Goal: Task Accomplishment & Management: Use online tool/utility

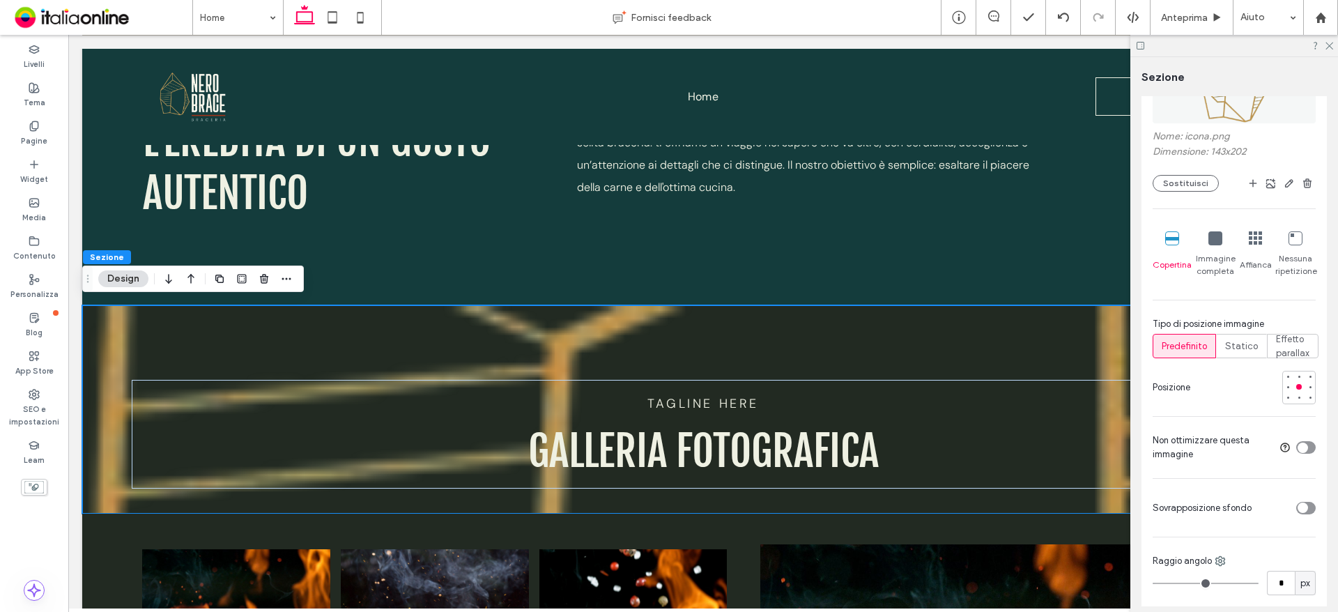
scroll to position [139, 0]
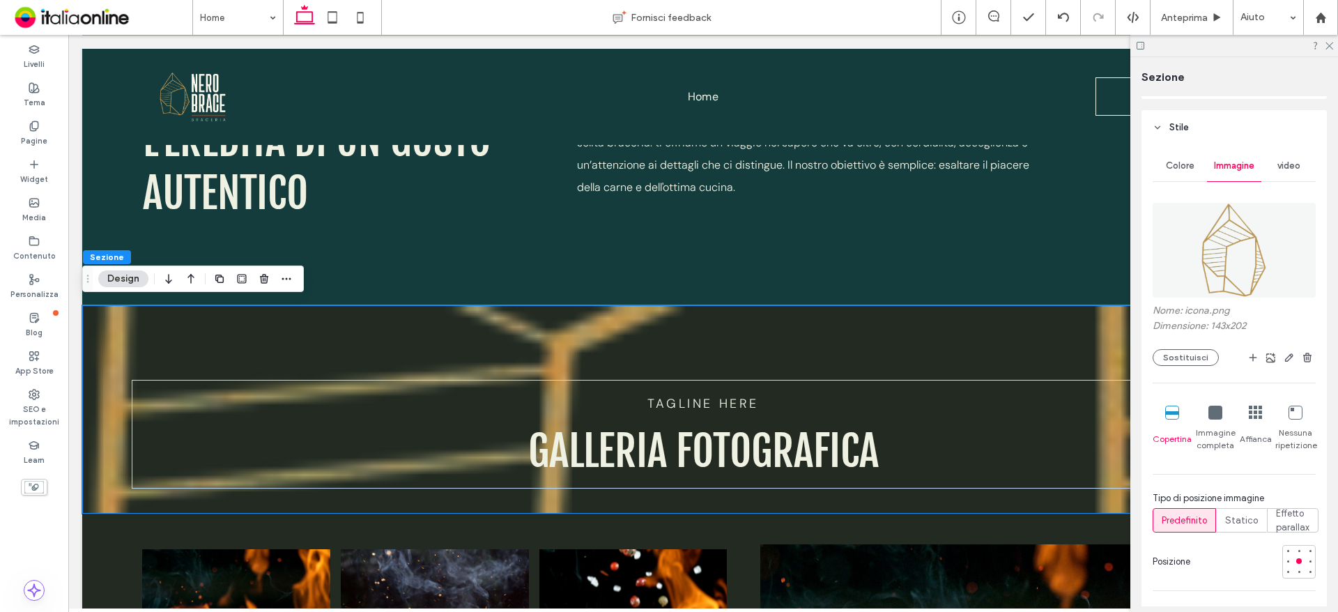
click at [1203, 291] on img at bounding box center [1234, 250] width 68 height 95
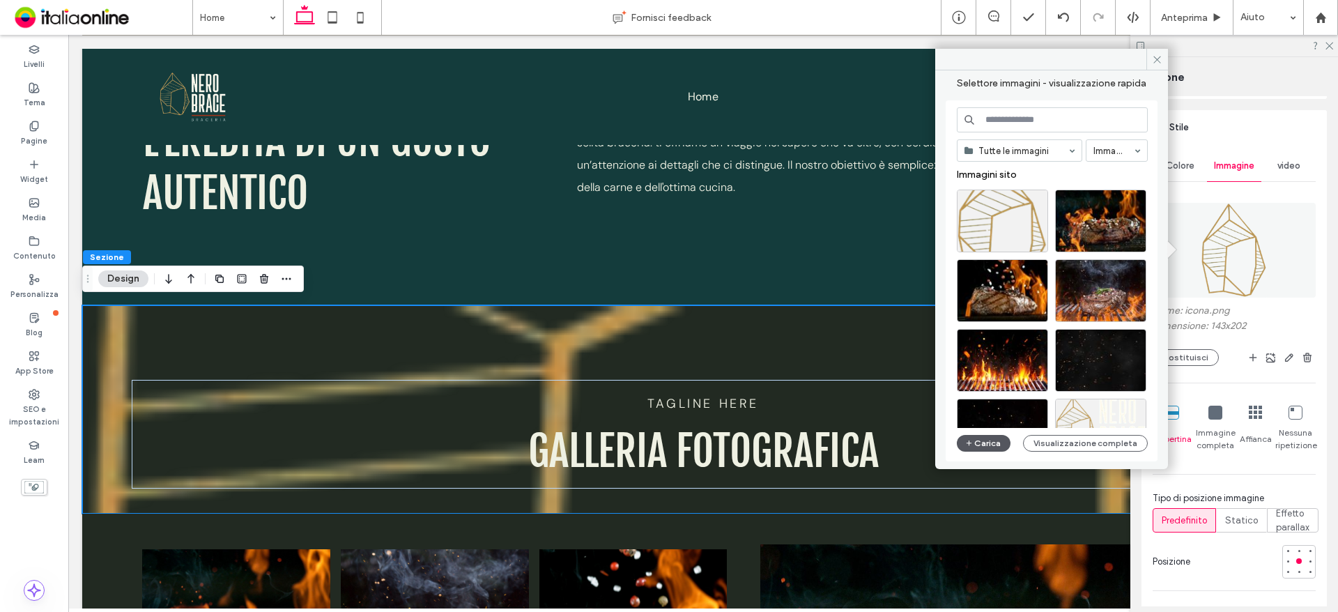
click at [984, 437] on button "Carica" at bounding box center [984, 443] width 54 height 17
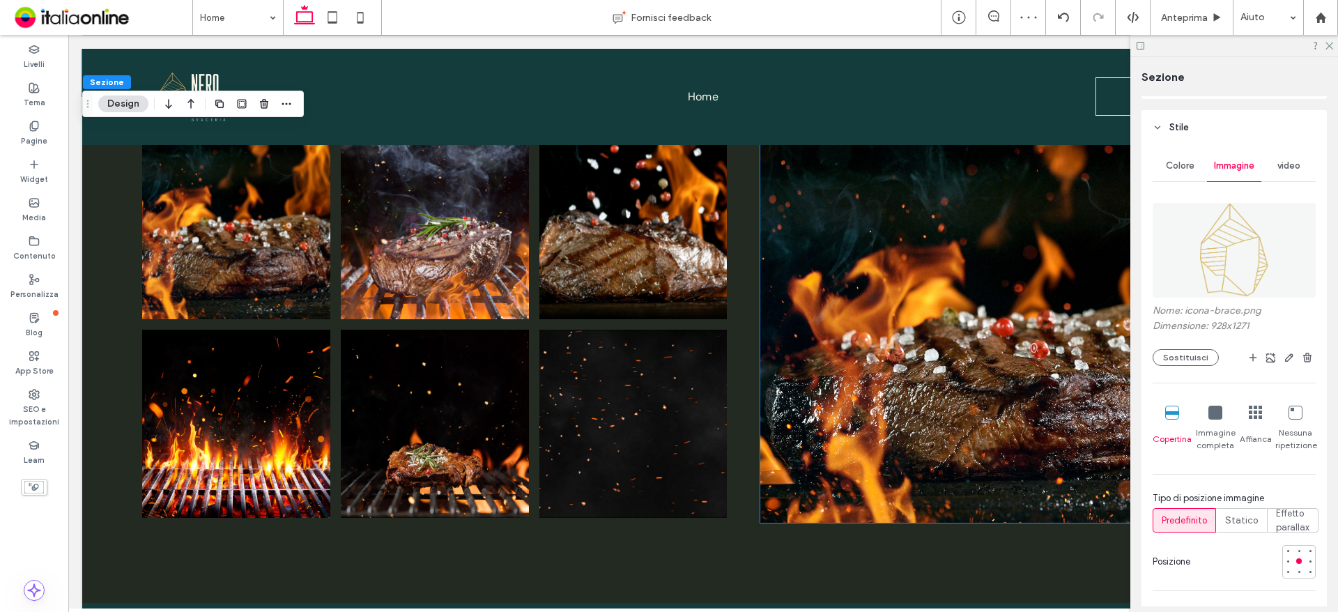
scroll to position [975, 0]
click at [1241, 523] on span "Statico" at bounding box center [1241, 520] width 33 height 14
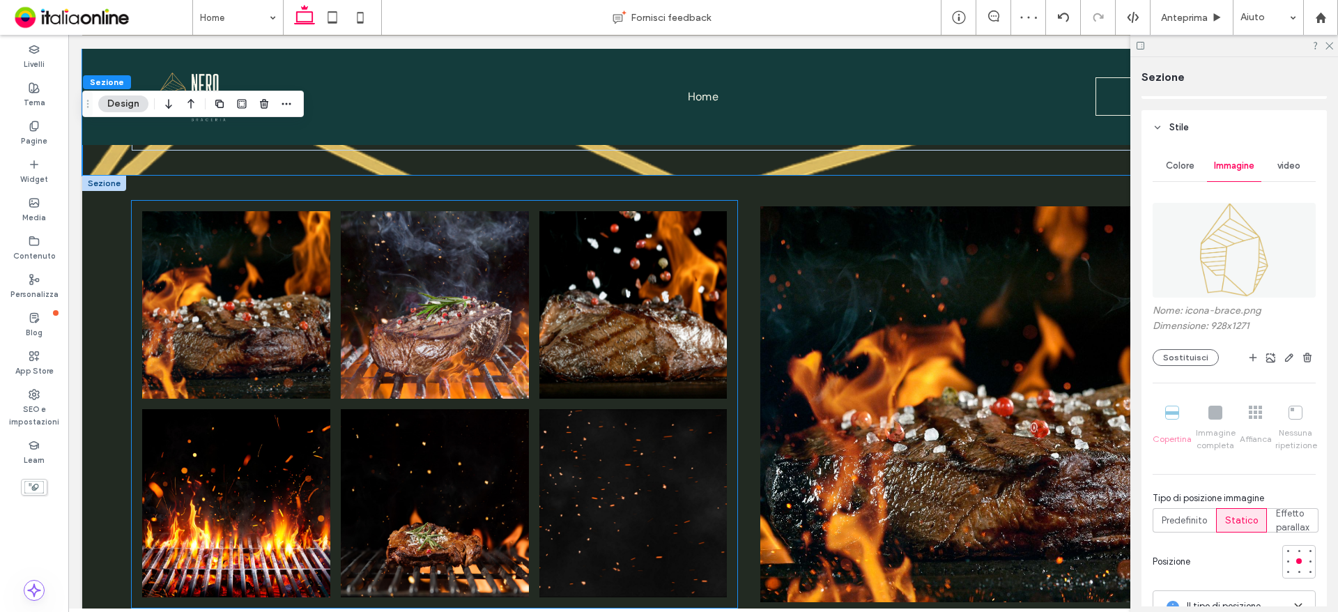
scroll to position [836, 0]
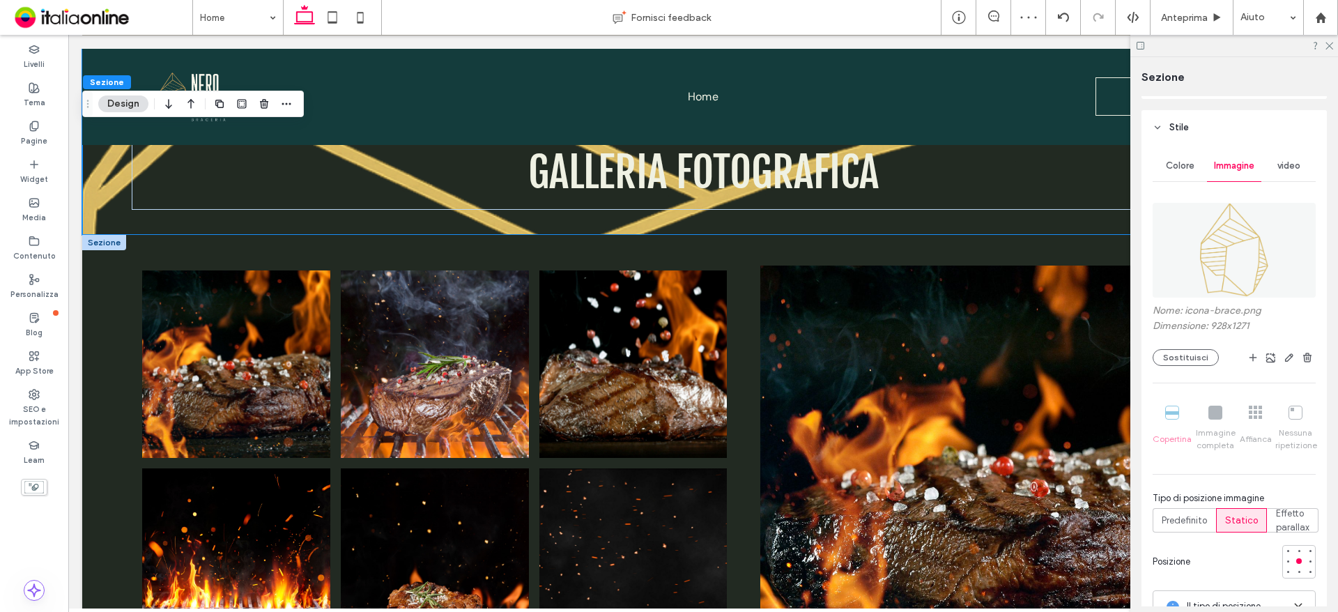
click at [94, 240] on div at bounding box center [104, 242] width 44 height 15
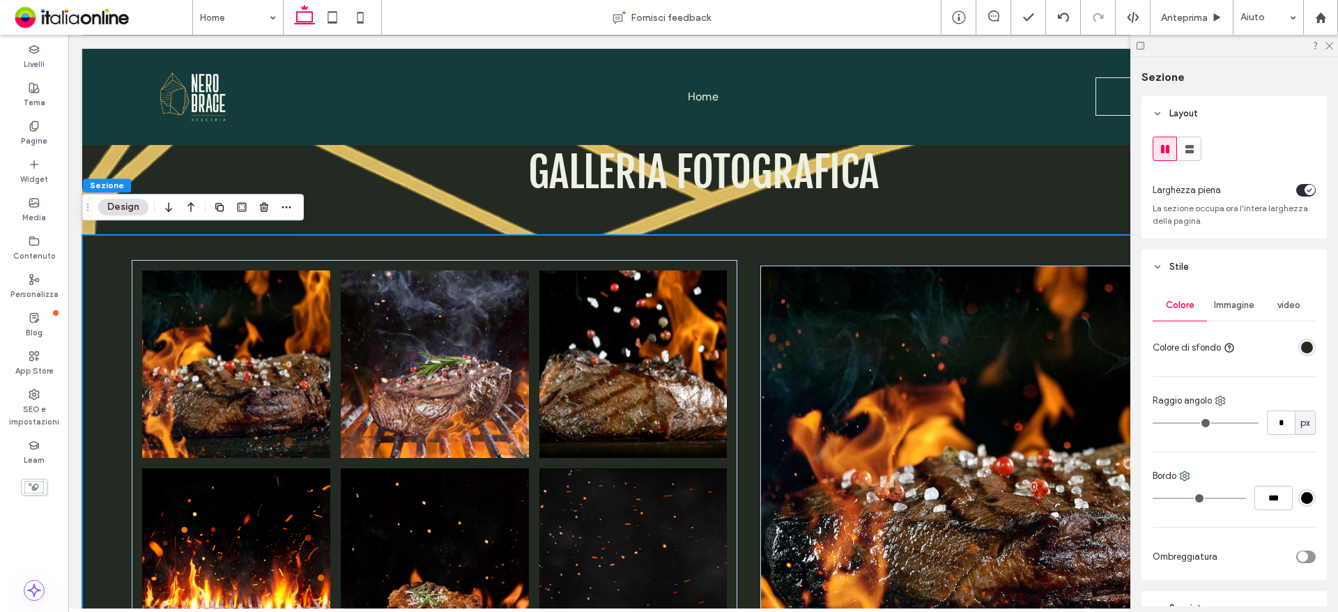
click at [1256, 301] on div "Immagine" at bounding box center [1234, 305] width 54 height 31
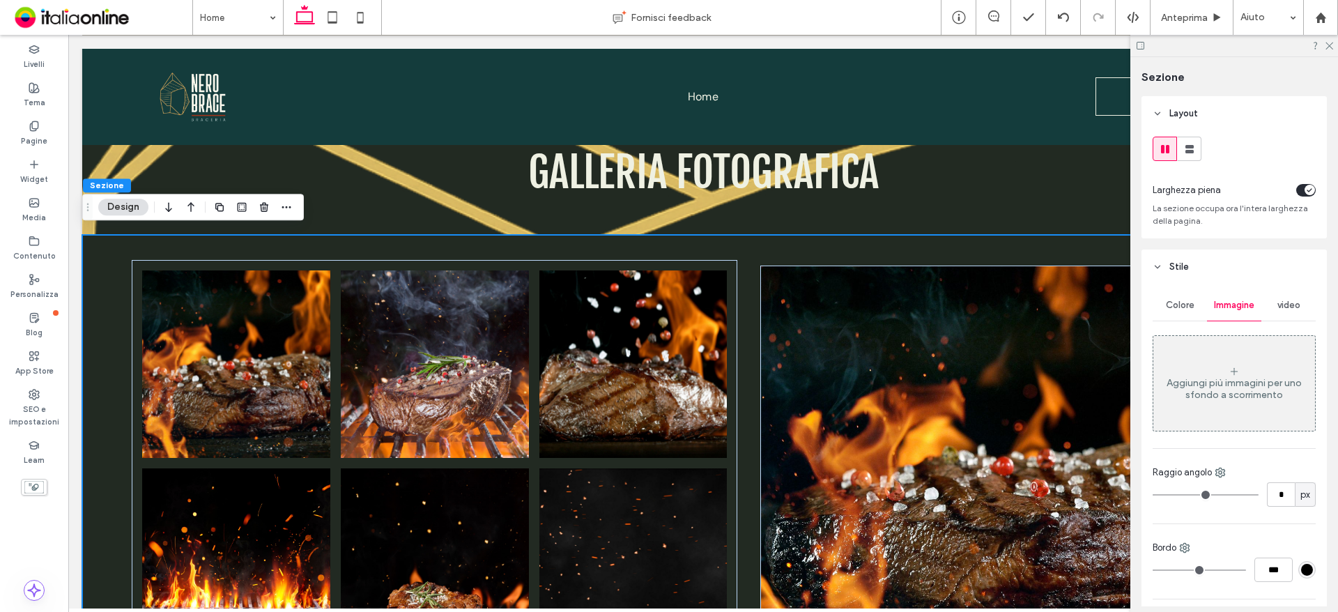
click at [1237, 373] on div "Aggiungi più immagini per uno sfondo a scorrimento" at bounding box center [1234, 383] width 162 height 92
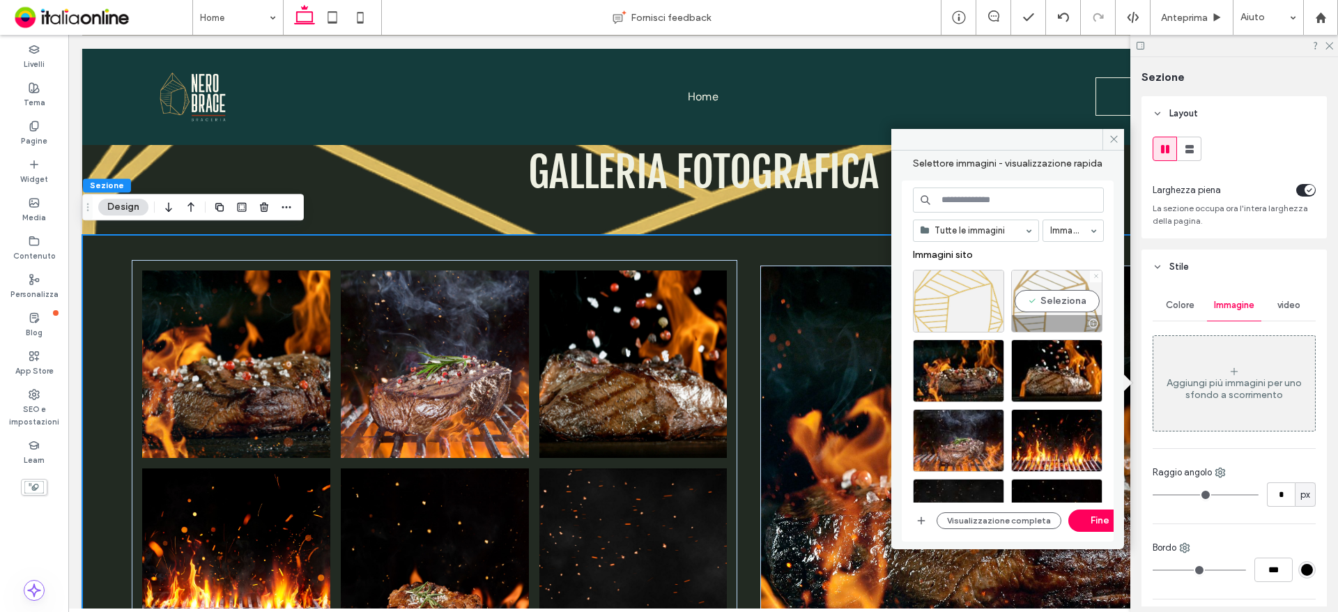
click at [1098, 274] on icon at bounding box center [1096, 276] width 6 height 6
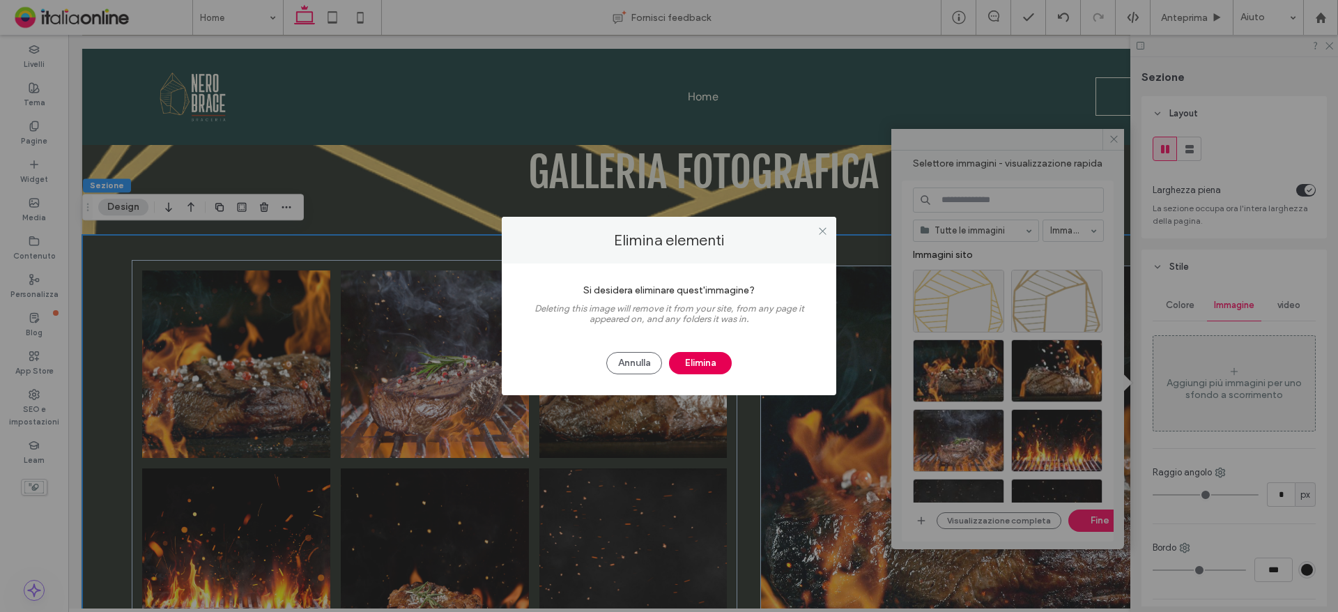
click at [700, 357] on button "Elimina" at bounding box center [700, 363] width 63 height 22
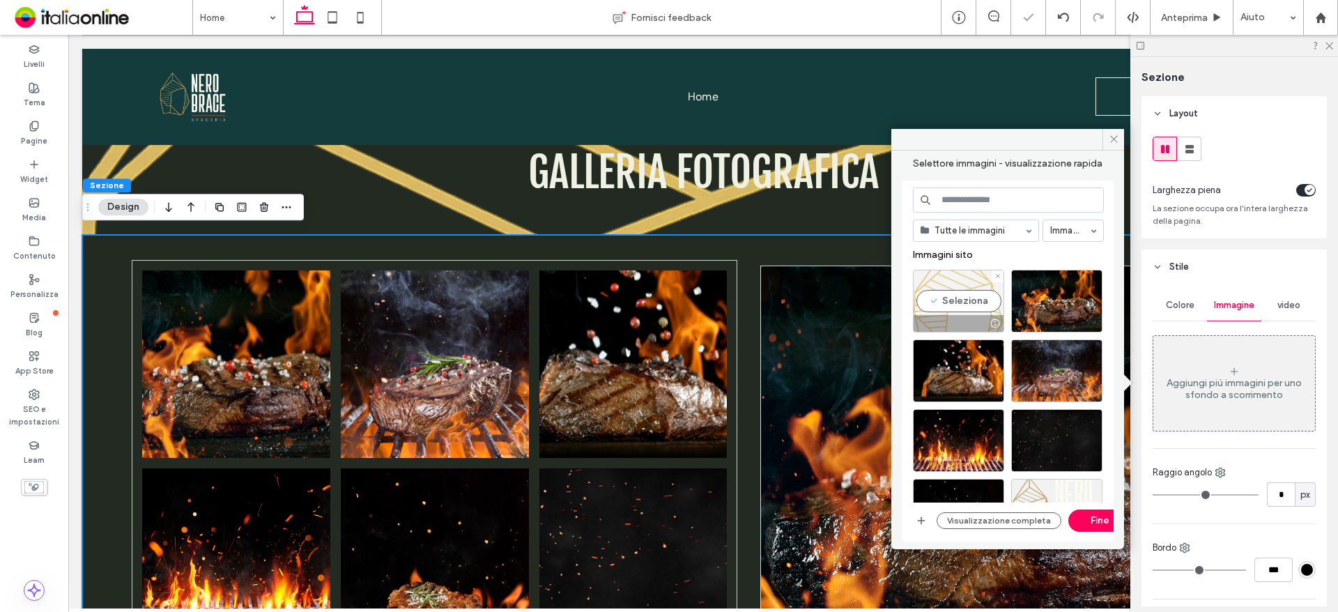
drag, startPoint x: 920, startPoint y: 311, endPoint x: 948, endPoint y: 298, distance: 30.9
click at [948, 298] on div "Seleziona" at bounding box center [958, 301] width 91 height 63
drag, startPoint x: 1079, startPoint y: 516, endPoint x: 1044, endPoint y: 473, distance: 55.0
click at [1079, 516] on button "Fine" at bounding box center [1099, 520] width 63 height 22
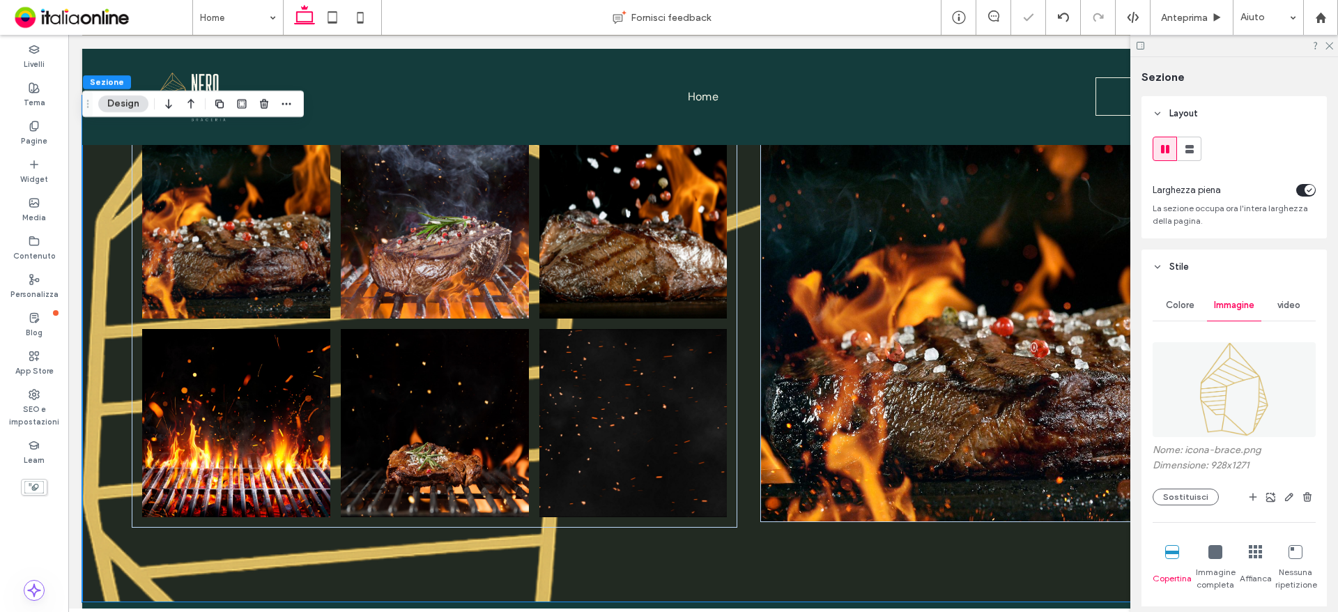
scroll to position [209, 0]
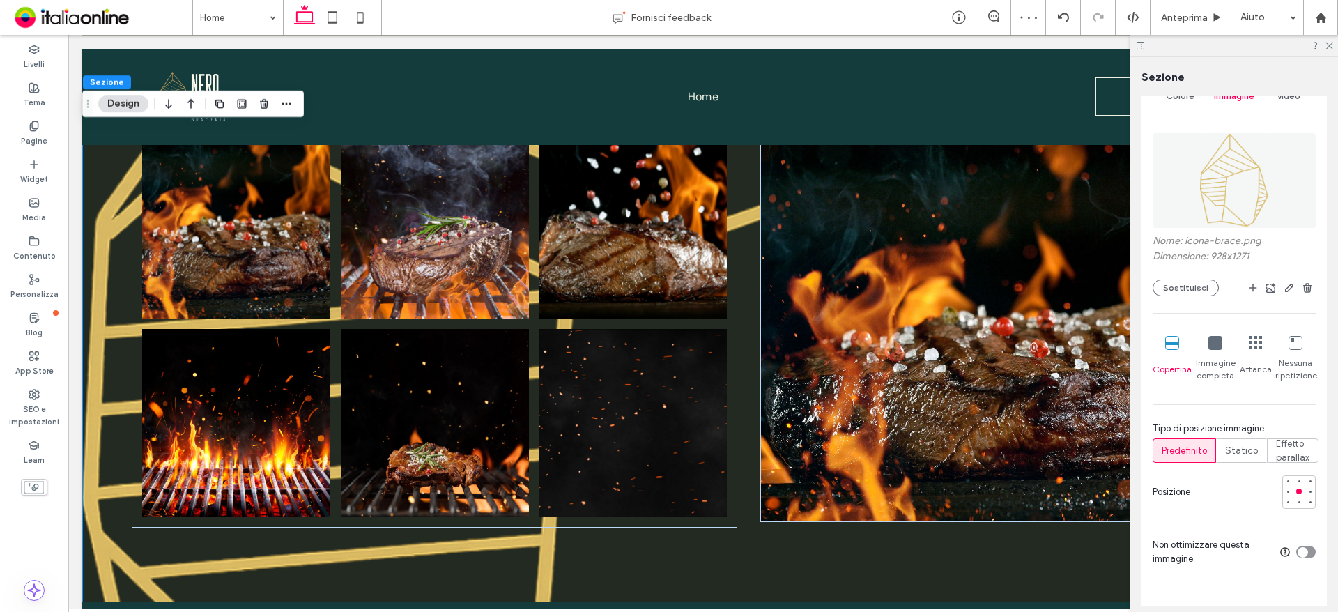
drag, startPoint x: 1237, startPoint y: 456, endPoint x: 1242, endPoint y: 465, distance: 10.3
click at [1237, 456] on span "Statico" at bounding box center [1241, 451] width 33 height 14
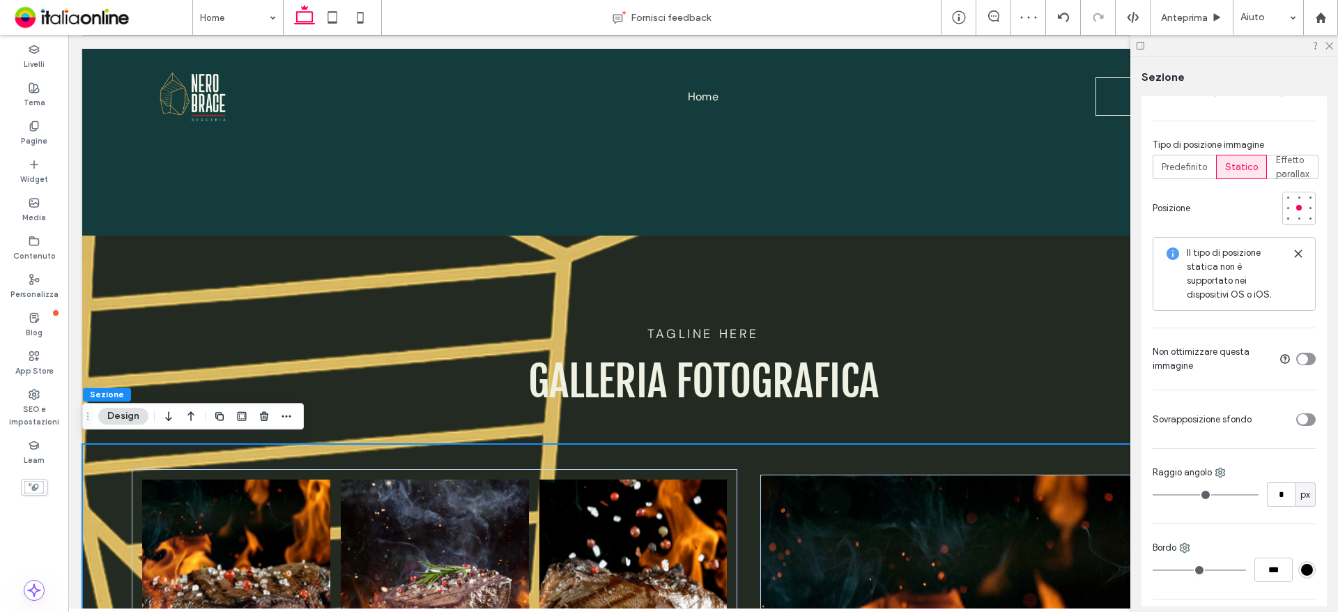
scroll to position [557, 0]
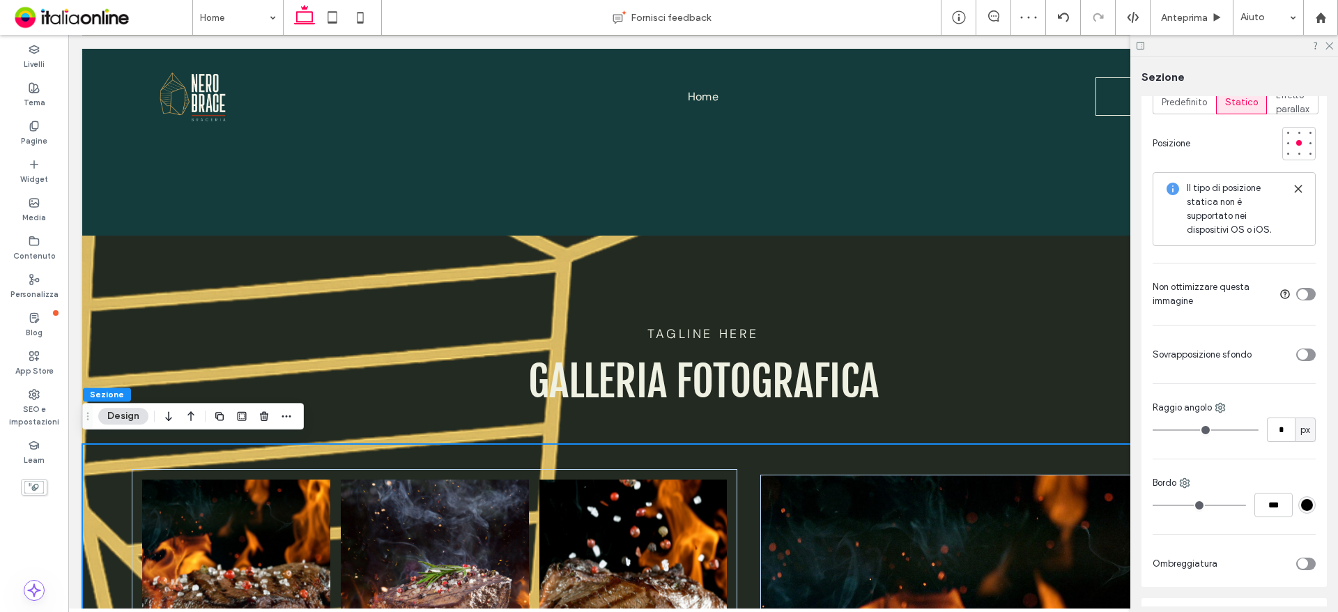
drag, startPoint x: 1294, startPoint y: 355, endPoint x: 1306, endPoint y: 364, distance: 15.3
click at [1300, 355] on icon "toggle" at bounding box center [1302, 354] width 4 height 3
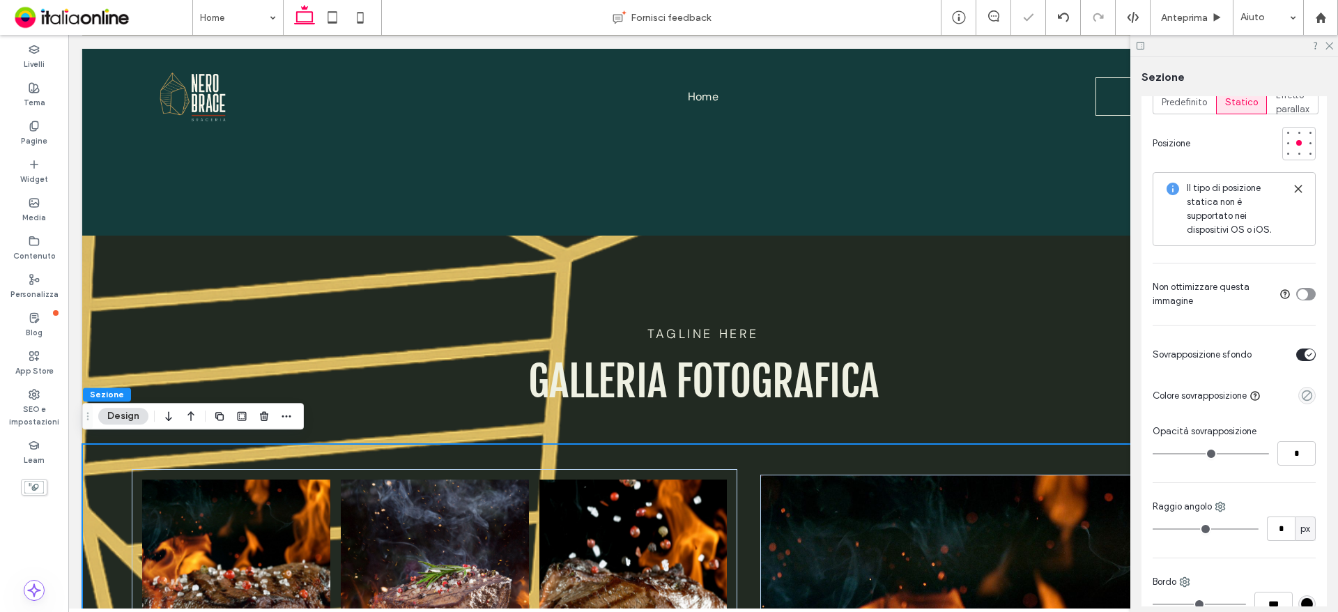
type input "**"
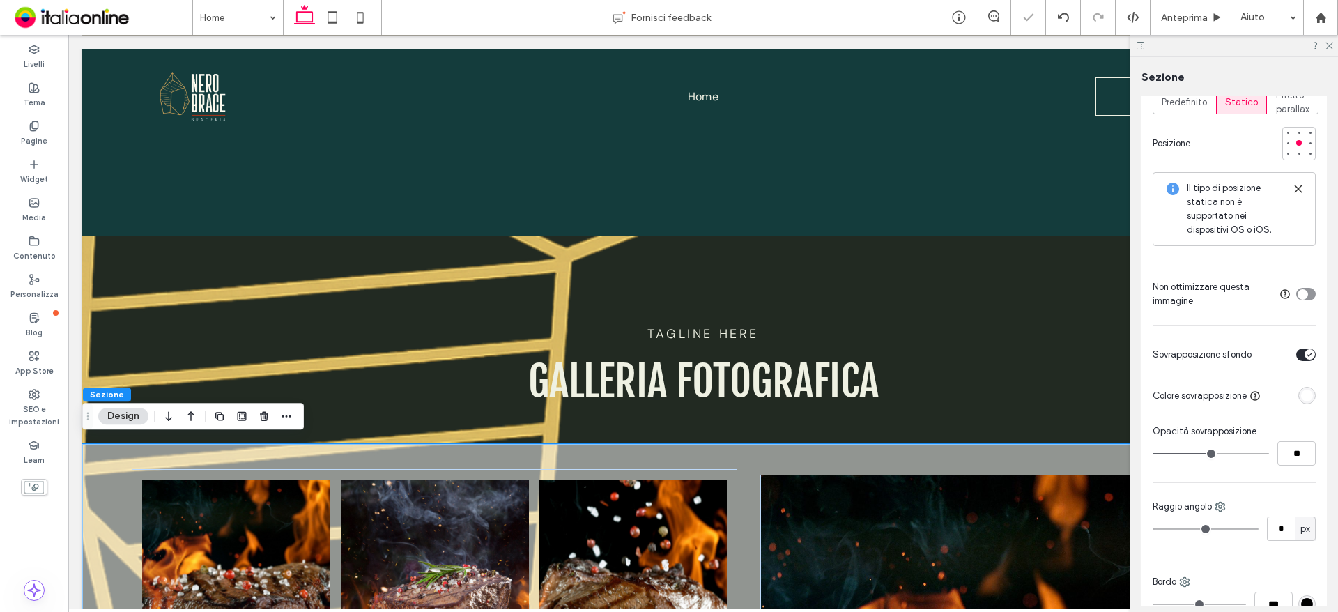
click at [1301, 393] on div "rgba(255, 255, 255, 1)" at bounding box center [1307, 395] width 12 height 12
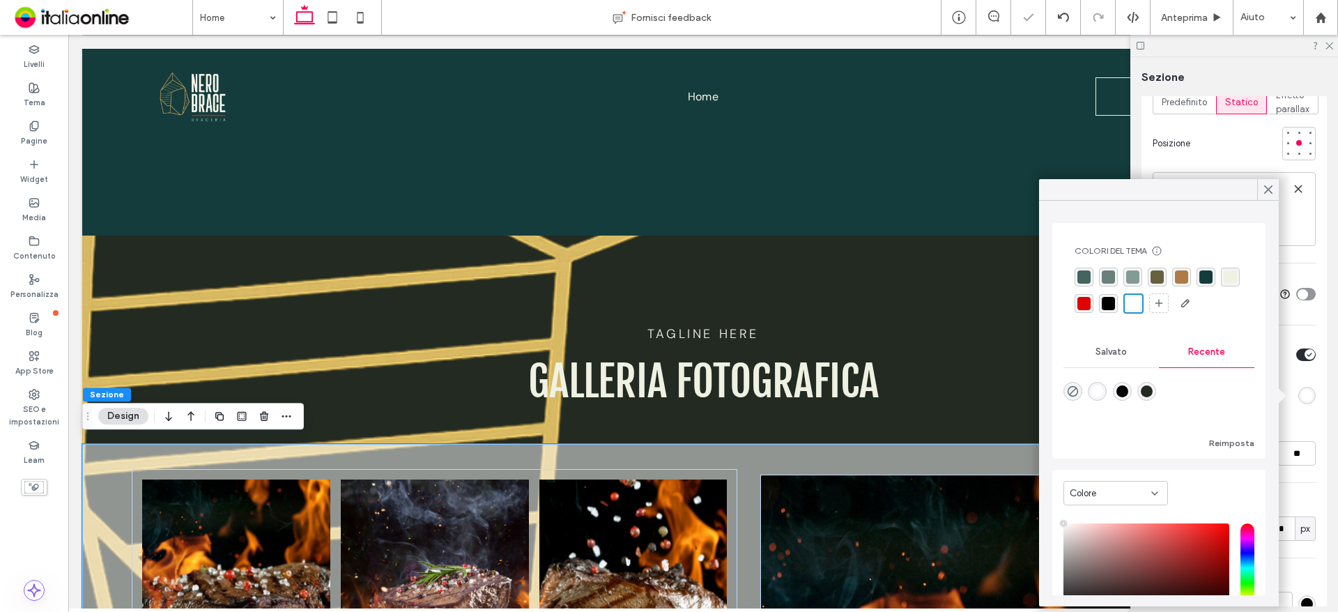
click at [1152, 392] on div "rgba(34, 42, 34, 1)" at bounding box center [1147, 391] width 12 height 12
type input "*******"
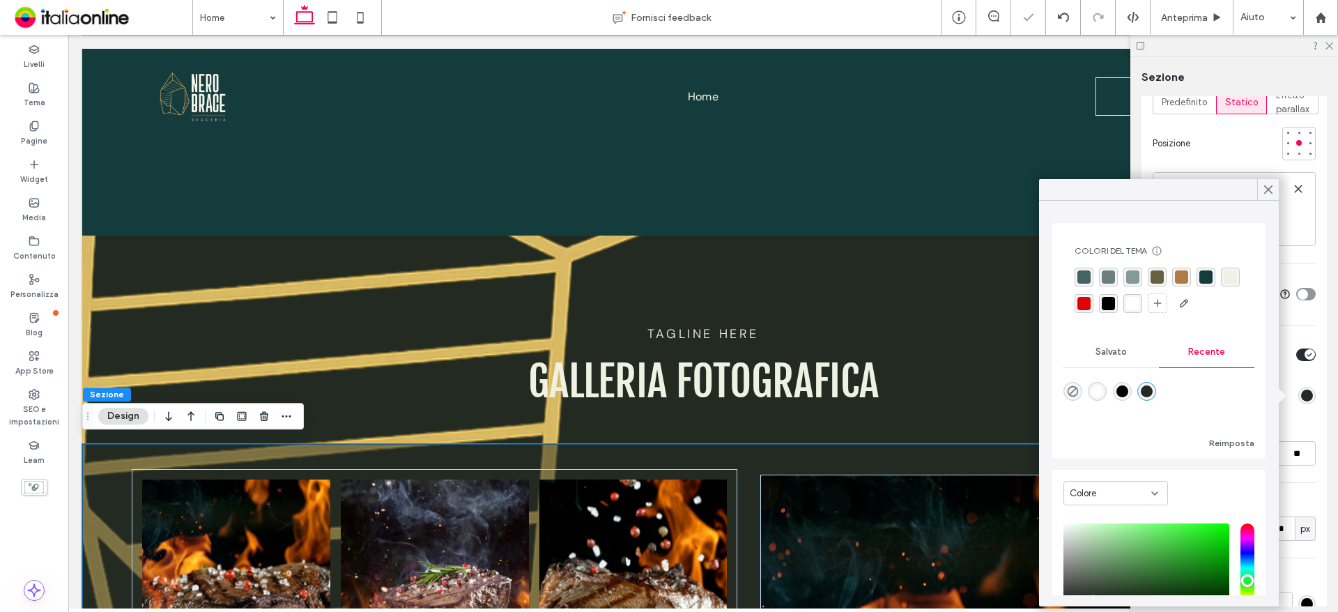
click at [1311, 424] on div "Colore Immagine video Nome: icona-brace.png Dimensione: 928x1271 Sostituisci Co…" at bounding box center [1233, 206] width 185 height 959
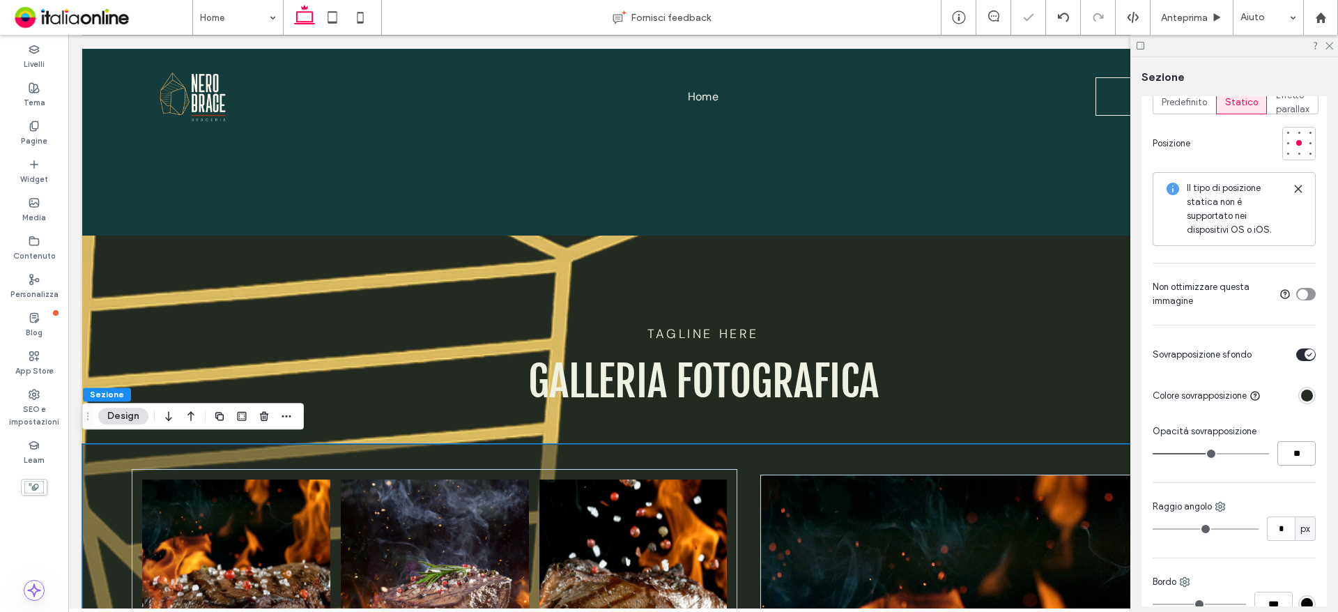
click at [1284, 449] on input "**" at bounding box center [1296, 453] width 38 height 24
type input "**"
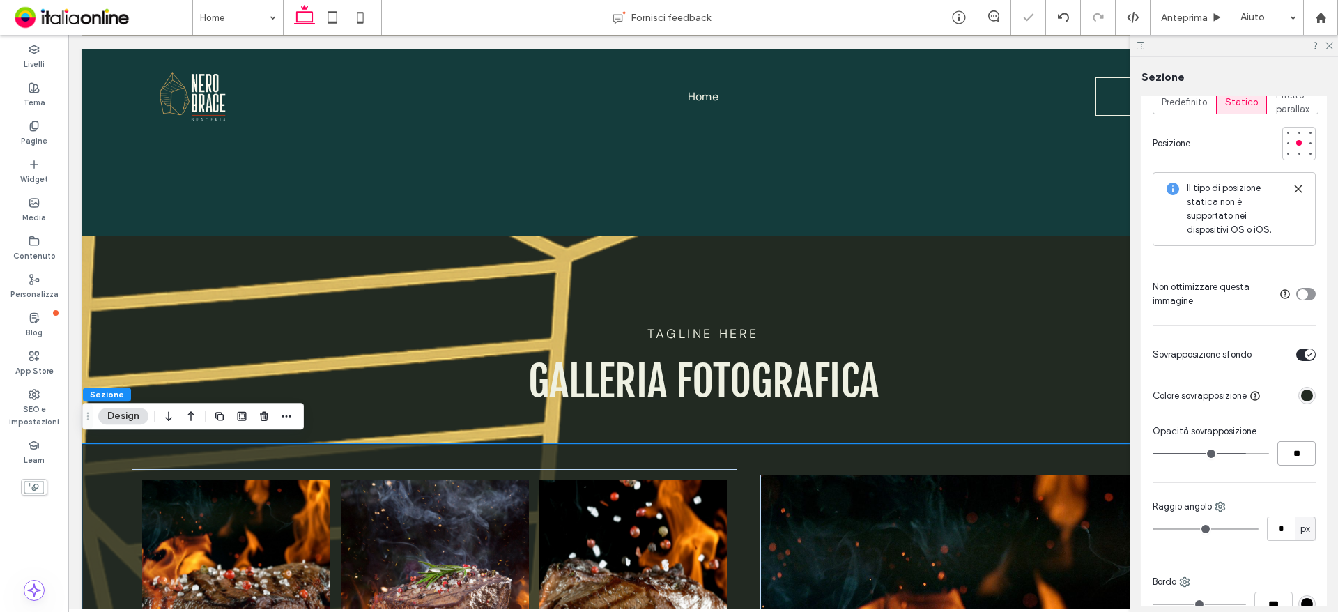
click at [1283, 445] on input "**" at bounding box center [1296, 453] width 38 height 24
type input "**"
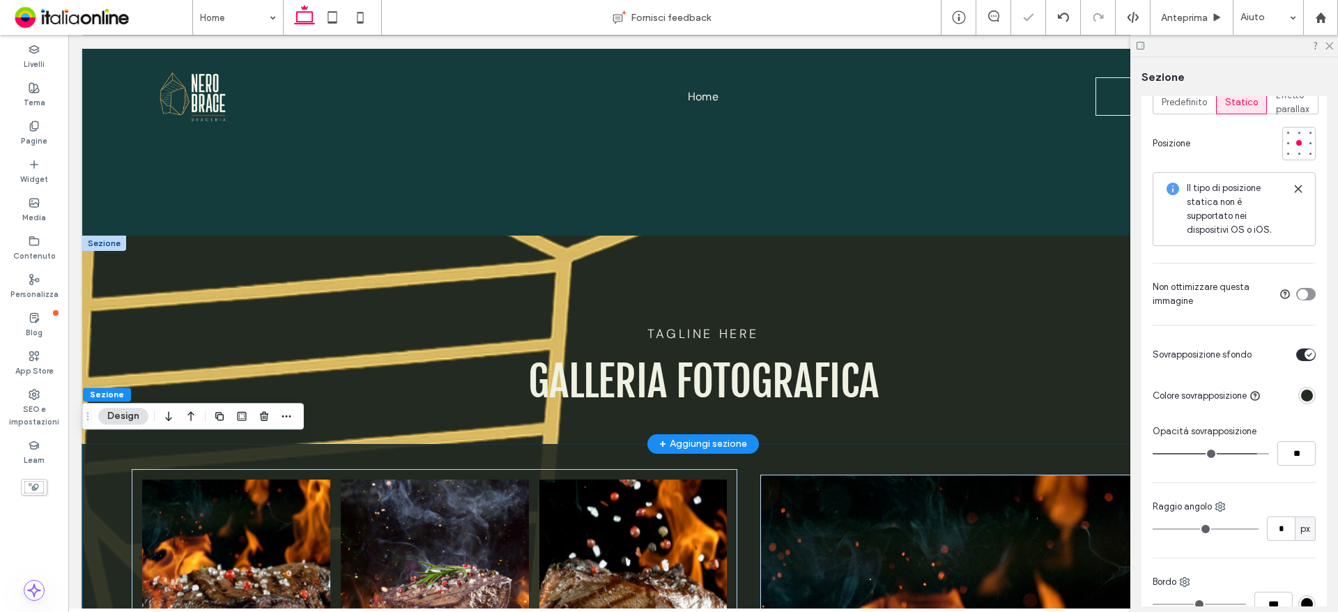
click at [115, 236] on div at bounding box center [104, 242] width 44 height 15
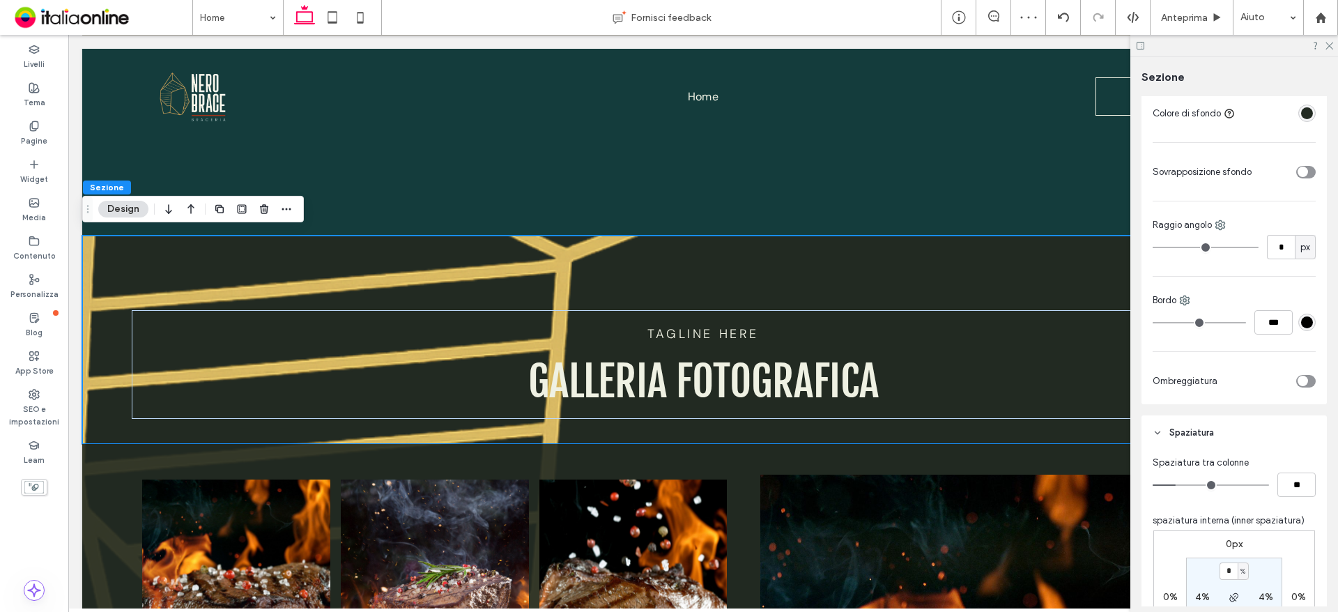
scroll to position [209, 0]
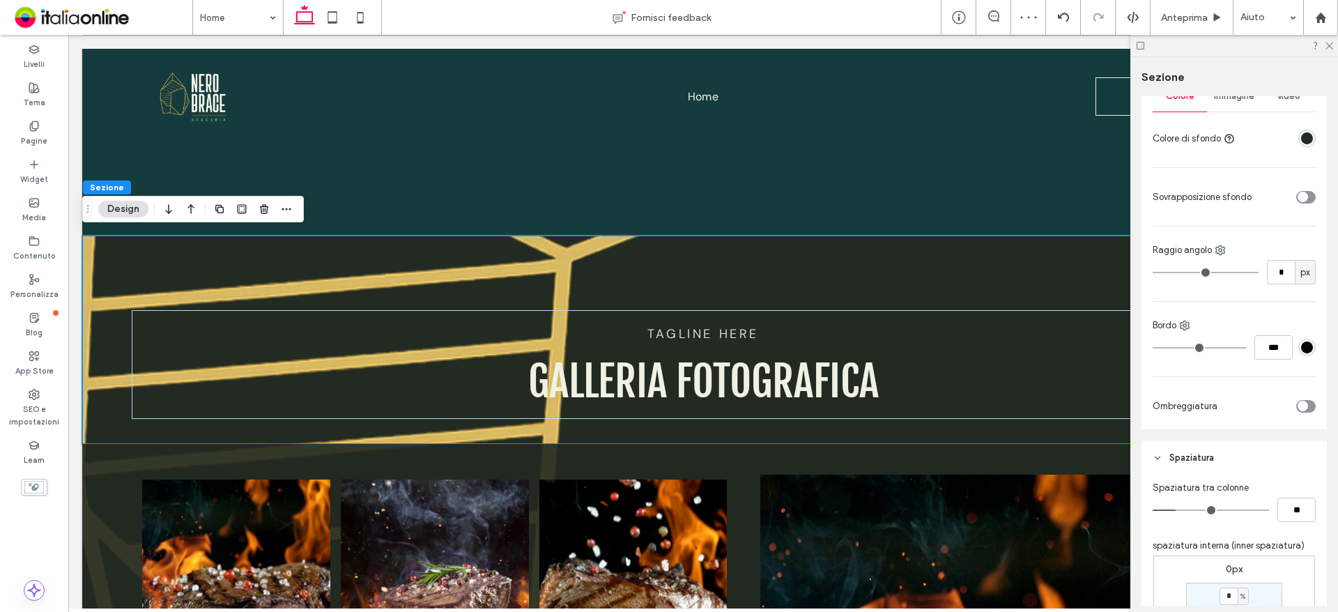
click at [1297, 194] on div "toggle" at bounding box center [1302, 197] width 10 height 10
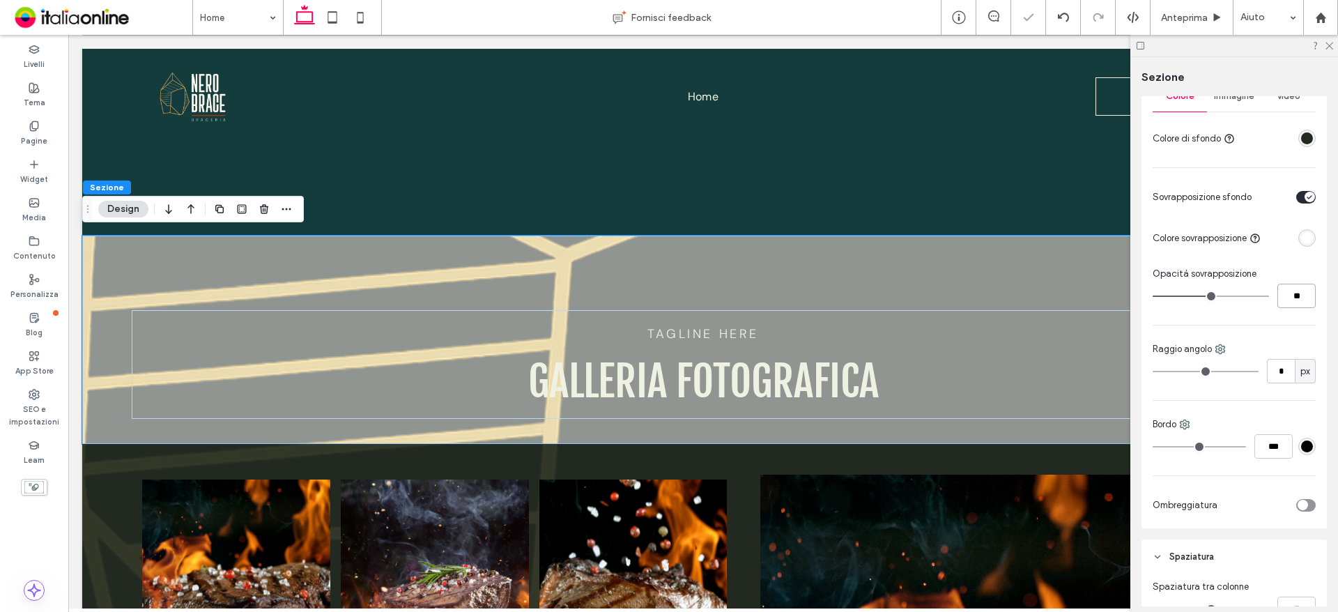
click at [1299, 293] on input "**" at bounding box center [1296, 296] width 38 height 24
type input "**"
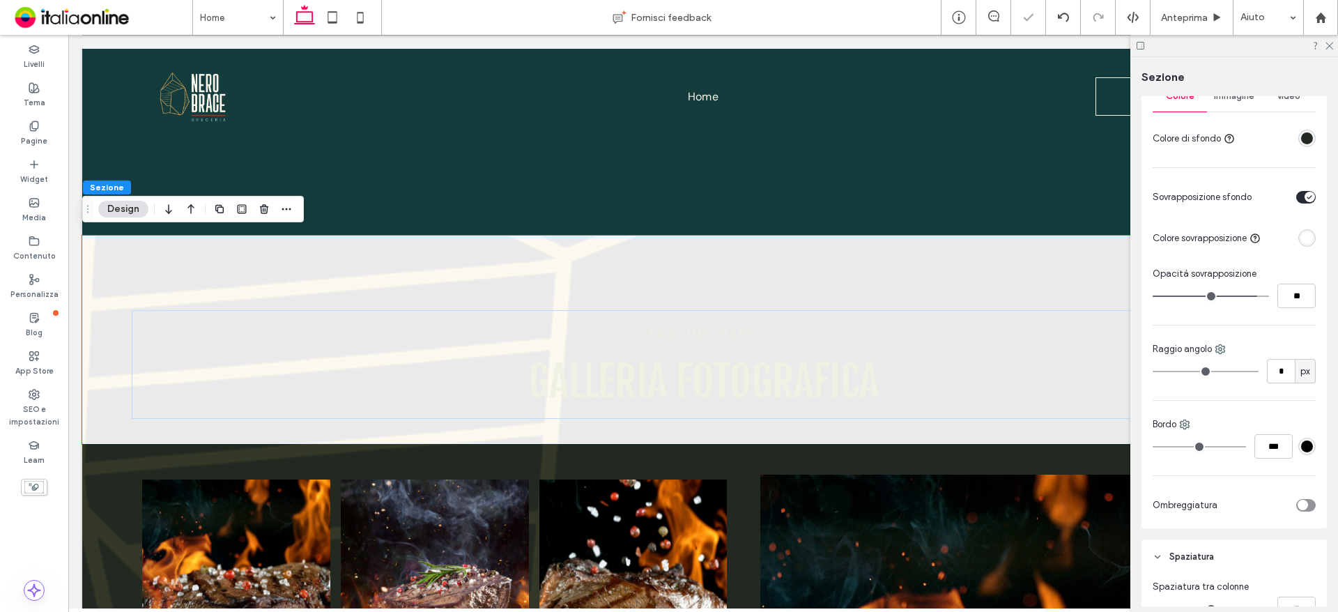
drag, startPoint x: 1292, startPoint y: 320, endPoint x: 1299, endPoint y: 265, distance: 55.6
click at [1292, 320] on div "Colore Immagine video Colore di sfondo Sovrapposizione sfondo Colore sovrapposi…" at bounding box center [1233, 301] width 185 height 453
drag, startPoint x: 1301, startPoint y: 238, endPoint x: 1301, endPoint y: 247, distance: 9.1
click at [1301, 238] on div "rgba(255, 255, 255, 1)" at bounding box center [1307, 238] width 12 height 12
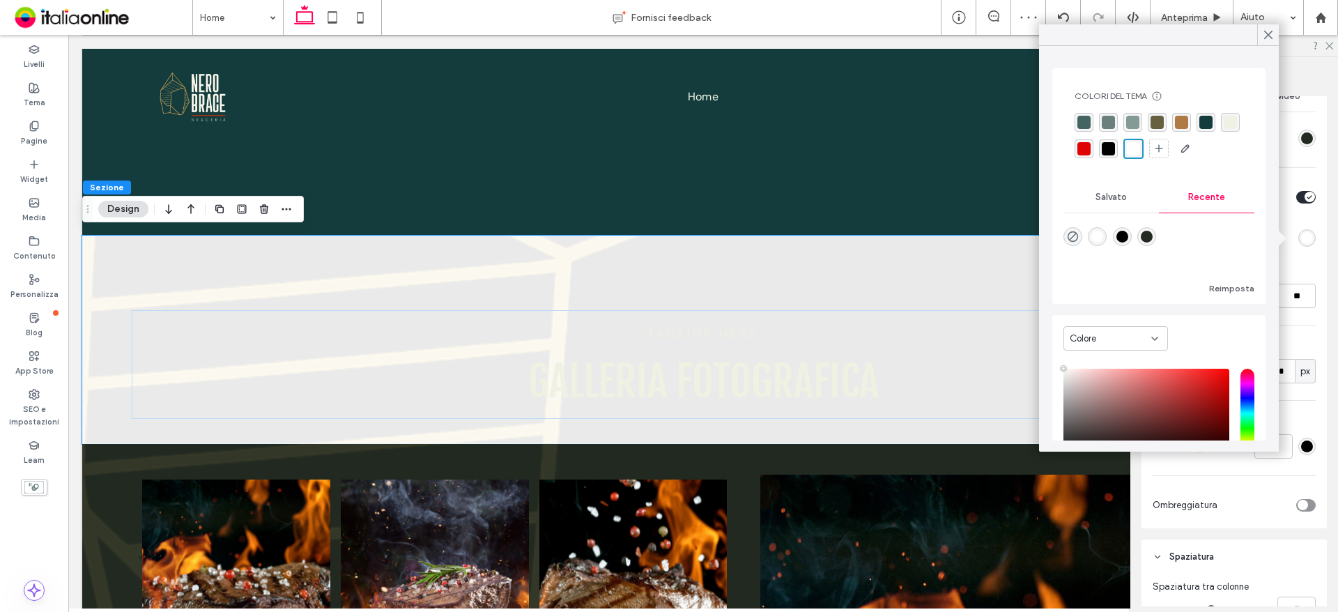
click at [1152, 231] on div "rgba(34, 42, 34, 1)" at bounding box center [1147, 237] width 12 height 12
type input "*******"
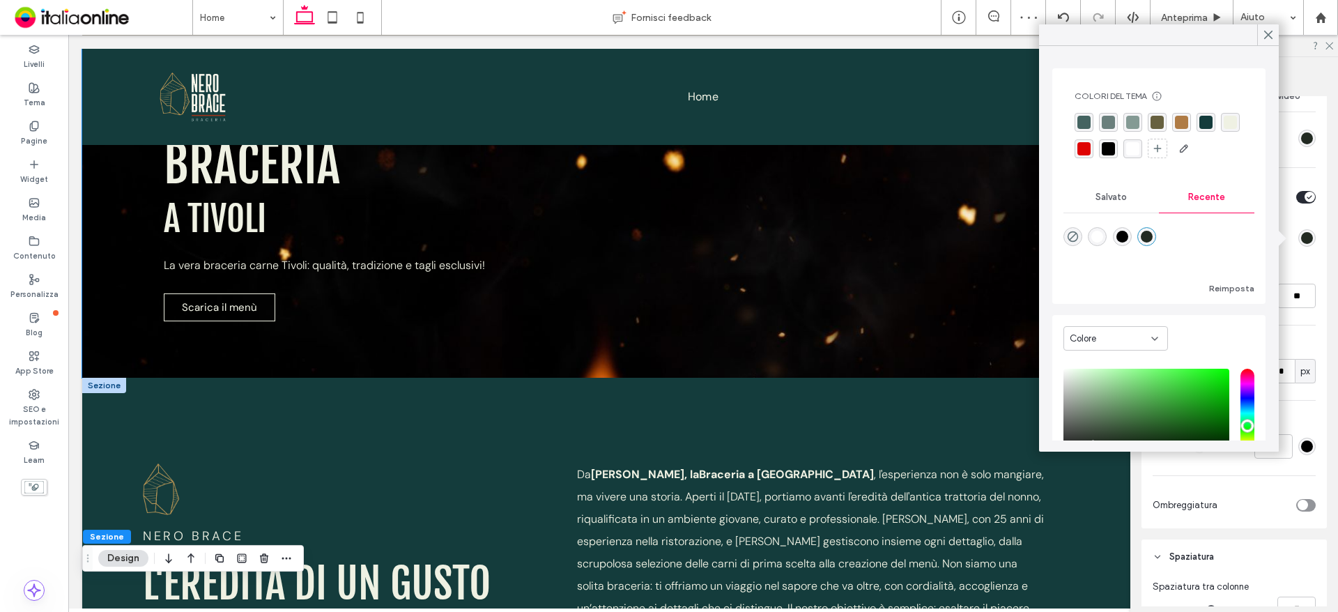
scroll to position [139, 0]
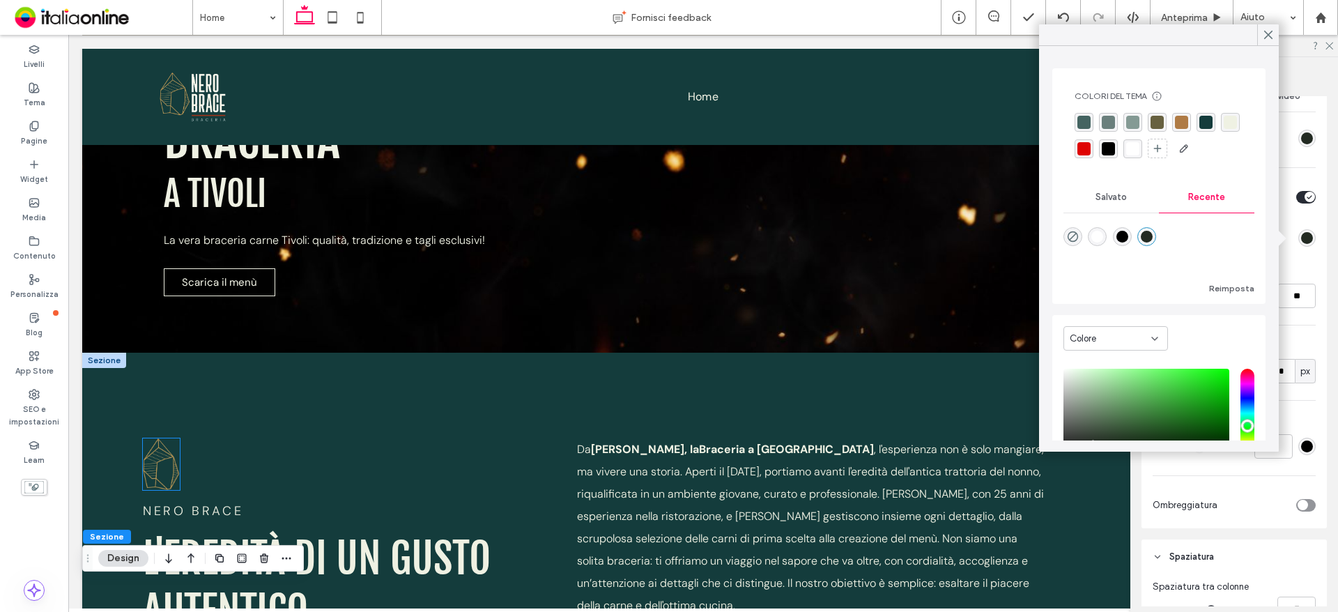
click at [162, 456] on img at bounding box center [161, 464] width 37 height 52
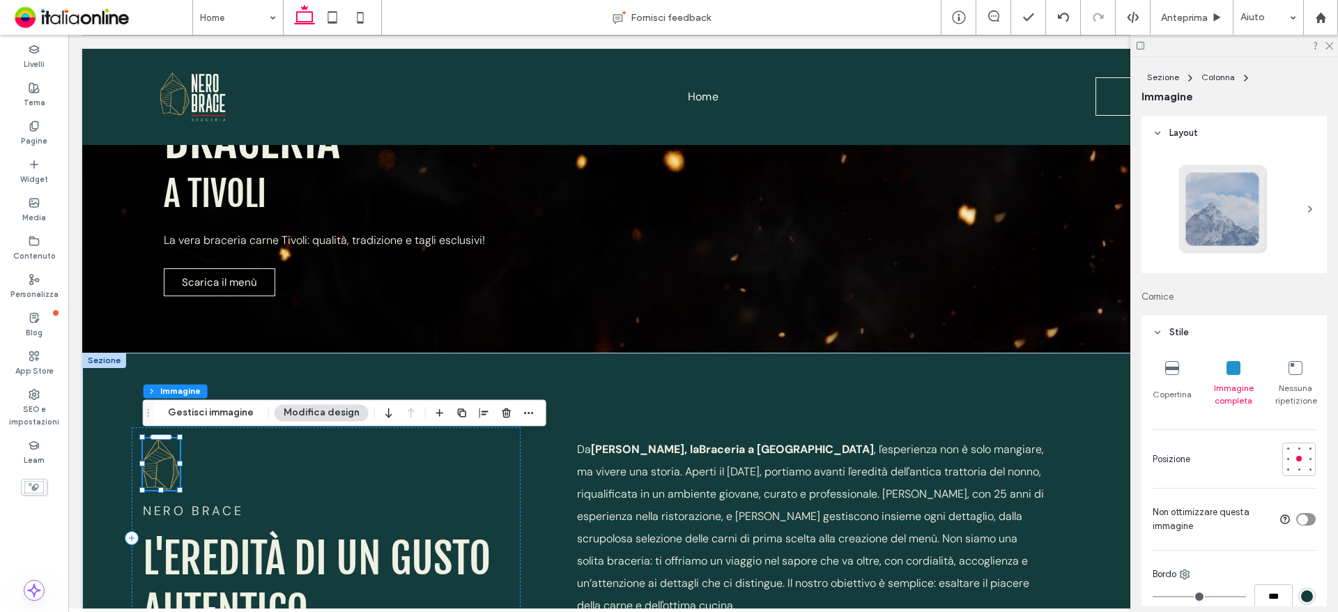
drag, startPoint x: 201, startPoint y: 417, endPoint x: 257, endPoint y: 424, distance: 56.9
click at [201, 417] on button "Gestisci immagine" at bounding box center [211, 412] width 104 height 17
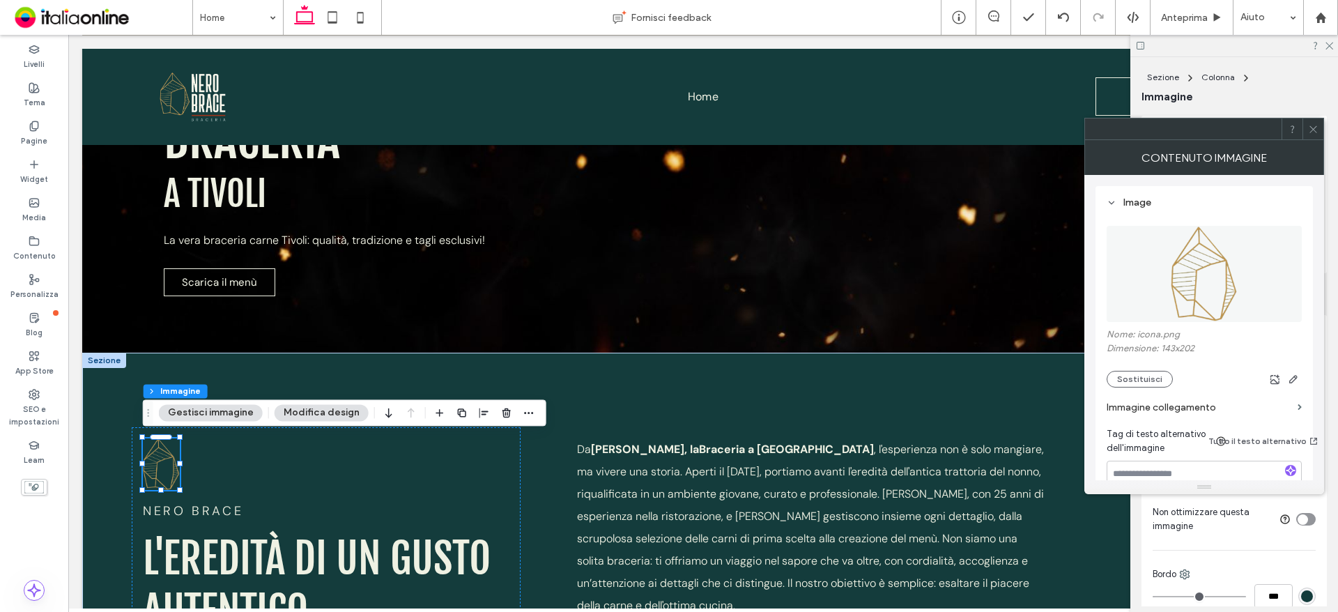
click at [1227, 277] on img at bounding box center [1204, 274] width 68 height 96
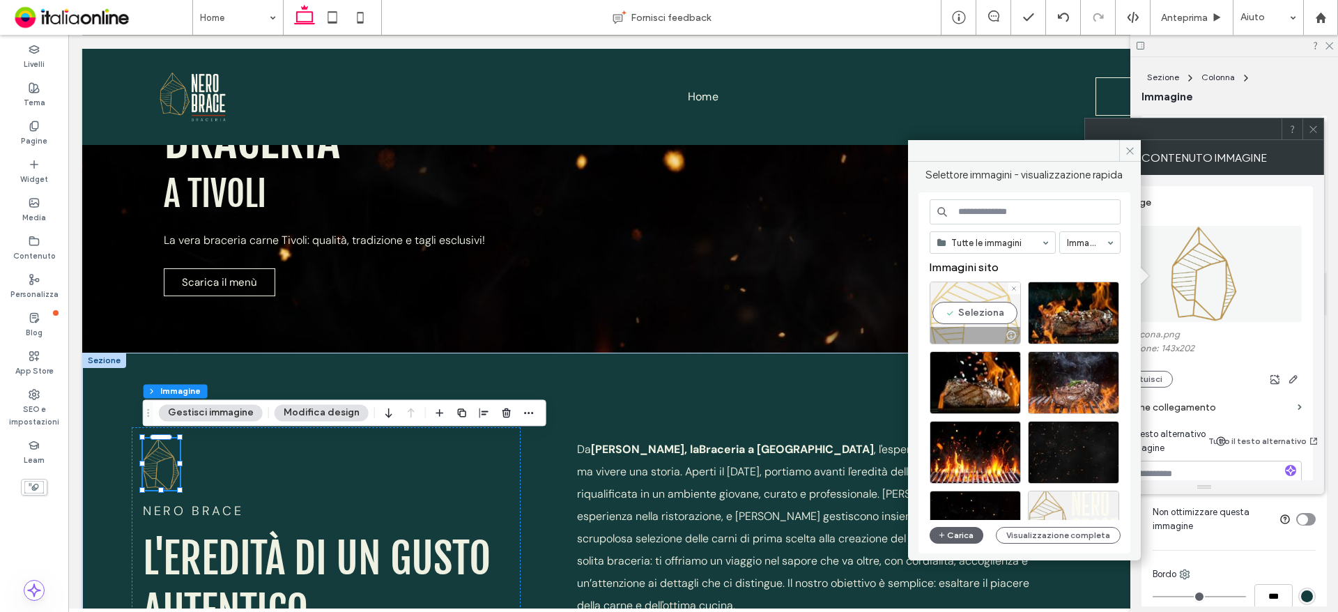
click at [995, 313] on div "Seleziona" at bounding box center [974, 312] width 91 height 63
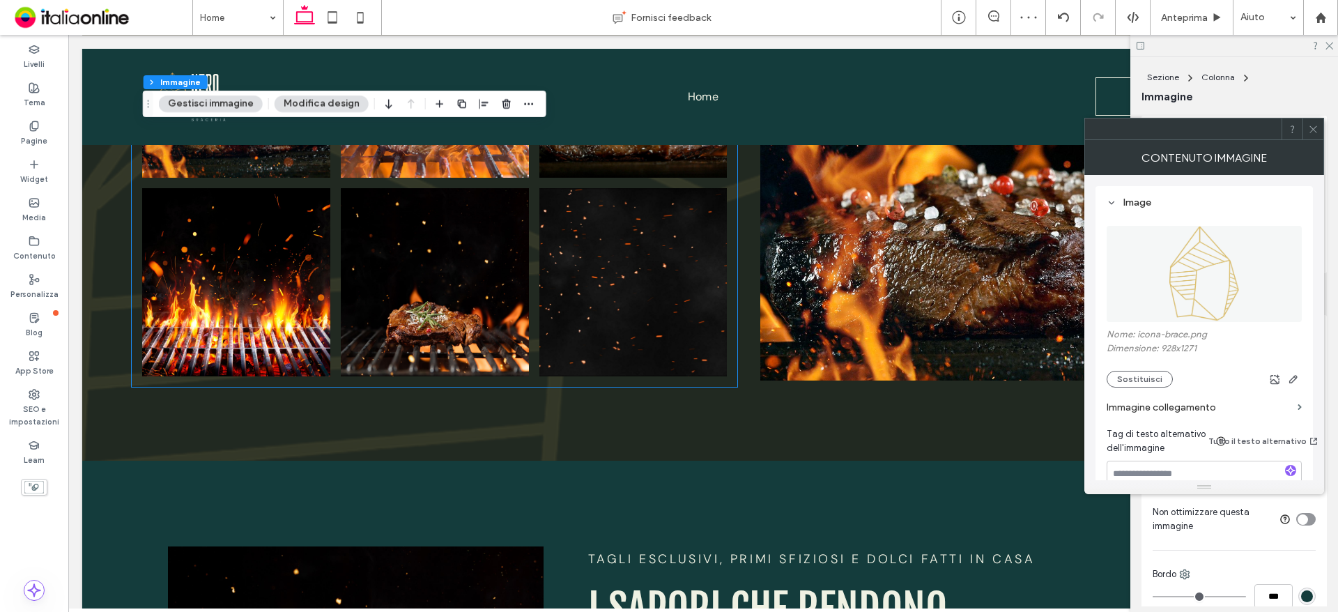
scroll to position [1254, 0]
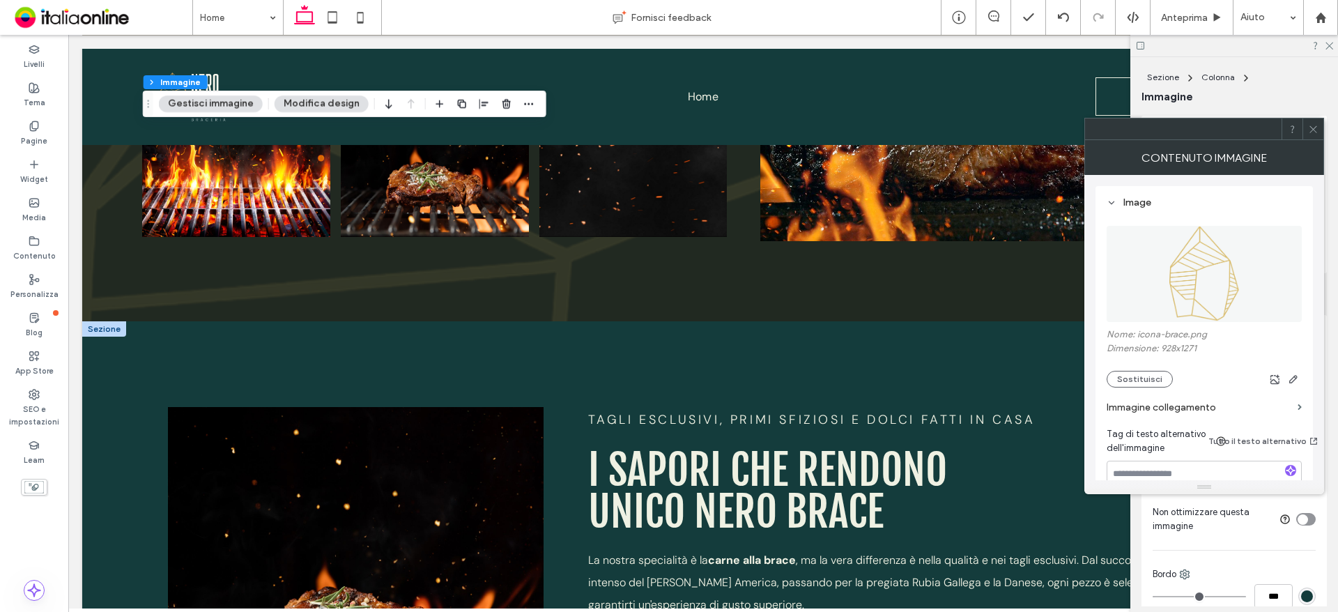
click at [100, 321] on div at bounding box center [104, 328] width 44 height 15
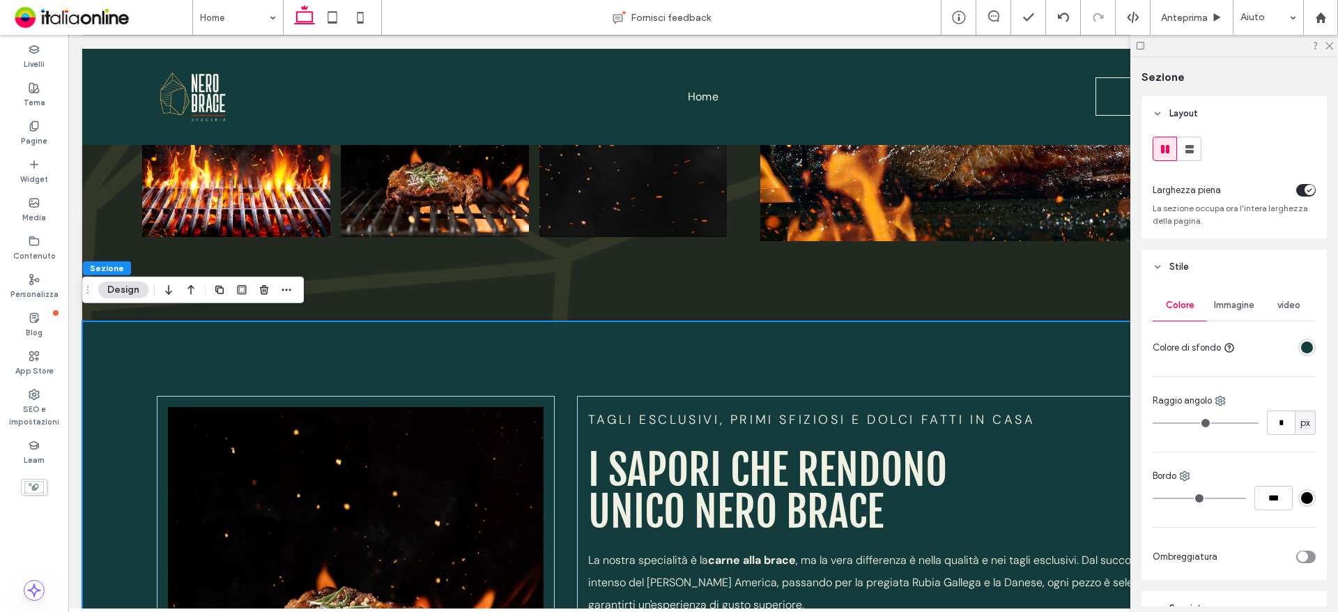
drag, startPoint x: 1212, startPoint y: 300, endPoint x: 1238, endPoint y: 328, distance: 38.5
click at [1214, 300] on span "Immagine" at bounding box center [1234, 305] width 40 height 11
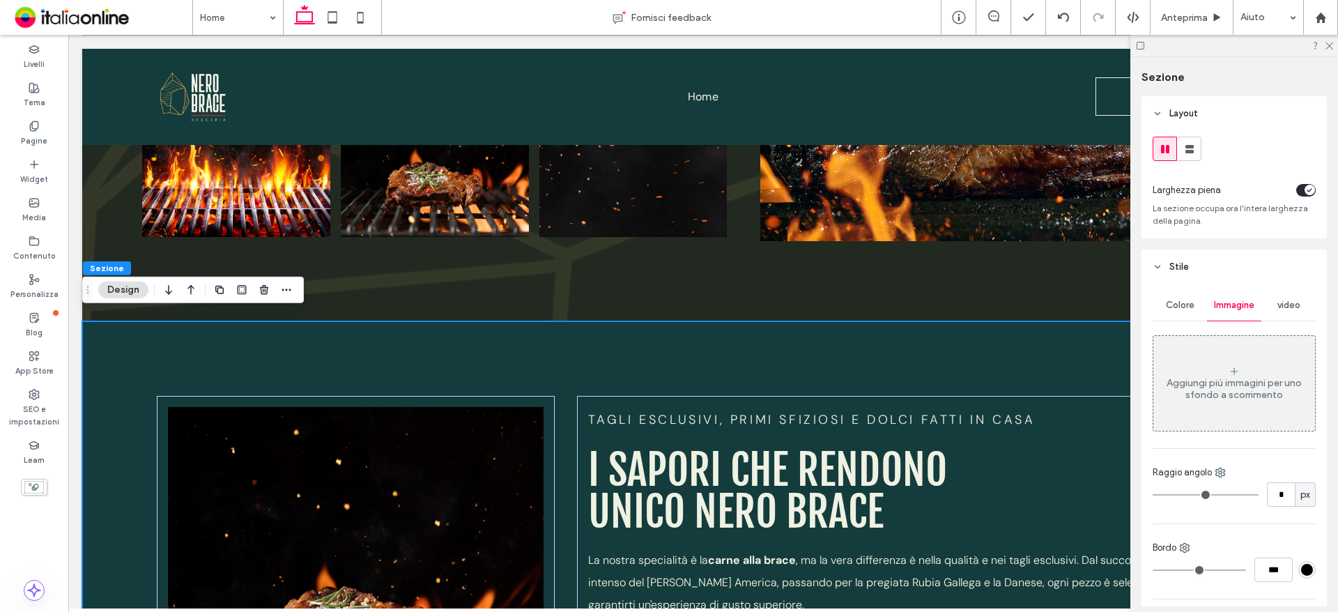
drag, startPoint x: 1242, startPoint y: 374, endPoint x: 1249, endPoint y: 383, distance: 11.4
click at [1242, 374] on div "Aggiungi più immagini per uno sfondo a scorrimento" at bounding box center [1234, 383] width 162 height 92
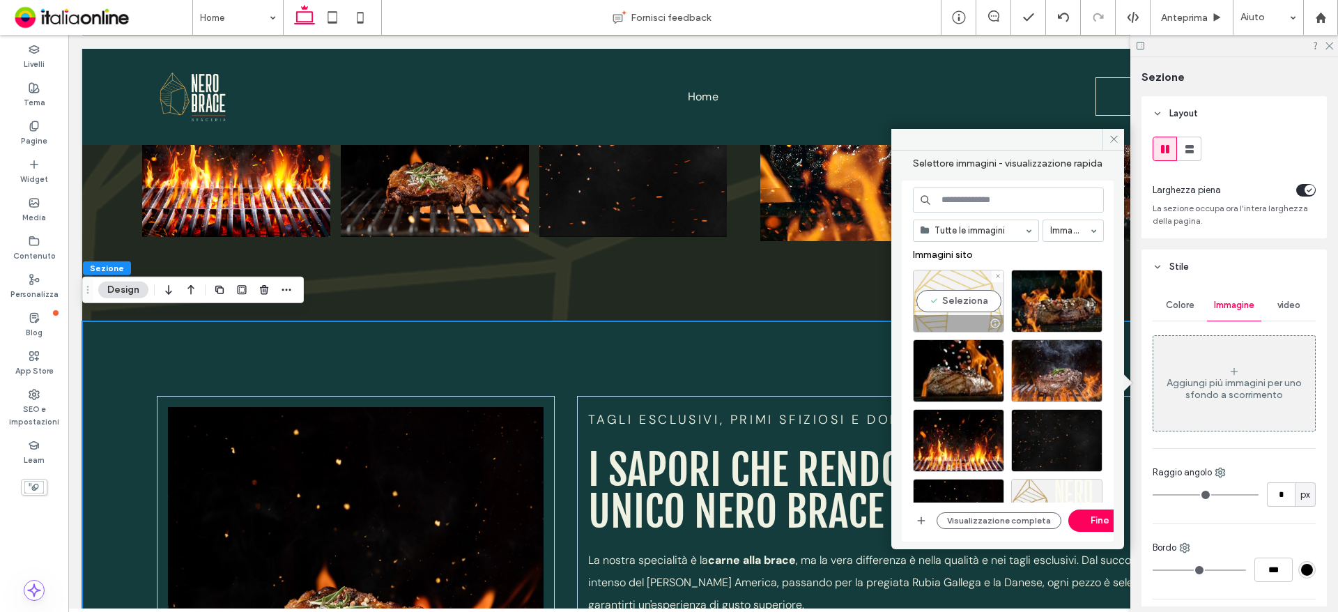
click at [972, 286] on div "Seleziona" at bounding box center [958, 301] width 91 height 63
drag, startPoint x: 1085, startPoint y: 518, endPoint x: 1141, endPoint y: 486, distance: 64.9
click at [1085, 518] on button "Fine" at bounding box center [1099, 520] width 63 height 22
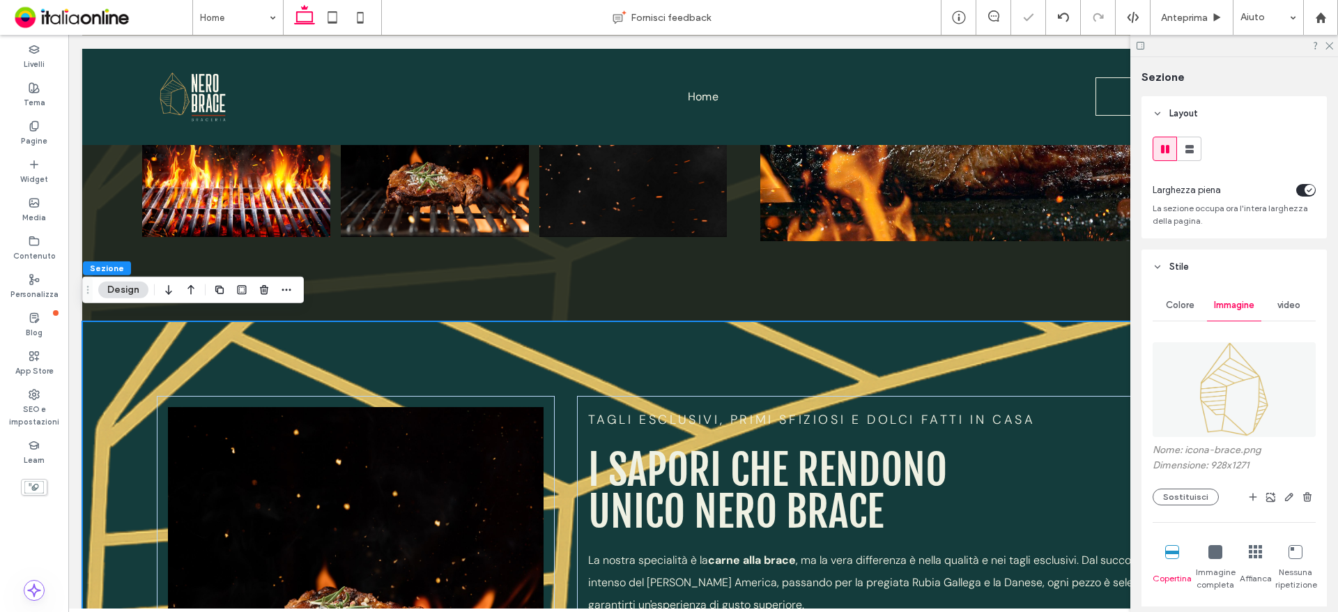
scroll to position [209, 0]
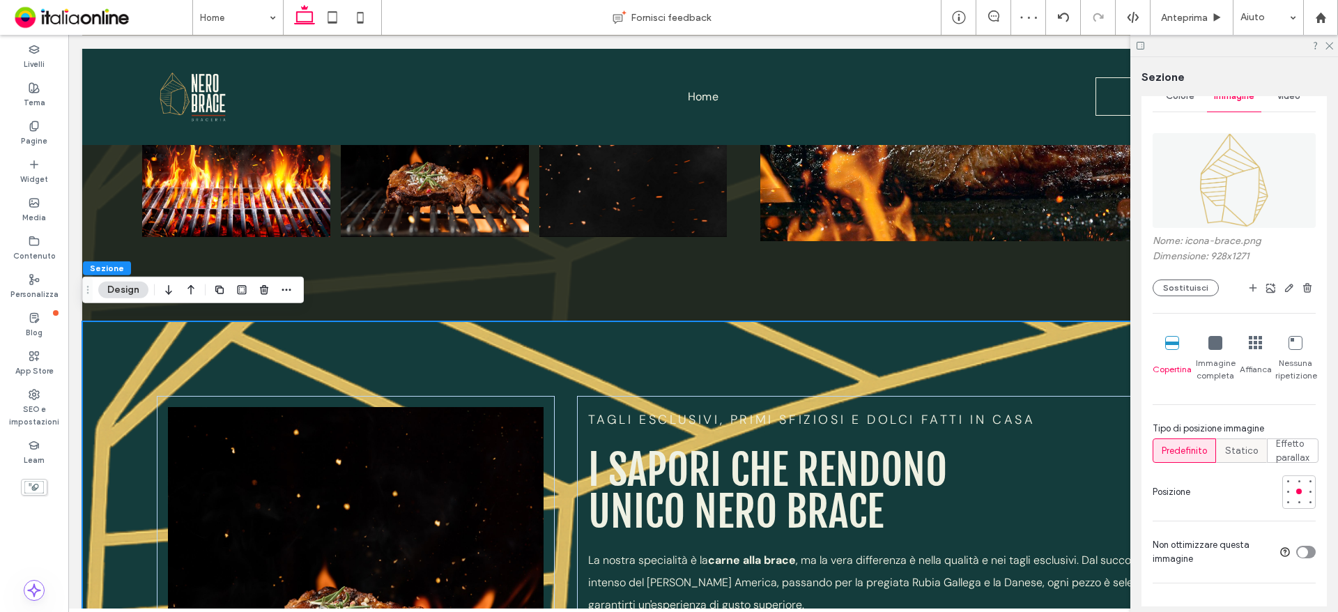
click at [1242, 450] on span "Statico" at bounding box center [1241, 451] width 33 height 14
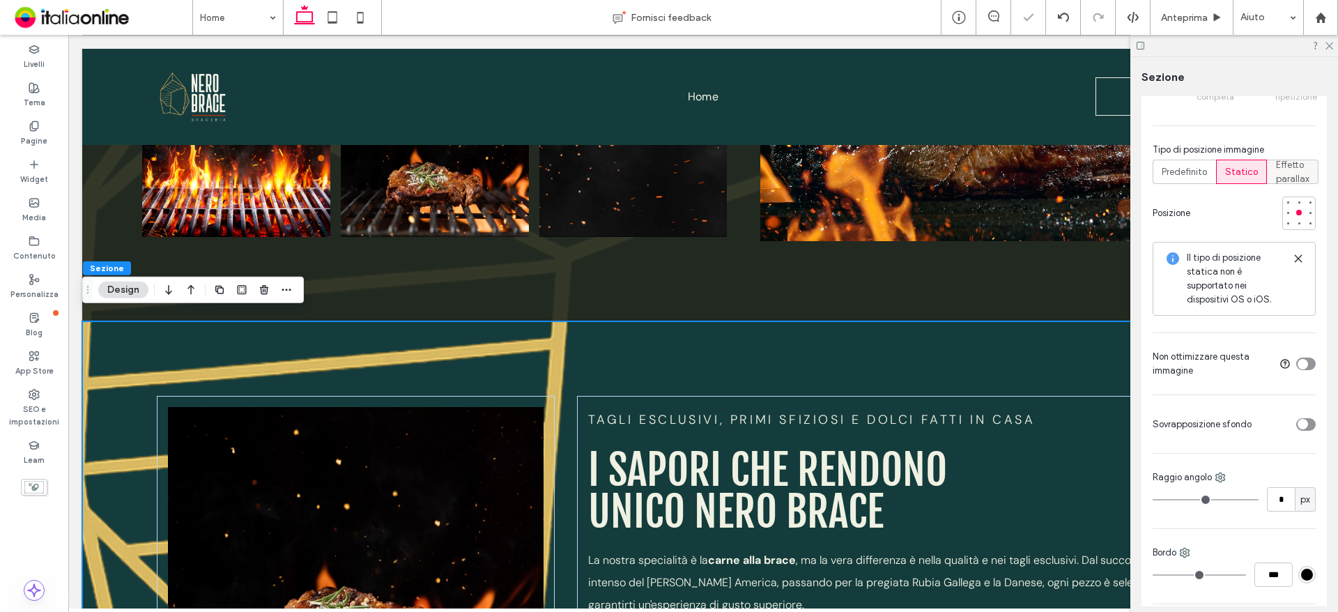
scroll to position [557, 0]
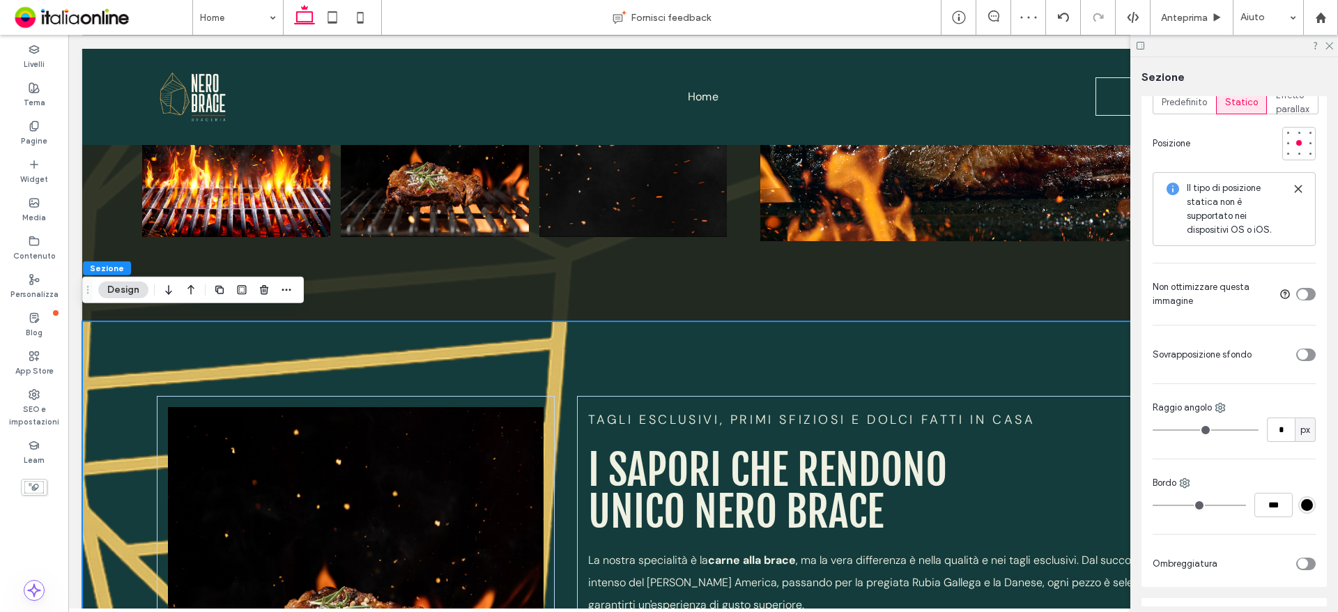
click at [1297, 357] on div "toggle" at bounding box center [1302, 354] width 10 height 10
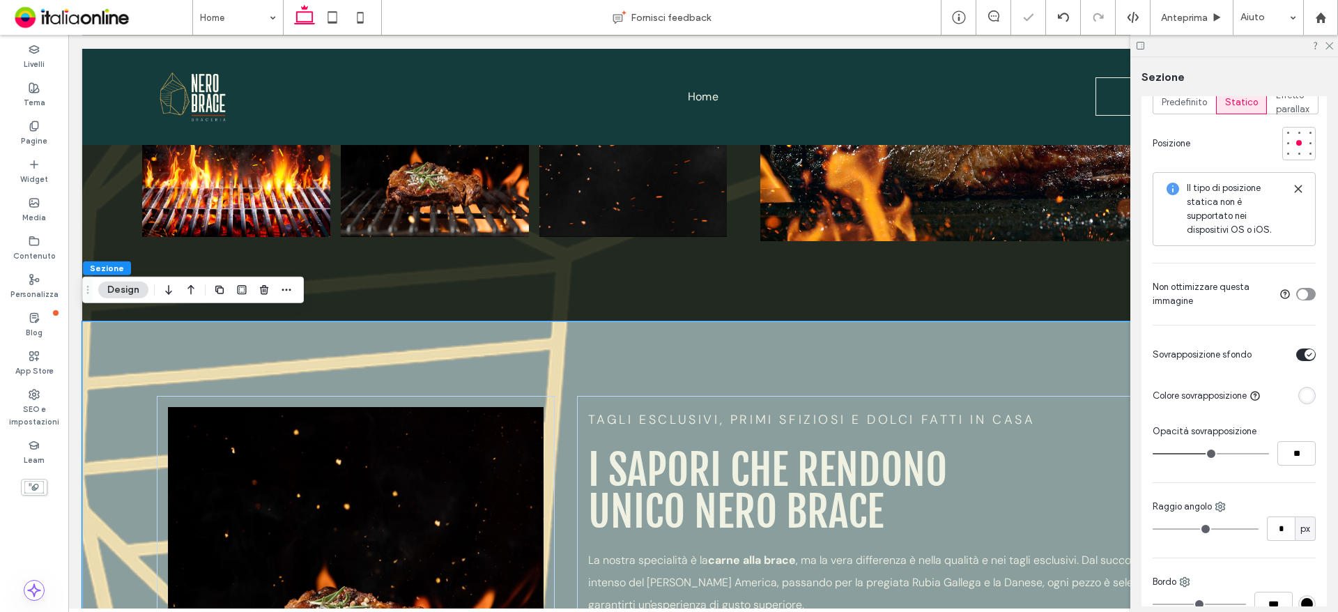
click at [1301, 397] on div "rgba(255, 255, 255, 1)" at bounding box center [1307, 395] width 12 height 12
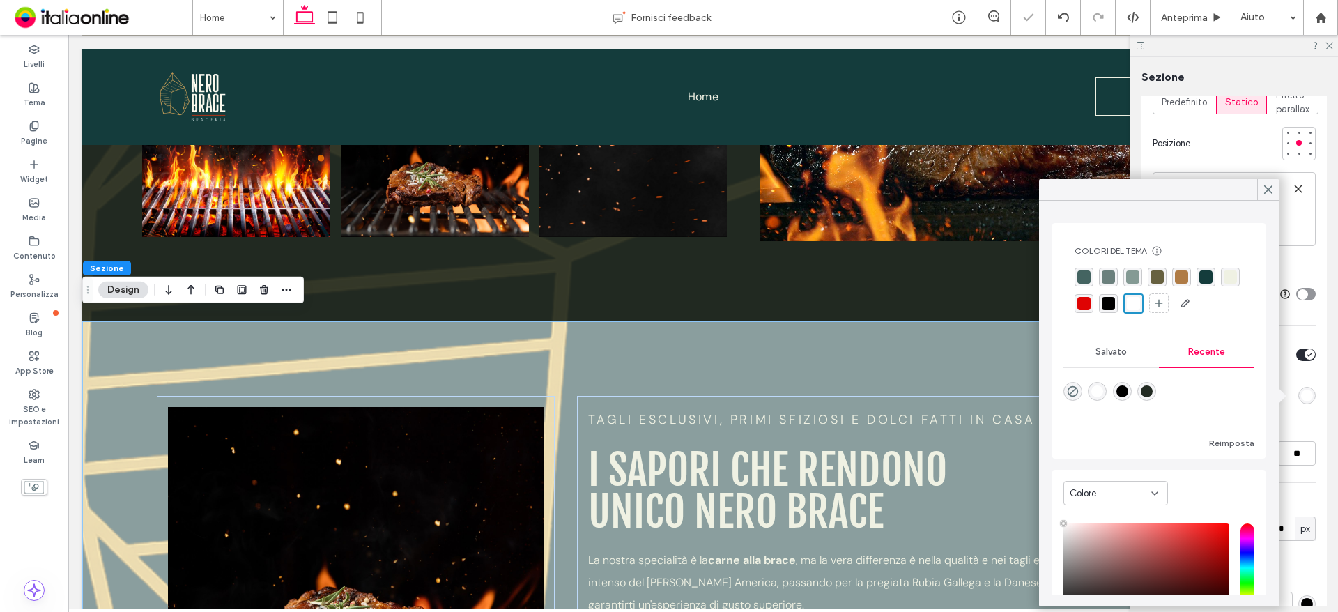
drag, startPoint x: 1204, startPoint y: 275, endPoint x: 1224, endPoint y: 278, distance: 20.5
click at [1204, 275] on div "rgba(20,60,60,1)" at bounding box center [1205, 276] width 13 height 13
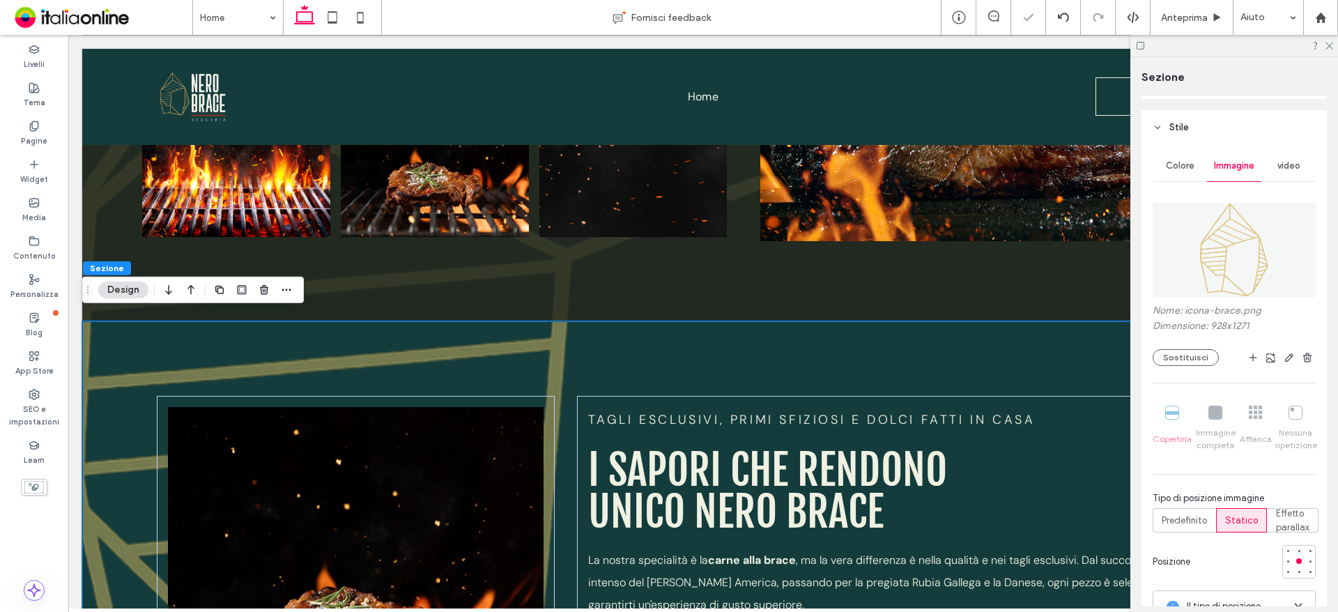
scroll to position [0, 0]
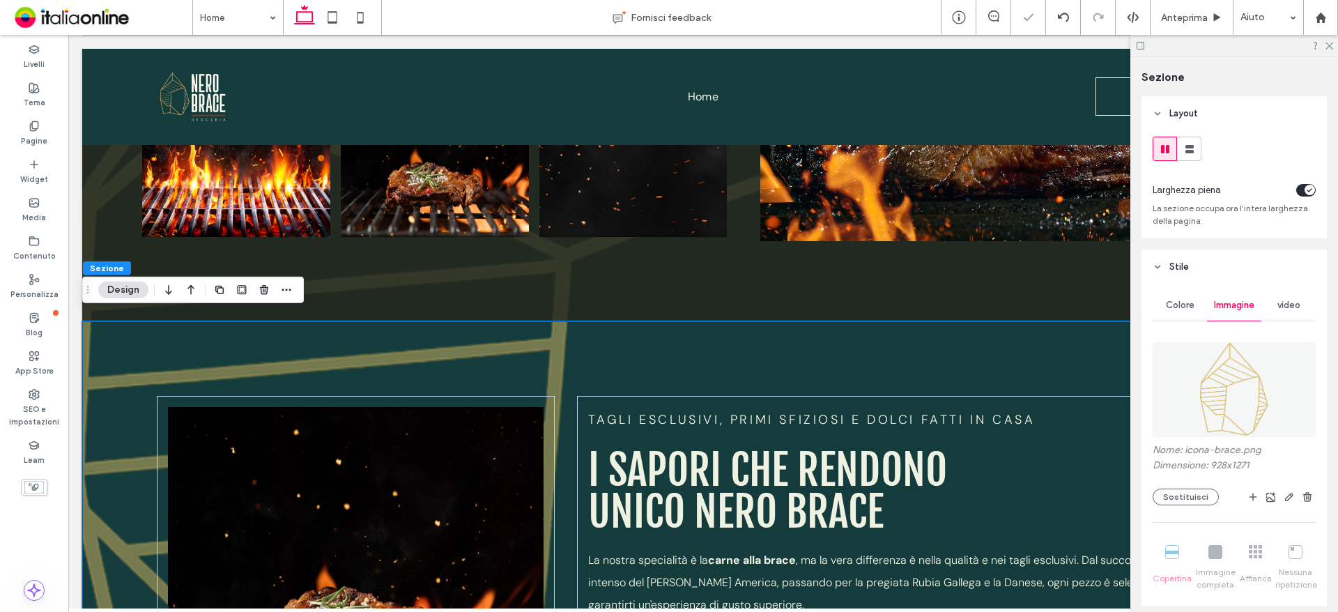
click at [1177, 291] on div "Colore" at bounding box center [1179, 305] width 54 height 31
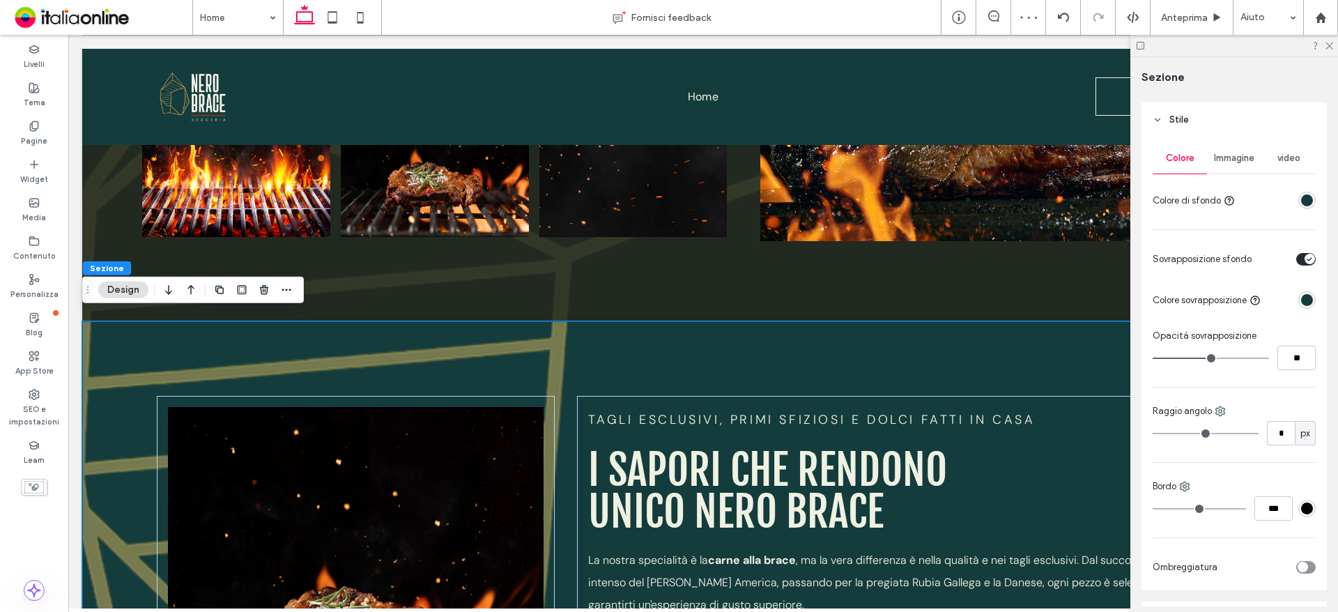
scroll to position [209, 0]
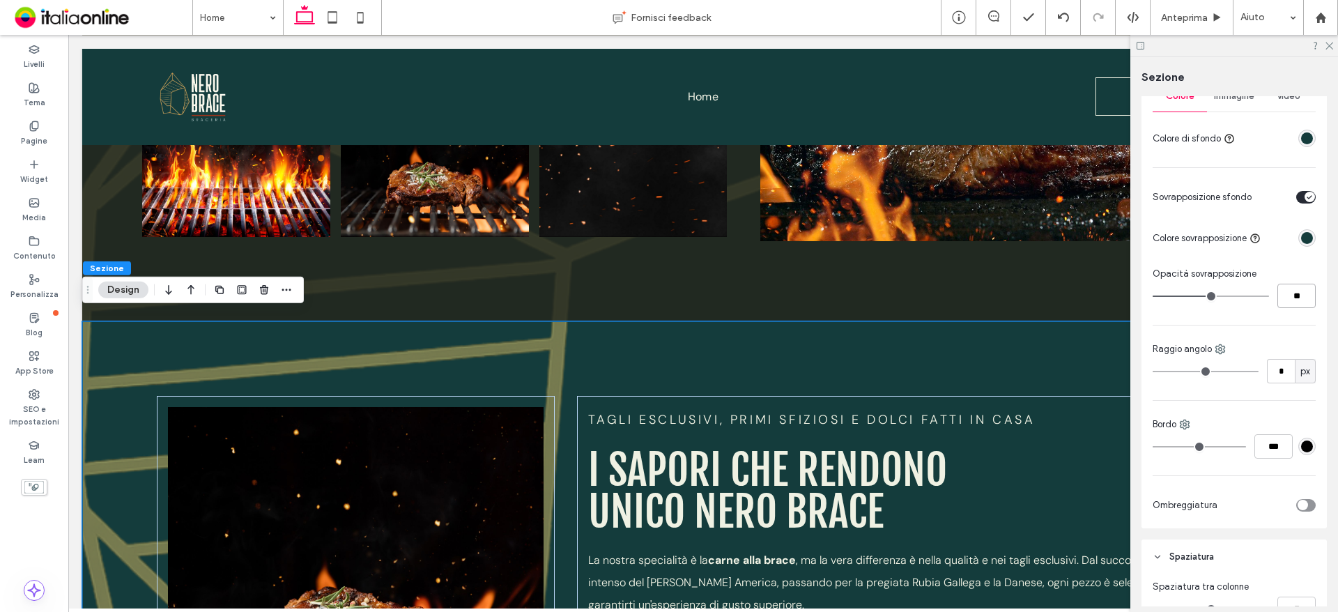
click at [1285, 295] on input "**" at bounding box center [1296, 296] width 38 height 24
type input "**"
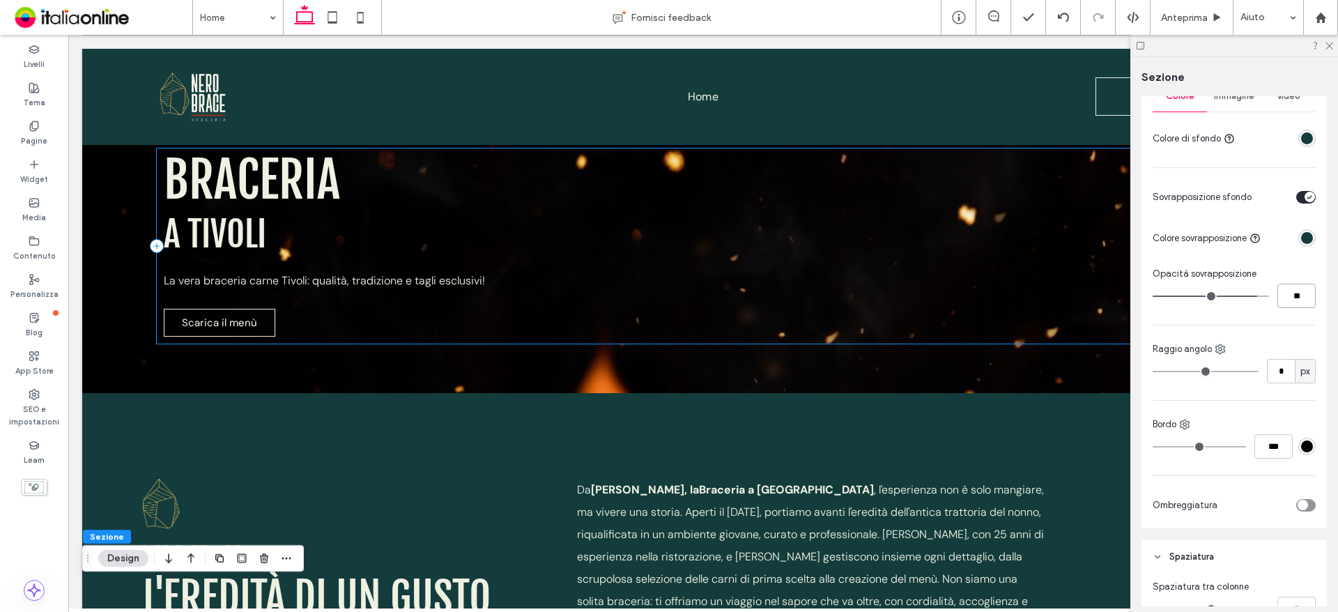
scroll to position [0, 0]
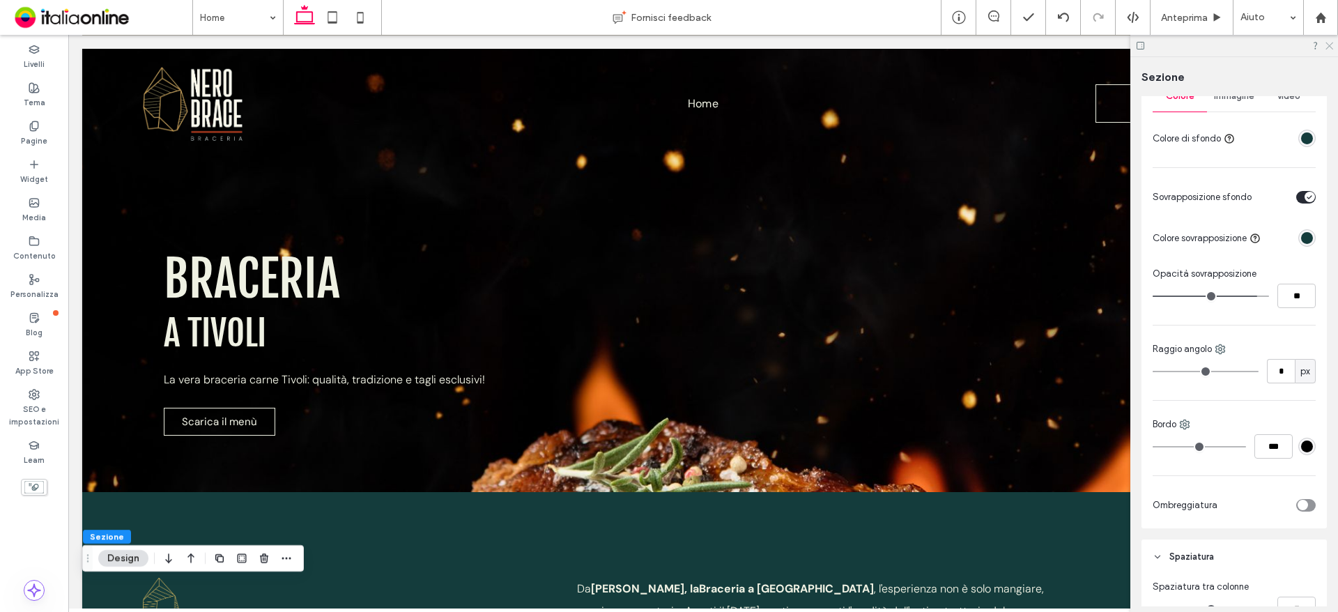
click at [1327, 46] on icon at bounding box center [1328, 44] width 9 height 9
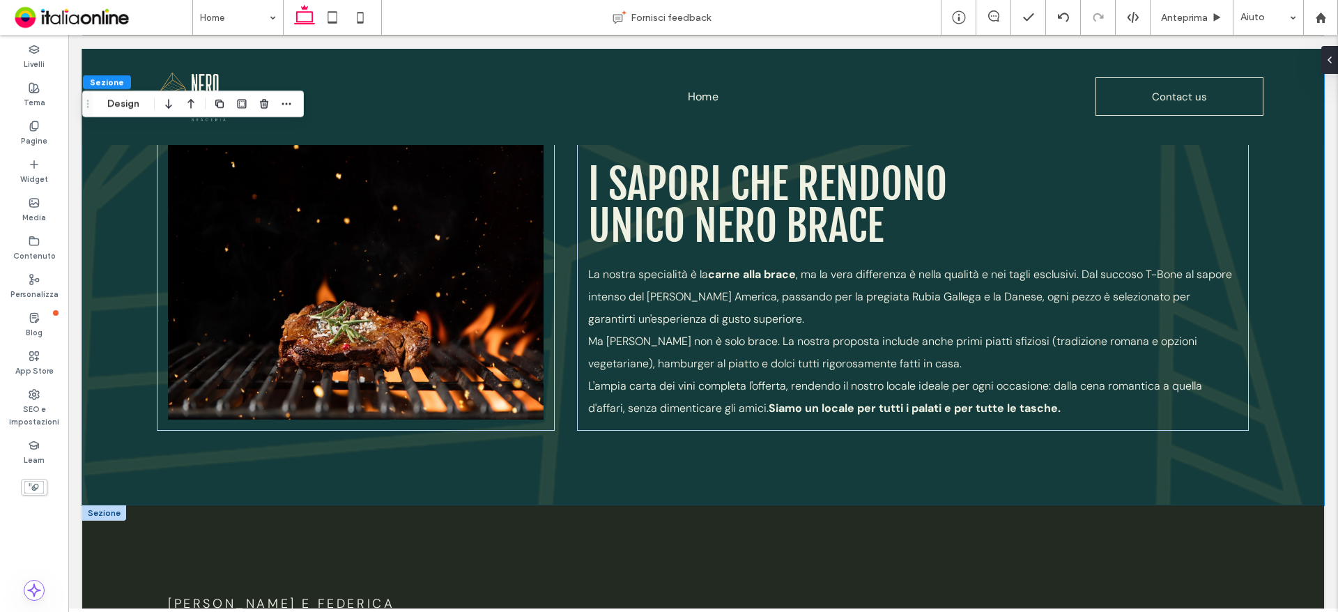
scroll to position [1602, 0]
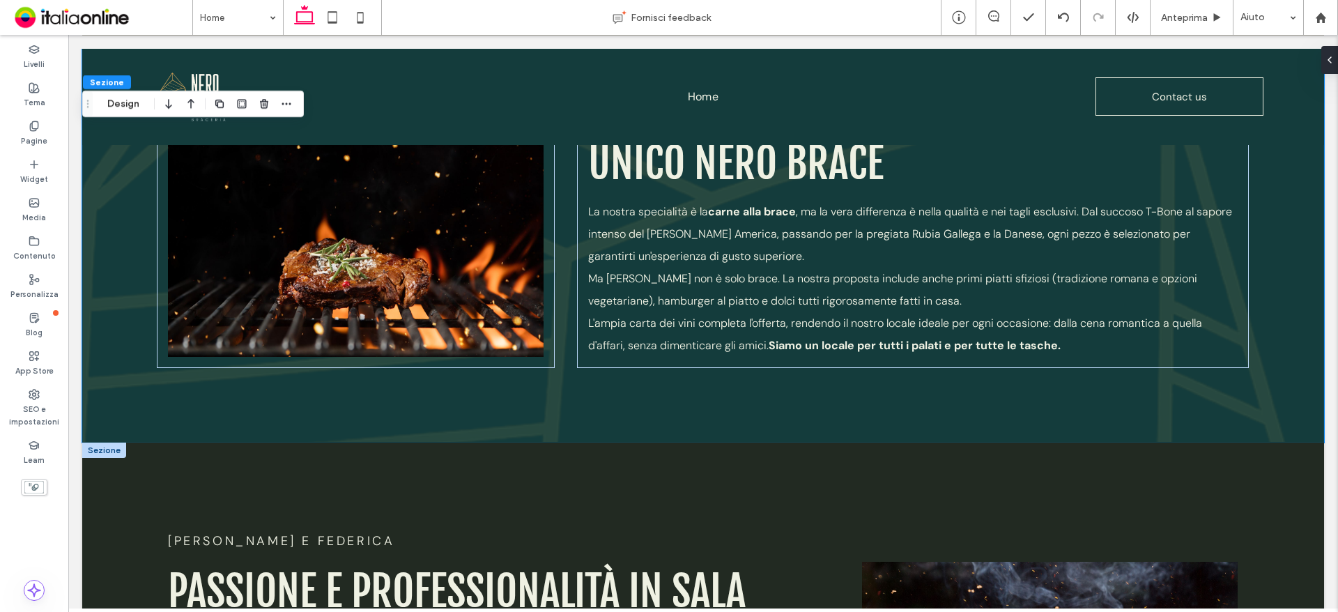
click at [104, 442] on div at bounding box center [104, 449] width 44 height 15
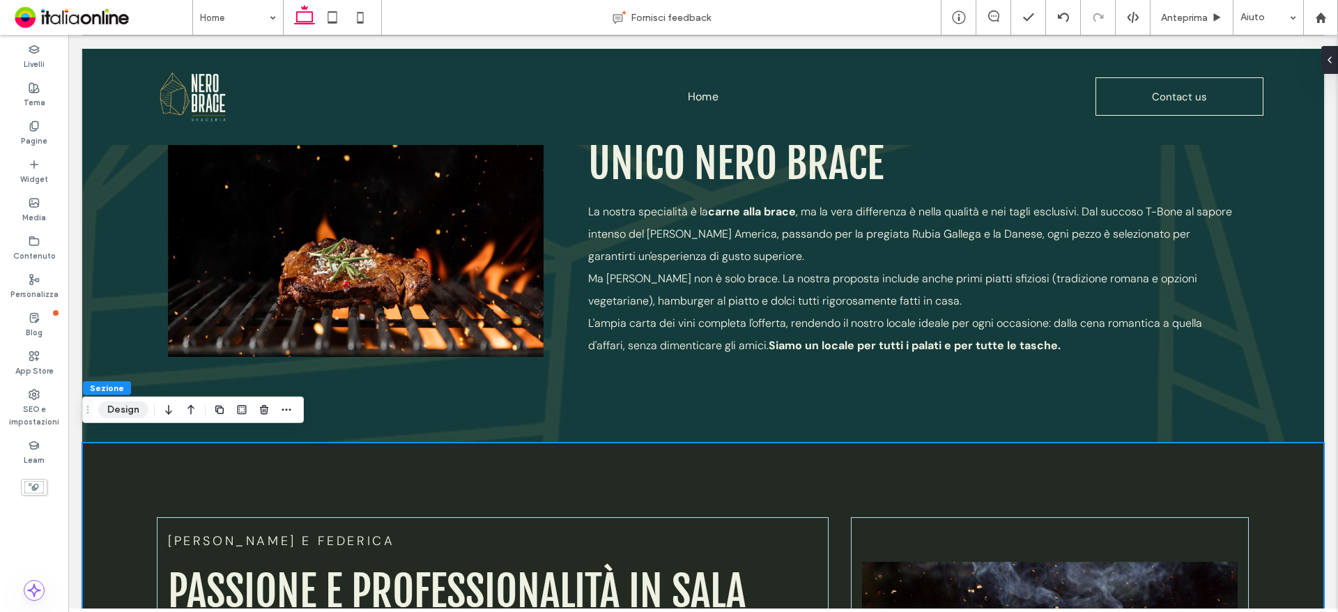
click at [128, 411] on button "Design" at bounding box center [123, 409] width 50 height 17
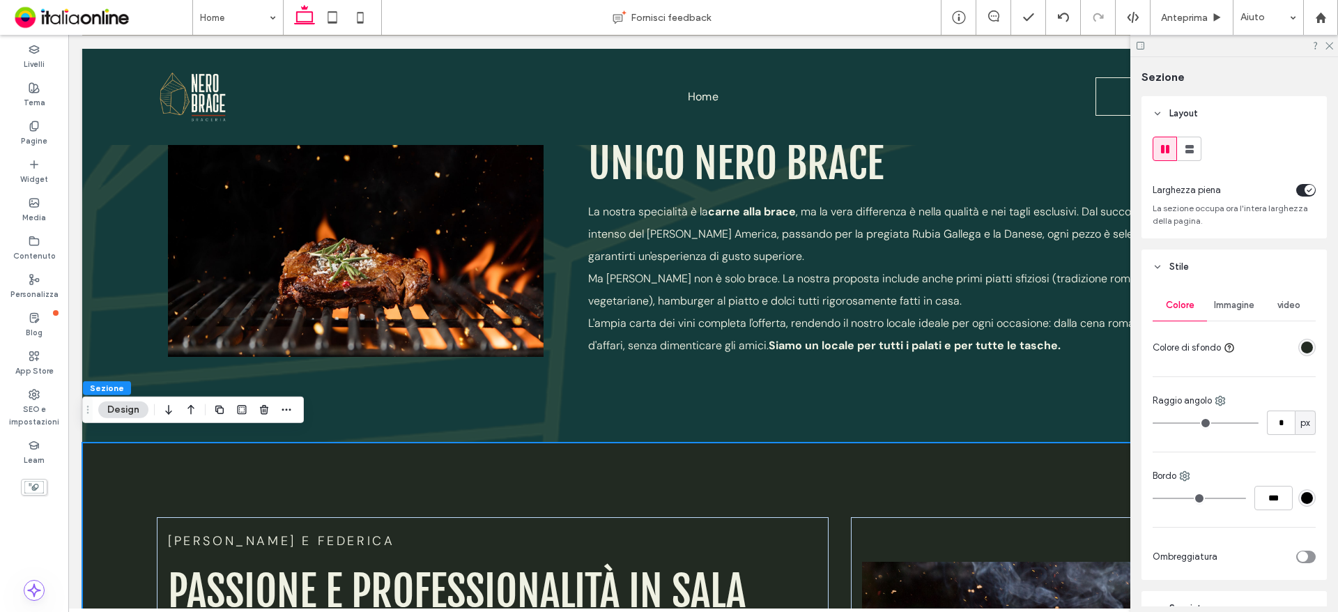
click at [1249, 309] on span "Immagine" at bounding box center [1234, 305] width 40 height 11
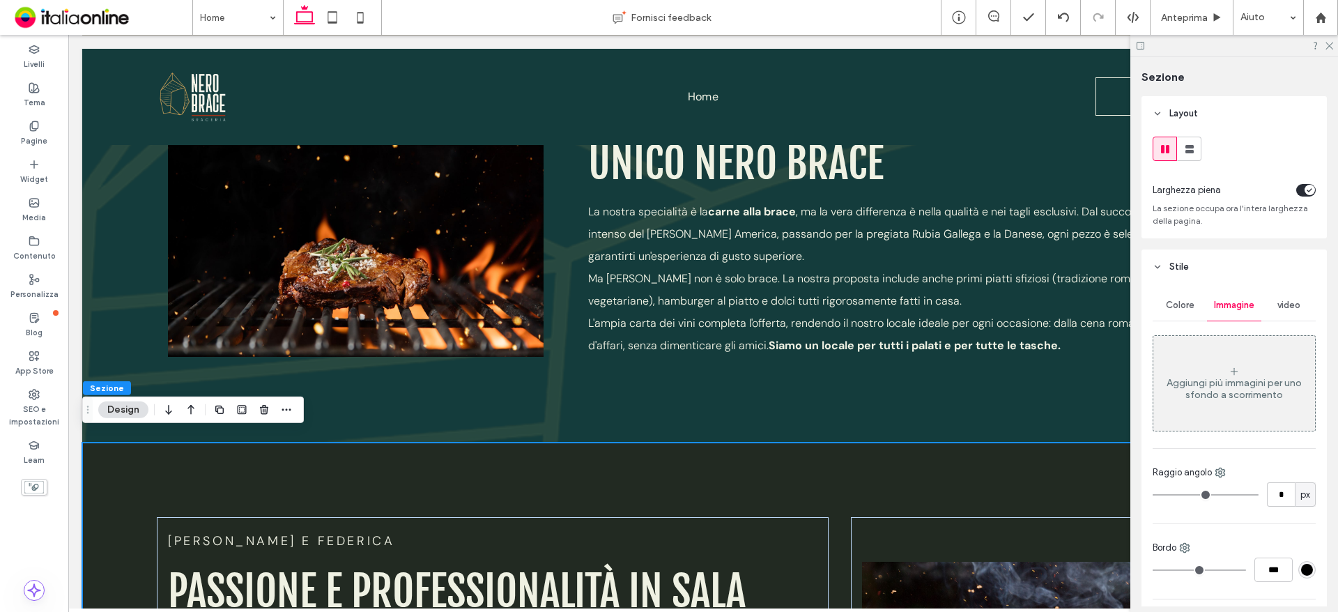
click at [1241, 366] on div "Aggiungi più immagini per uno sfondo a scorrimento" at bounding box center [1234, 383] width 162 height 92
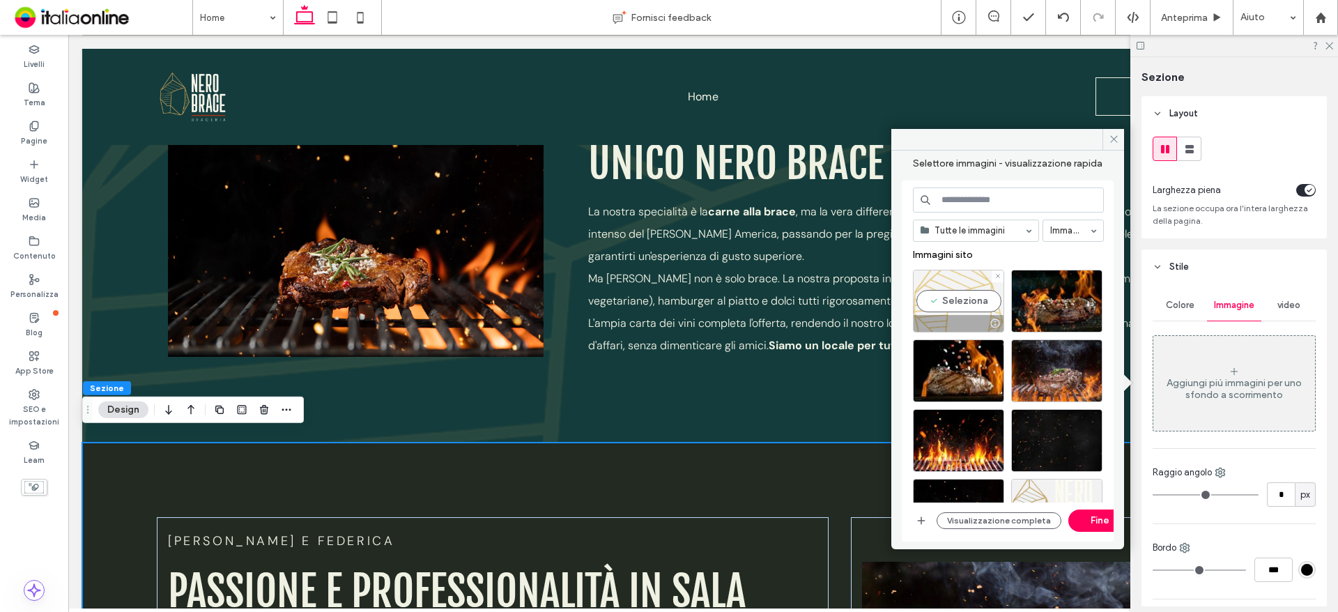
drag, startPoint x: 982, startPoint y: 270, endPoint x: 987, endPoint y: 284, distance: 15.0
click at [982, 270] on div "Seleziona" at bounding box center [958, 301] width 91 height 63
click at [1101, 513] on button "Fine" at bounding box center [1099, 520] width 63 height 22
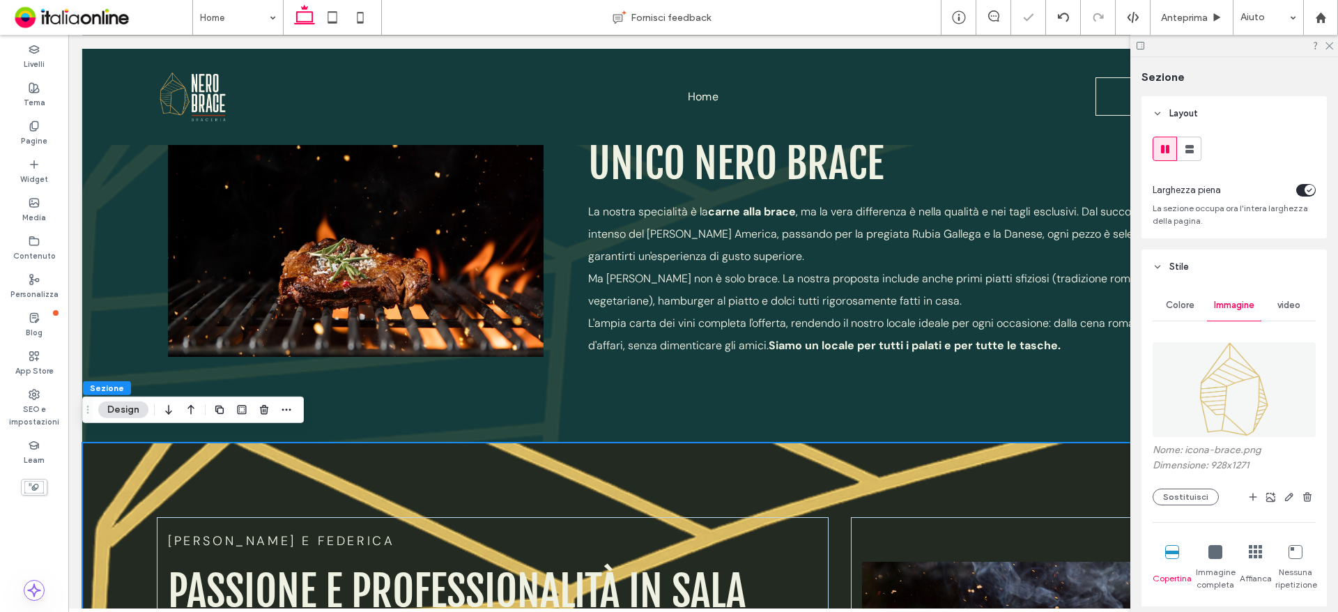
scroll to position [139, 0]
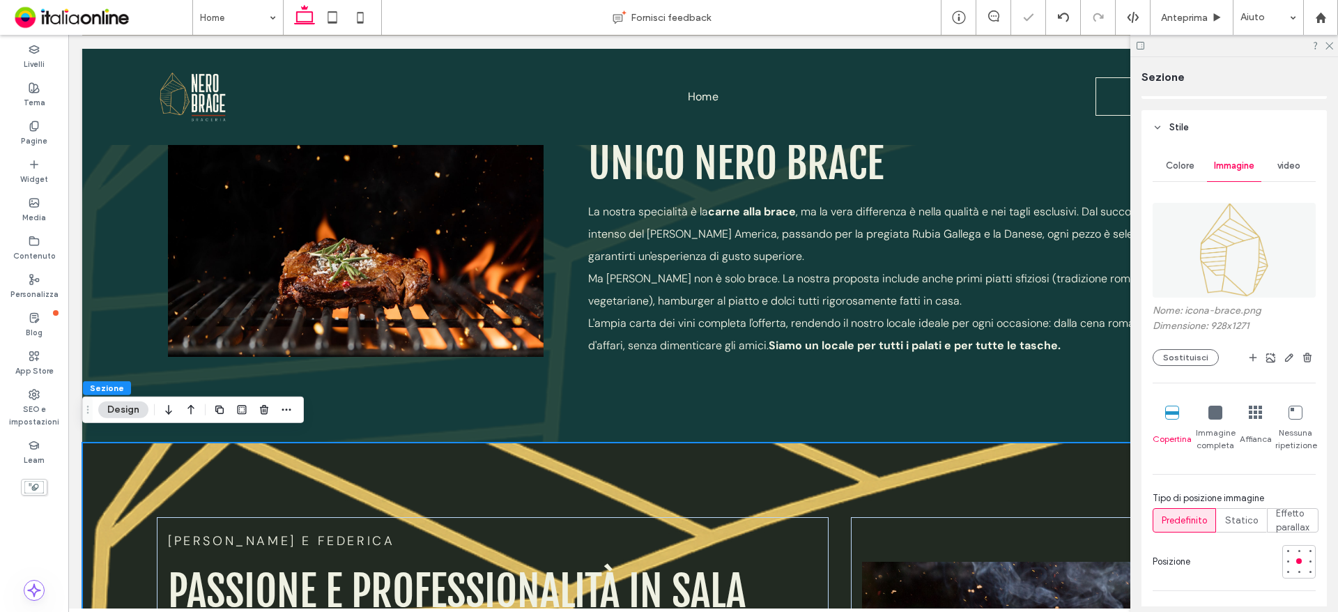
click at [1215, 416] on icon at bounding box center [1215, 412] width 14 height 14
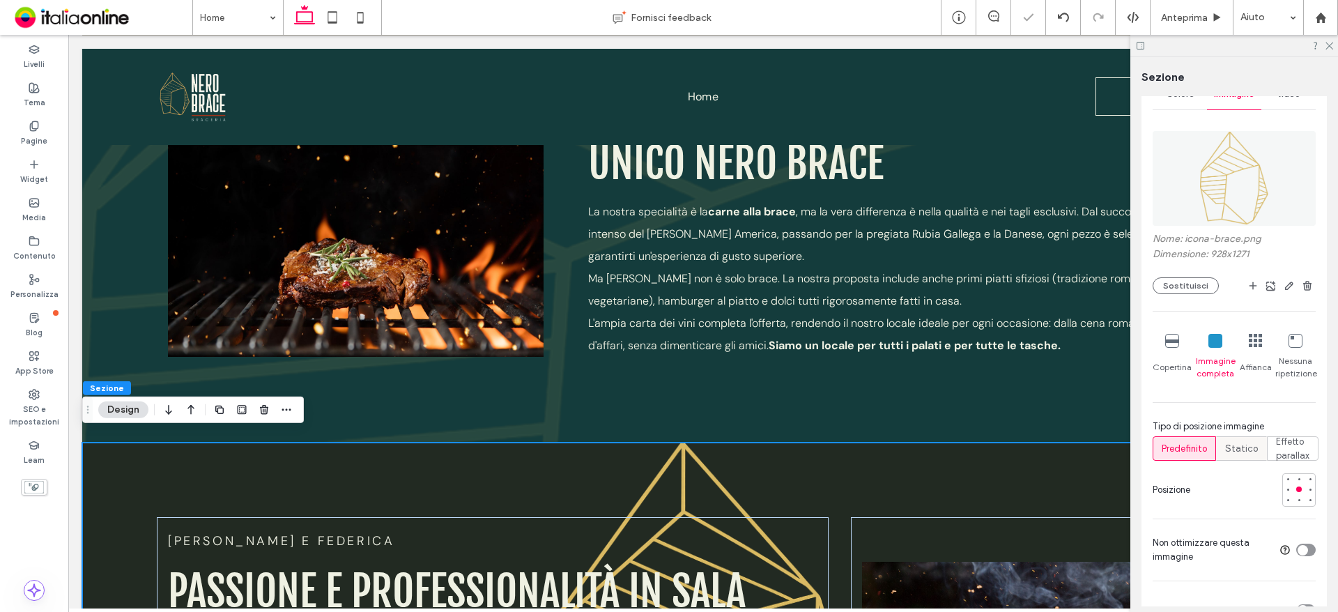
scroll to position [279, 0]
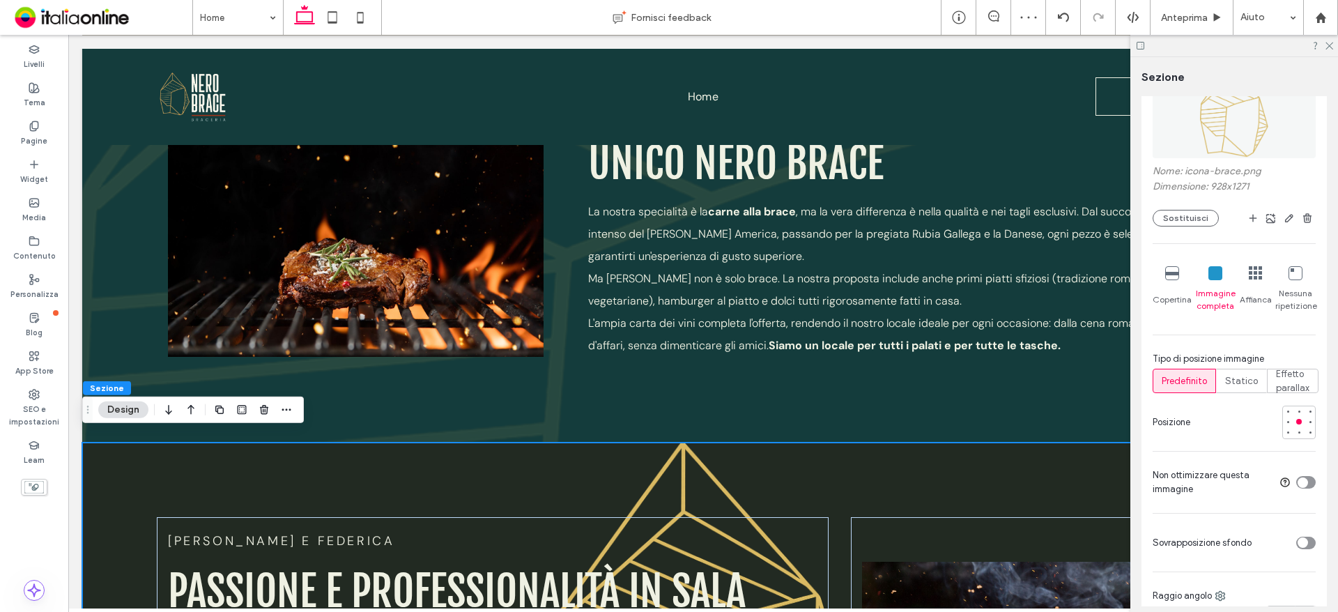
drag, startPoint x: 1283, startPoint y: 423, endPoint x: 1269, endPoint y: 405, distance: 22.9
click at [1287, 423] on div at bounding box center [1288, 422] width 2 height 2
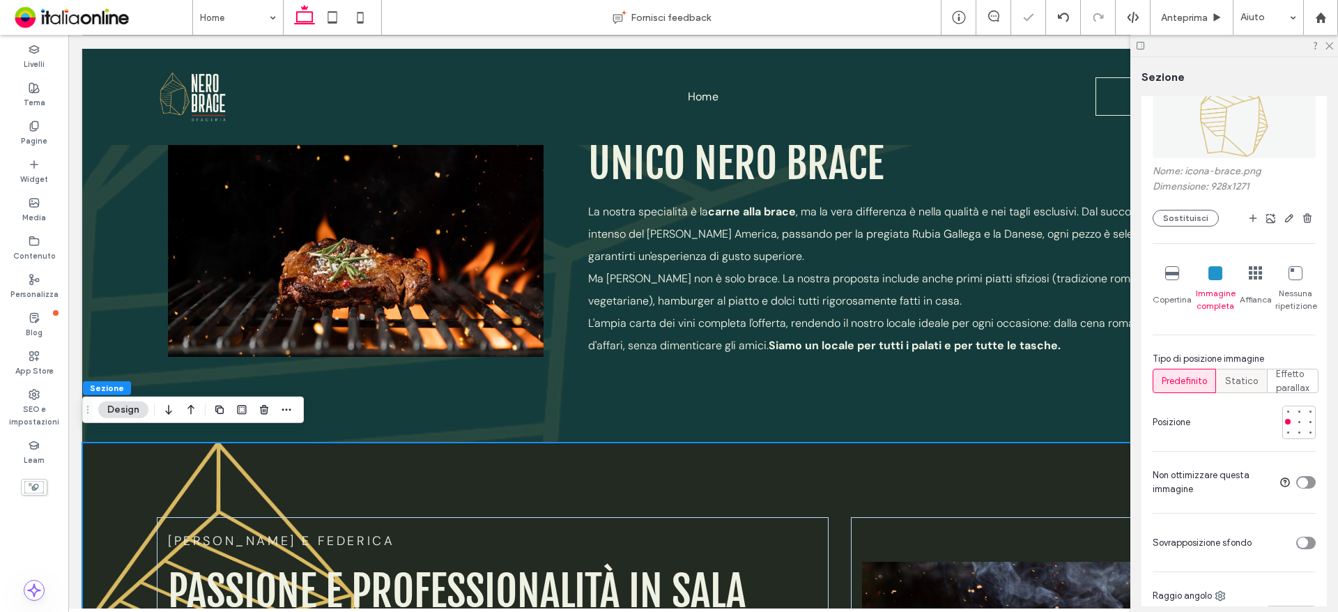
click at [1246, 384] on span "Statico" at bounding box center [1241, 381] width 33 height 14
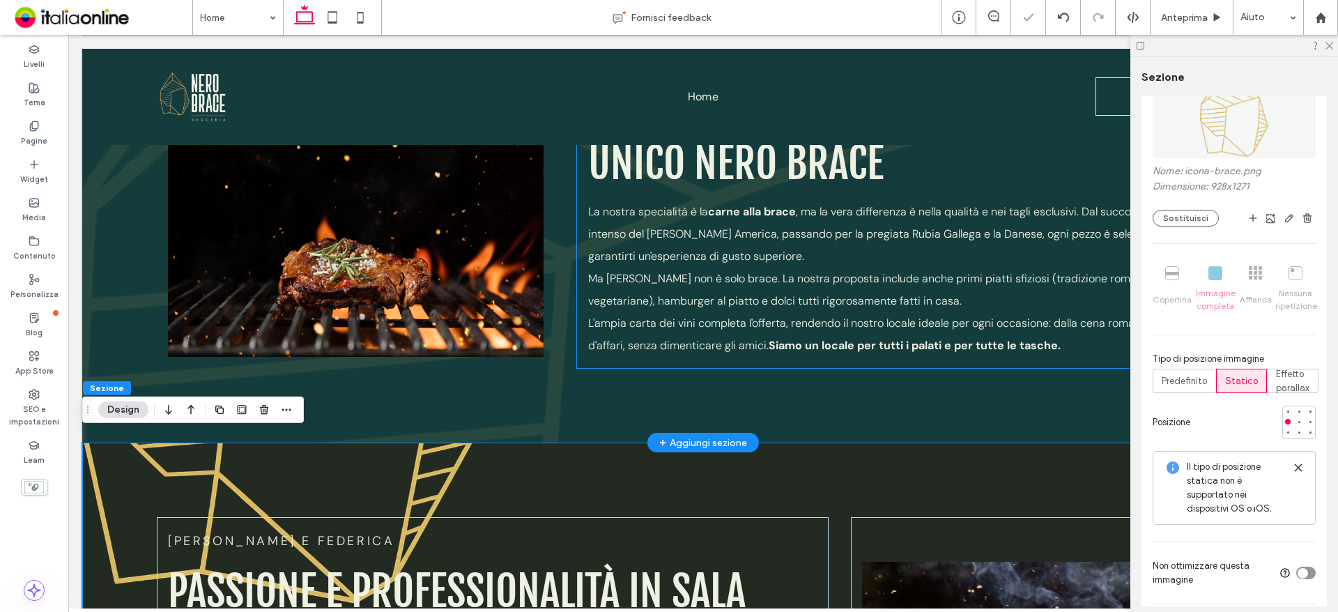
scroll to position [1811, 0]
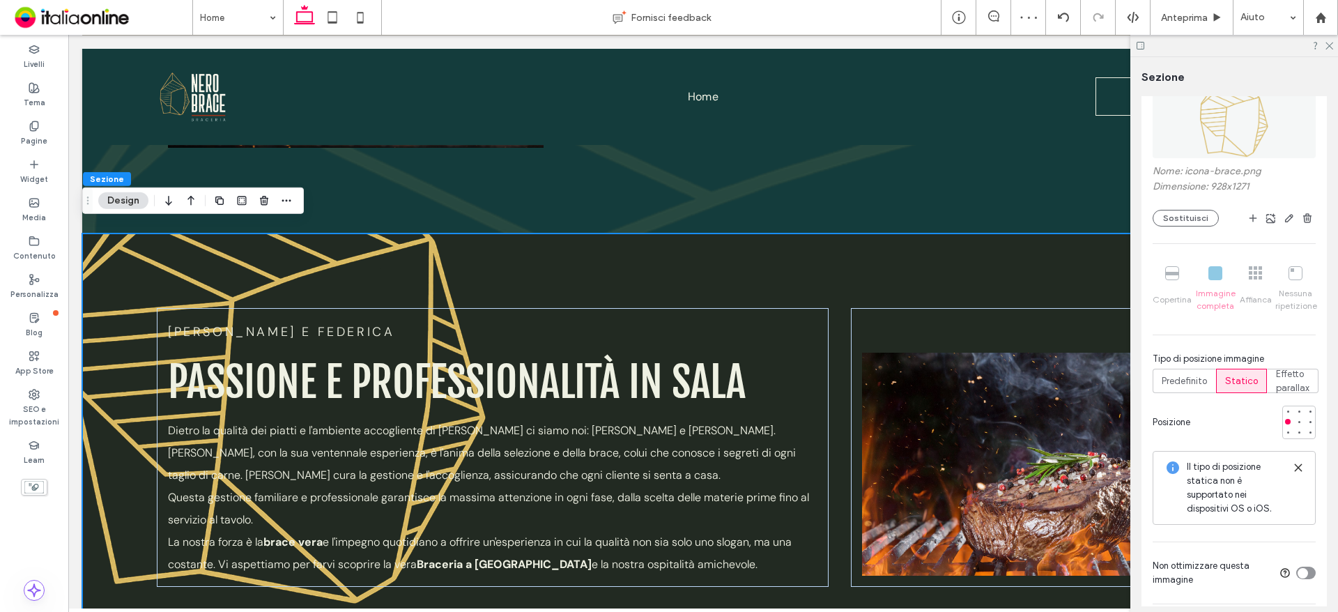
click at [1294, 468] on icon at bounding box center [1297, 467] width 11 height 11
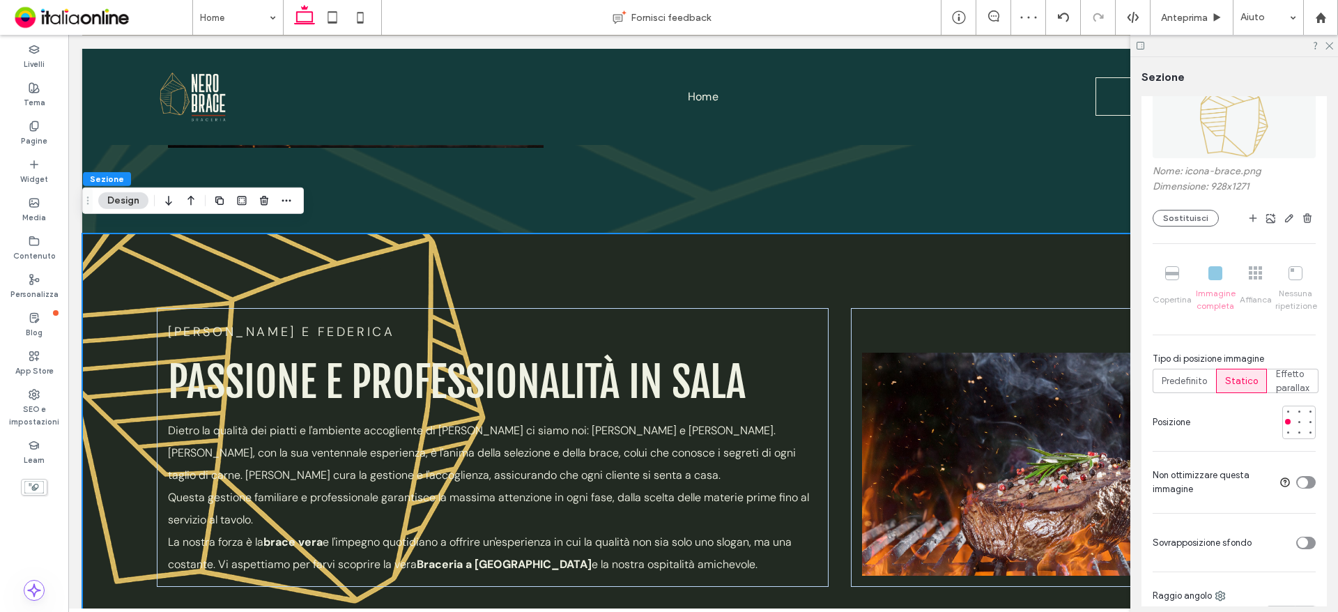
click at [1299, 542] on icon "toggle" at bounding box center [1302, 543] width 6 height 4
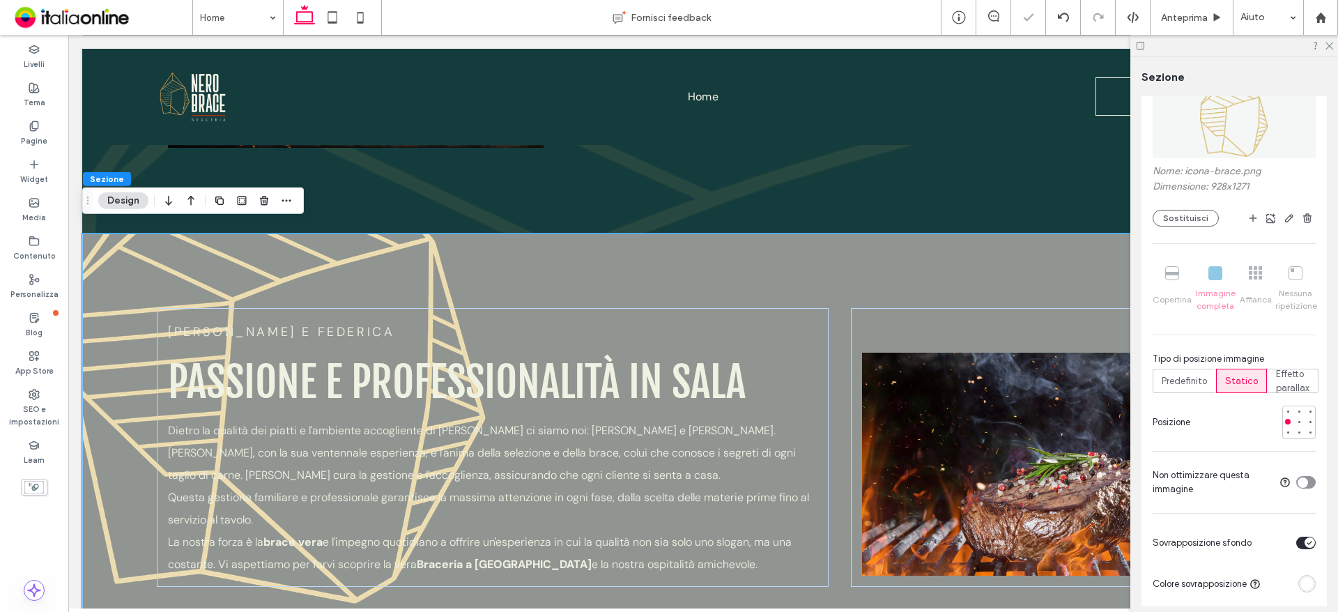
click at [1301, 580] on div "rgba(255, 255, 255, 1)" at bounding box center [1307, 584] width 12 height 12
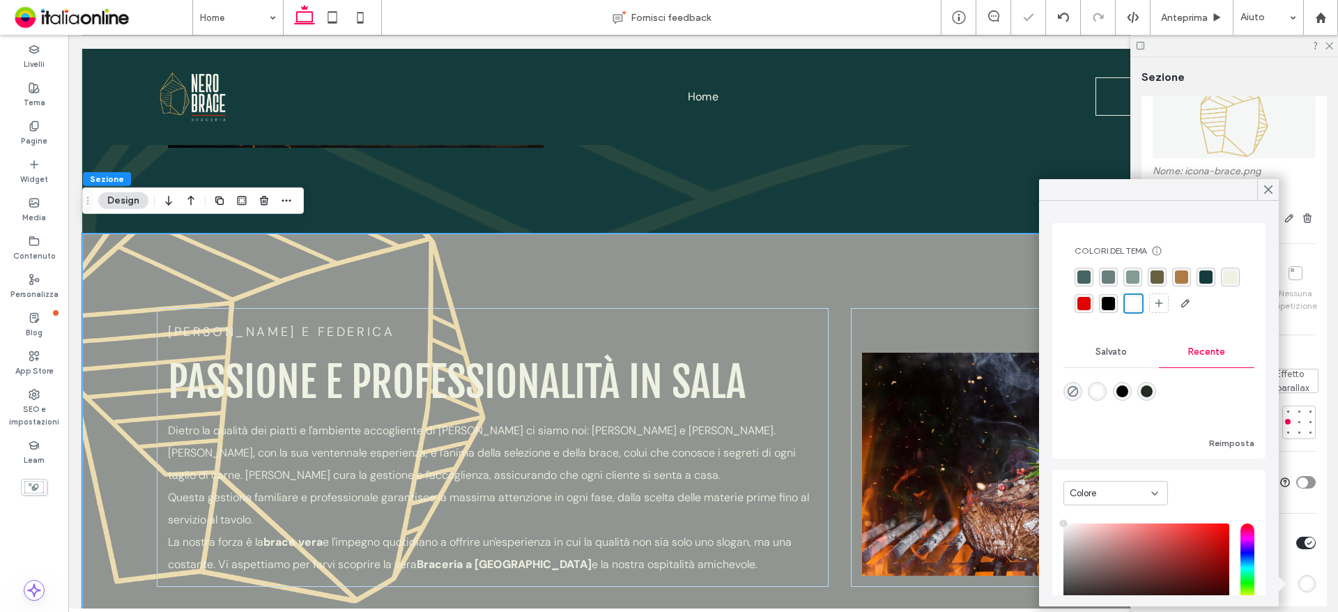
click at [1152, 392] on div "rgba(34, 42, 34, 1)" at bounding box center [1147, 391] width 12 height 12
type input "*******"
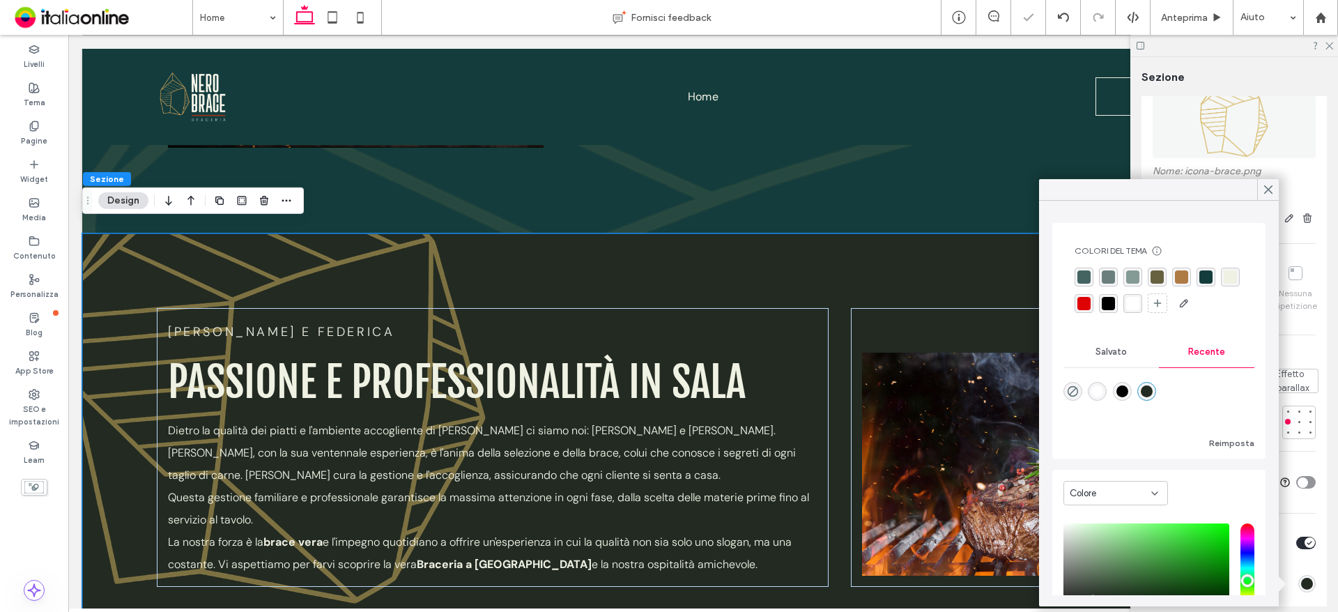
scroll to position [418, 0]
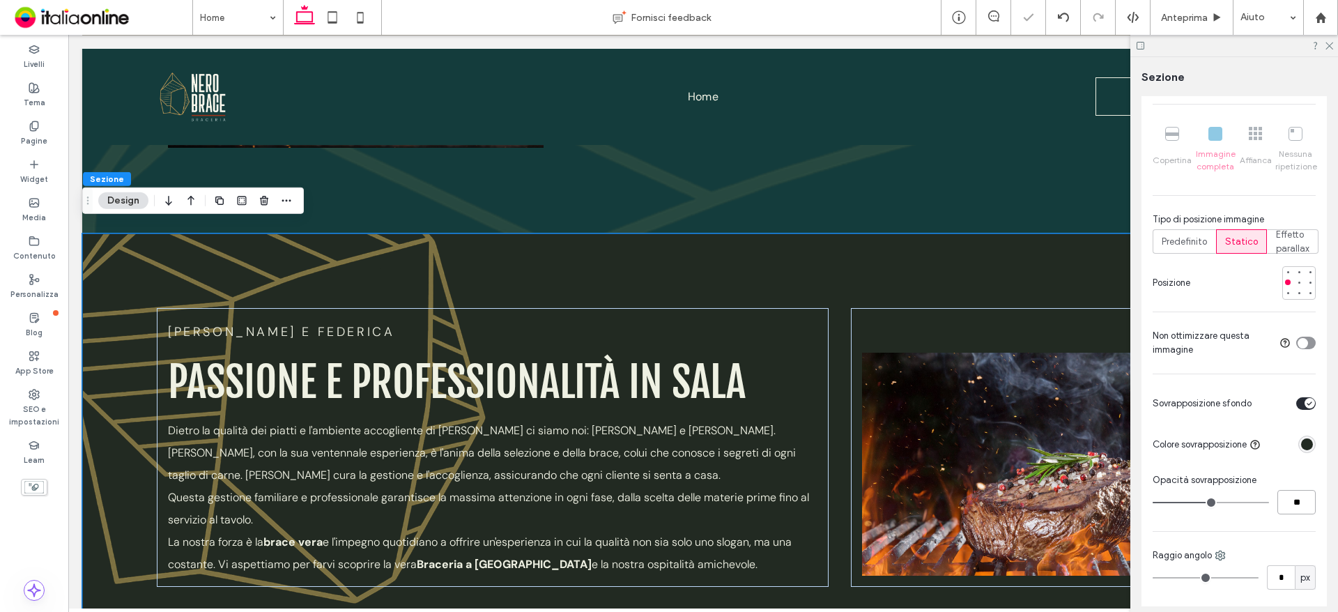
click at [1281, 505] on input "**" at bounding box center [1296, 502] width 38 height 24
type input "**"
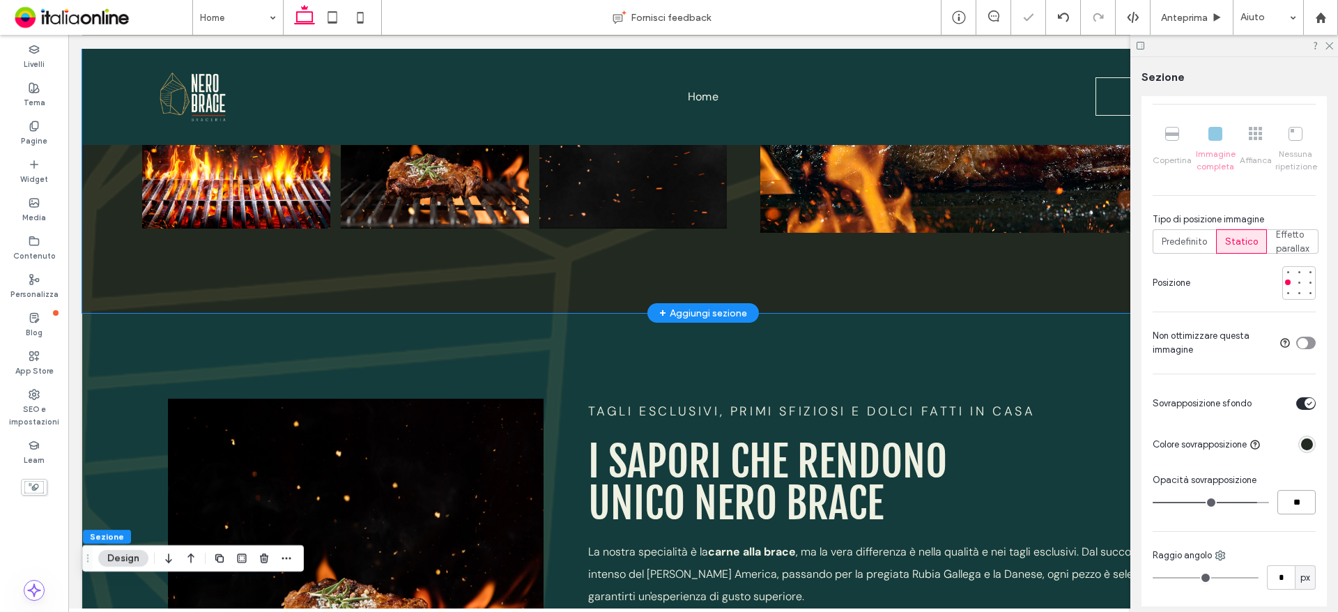
scroll to position [1184, 0]
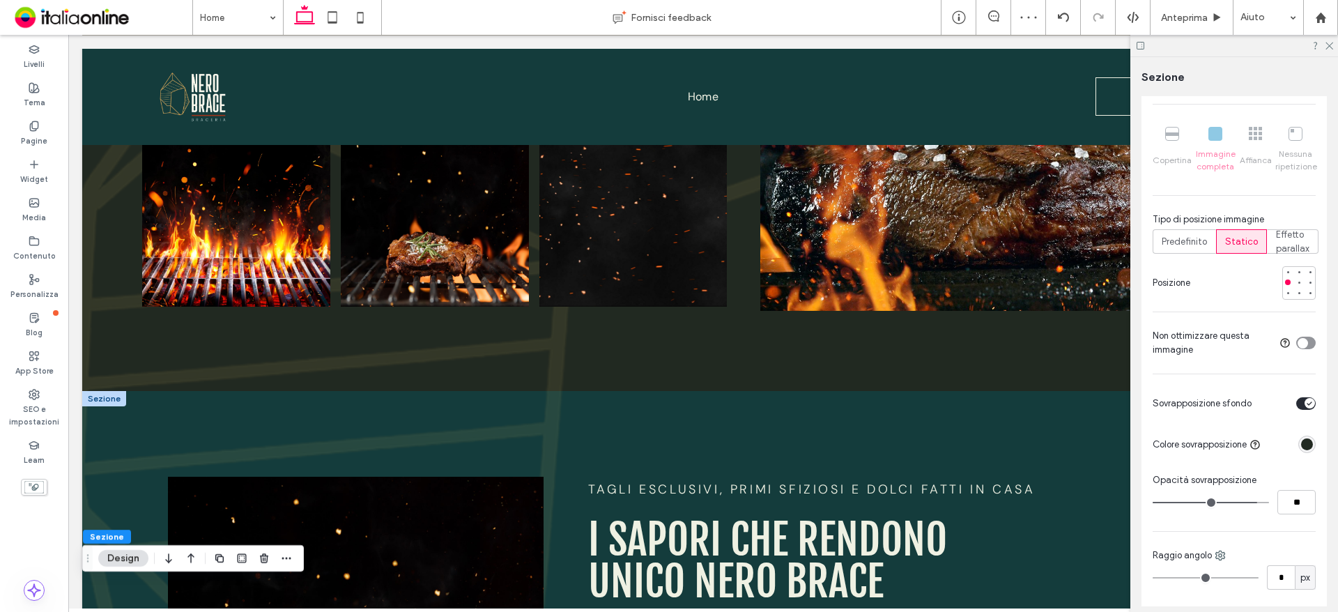
click at [93, 391] on div at bounding box center [104, 398] width 44 height 15
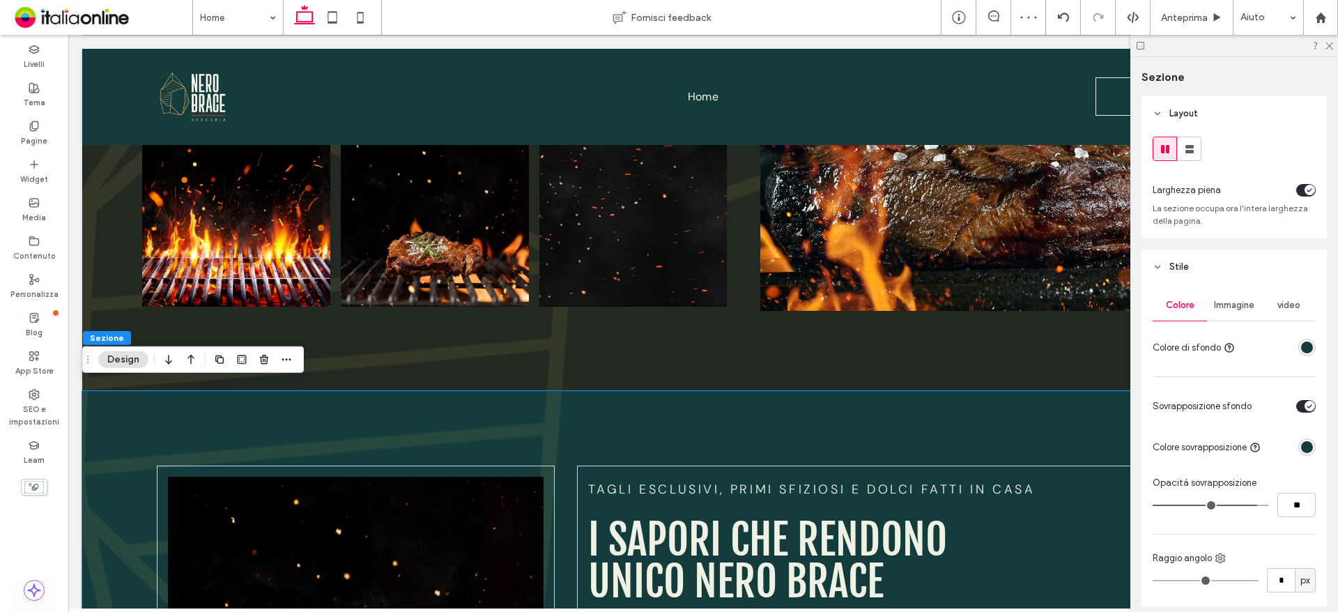
click at [1235, 314] on div "Immagine" at bounding box center [1234, 305] width 54 height 31
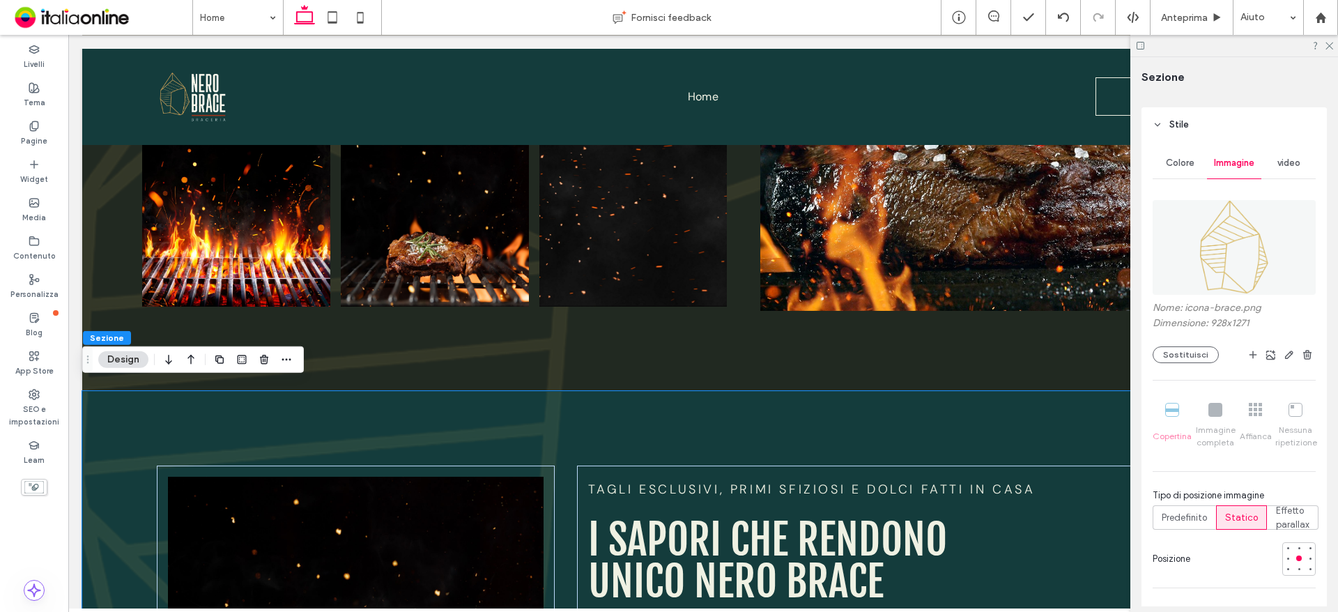
scroll to position [209, 0]
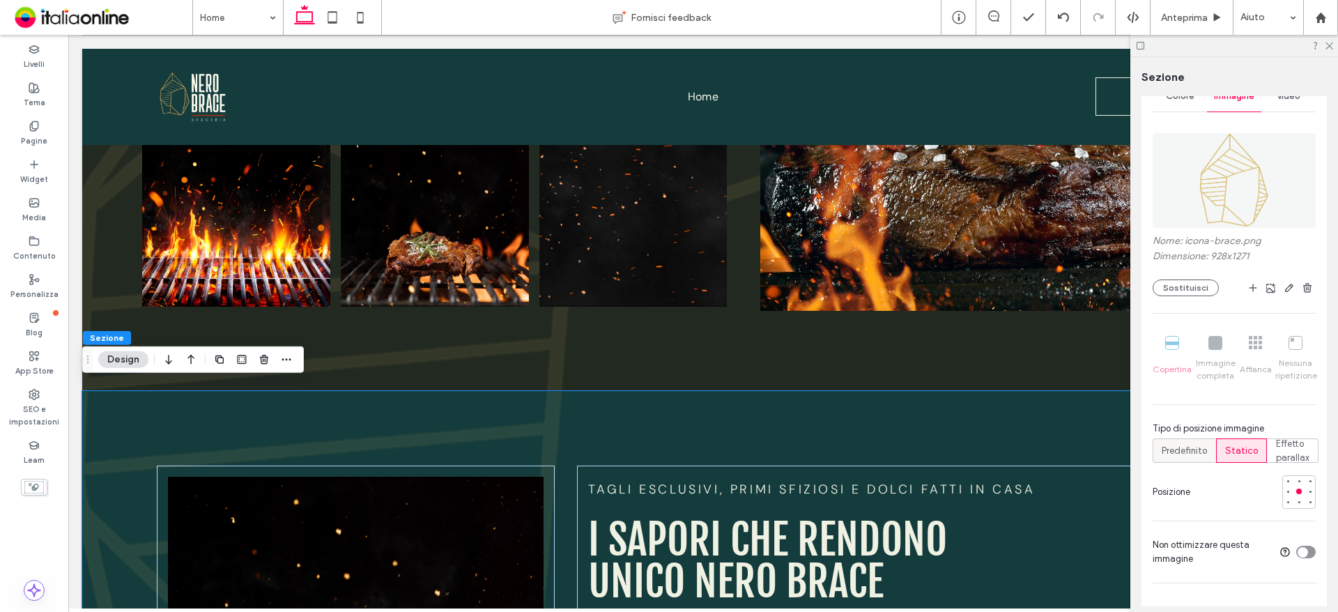
click at [1193, 451] on span "Predefinito" at bounding box center [1183, 451] width 45 height 14
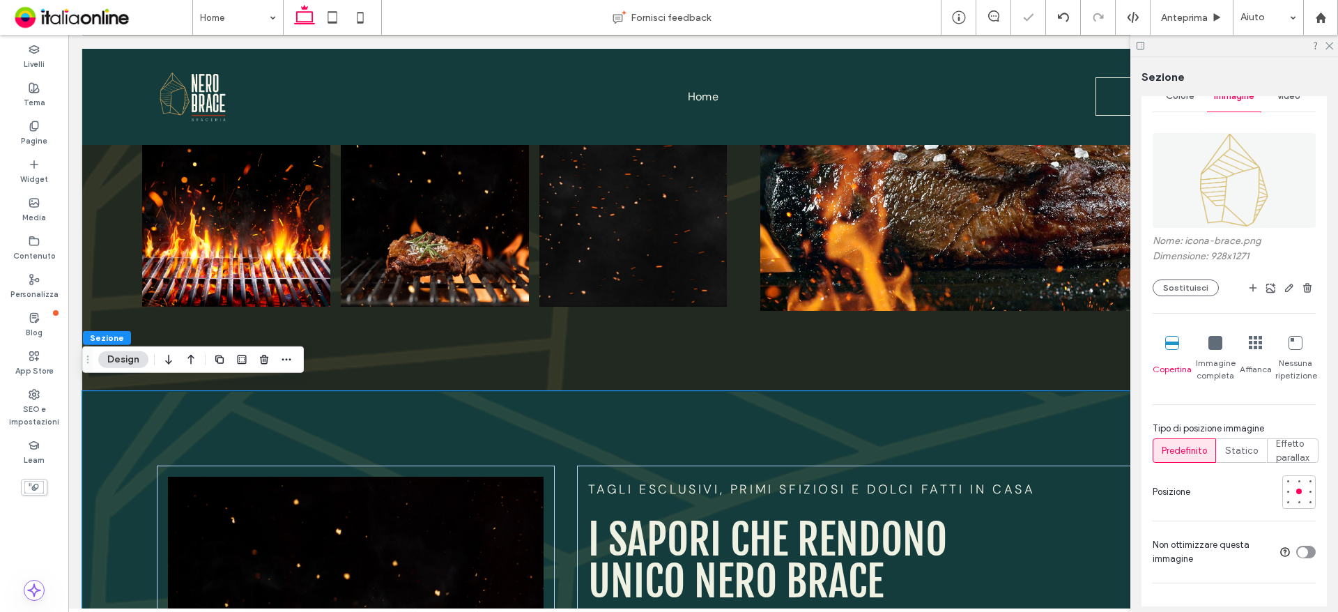
click at [1209, 345] on icon at bounding box center [1215, 343] width 14 height 14
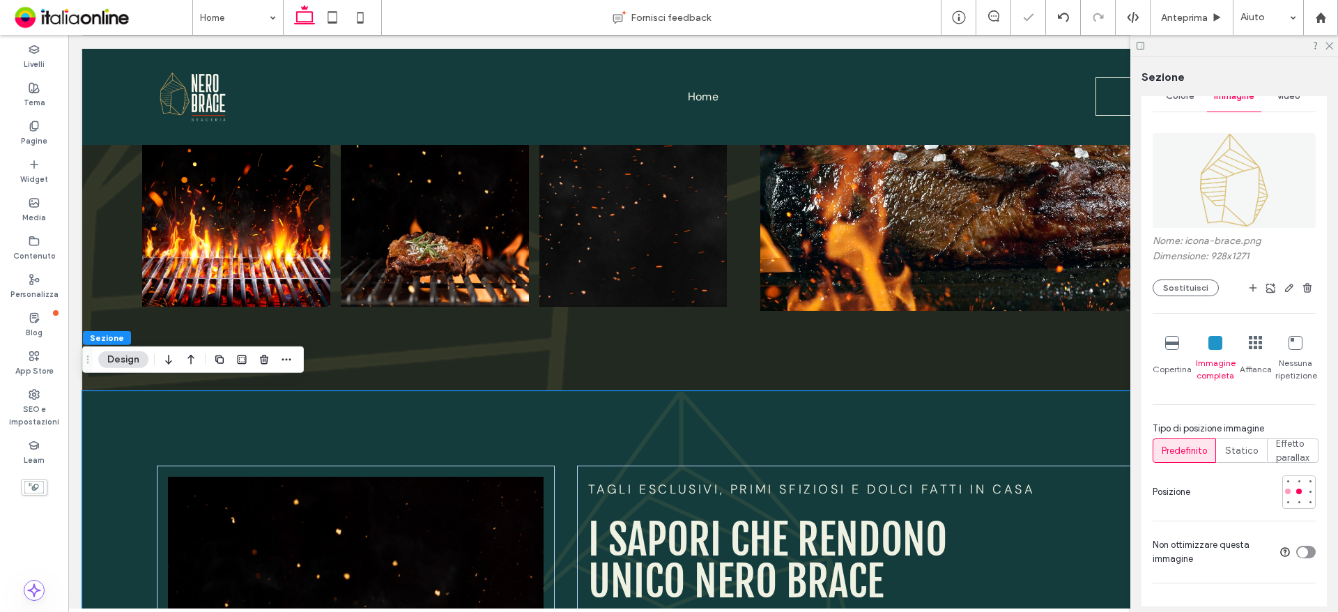
click at [1283, 488] on div at bounding box center [1288, 491] width 10 height 10
click at [1243, 447] on span "Statico" at bounding box center [1241, 451] width 33 height 14
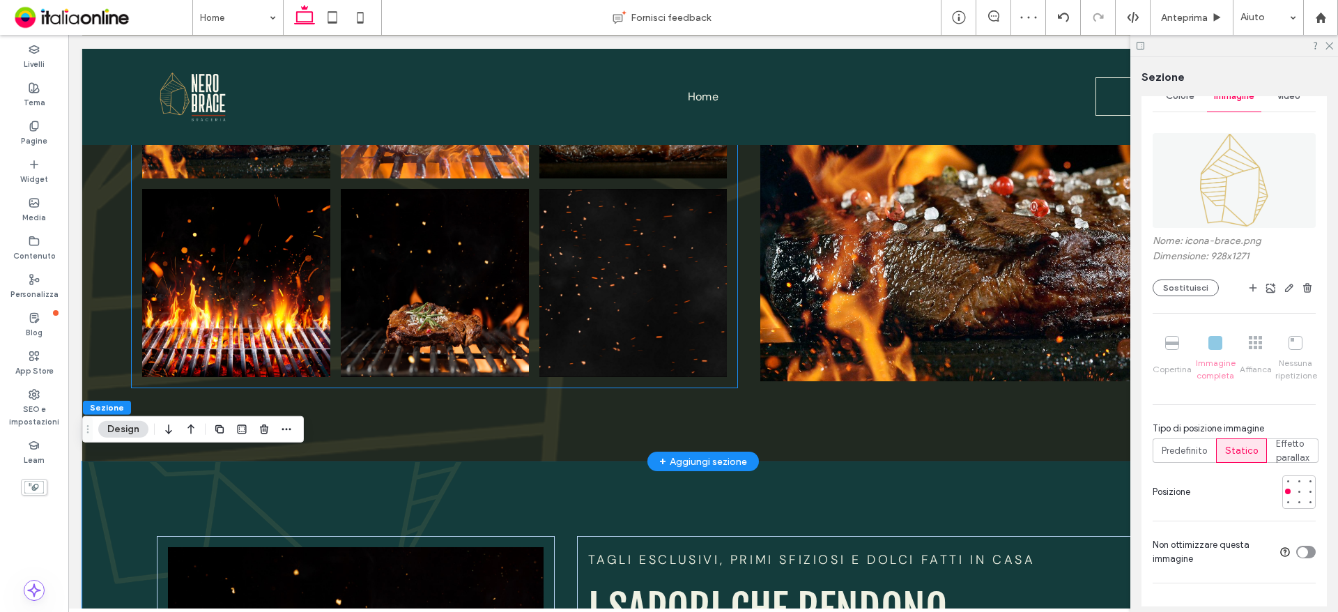
scroll to position [906, 0]
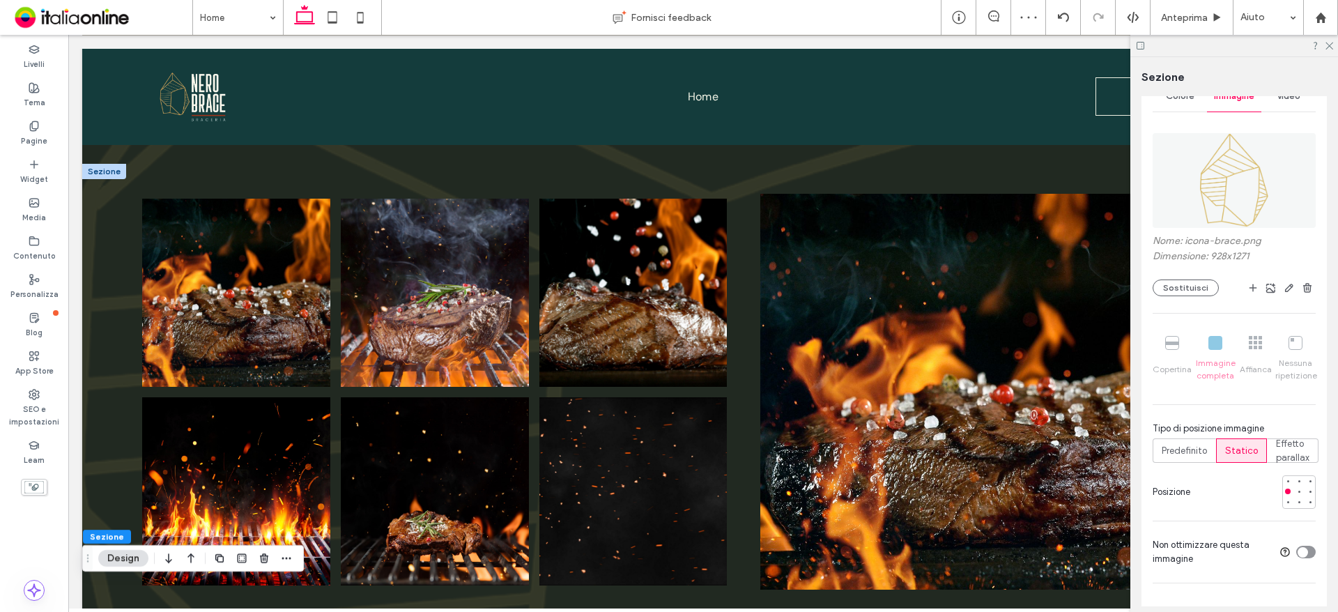
click at [102, 165] on div at bounding box center [104, 171] width 44 height 15
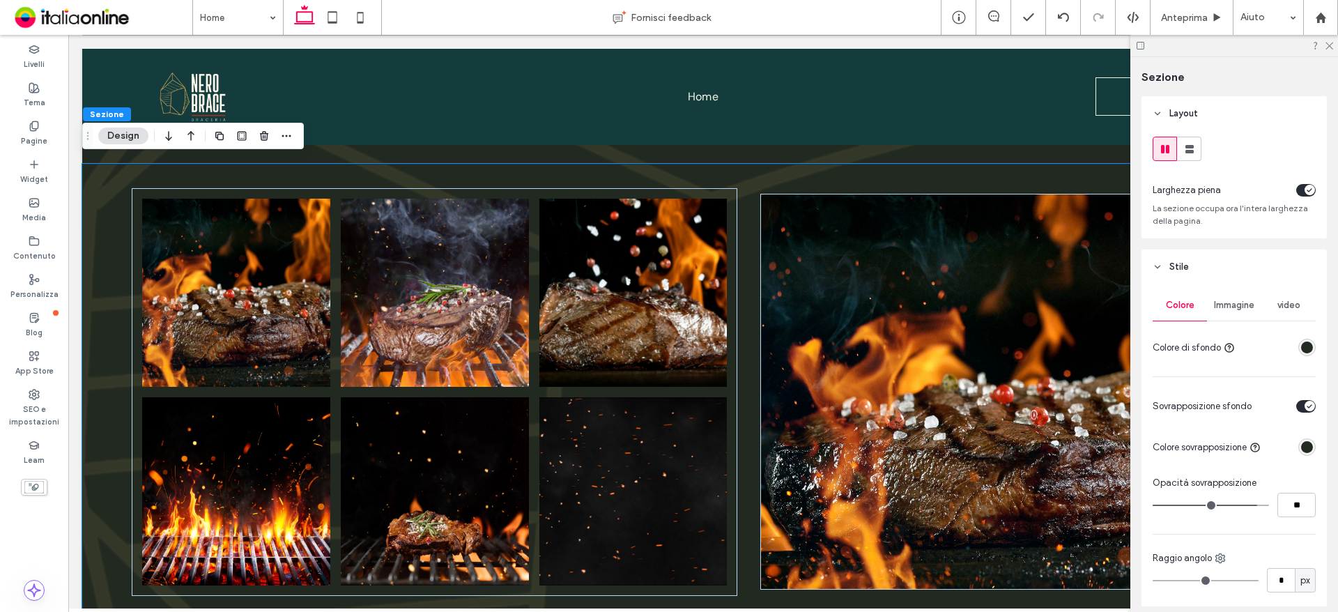
click at [1232, 316] on div "Immagine" at bounding box center [1234, 305] width 54 height 31
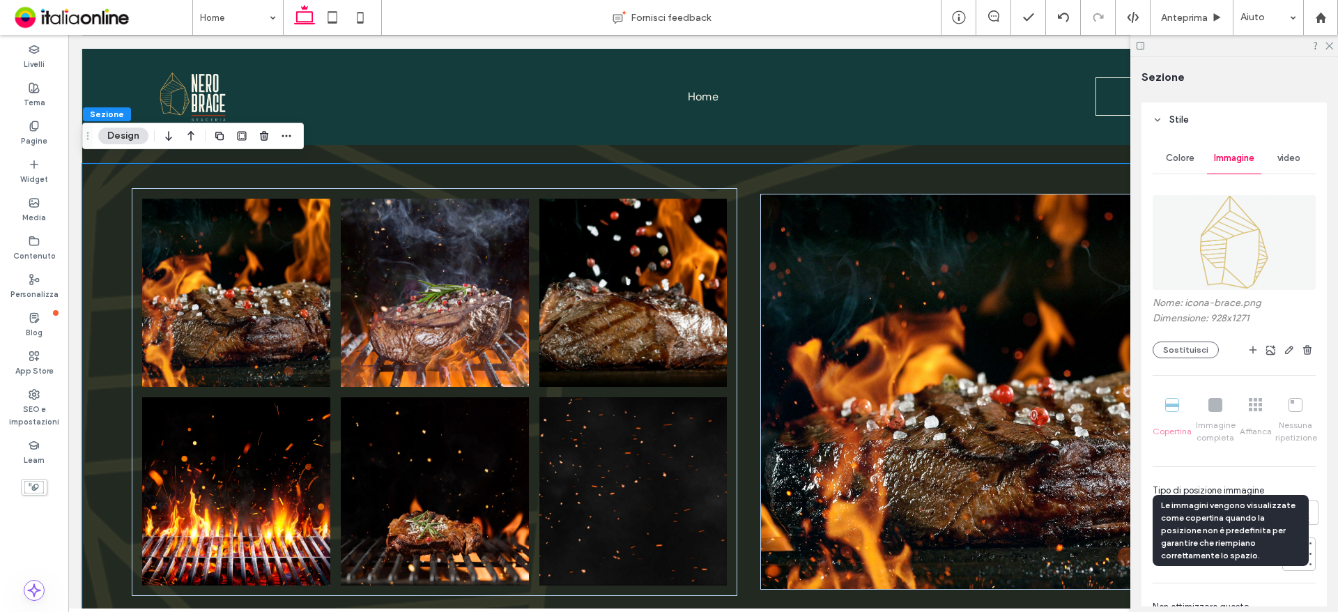
scroll to position [209, 0]
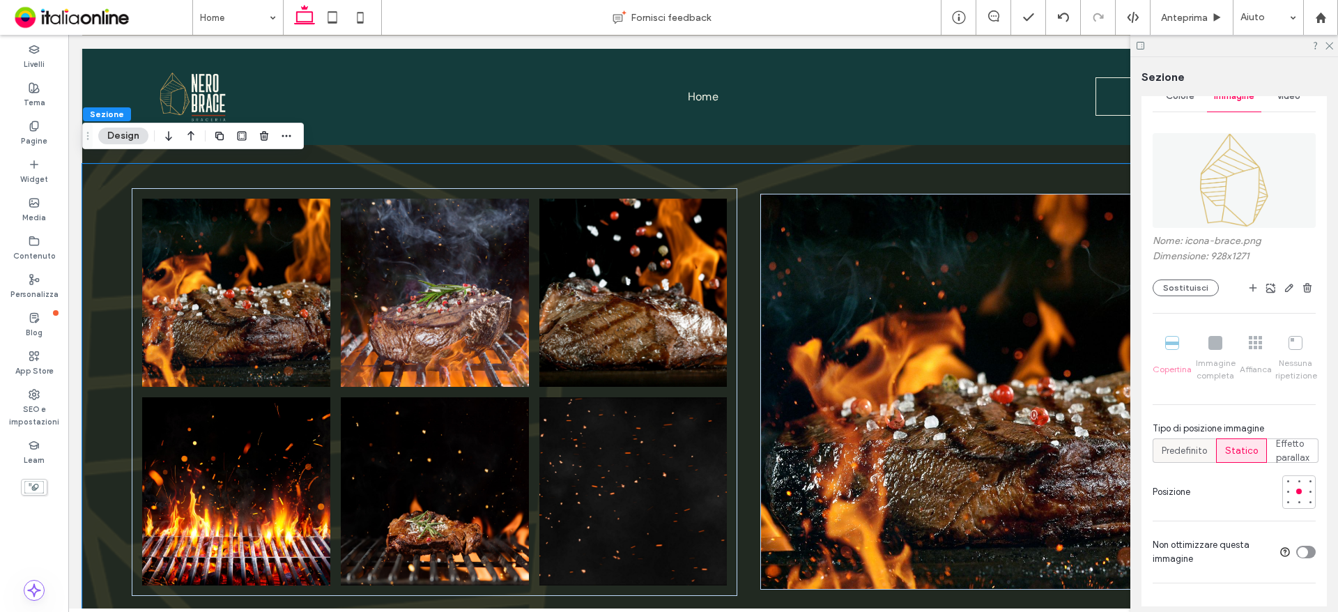
click at [1189, 441] on div "Predefinito" at bounding box center [1183, 450] width 45 height 23
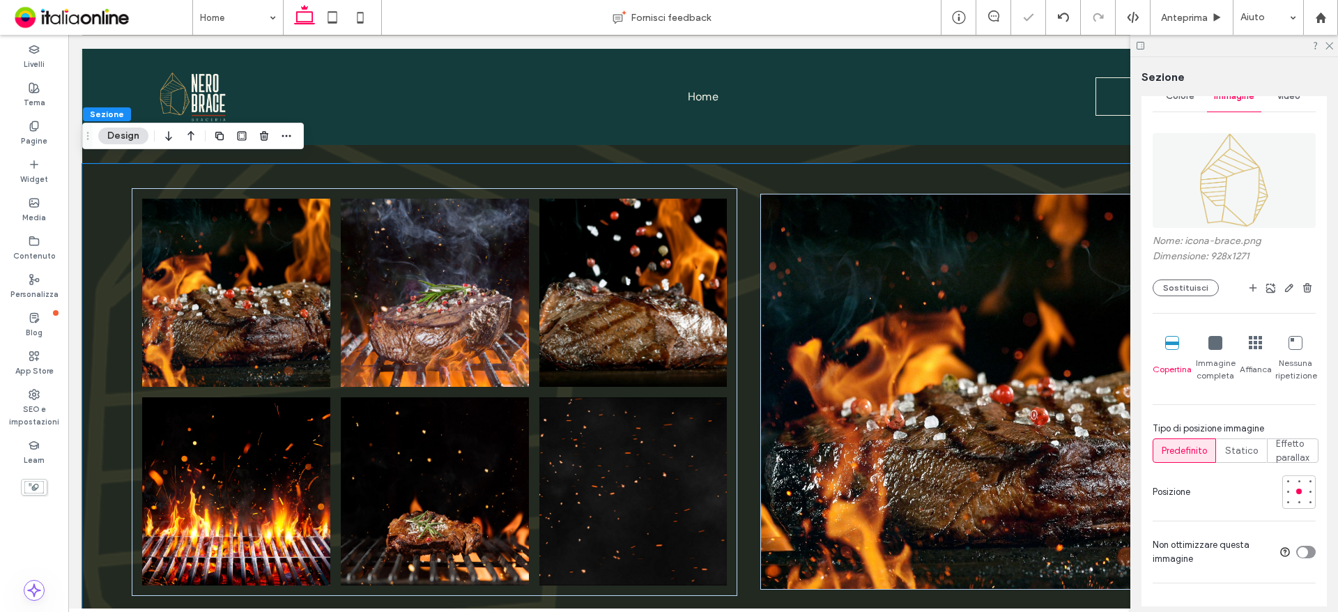
click at [1213, 348] on icon at bounding box center [1215, 343] width 14 height 14
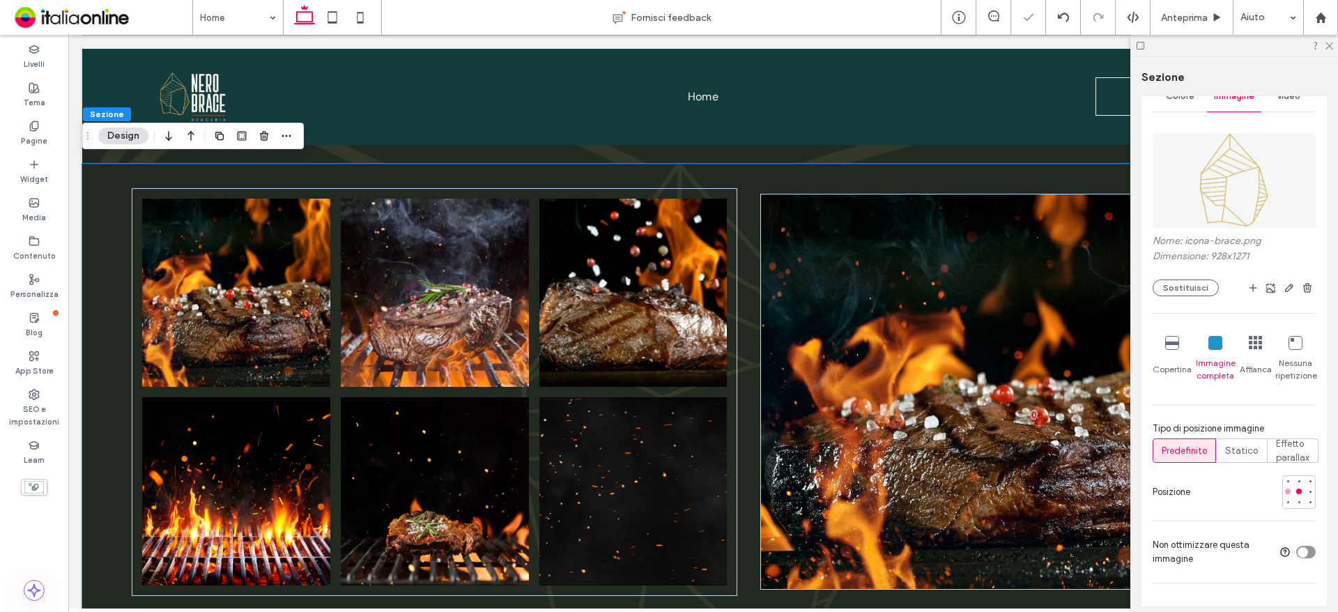
click at [1283, 495] on div at bounding box center [1288, 491] width 10 height 10
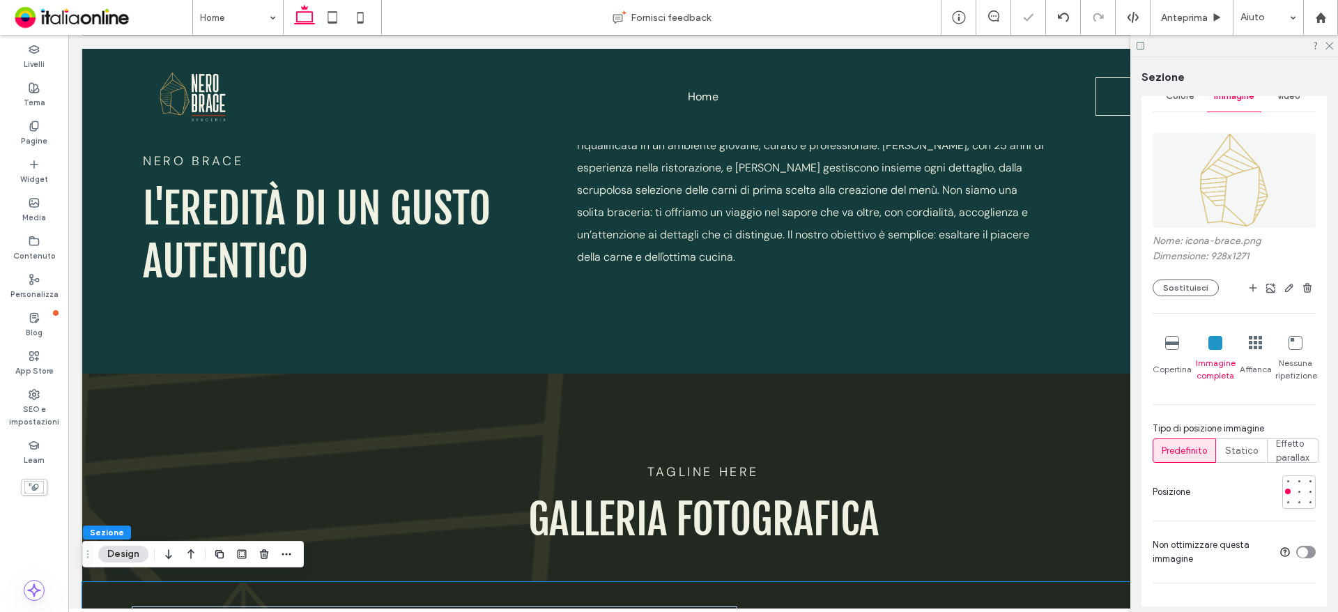
scroll to position [418, 0]
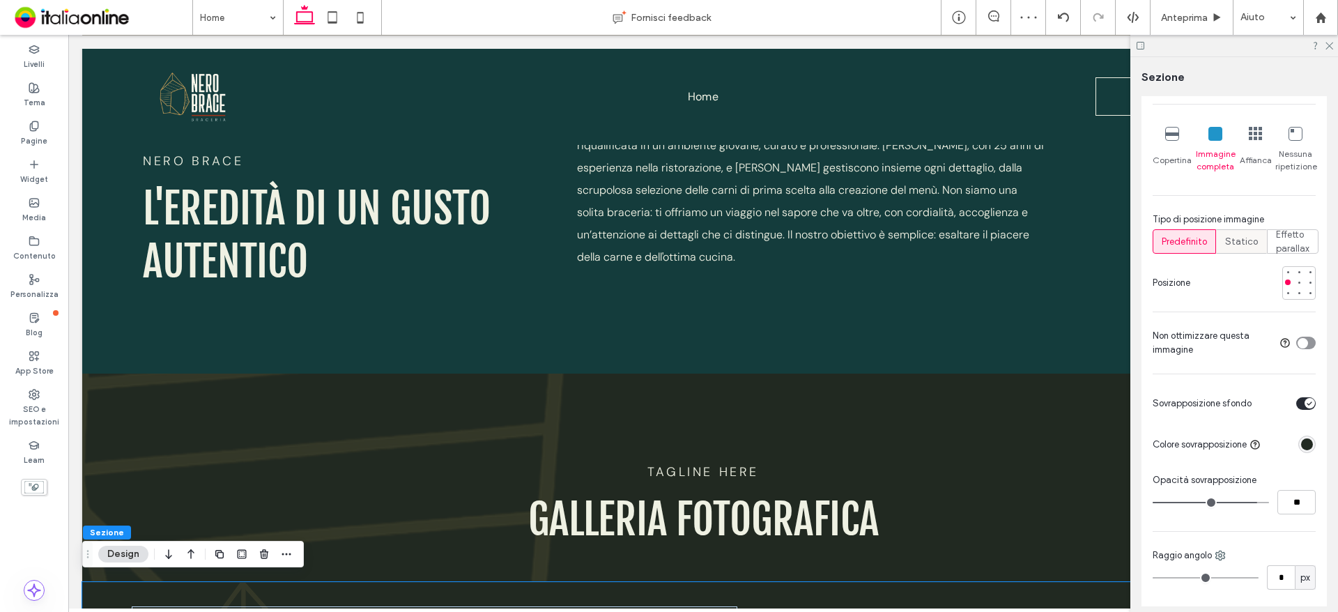
drag, startPoint x: 1250, startPoint y: 234, endPoint x: 1223, endPoint y: 243, distance: 28.0
click at [1250, 235] on span "Statico" at bounding box center [1241, 242] width 33 height 14
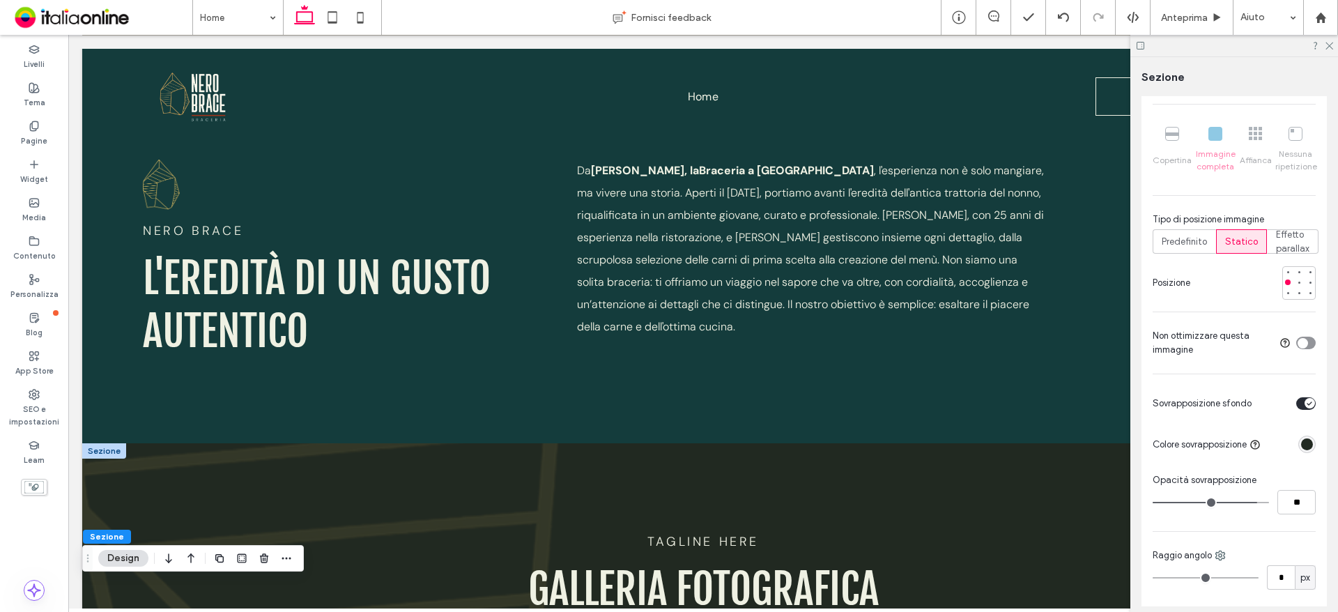
drag, startPoint x: 114, startPoint y: 445, endPoint x: 139, endPoint y: 462, distance: 30.0
click at [114, 445] on div at bounding box center [104, 450] width 44 height 15
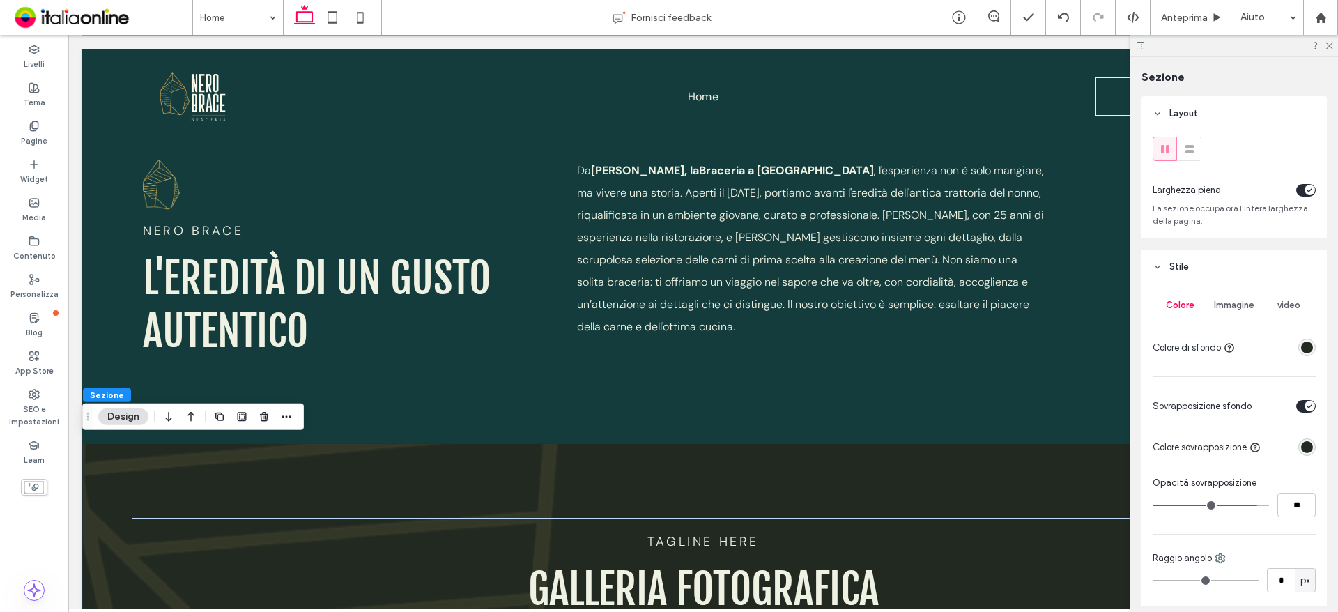
drag, startPoint x: 1223, startPoint y: 307, endPoint x: 1228, endPoint y: 318, distance: 11.5
click at [1223, 307] on span "Immagine" at bounding box center [1234, 305] width 40 height 11
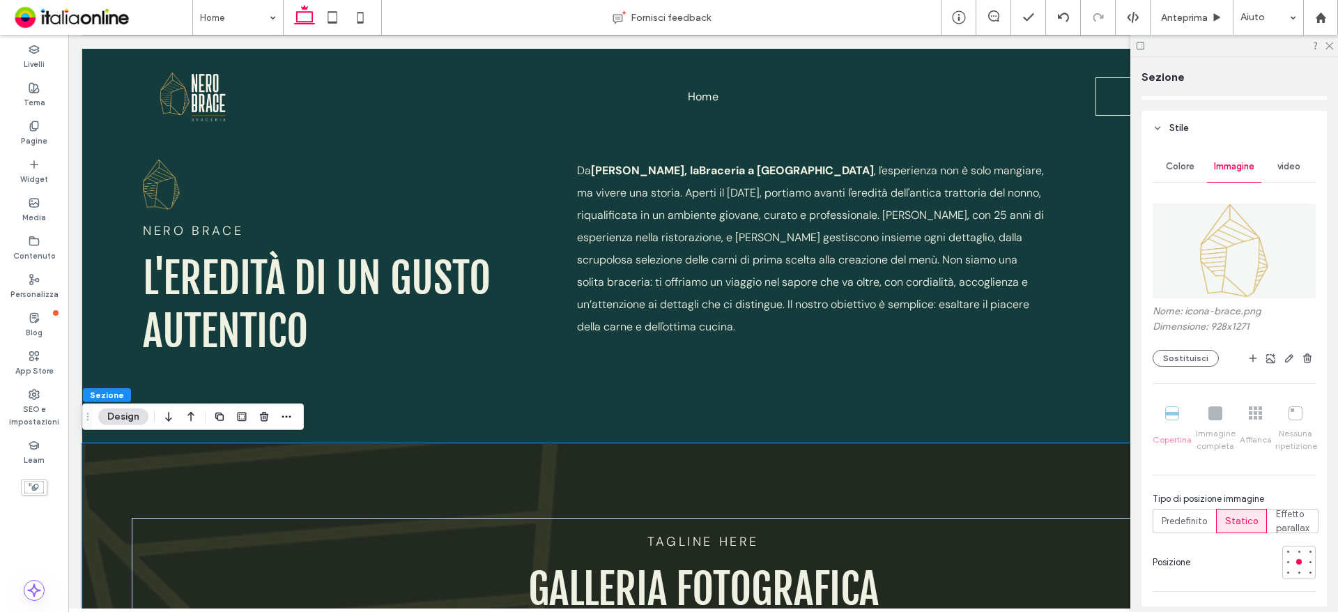
scroll to position [139, 0]
click at [1206, 509] on div "Predefinito" at bounding box center [1183, 520] width 45 height 23
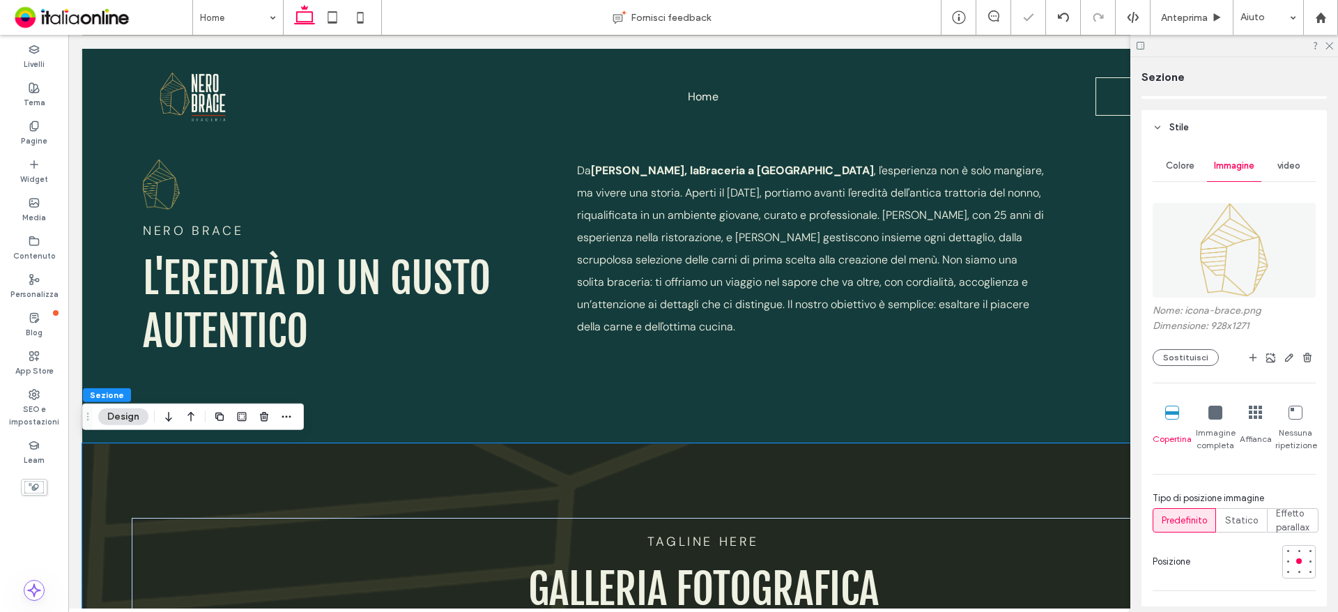
click at [1246, 293] on img at bounding box center [1234, 250] width 70 height 95
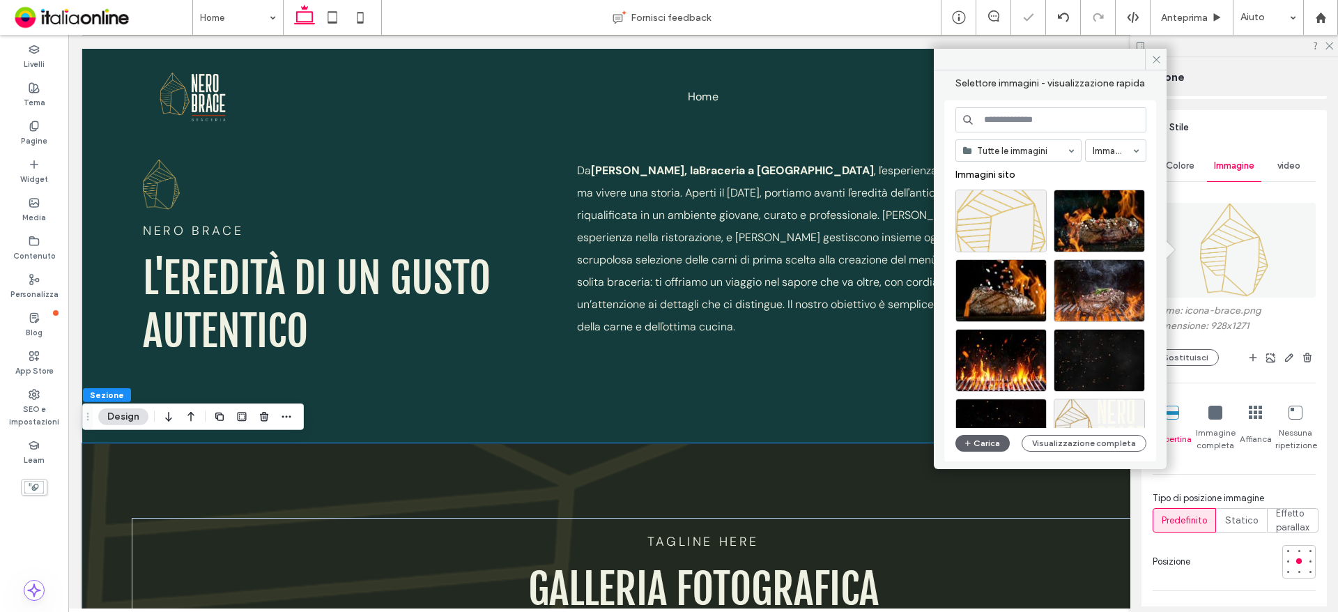
click at [1215, 412] on icon at bounding box center [1215, 412] width 14 height 14
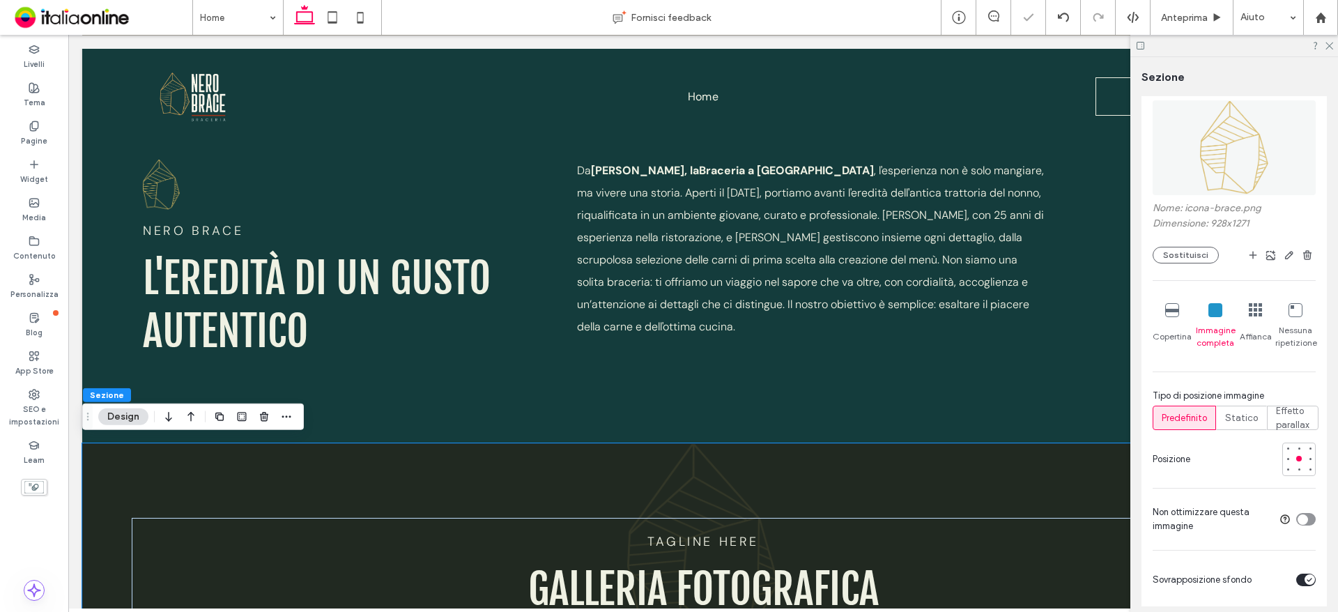
scroll to position [348, 0]
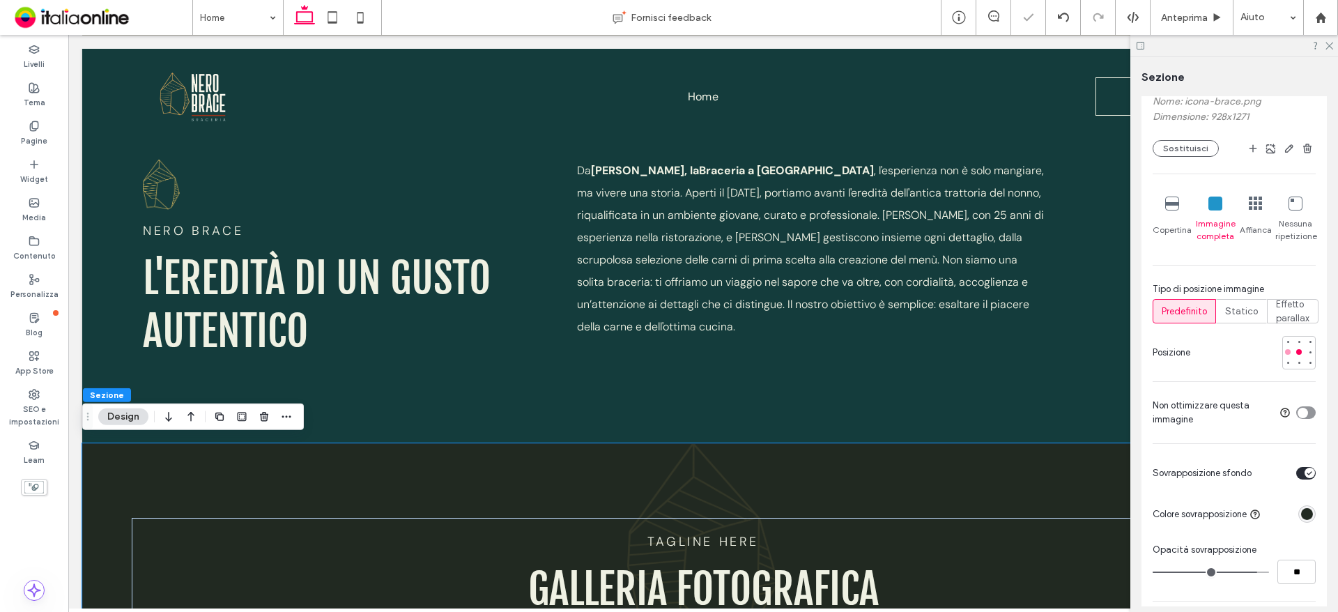
click at [1285, 349] on div at bounding box center [1288, 352] width 6 height 6
drag, startPoint x: 1244, startPoint y: 305, endPoint x: 1298, endPoint y: 367, distance: 82.0
click at [1244, 305] on span "Statico" at bounding box center [1241, 311] width 33 height 14
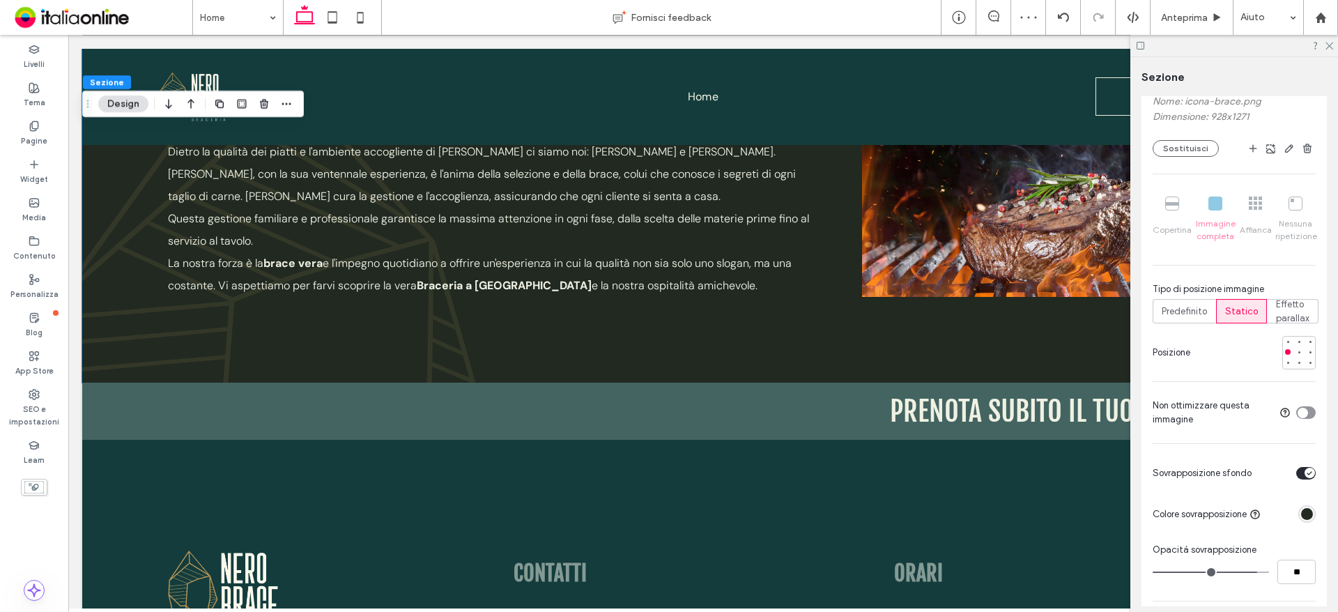
scroll to position [2230, 0]
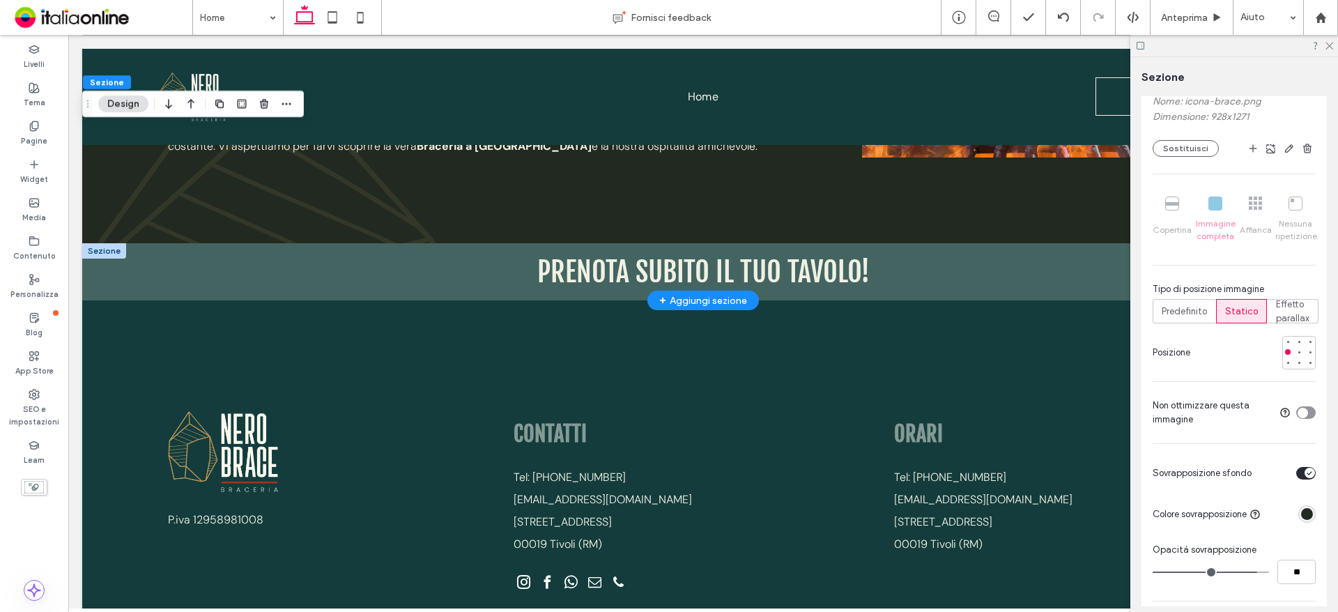
drag, startPoint x: 95, startPoint y: 235, endPoint x: 127, endPoint y: 249, distance: 34.3
click at [95, 243] on div at bounding box center [104, 250] width 44 height 15
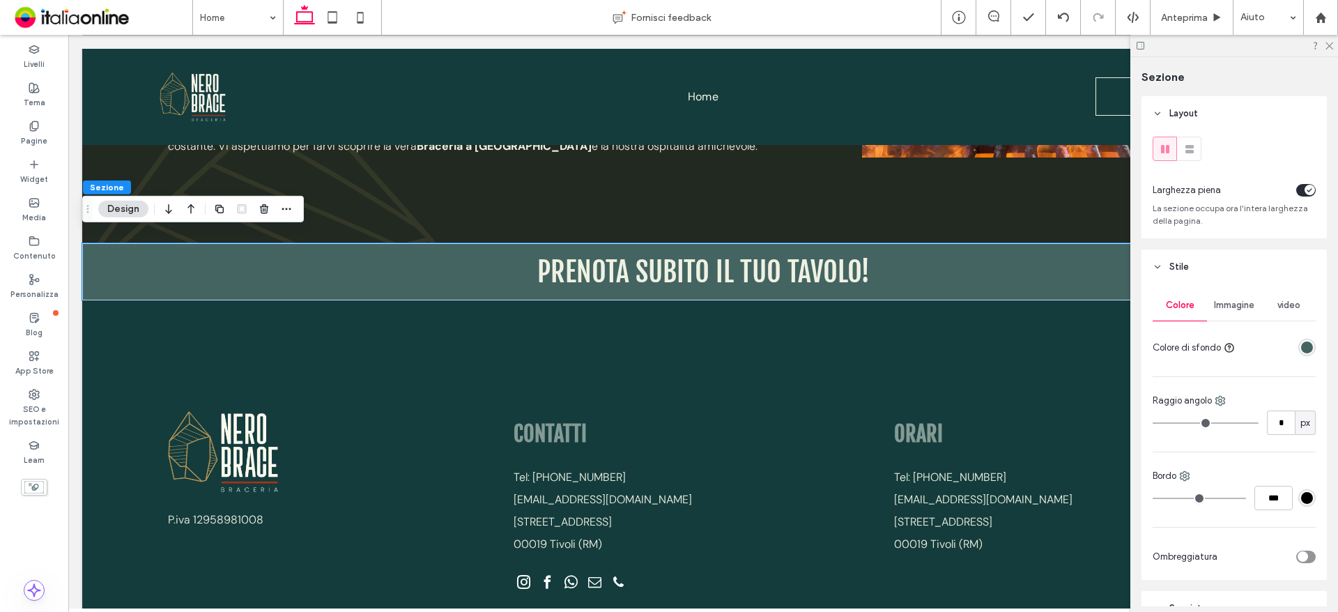
click at [1228, 305] on span "Immagine" at bounding box center [1234, 305] width 40 height 11
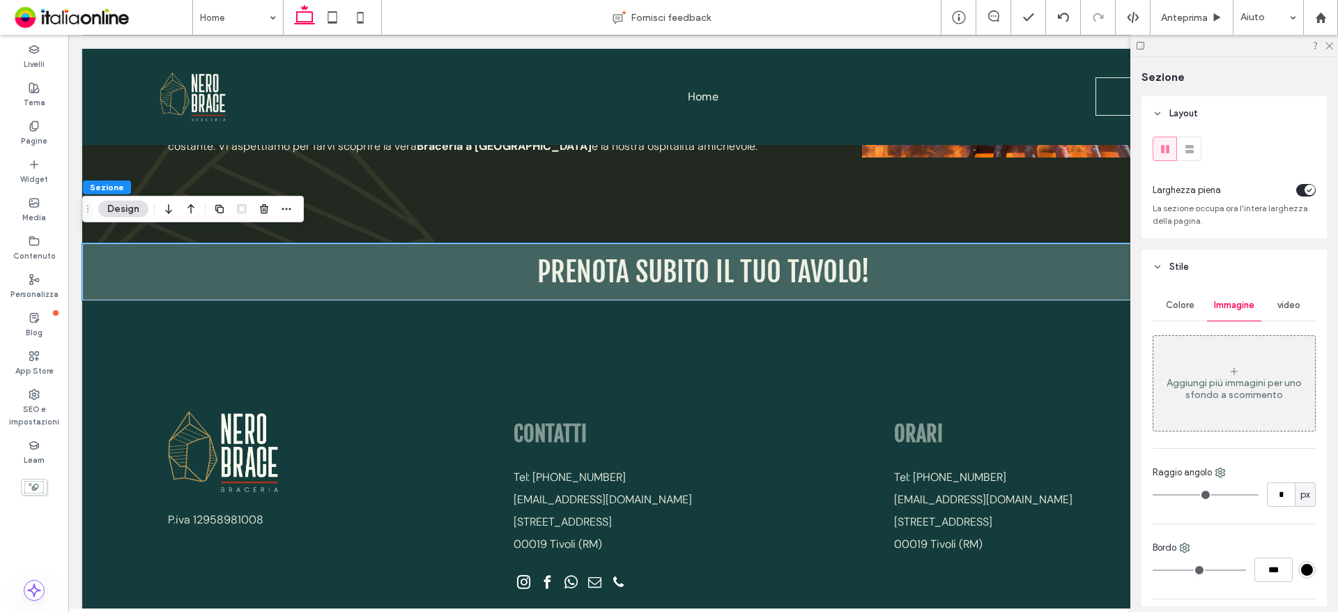
click at [1259, 377] on div "Aggiungi più immagini per uno sfondo a scorrimento" at bounding box center [1234, 389] width 162 height 24
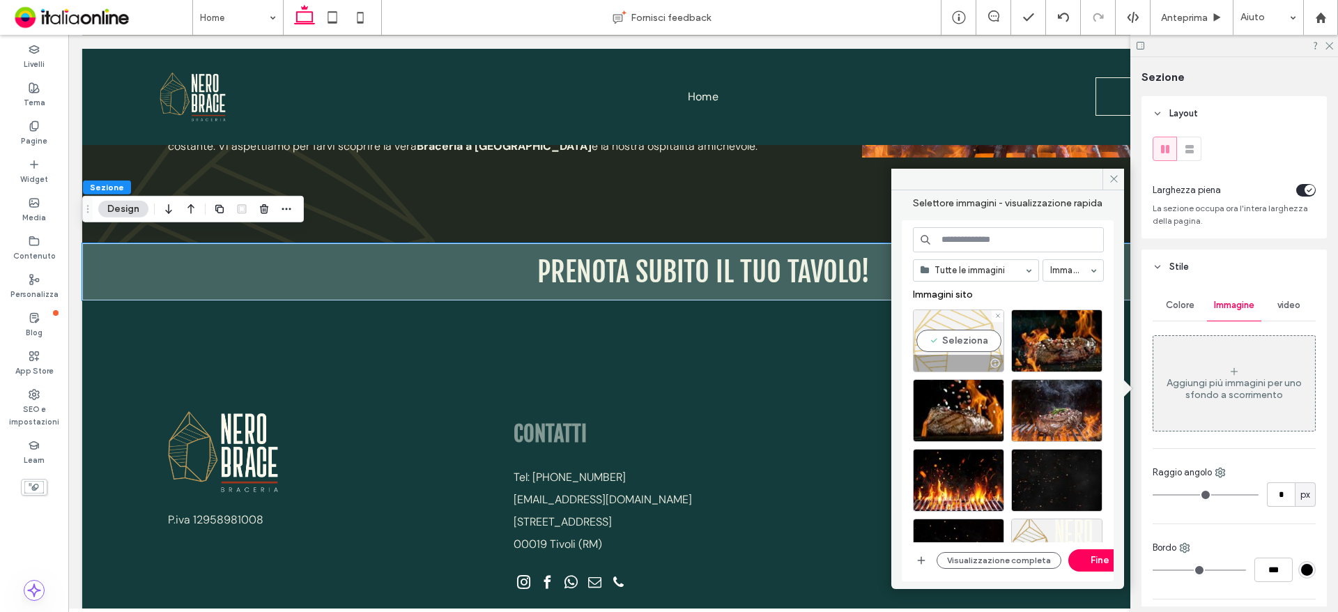
click at [934, 332] on div "Seleziona" at bounding box center [958, 340] width 91 height 63
click at [1081, 561] on button "Fine" at bounding box center [1099, 560] width 63 height 22
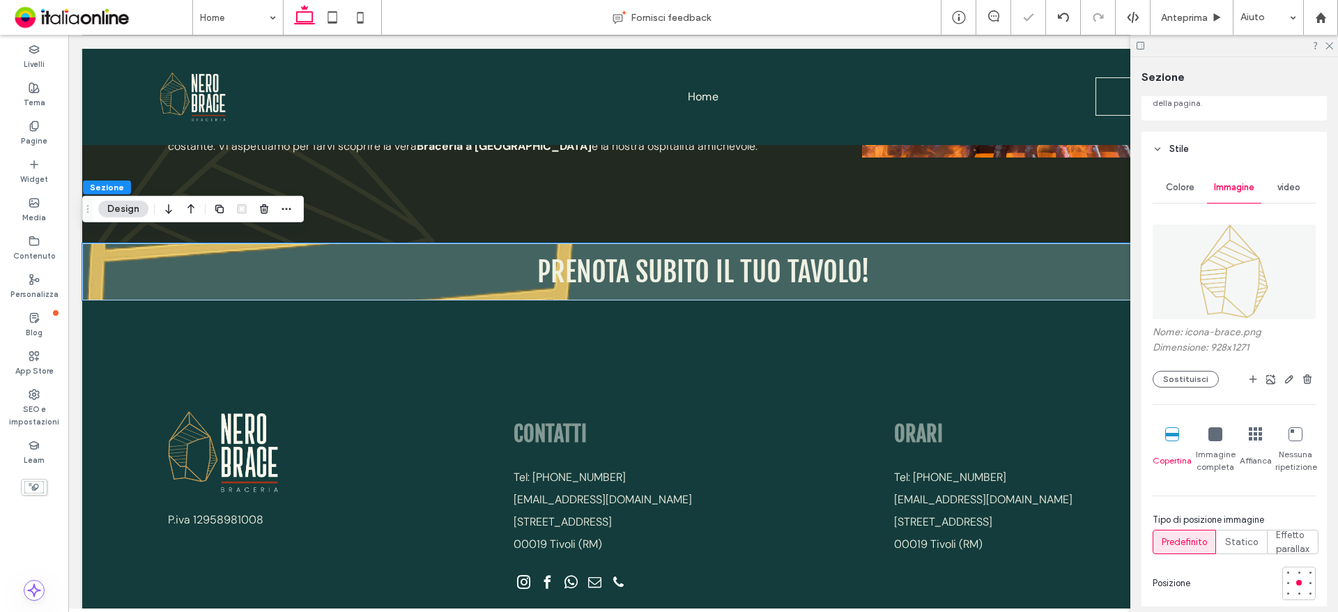
scroll to position [209, 0]
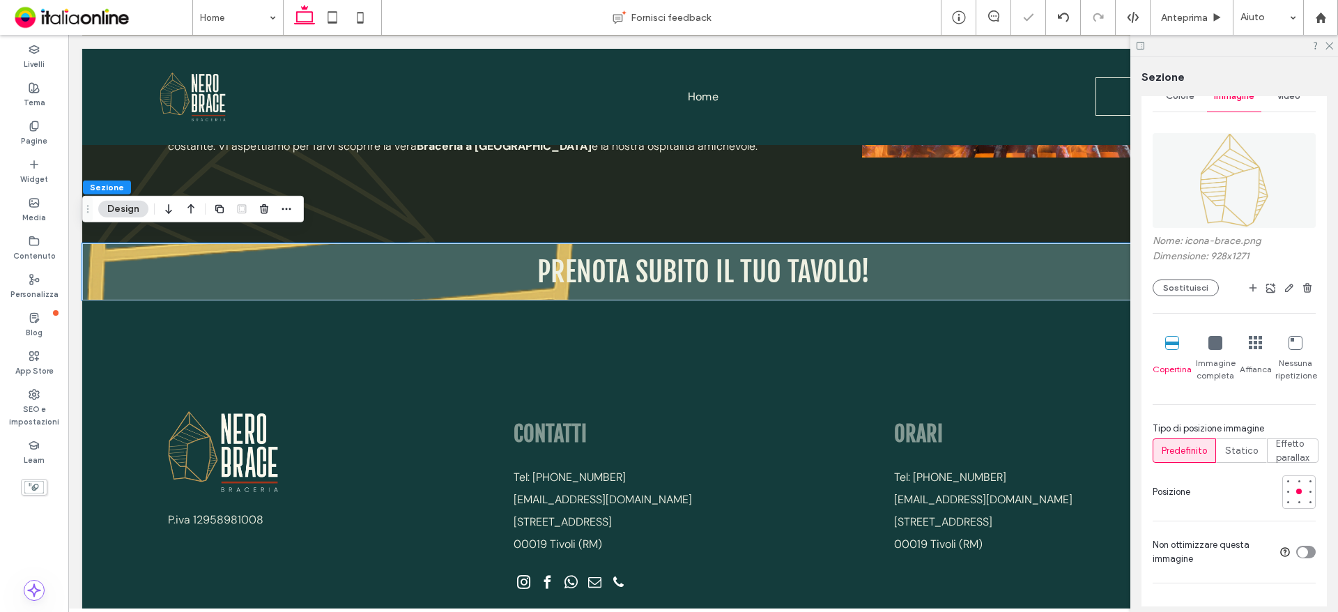
click at [1219, 354] on div "Immagine completa" at bounding box center [1215, 358] width 40 height 57
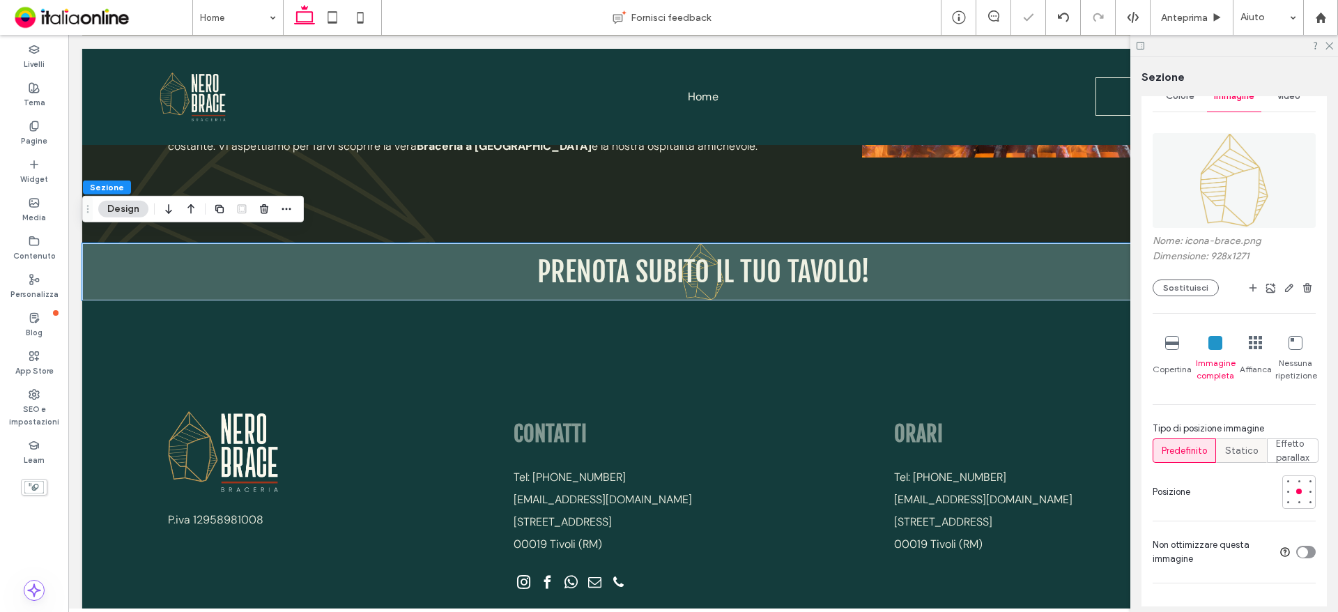
drag, startPoint x: 1228, startPoint y: 445, endPoint x: 1241, endPoint y: 461, distance: 20.8
click at [1228, 445] on span "Statico" at bounding box center [1241, 451] width 33 height 14
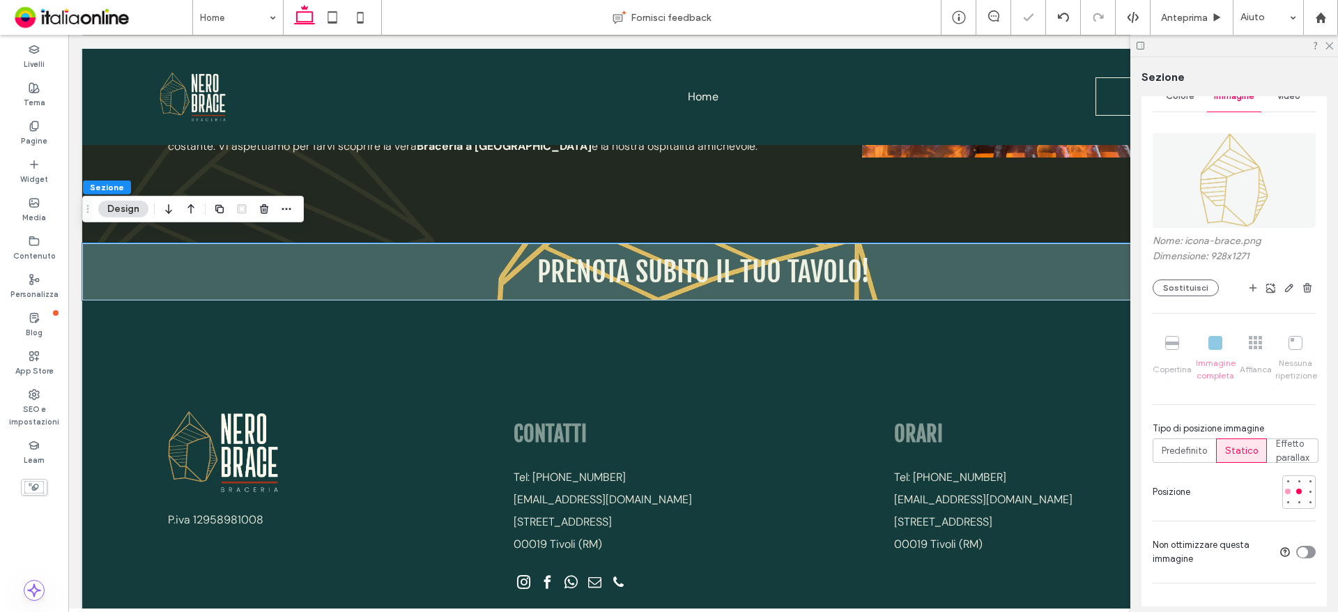
click at [1285, 492] on div at bounding box center [1288, 491] width 6 height 6
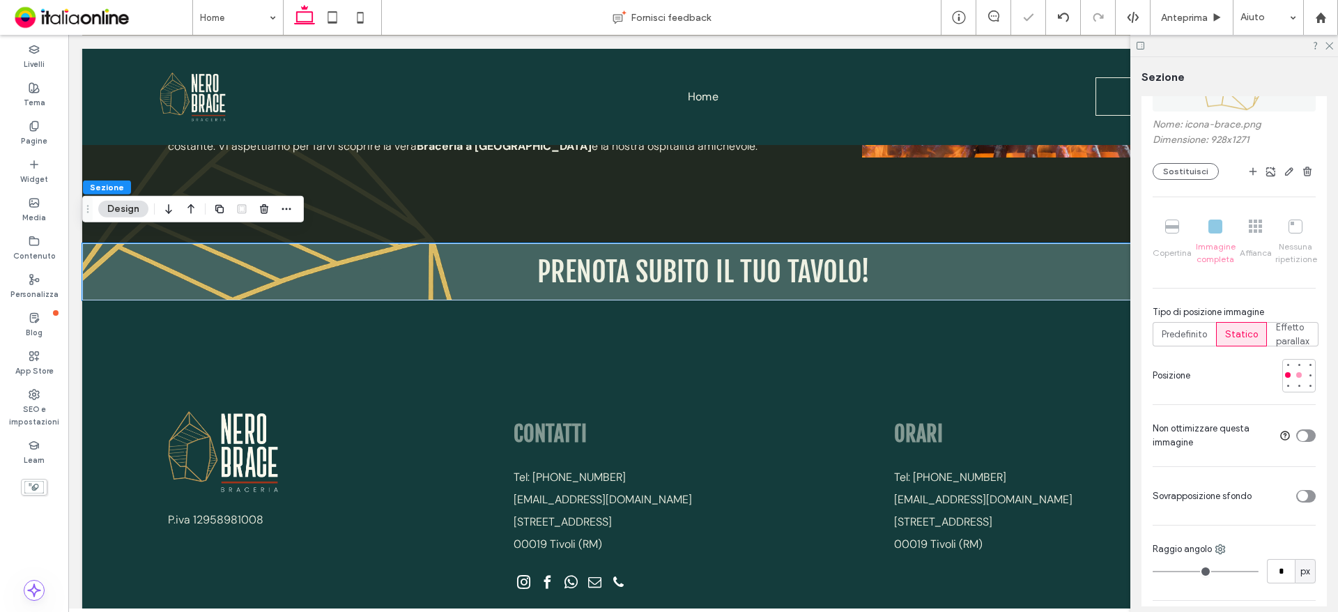
scroll to position [418, 0]
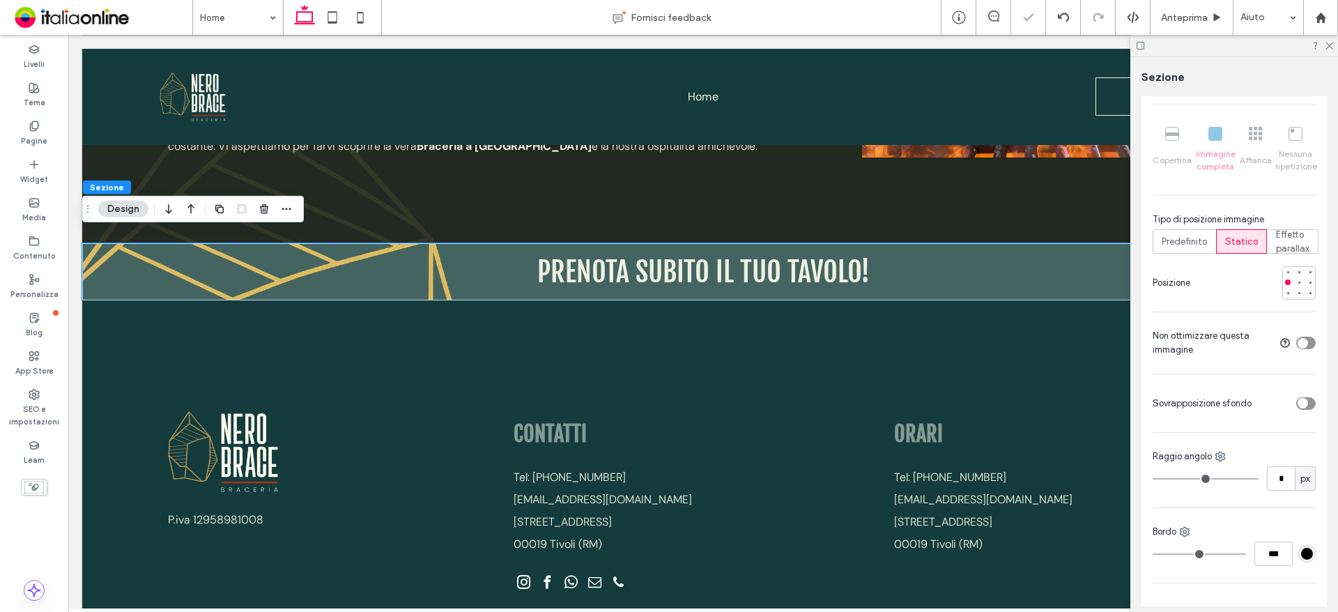
click at [1301, 399] on div "toggle" at bounding box center [1306, 403] width 20 height 13
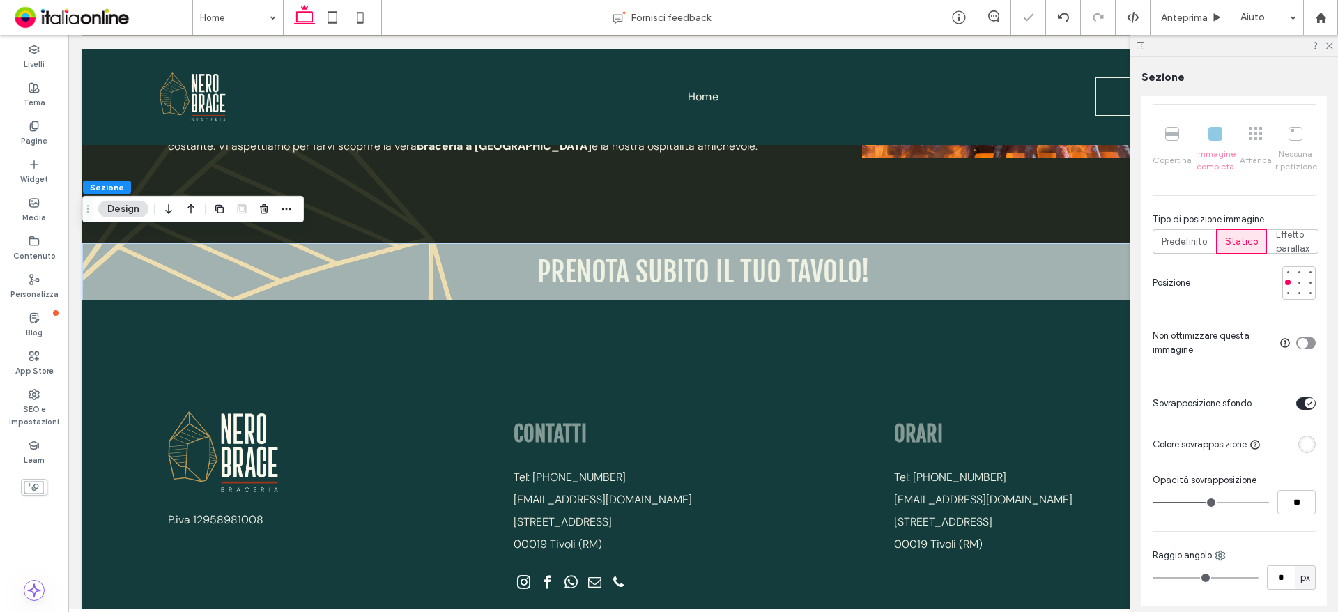
click at [1301, 445] on div "rgba(255, 255, 255, 1)" at bounding box center [1307, 444] width 12 height 12
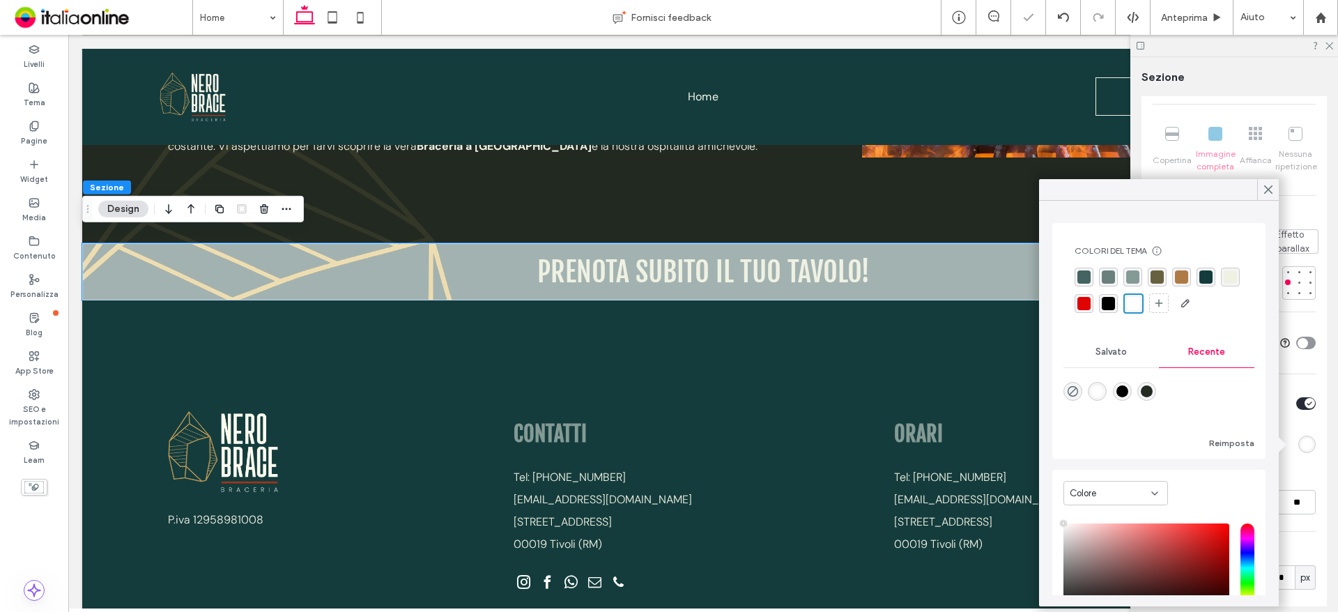
click at [1131, 274] on div "rgba(132,154,148,1)" at bounding box center [1132, 276] width 13 height 13
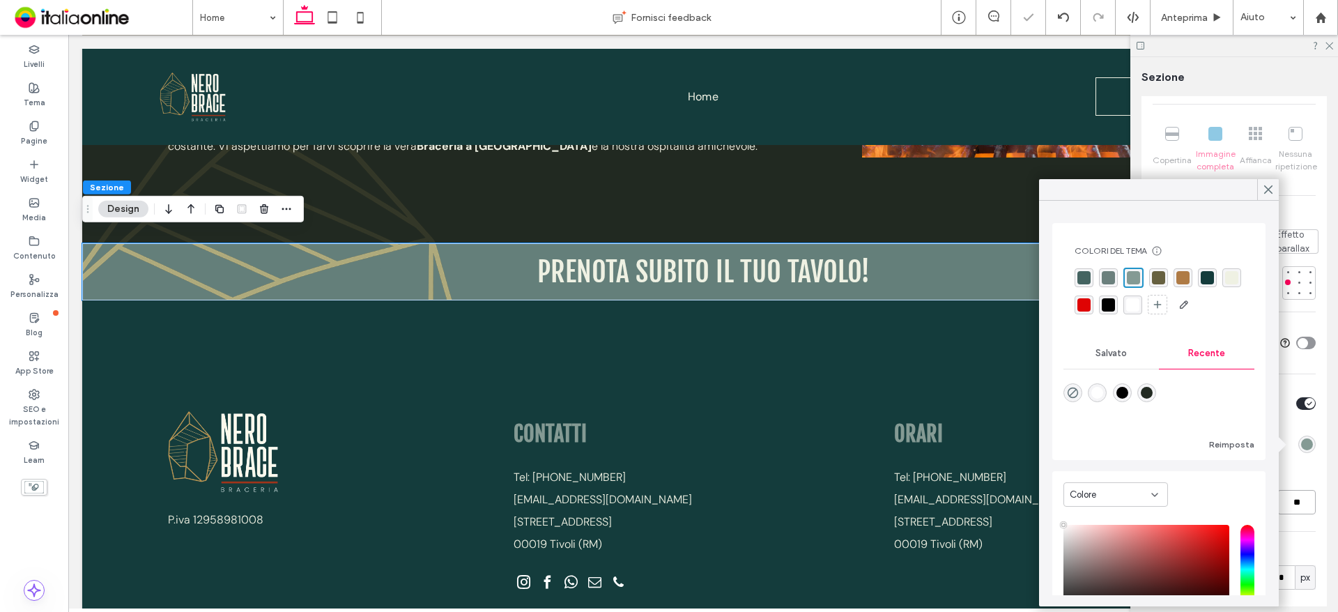
click at [1290, 498] on input "**" at bounding box center [1296, 502] width 38 height 24
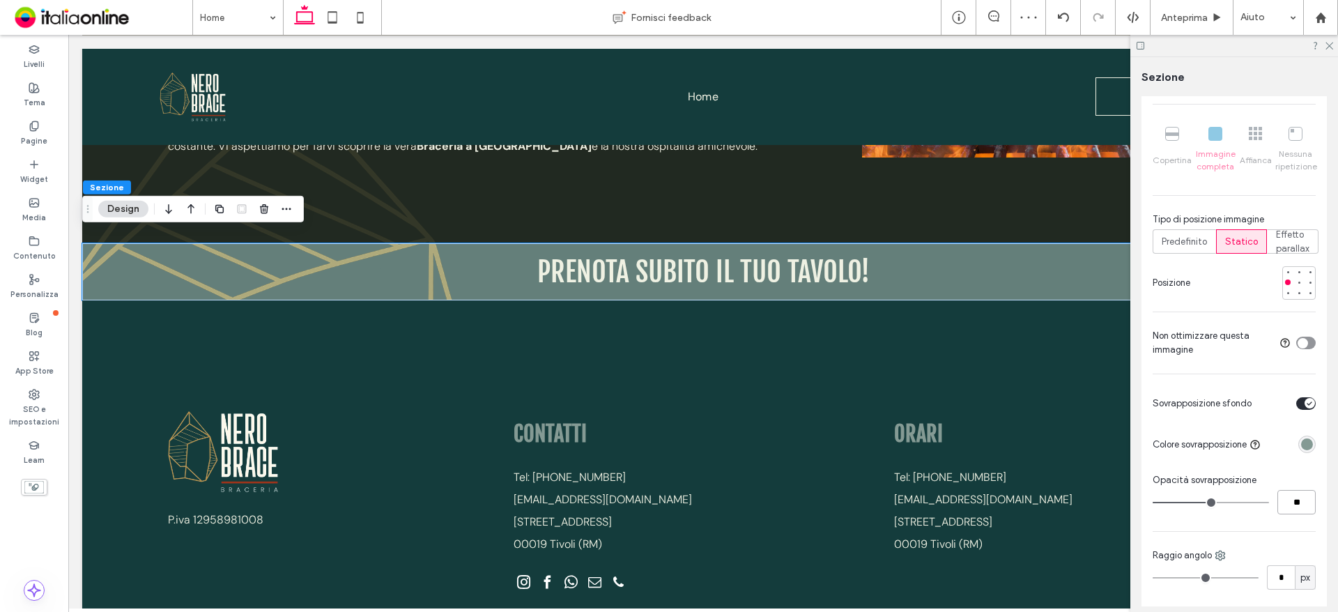
type input "**"
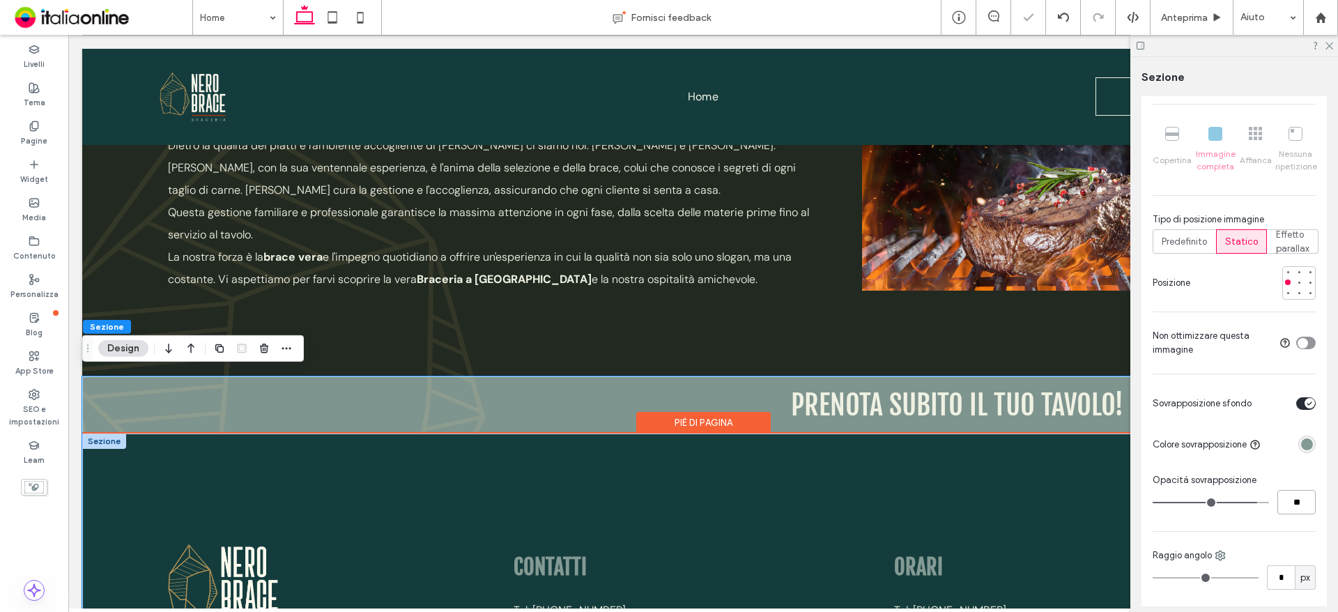
scroll to position [2090, 0]
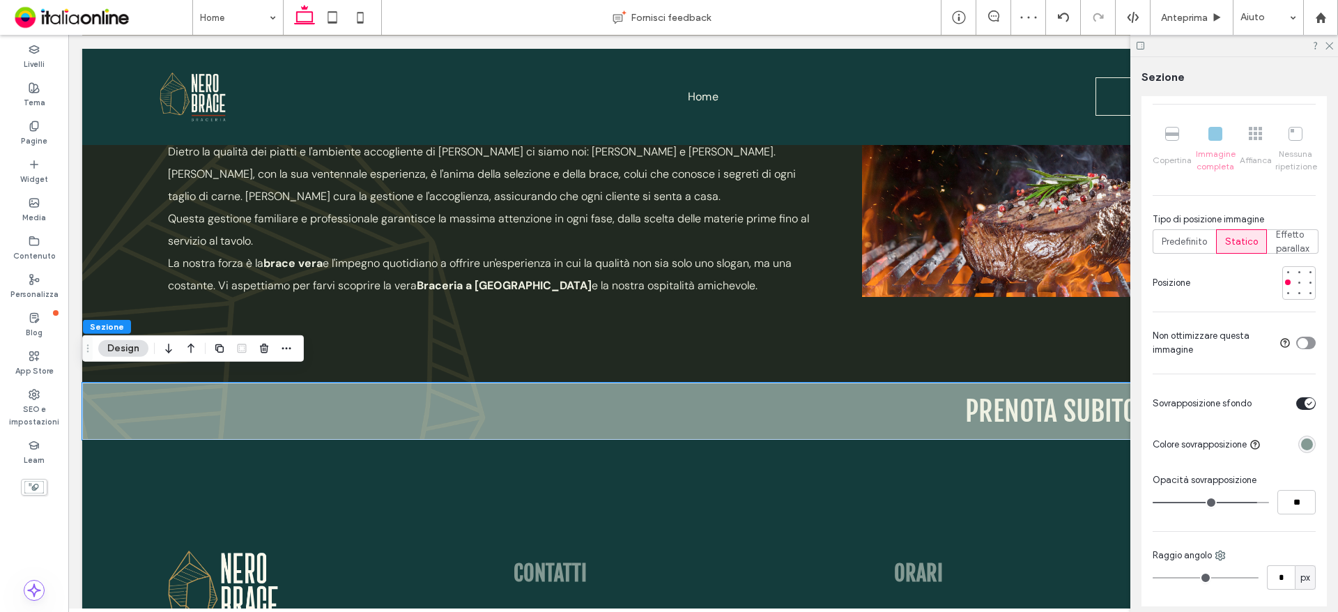
drag, startPoint x: 1299, startPoint y: 442, endPoint x: 1295, endPoint y: 419, distance: 23.9
click at [1301, 442] on div "rgba(132,154,148,1)" at bounding box center [1307, 444] width 12 height 12
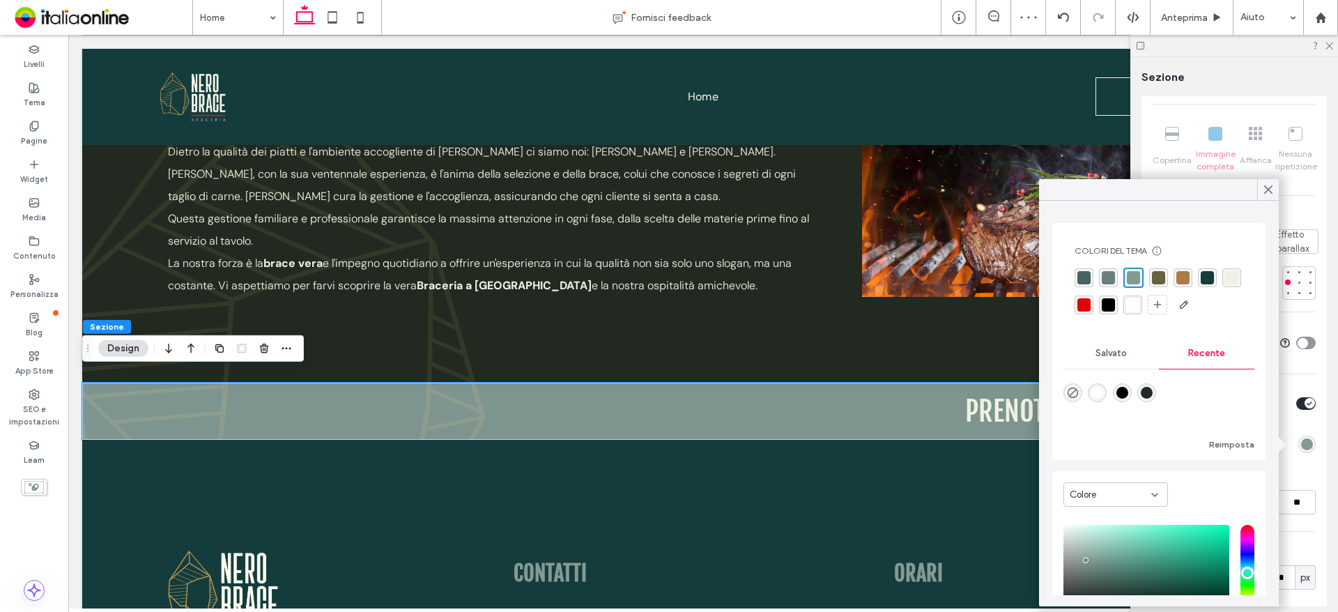
click at [1113, 277] on div "rgba(107,128,125,1)" at bounding box center [1108, 277] width 13 height 13
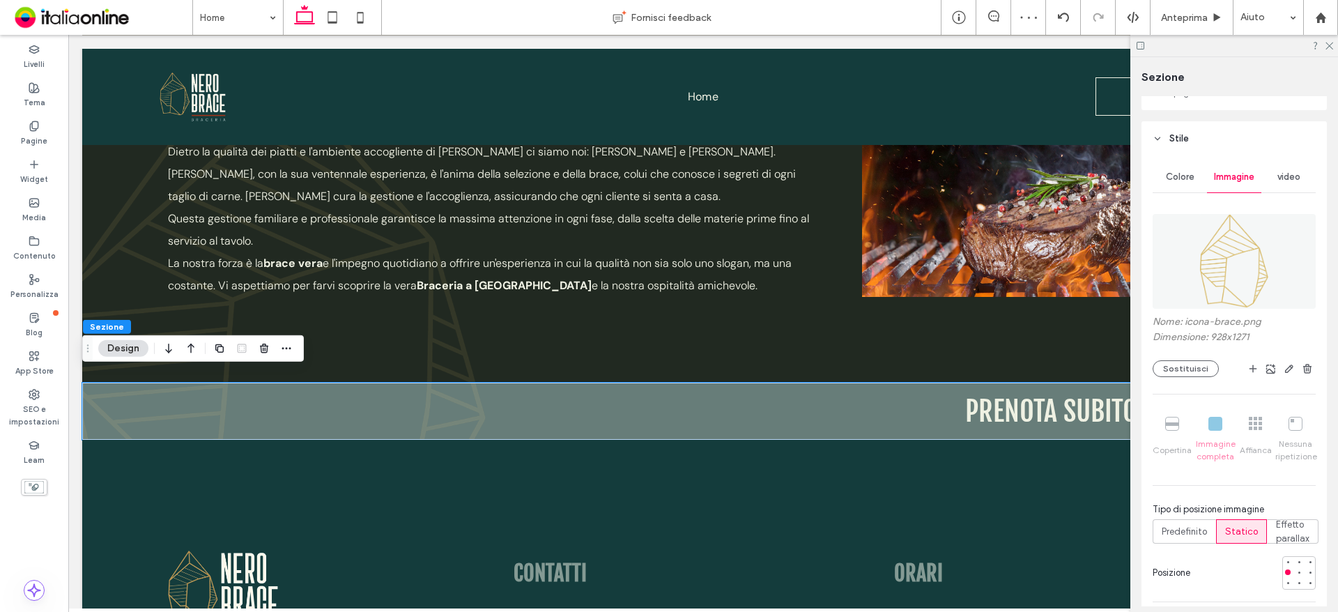
scroll to position [0, 0]
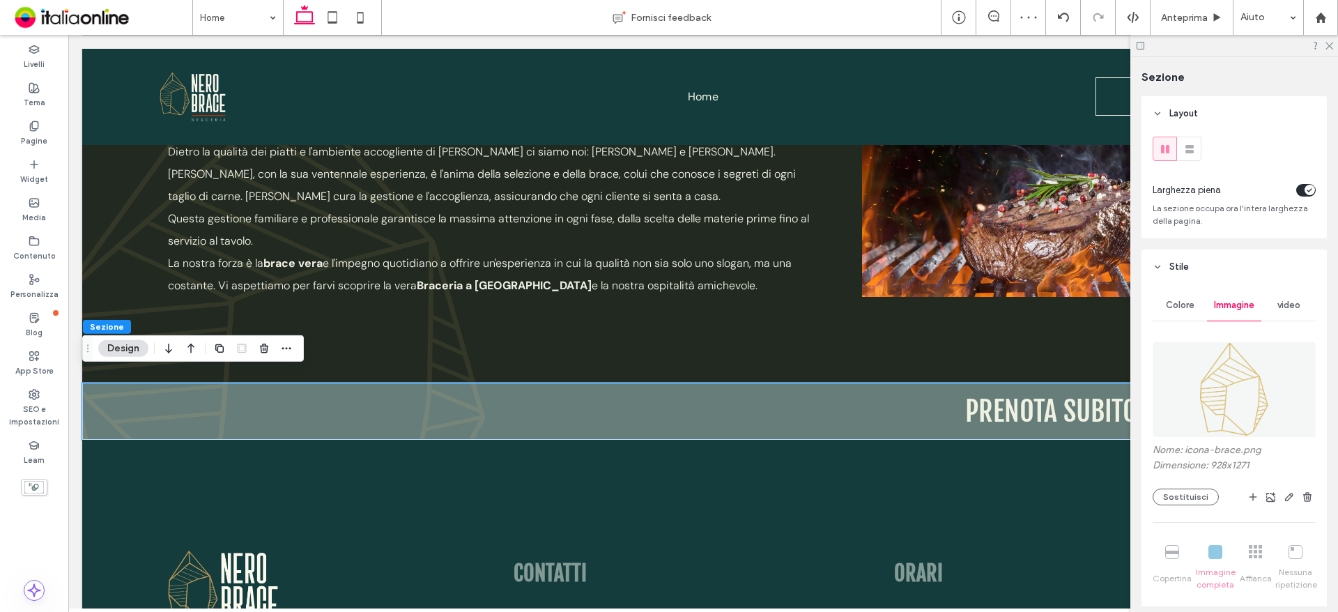
drag, startPoint x: 1179, startPoint y: 297, endPoint x: 1187, endPoint y: 304, distance: 10.9
click at [1179, 297] on div "Colore" at bounding box center [1179, 305] width 54 height 31
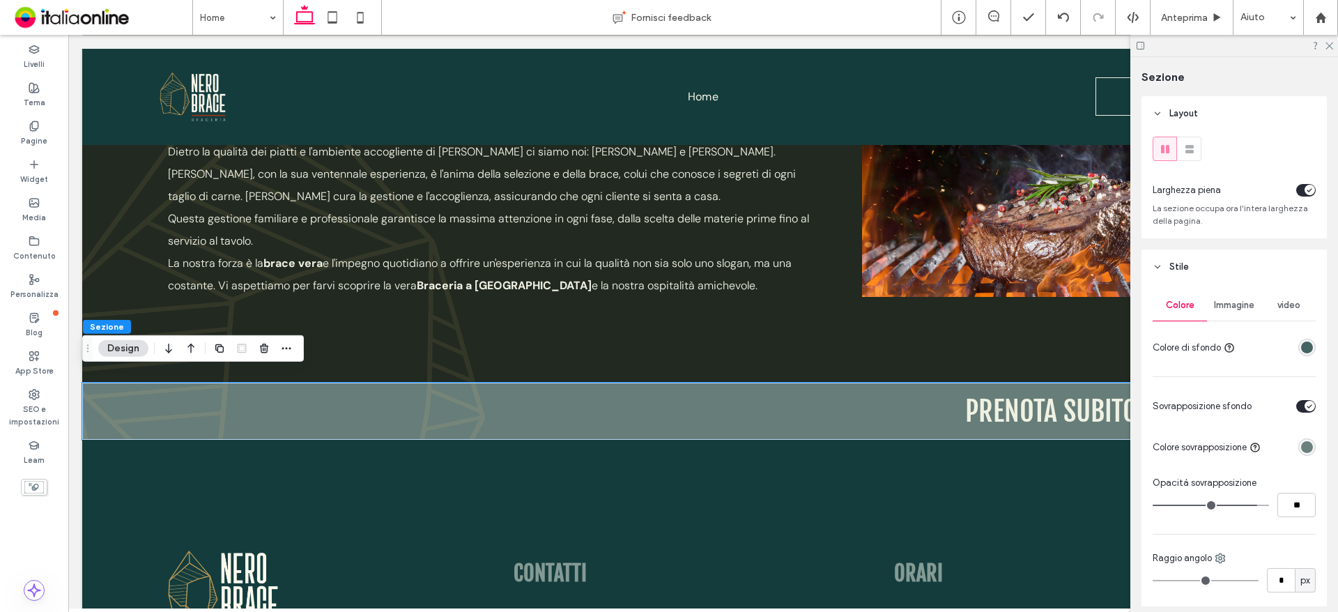
click at [1304, 452] on div "rgba(107,128,125,1)" at bounding box center [1307, 447] width 12 height 12
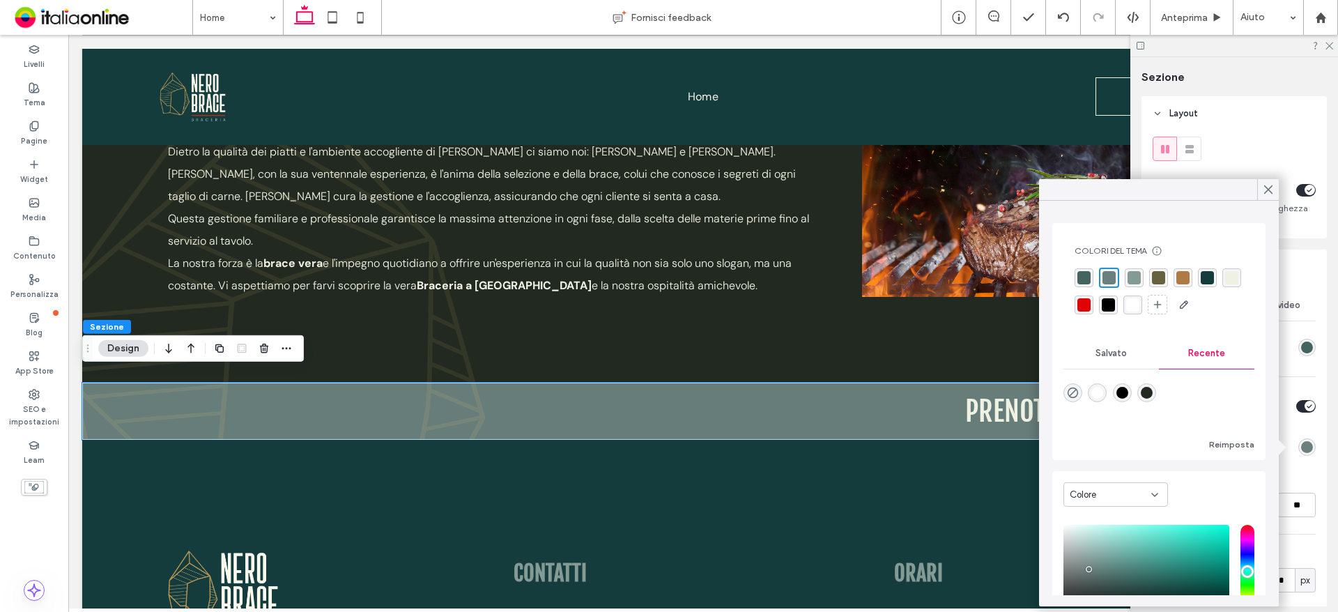
click at [1081, 270] on div "rgba(68,100,97,1)" at bounding box center [1083, 277] width 19 height 19
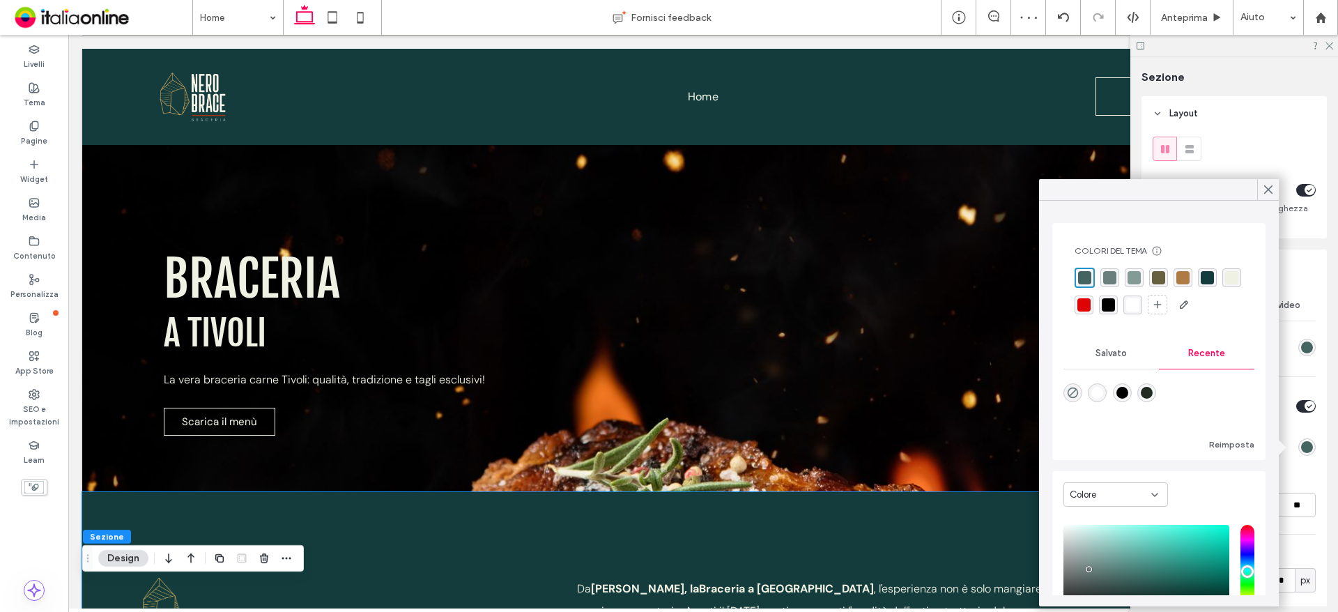
scroll to position [279, 0]
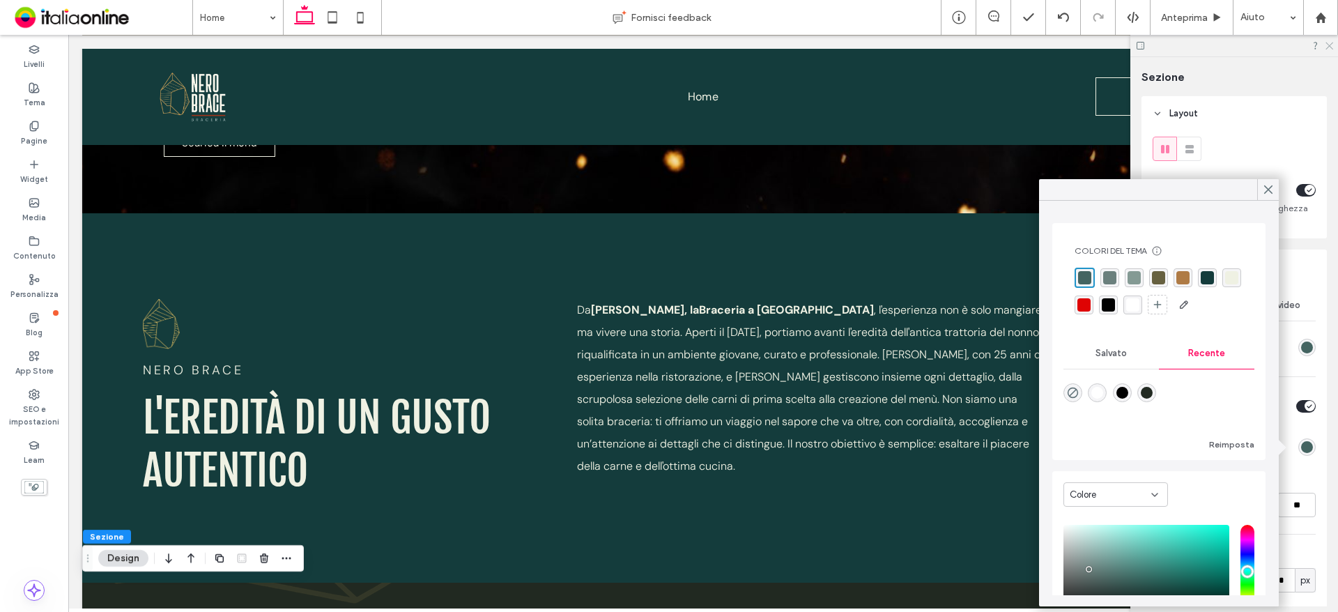
click at [1327, 40] on icon at bounding box center [1328, 44] width 9 height 9
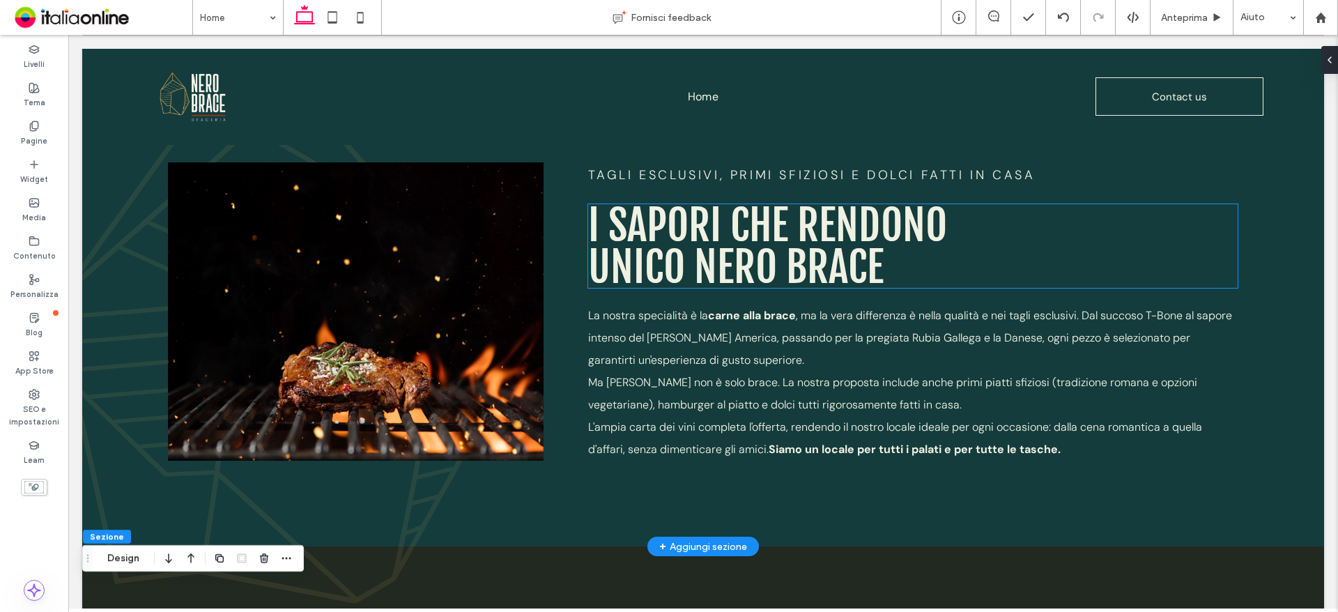
scroll to position [1533, 0]
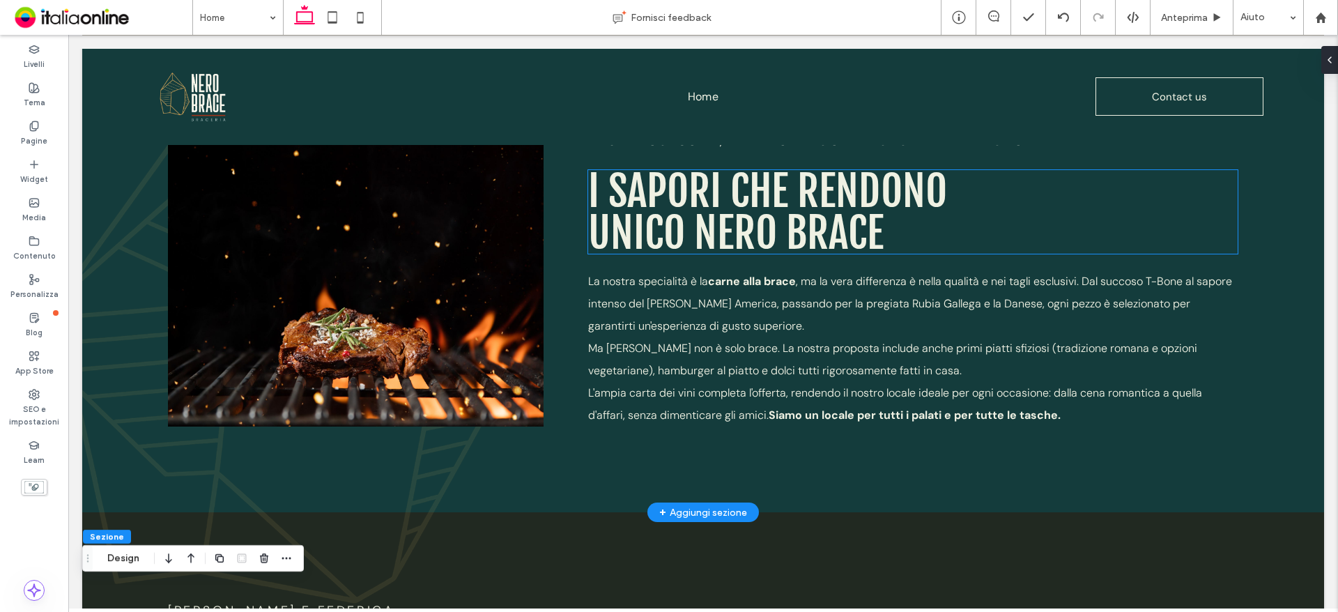
click at [775, 210] on span "I sapori che rendono unico nero brace" at bounding box center [767, 211] width 359 height 95
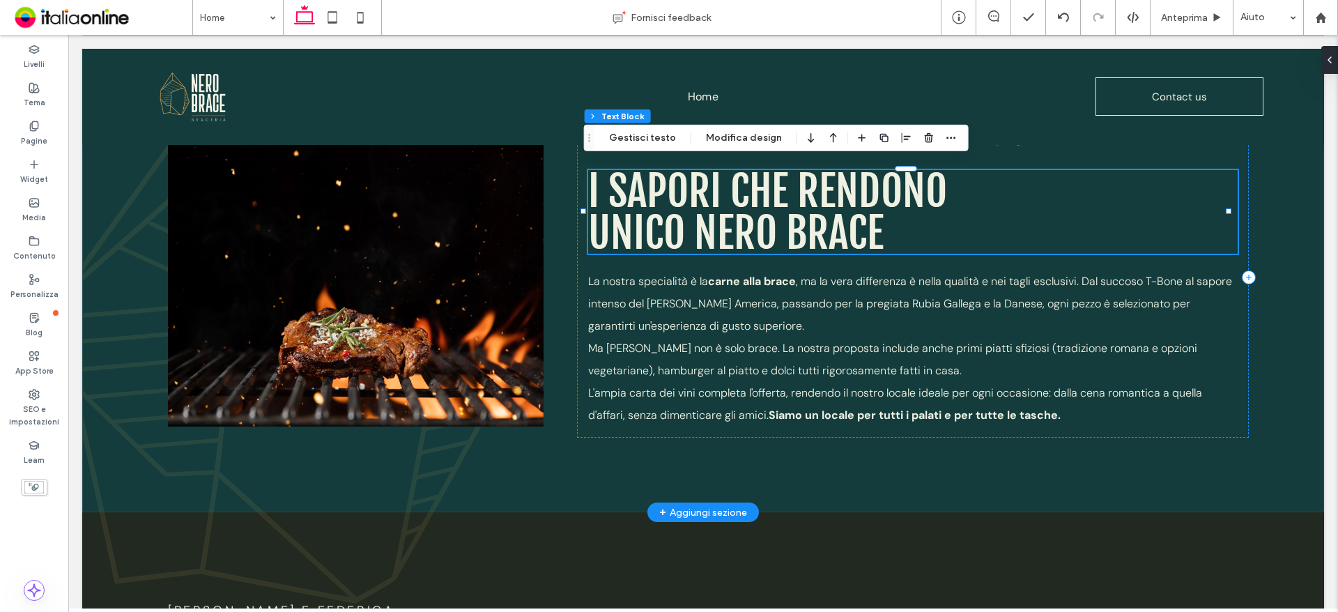
click at [718, 206] on span "I sapori che rendono unico nero brace" at bounding box center [767, 211] width 359 height 95
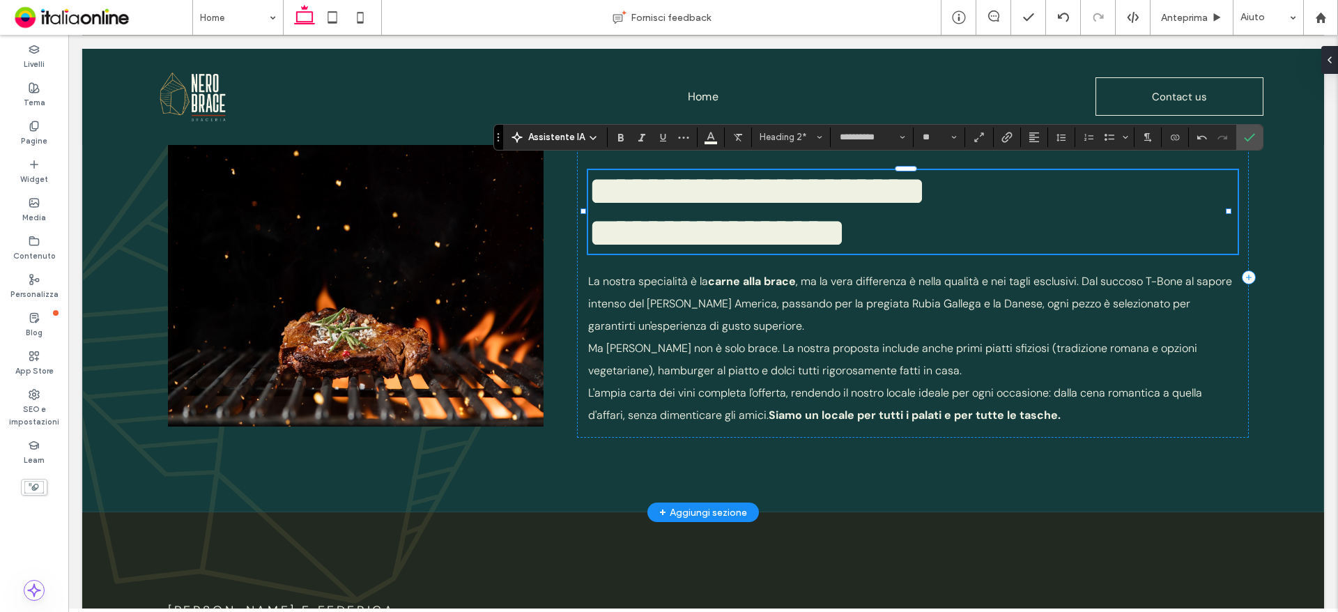
drag, startPoint x: 669, startPoint y: 172, endPoint x: 732, endPoint y: 177, distance: 63.6
click at [669, 172] on span "**********" at bounding box center [757, 212] width 338 height 84
drag, startPoint x: 722, startPoint y: 176, endPoint x: 622, endPoint y: 177, distance: 99.6
click at [500, 183] on div "**********" at bounding box center [703, 278] width 1242 height 470
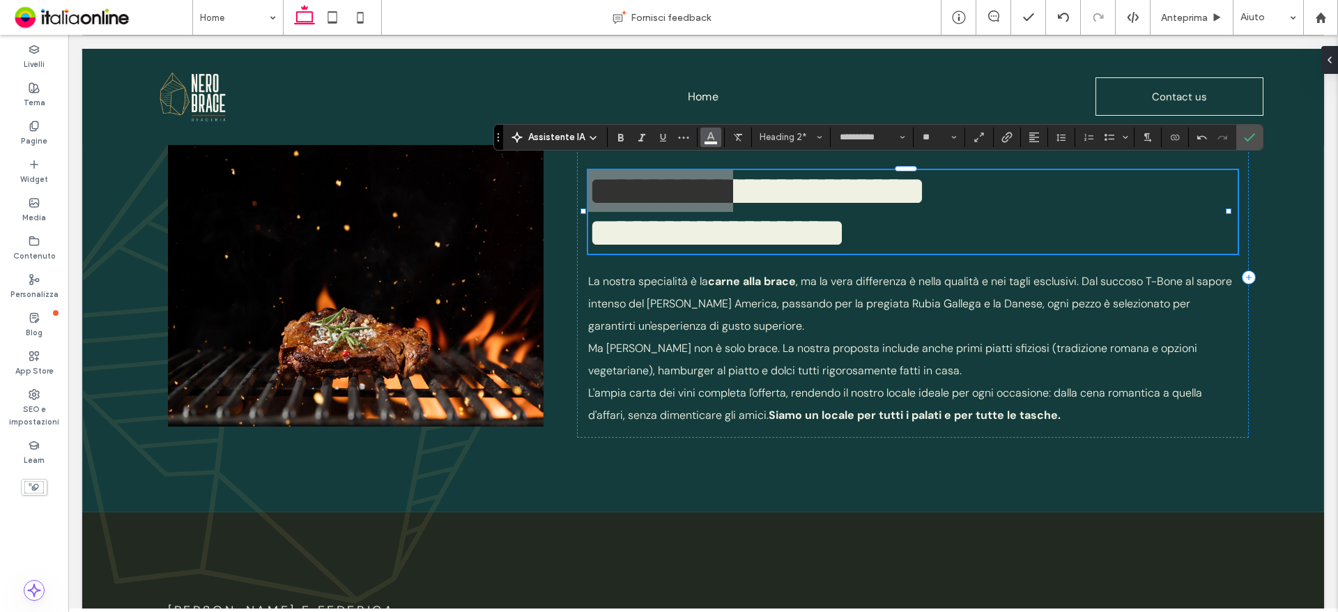
click at [712, 139] on use "Colore" at bounding box center [710, 136] width 8 height 8
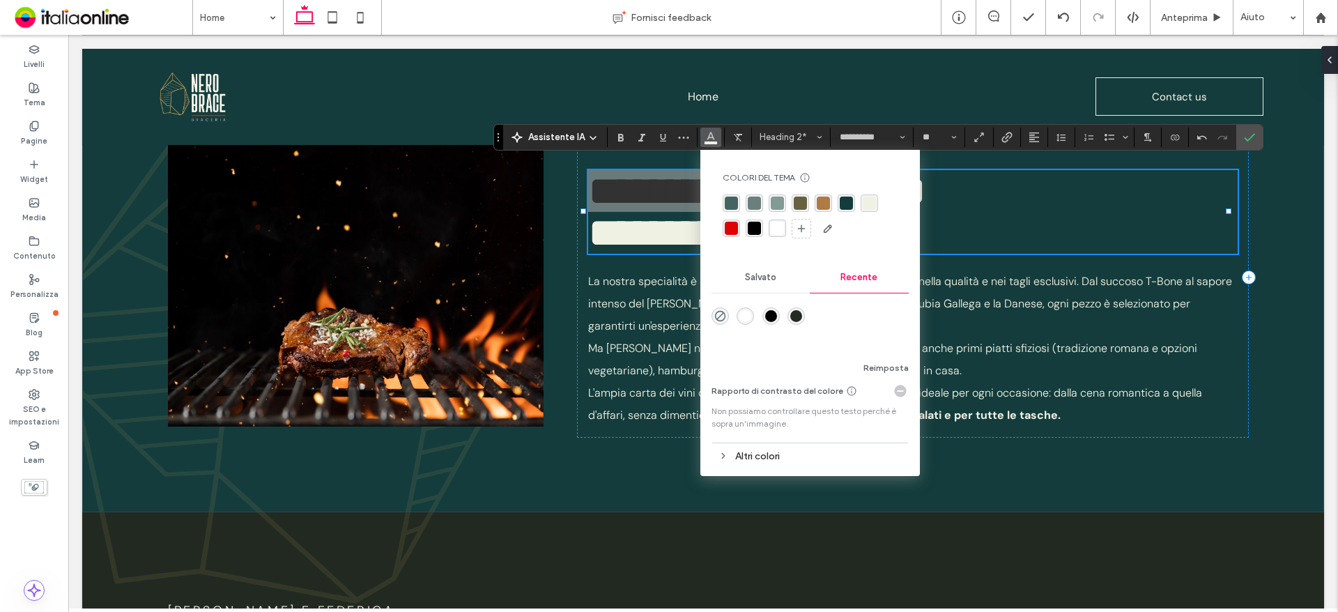
click at [775, 202] on div "rgba(132,154,148,1)" at bounding box center [777, 202] width 13 height 13
click at [1079, 306] on p "La nostra specialità è la carne alla brace , ma la vera differenza è nella qual…" at bounding box center [912, 303] width 649 height 67
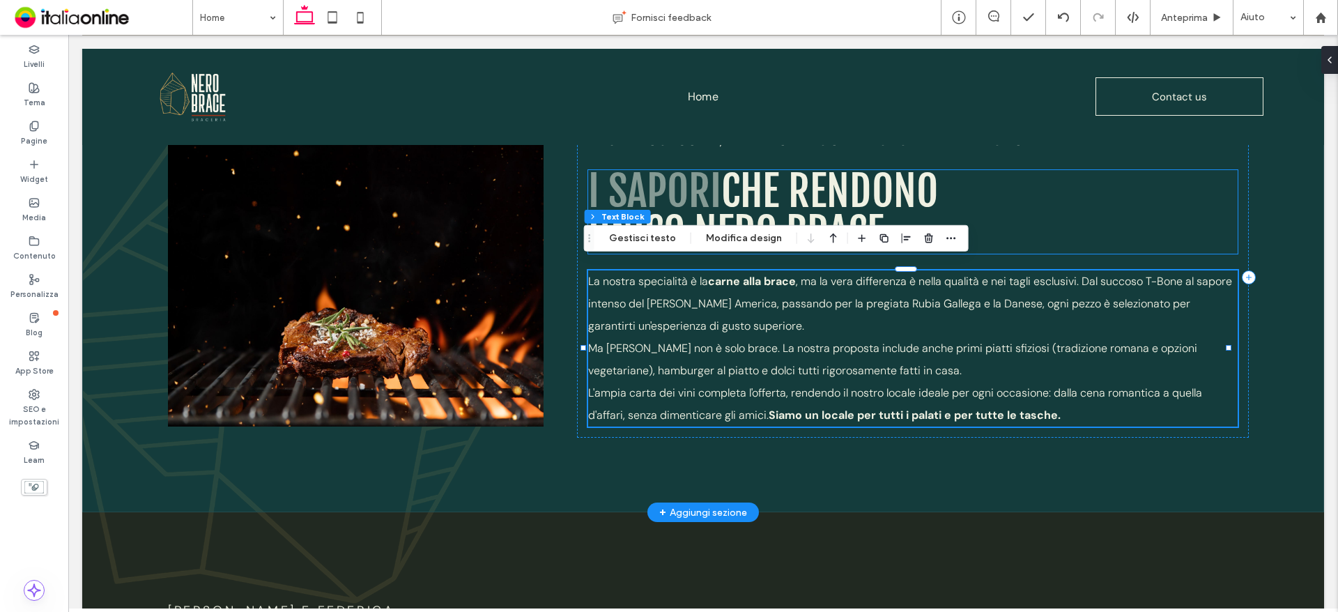
click at [1106, 214] on h2 "I sapori che rendono unico nero brace" at bounding box center [912, 212] width 649 height 84
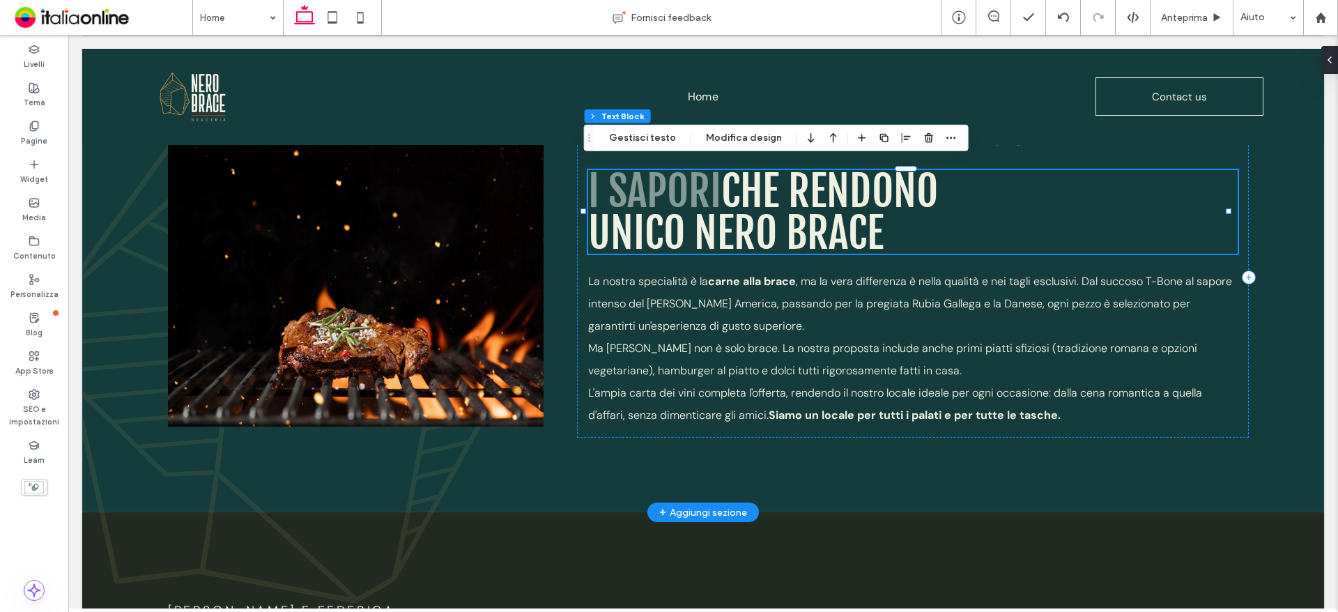
click at [796, 171] on span "che rendono unico nero brace" at bounding box center [763, 211] width 350 height 95
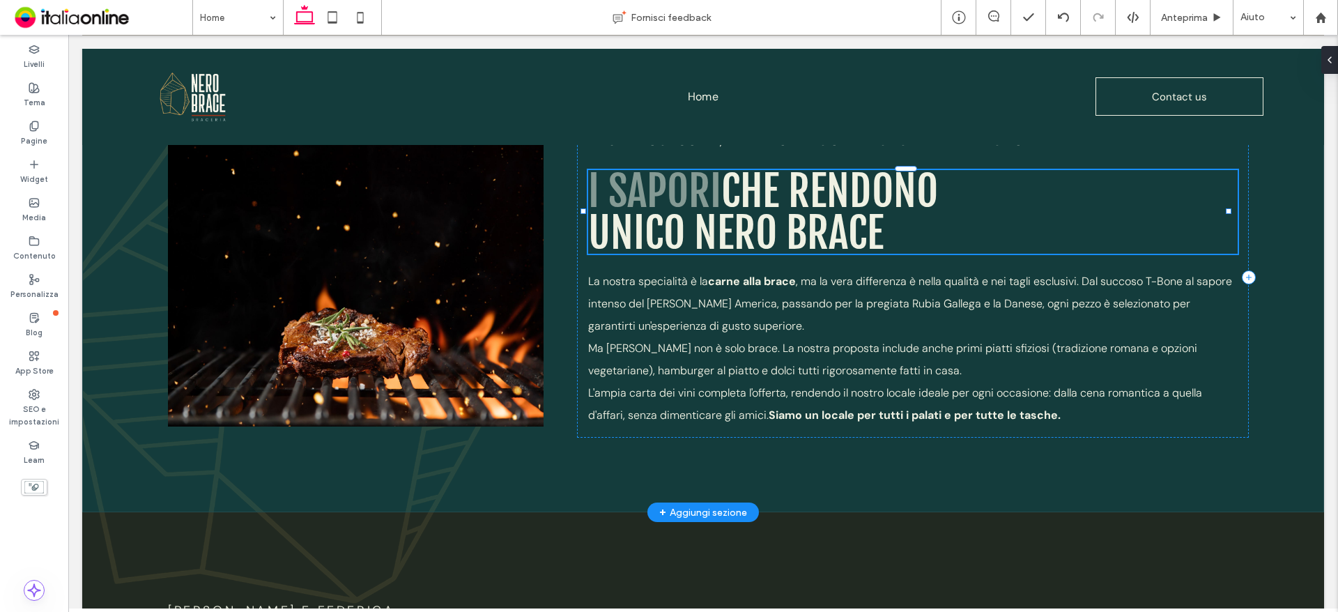
type input "**********"
type input "**"
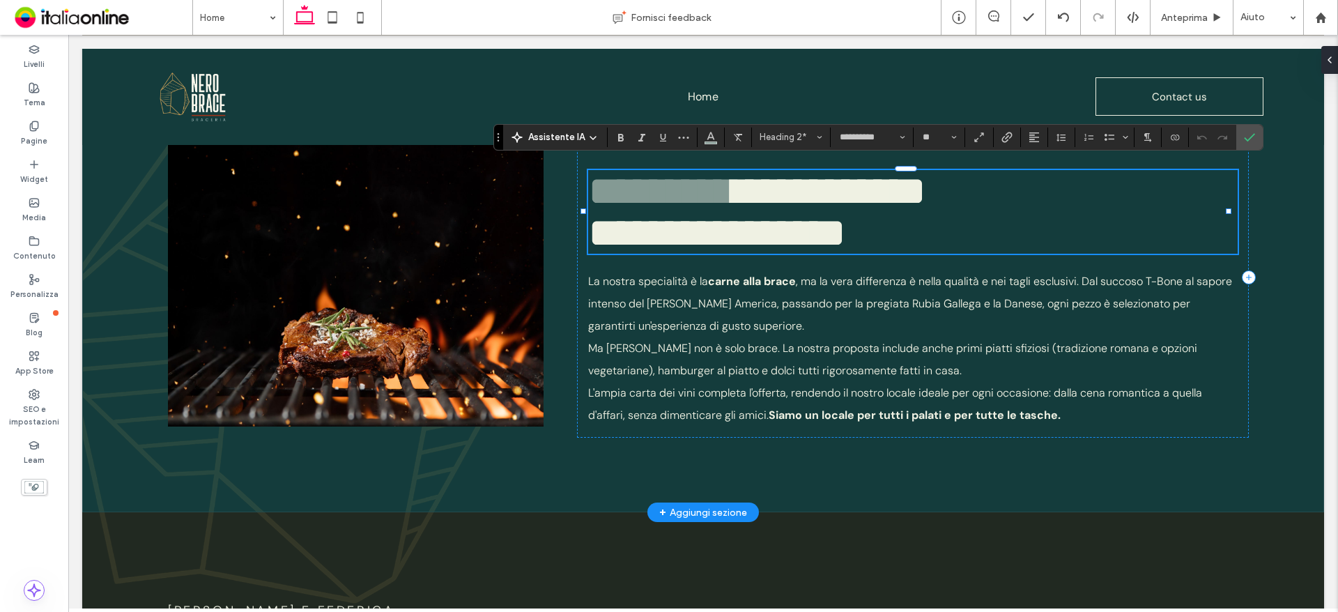
click at [783, 187] on span "**********" at bounding box center [757, 212] width 338 height 84
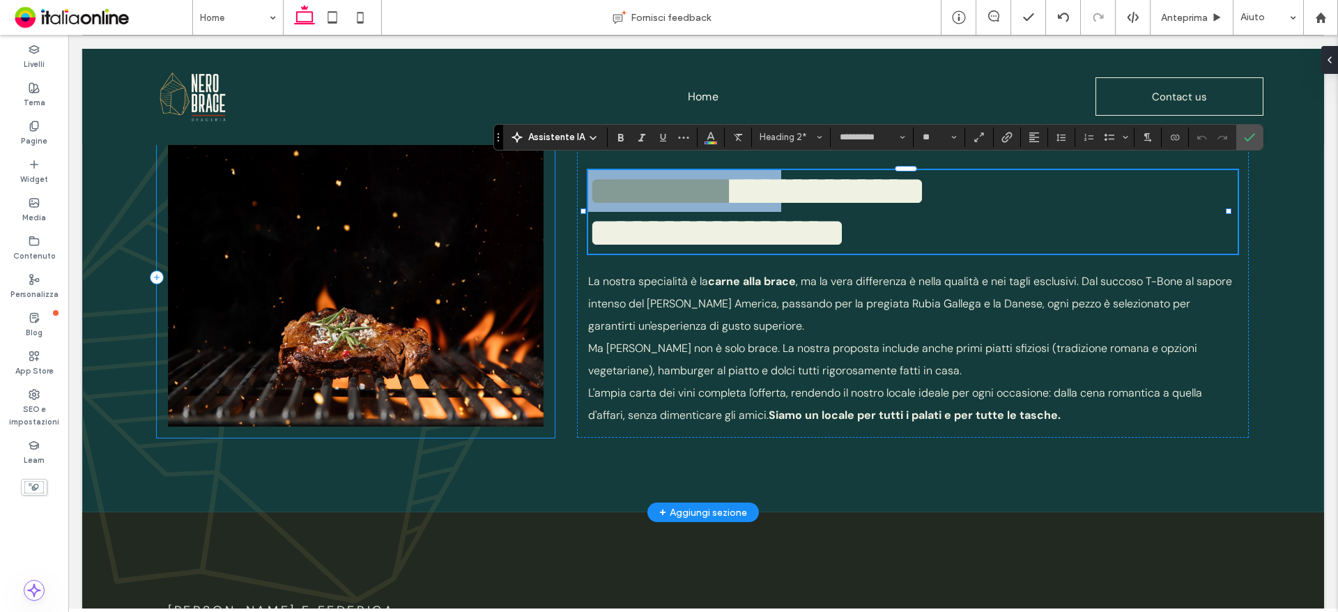
drag, startPoint x: 785, startPoint y: 187, endPoint x: 546, endPoint y: 183, distance: 239.7
click at [546, 183] on div "**********" at bounding box center [703, 278] width 1242 height 470
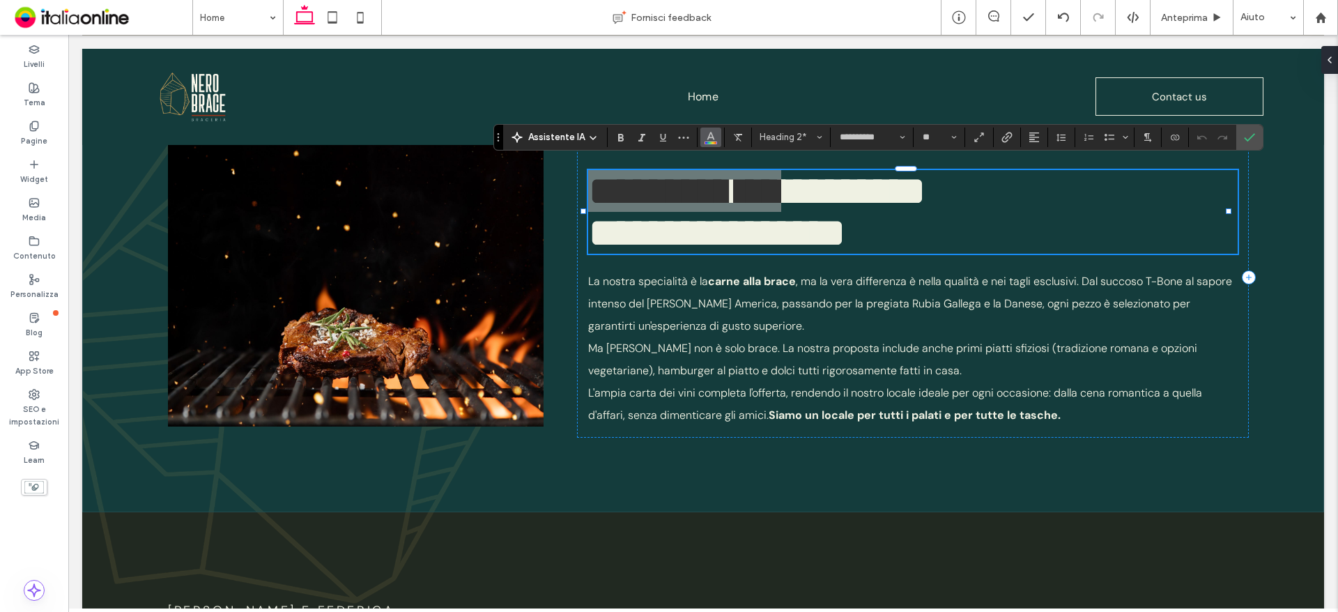
click at [711, 141] on span "Colore" at bounding box center [710, 136] width 11 height 18
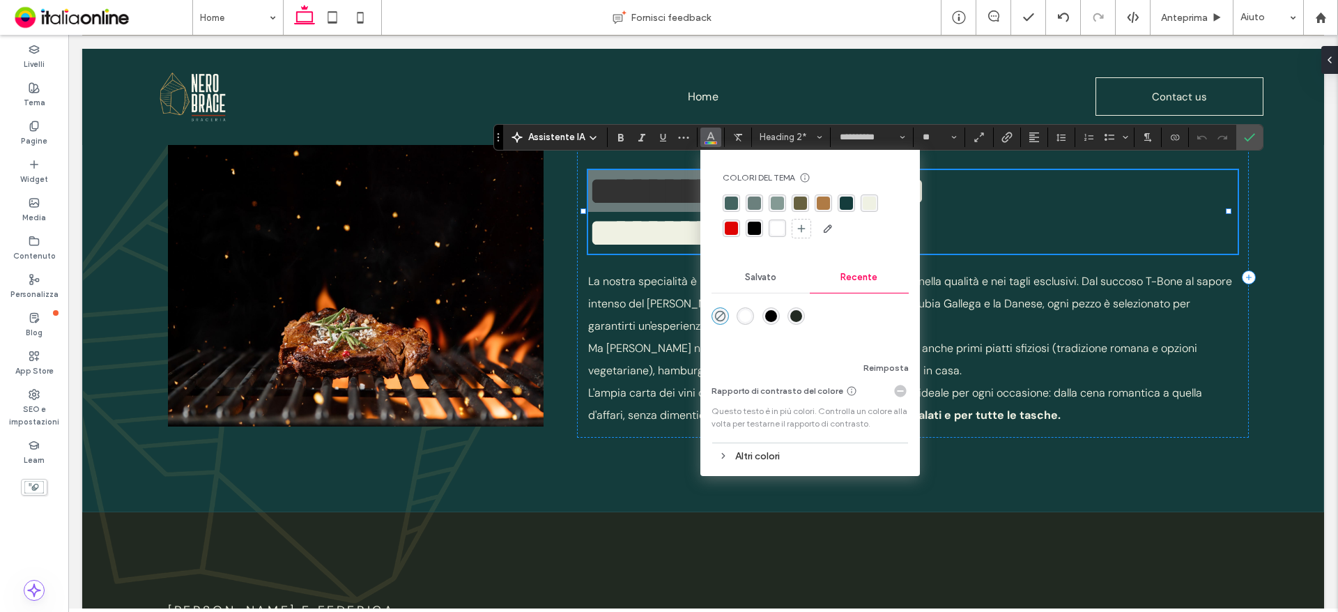
click at [772, 208] on div "rgba(132,154,148,1)" at bounding box center [777, 202] width 13 height 13
click at [681, 350] on p "Ma [PERSON_NAME] non è solo brace. La nostra proposta include anche primi piatt…" at bounding box center [912, 359] width 649 height 45
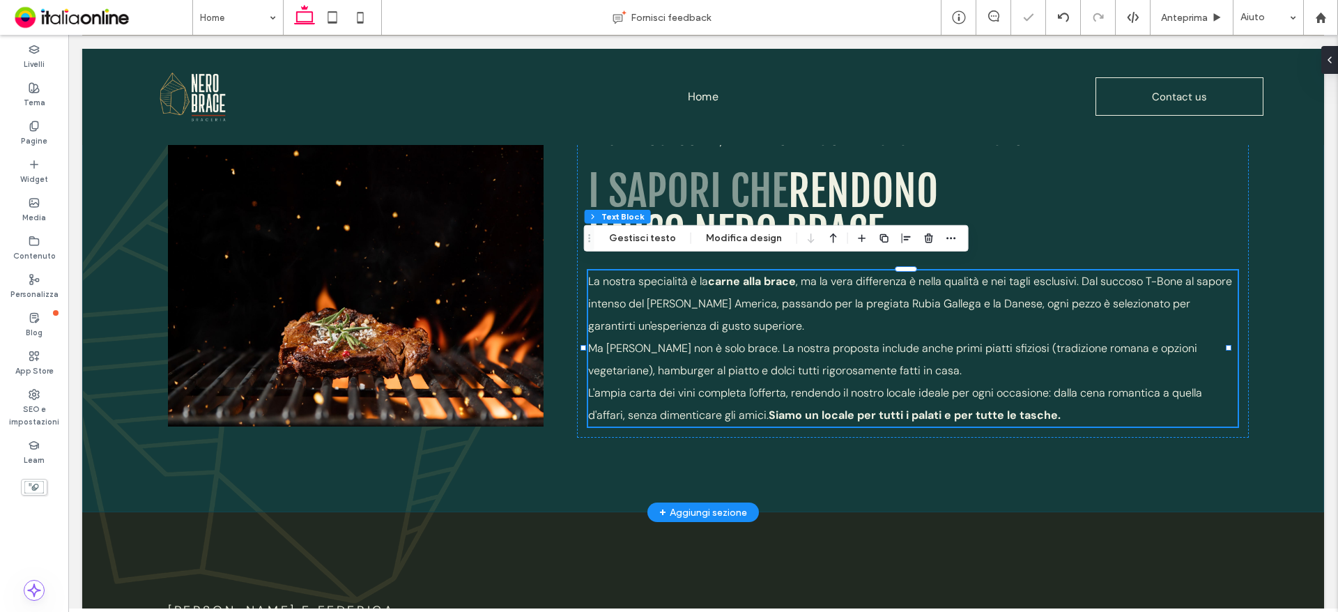
click at [1283, 379] on div "tagli esclusivi, primi sfiziosi e dolci fatti in casa I sapori che rendono unic…" at bounding box center [703, 278] width 1242 height 470
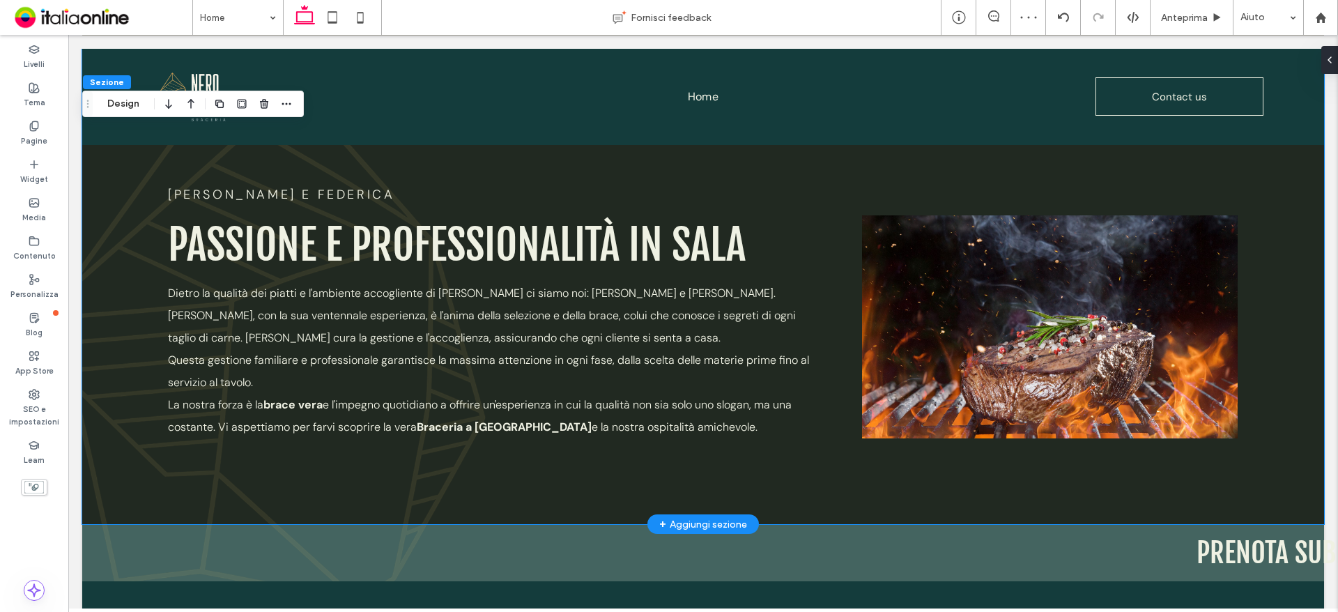
scroll to position [1881, 0]
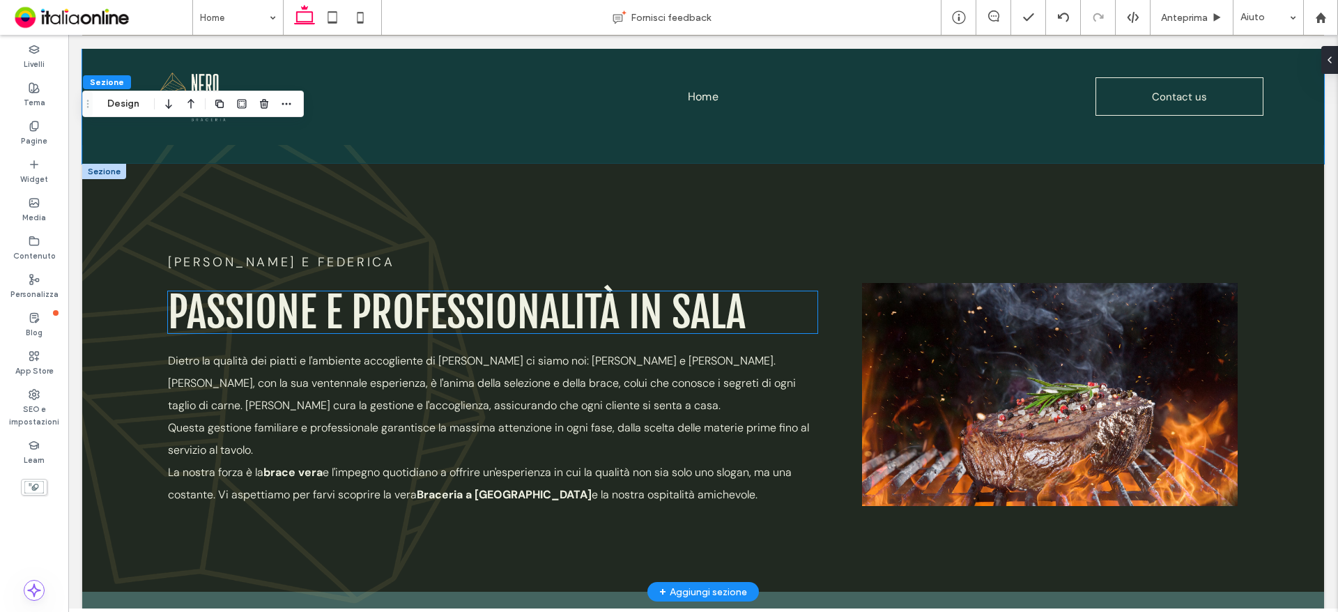
click at [598, 310] on span "PASSIONE E PROFESSIONALITÀ IN SALA" at bounding box center [457, 312] width 578 height 53
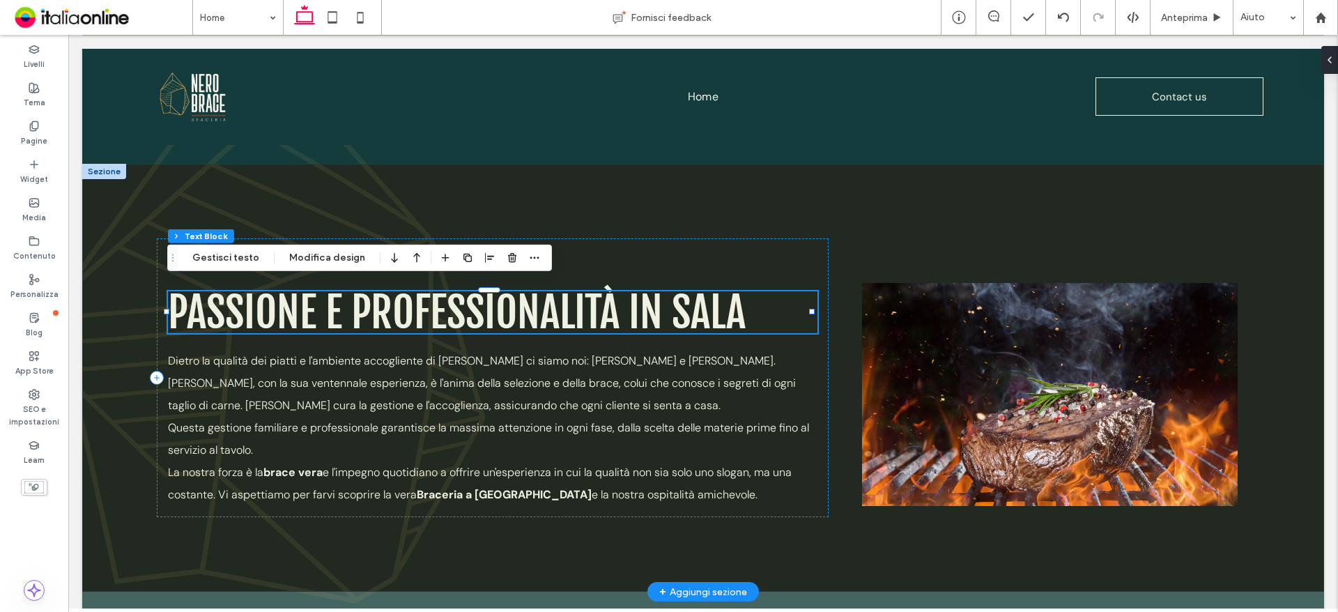
click at [667, 304] on span "PASSIONE E PROFESSIONALITÀ IN SALA" at bounding box center [457, 312] width 578 height 53
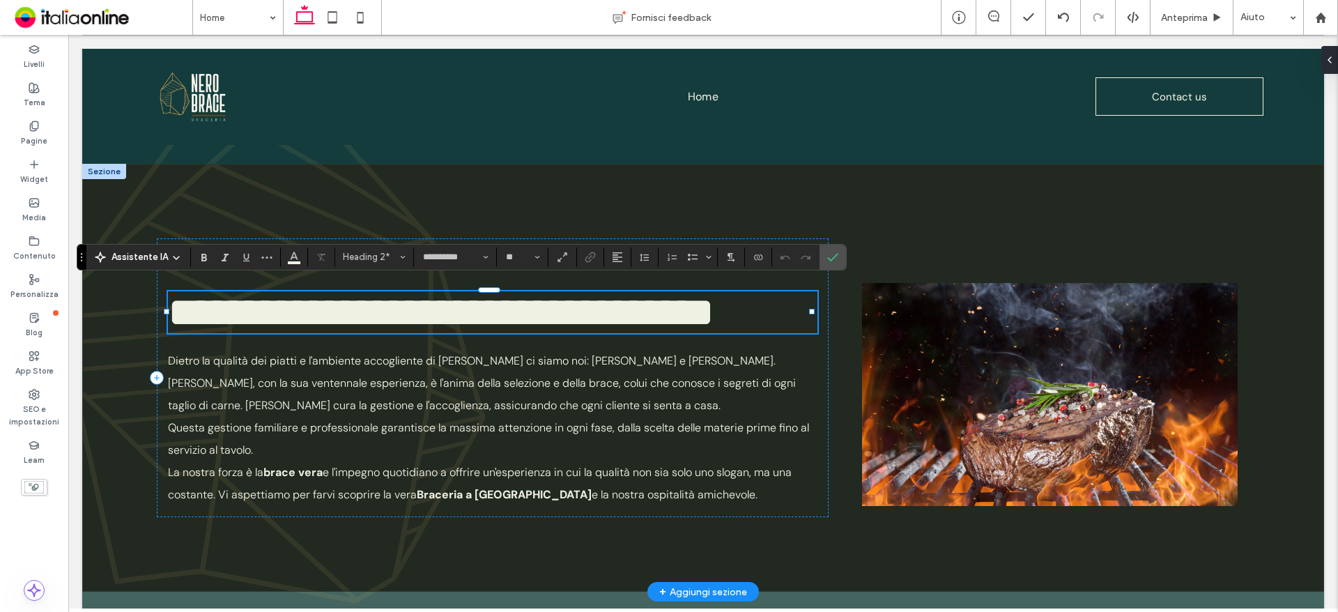
click at [520, 294] on span "**********" at bounding box center [441, 312] width 546 height 42
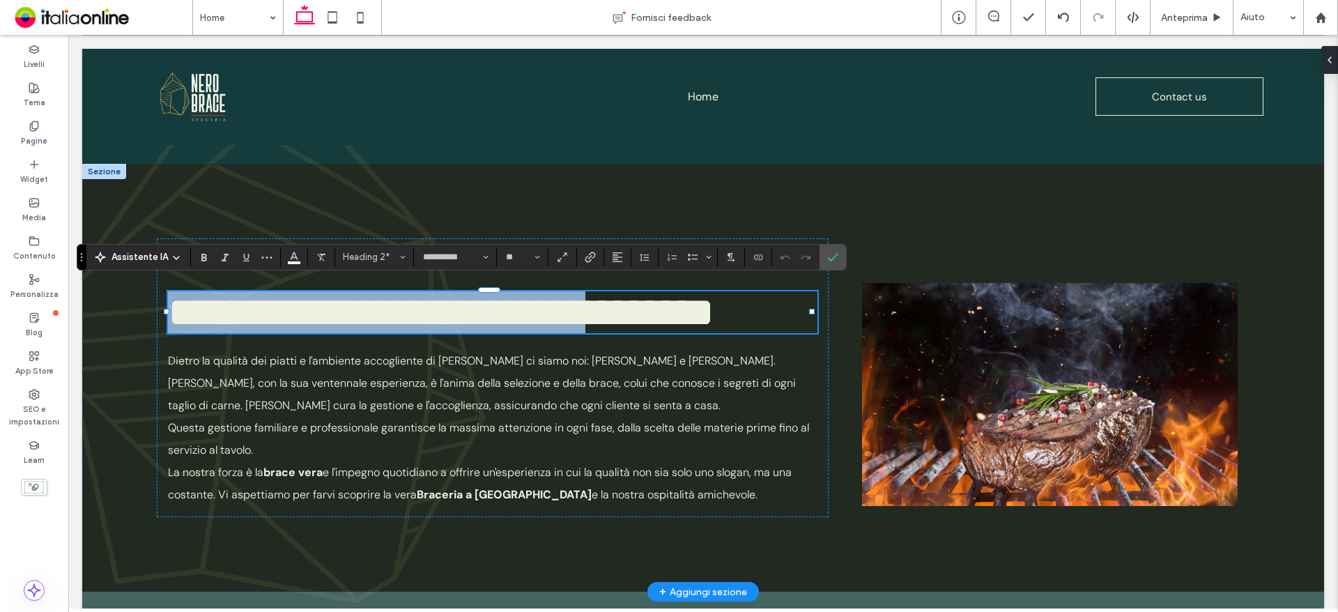
drag, startPoint x: 624, startPoint y: 293, endPoint x: 155, endPoint y: 296, distance: 468.9
click at [155, 296] on div "**********" at bounding box center [703, 378] width 1242 height 428
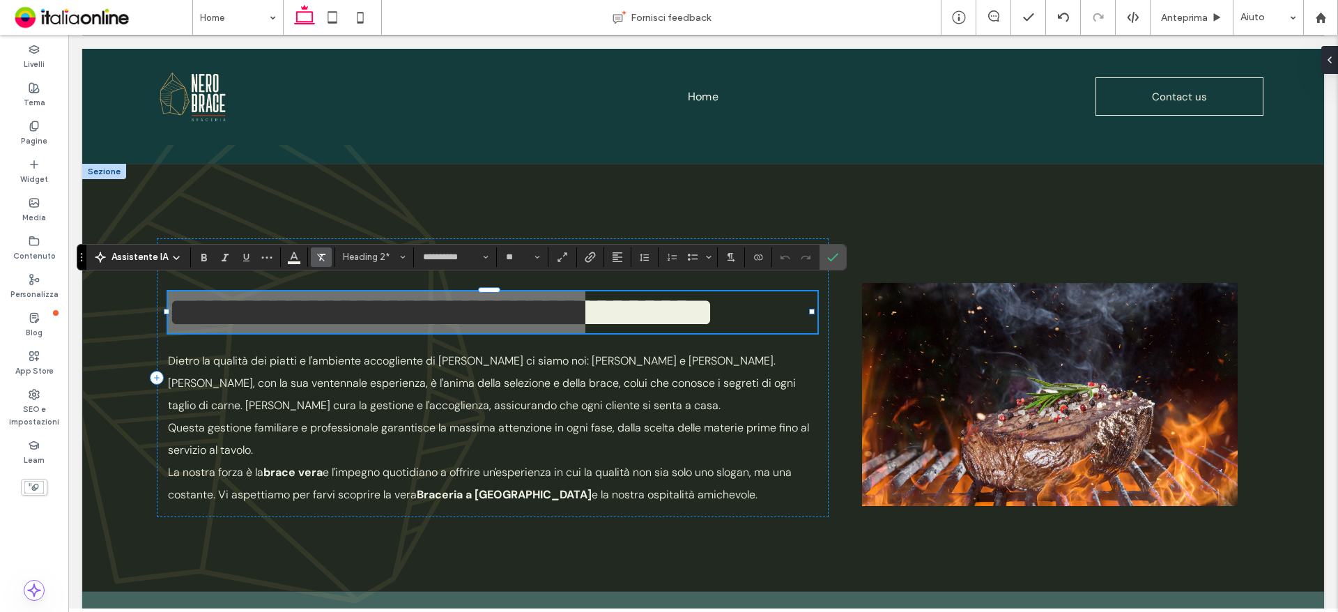
drag, startPoint x: 298, startPoint y: 254, endPoint x: 309, endPoint y: 265, distance: 15.8
click at [298, 254] on icon "Colore" at bounding box center [293, 255] width 11 height 11
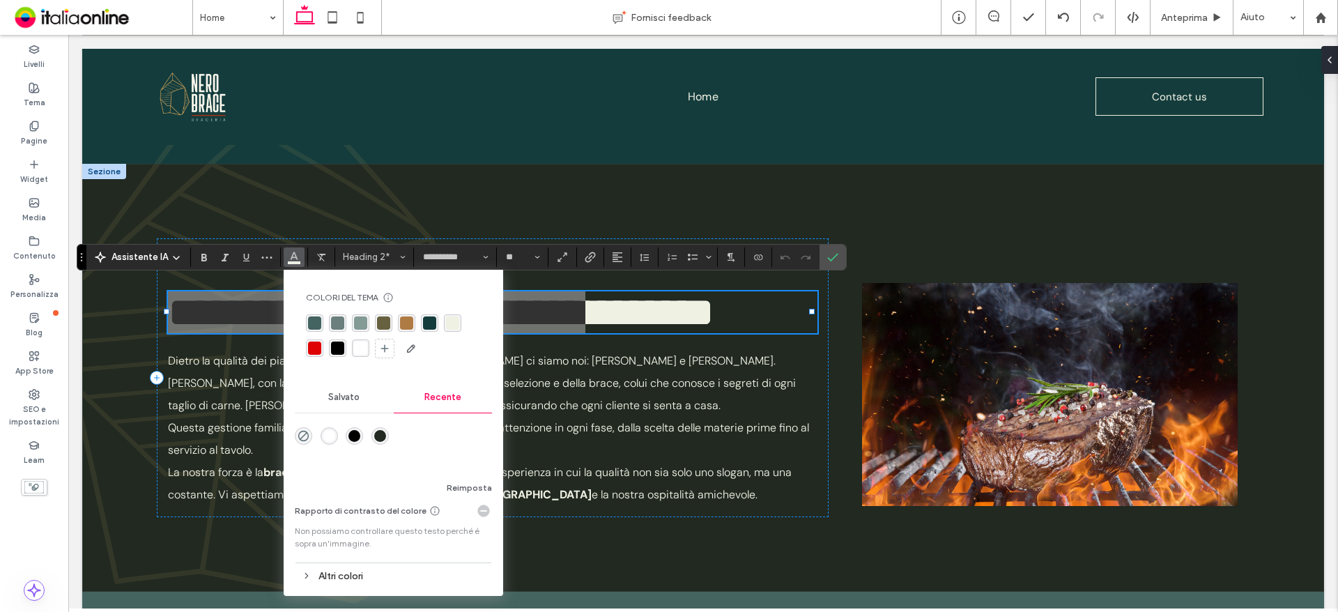
click at [362, 323] on div "rgba(132,154,148,1)" at bounding box center [360, 322] width 13 height 13
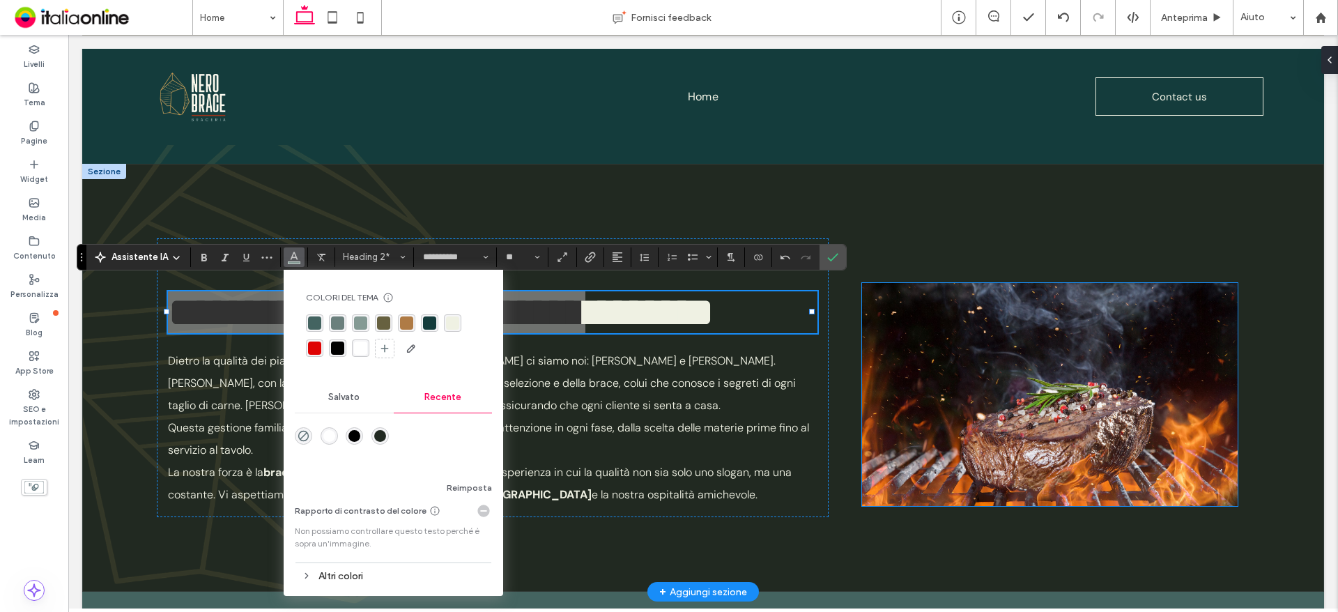
click at [879, 405] on img at bounding box center [1050, 394] width 376 height 223
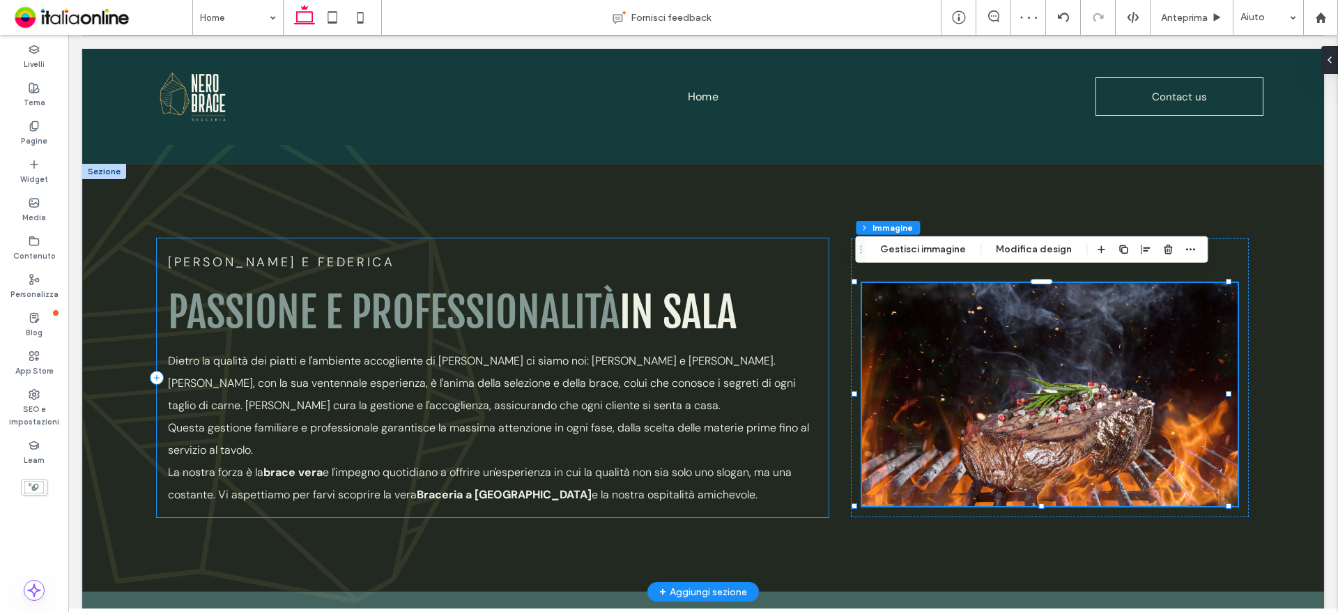
click at [619, 330] on div "[PERSON_NAME] E FEDERICA PASSIONE E PROFESSIONALITÀ IN SALA Dietro la qualità d…" at bounding box center [493, 377] width 672 height 279
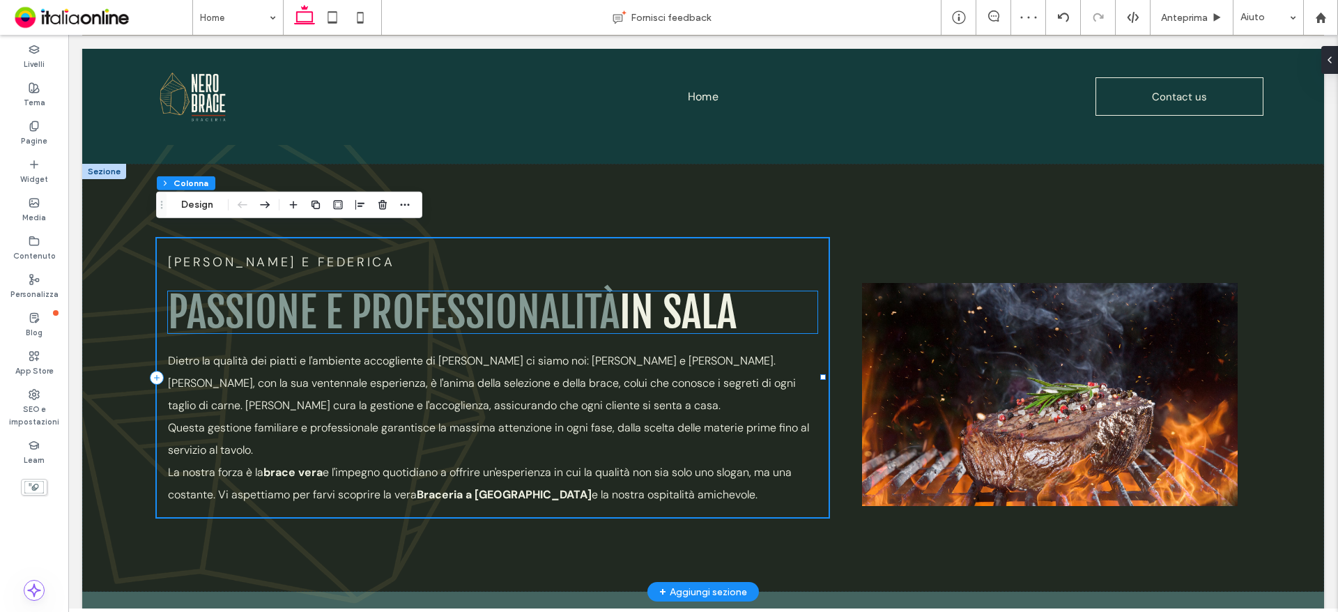
drag, startPoint x: 578, startPoint y: 304, endPoint x: 536, endPoint y: 309, distance: 42.0
click at [578, 304] on span "PASSIONE E PROFESSIONALITÀ" at bounding box center [393, 312] width 451 height 53
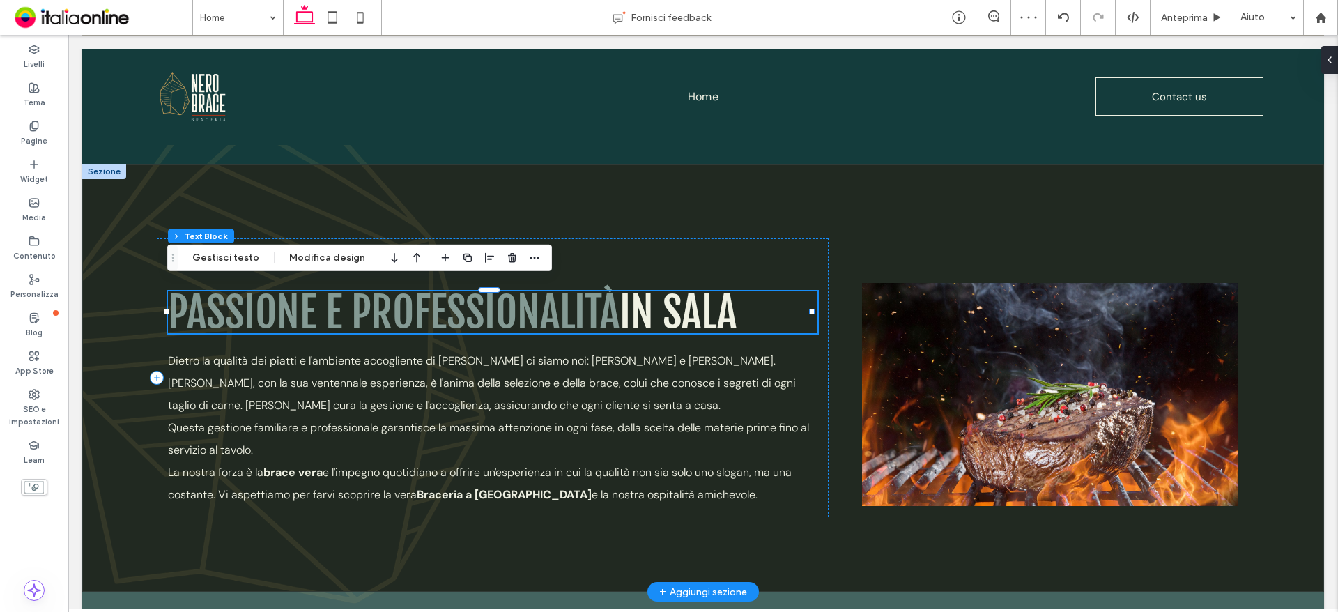
click at [373, 296] on span "PASSIONE E PROFESSIONALITÀ" at bounding box center [393, 312] width 451 height 53
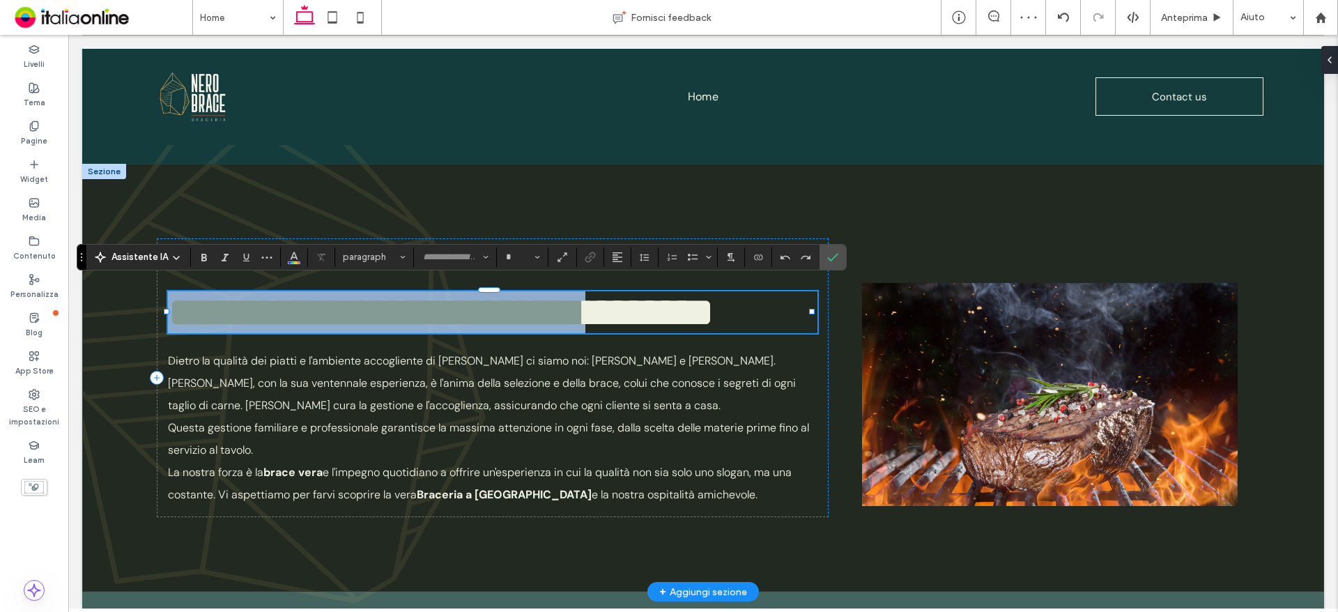
type input "**********"
type input "**"
click at [370, 297] on span "**********" at bounding box center [376, 312] width 417 height 42
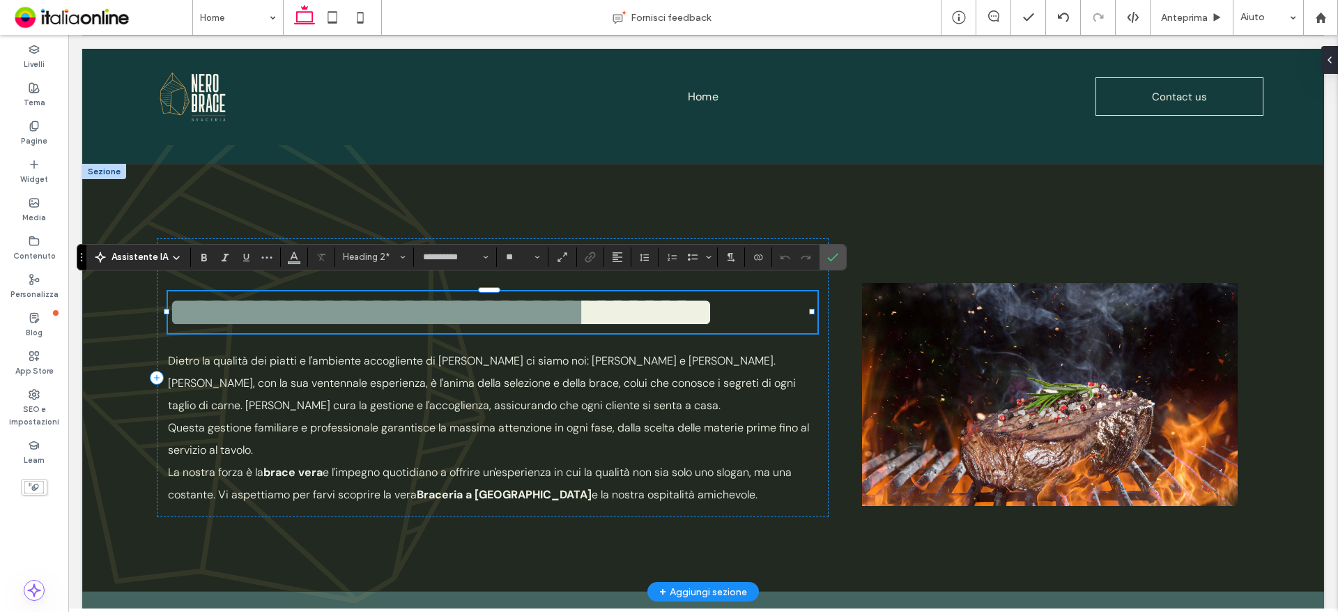
click at [402, 300] on span "**********" at bounding box center [376, 312] width 417 height 42
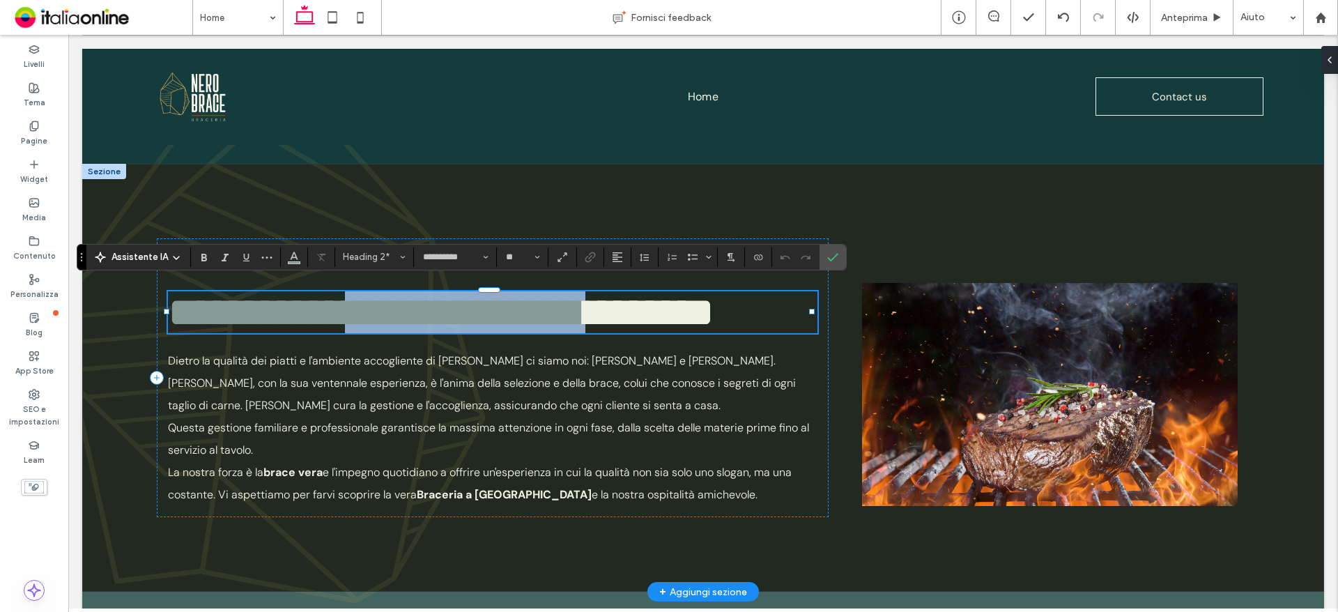
click at [402, 300] on span "**********" at bounding box center [376, 312] width 417 height 42
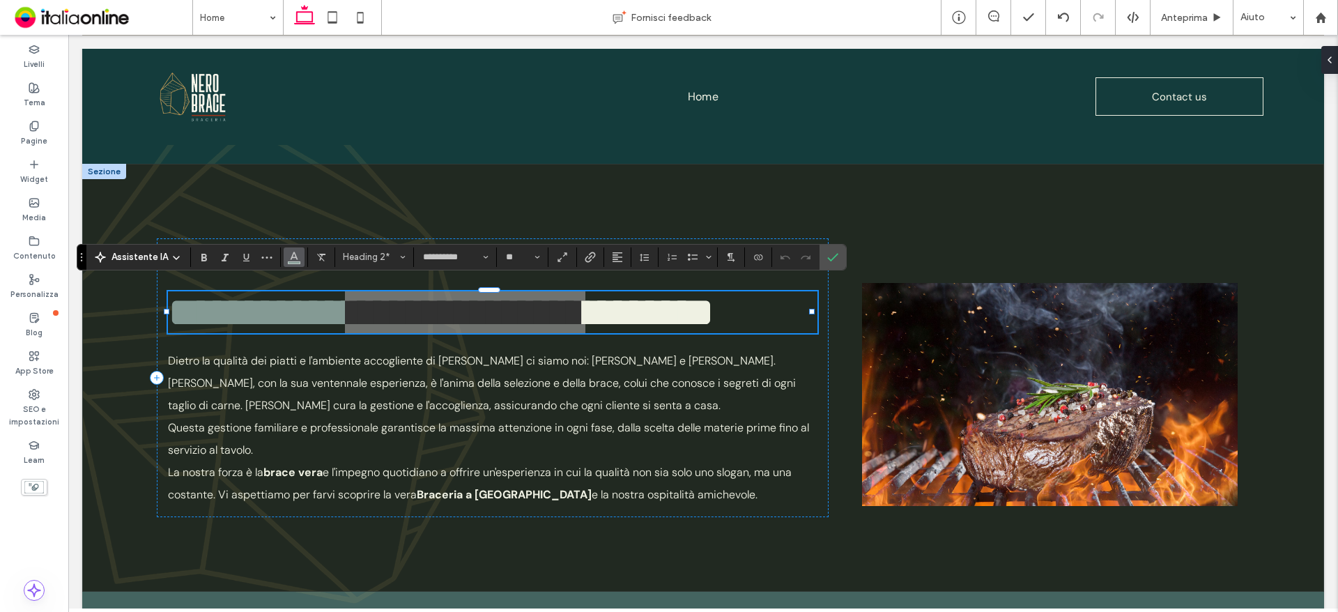
click at [291, 261] on span "Colore" at bounding box center [293, 256] width 11 height 18
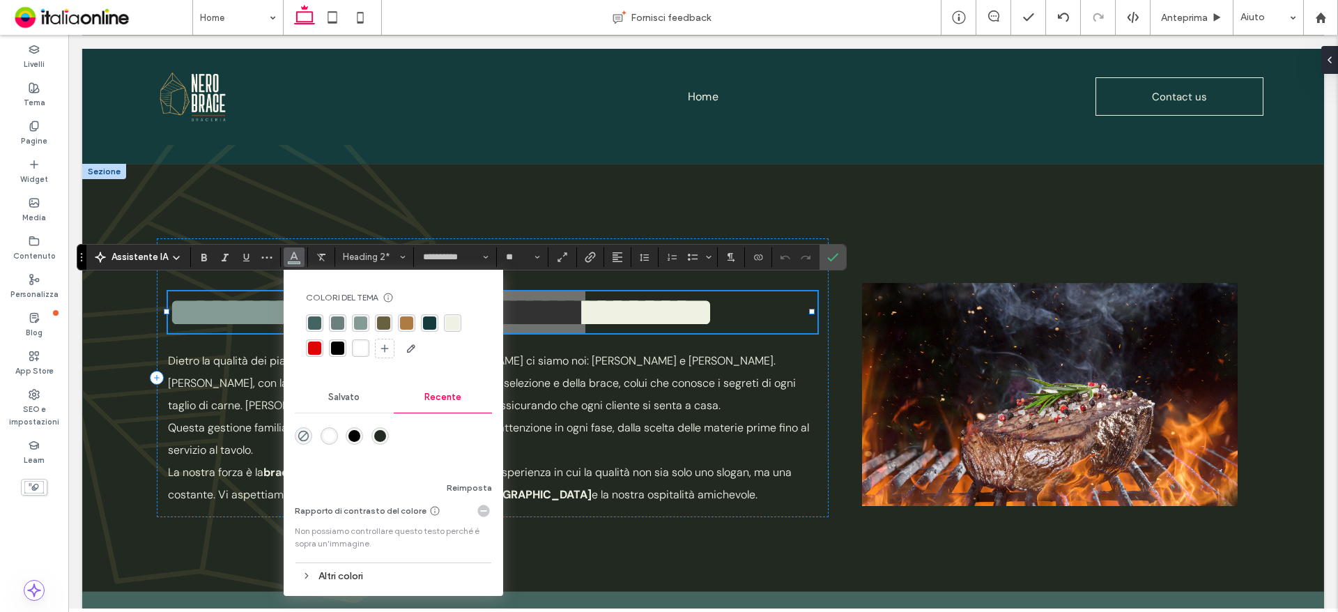
click at [457, 326] on div "rgba(239,241,227,1)" at bounding box center [452, 322] width 13 height 13
drag, startPoint x: 734, startPoint y: 472, endPoint x: 739, endPoint y: 484, distance: 12.2
click at [734, 472] on p "La nostra forza è la brace vera e l'impegno quotidiano a offrire un'esperienza …" at bounding box center [492, 483] width 649 height 45
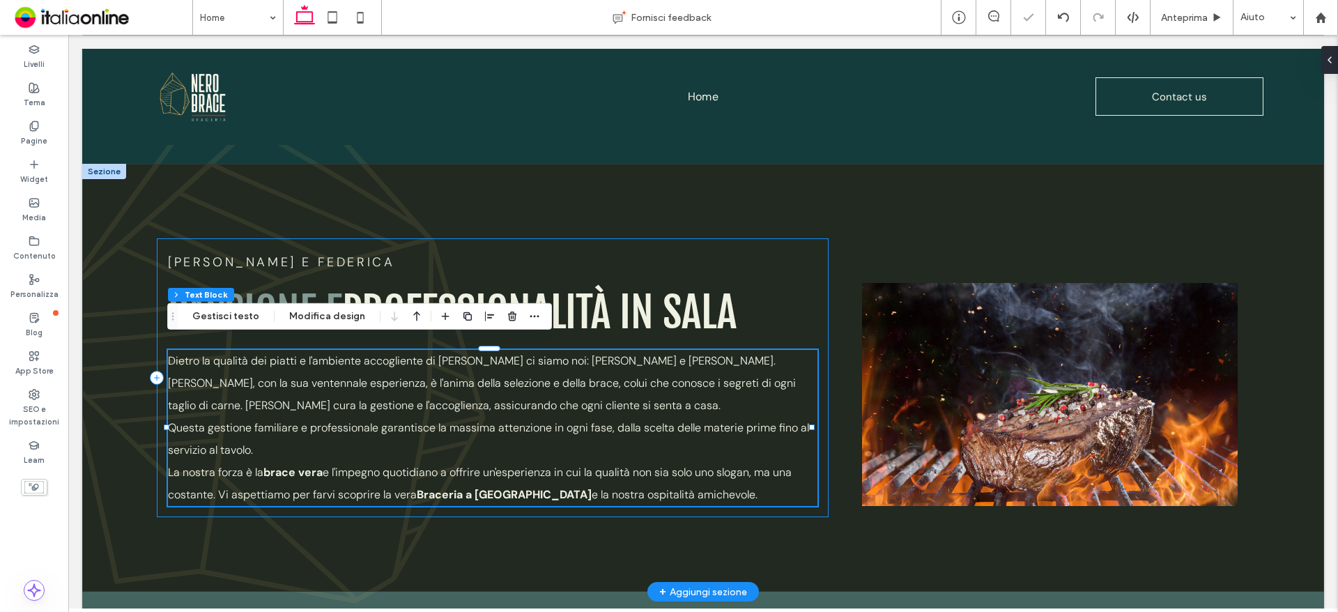
click at [792, 276] on div "[PERSON_NAME] E FEDERICA PASSIONE E PROFESSIONALITÀ IN SALA Dietro la qualità d…" at bounding box center [493, 377] width 672 height 279
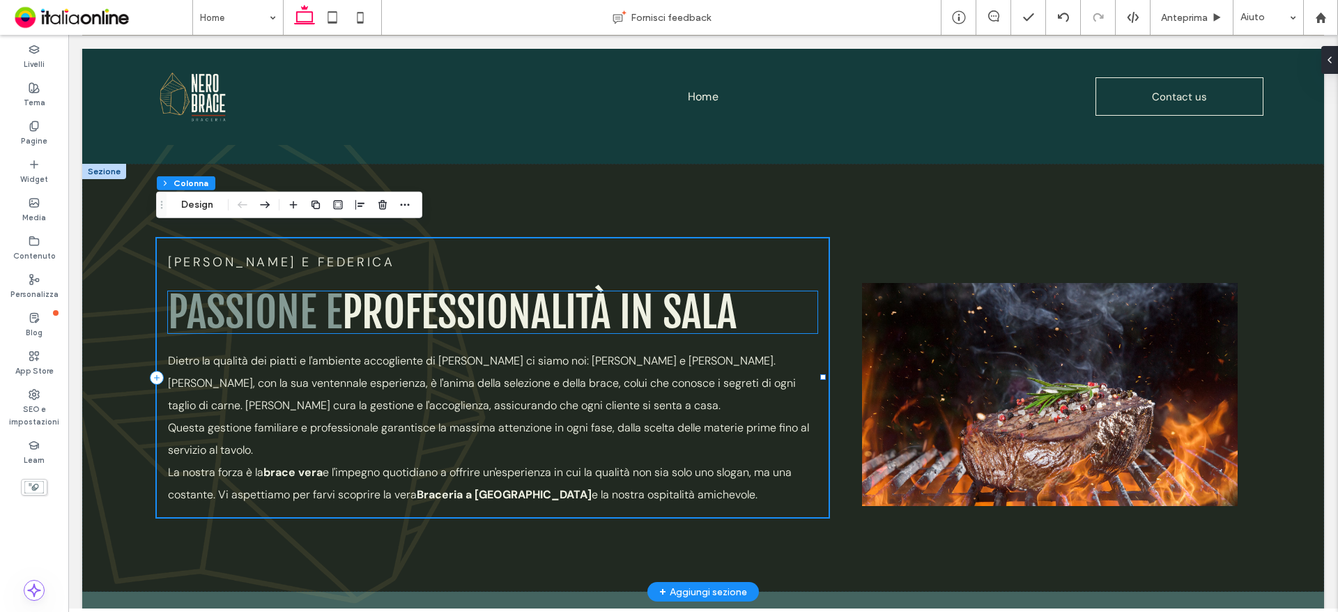
click at [674, 300] on span "PROFESSIONALITÀ IN SALA" at bounding box center [539, 312] width 394 height 53
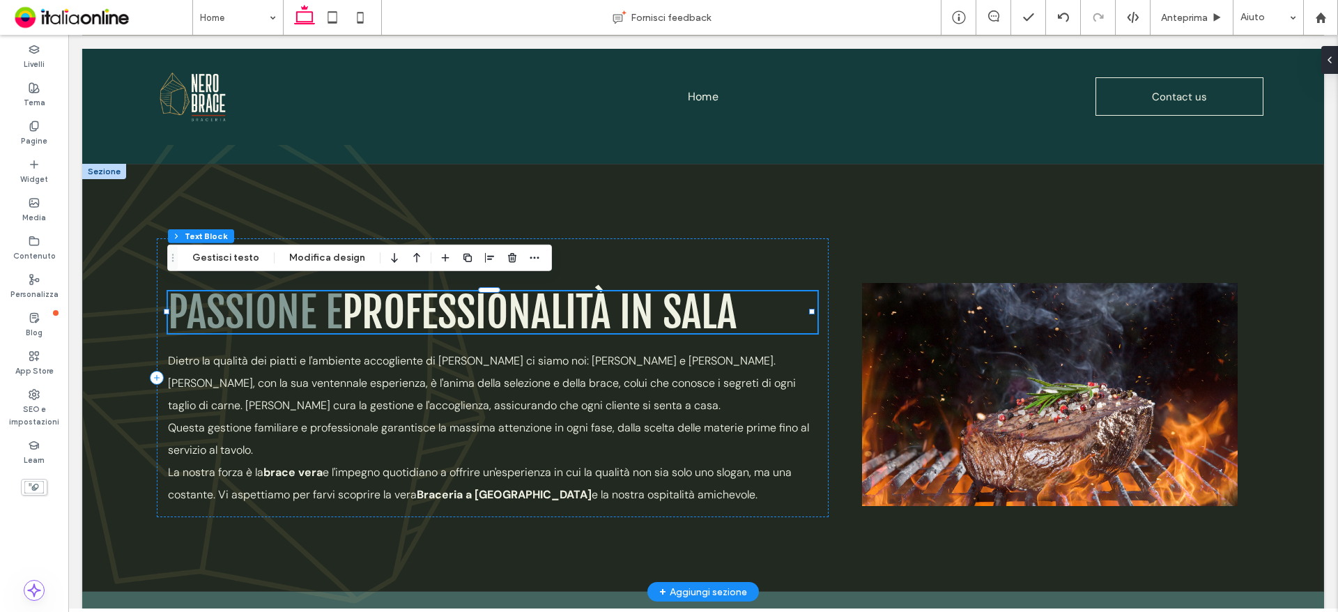
click at [670, 302] on span "PROFESSIONALITÀ IN SALA" at bounding box center [539, 312] width 394 height 53
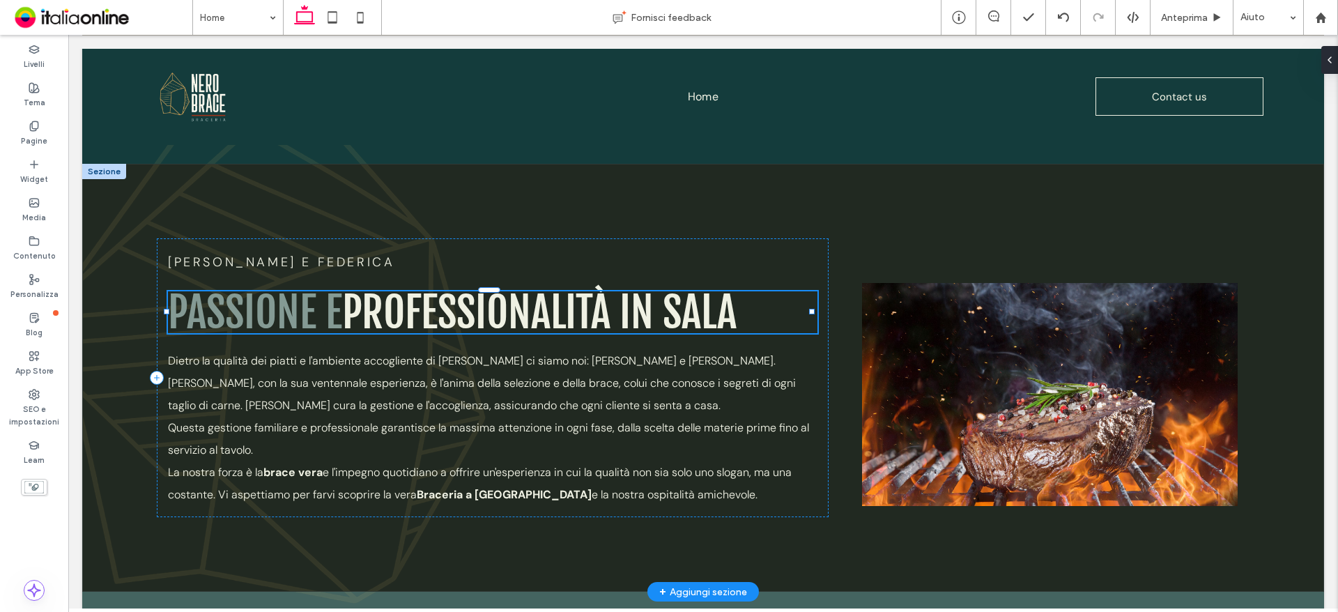
type input "**********"
type input "**"
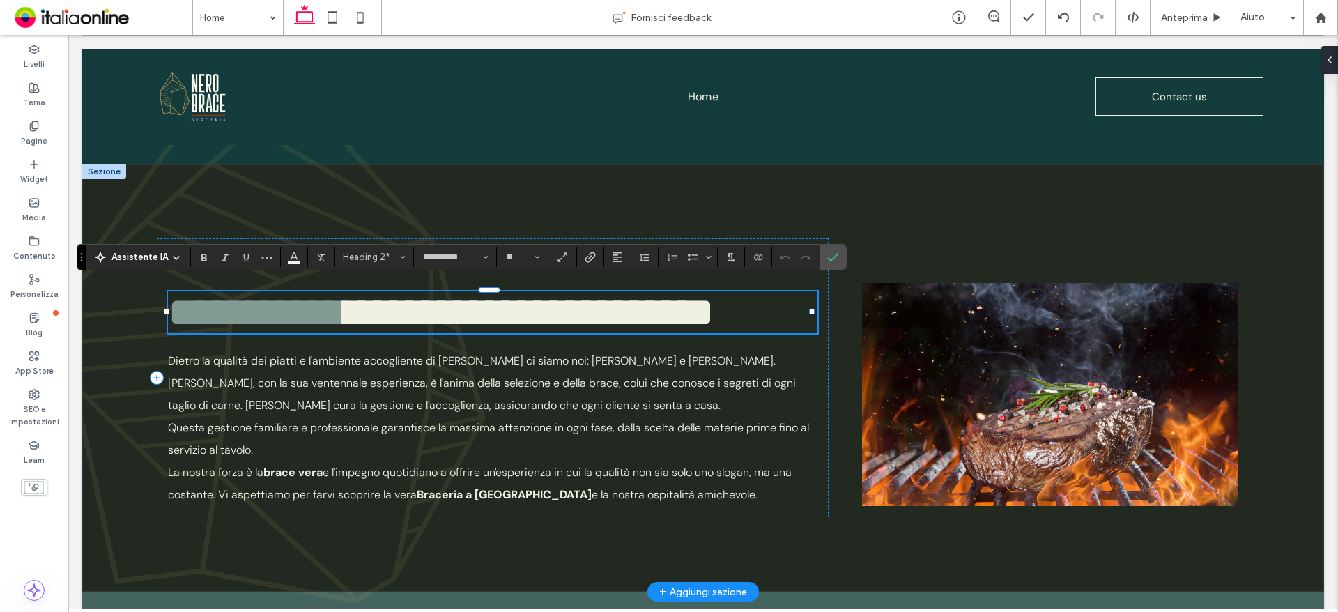
click at [642, 302] on span "**********" at bounding box center [529, 312] width 369 height 42
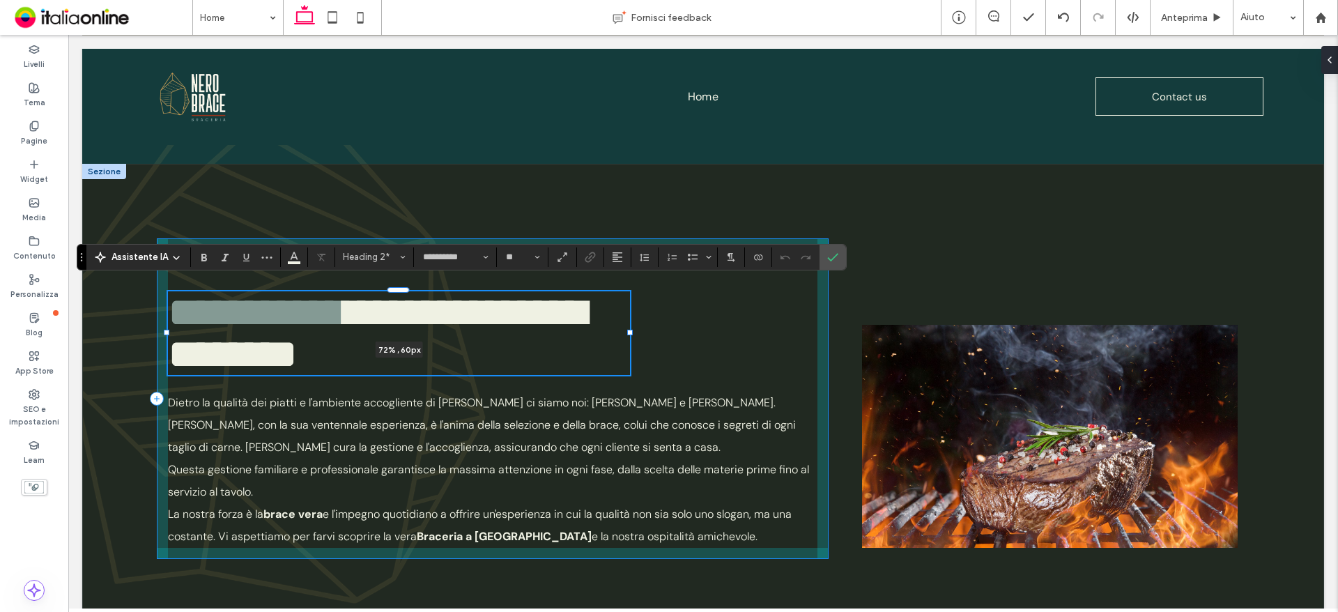
drag, startPoint x: 812, startPoint y: 302, endPoint x: 631, endPoint y: 311, distance: 182.1
click at [631, 311] on div "**********" at bounding box center [703, 399] width 1242 height 470
type input "**"
type input "****"
drag, startPoint x: 632, startPoint y: 325, endPoint x: 614, endPoint y: 325, distance: 18.1
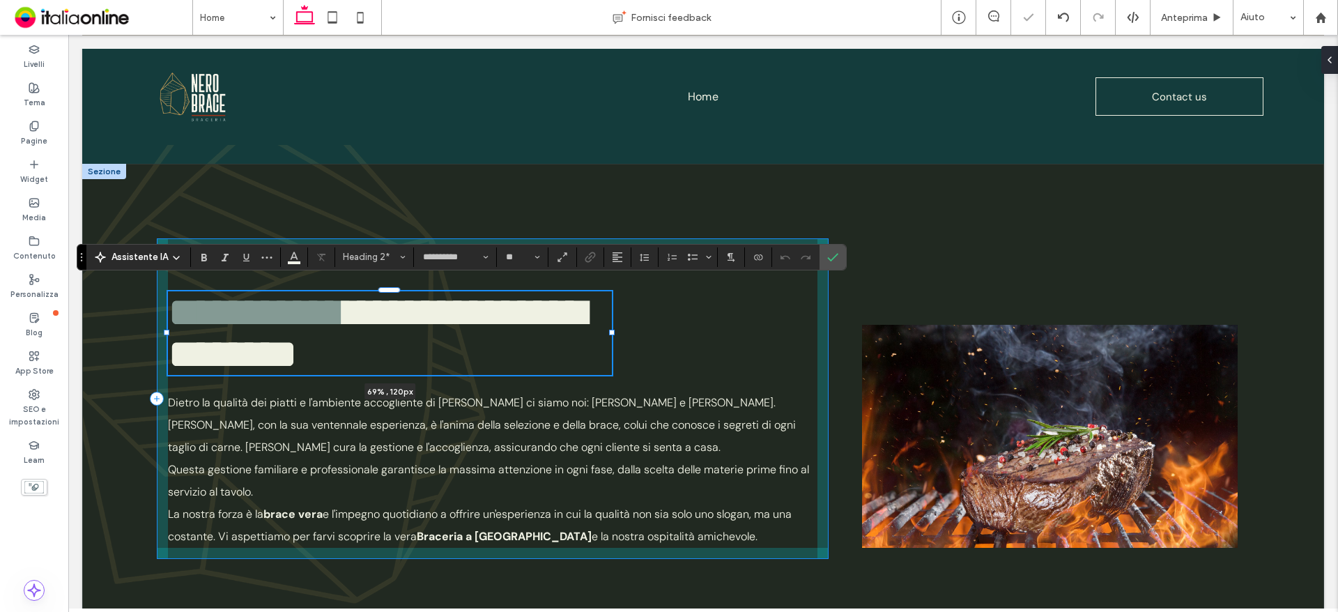
click at [614, 330] on div at bounding box center [612, 333] width 6 height 6
type input "**"
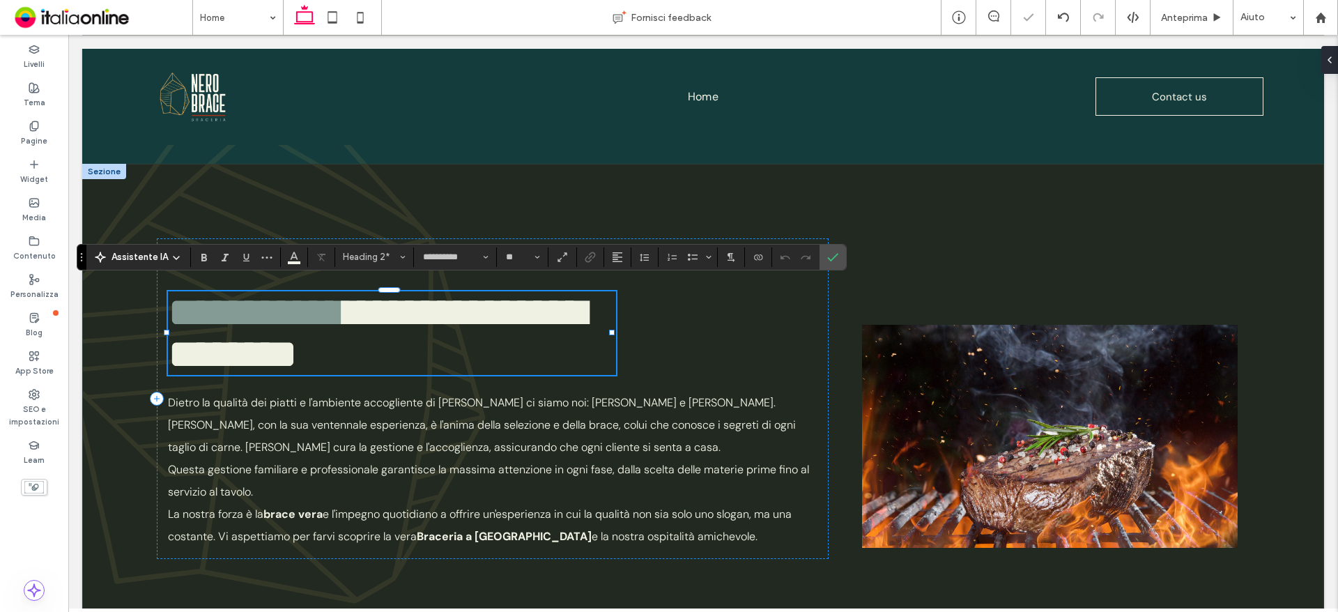
scroll to position [6, 0]
click at [475, 354] on span "**********" at bounding box center [376, 333] width 417 height 84
drag, startPoint x: 446, startPoint y: 335, endPoint x: 737, endPoint y: 344, distance: 291.4
click at [741, 342] on div "**********" at bounding box center [493, 398] width 672 height 320
drag, startPoint x: 283, startPoint y: 253, endPoint x: 316, endPoint y: 263, distance: 34.4
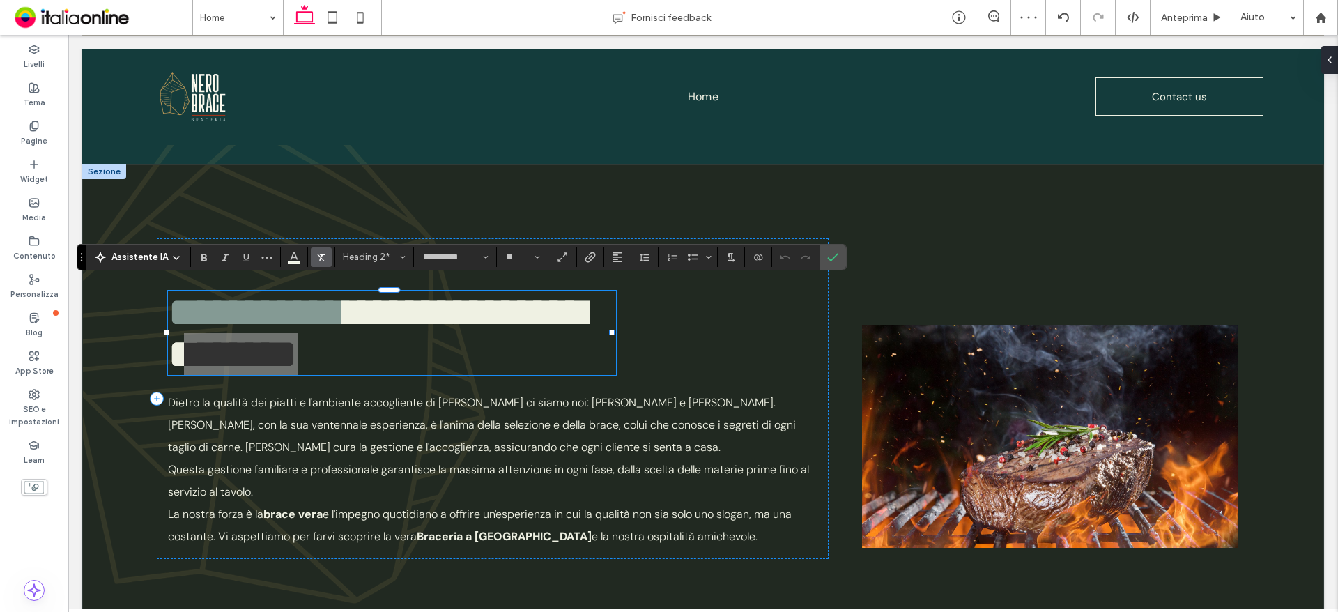
click at [284, 253] on button "Colore" at bounding box center [294, 257] width 21 height 20
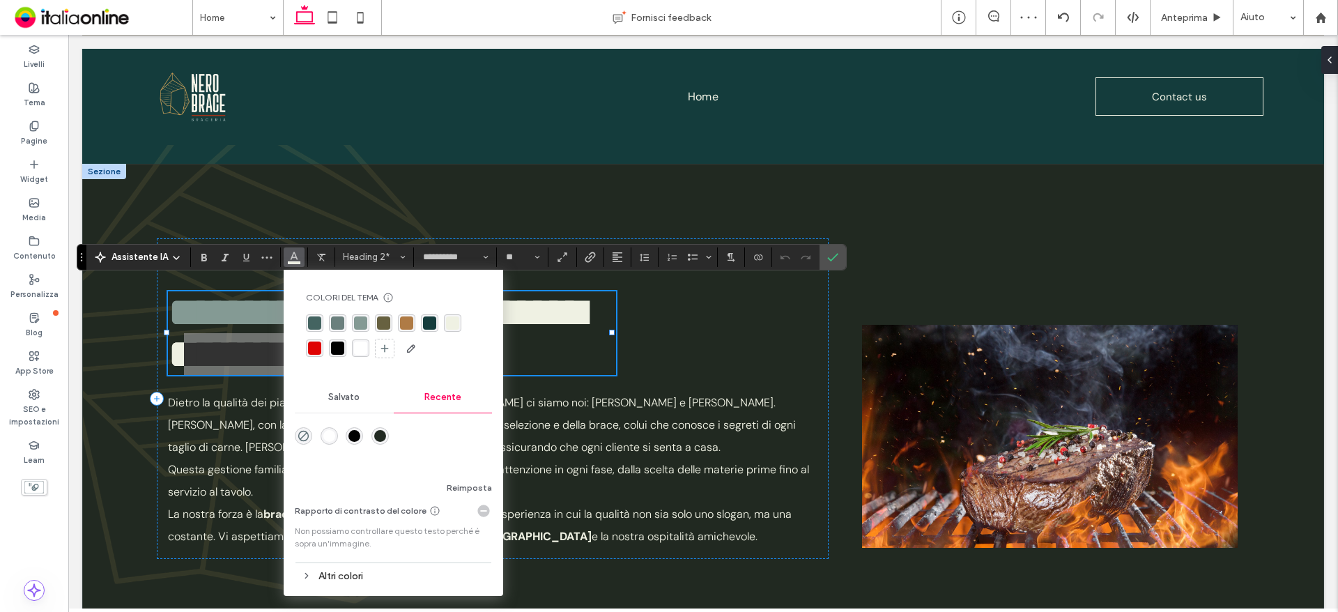
drag, startPoint x: 354, startPoint y: 318, endPoint x: 423, endPoint y: 349, distance: 75.5
click at [354, 318] on div "rgba(132,154,148,1)" at bounding box center [360, 322] width 13 height 13
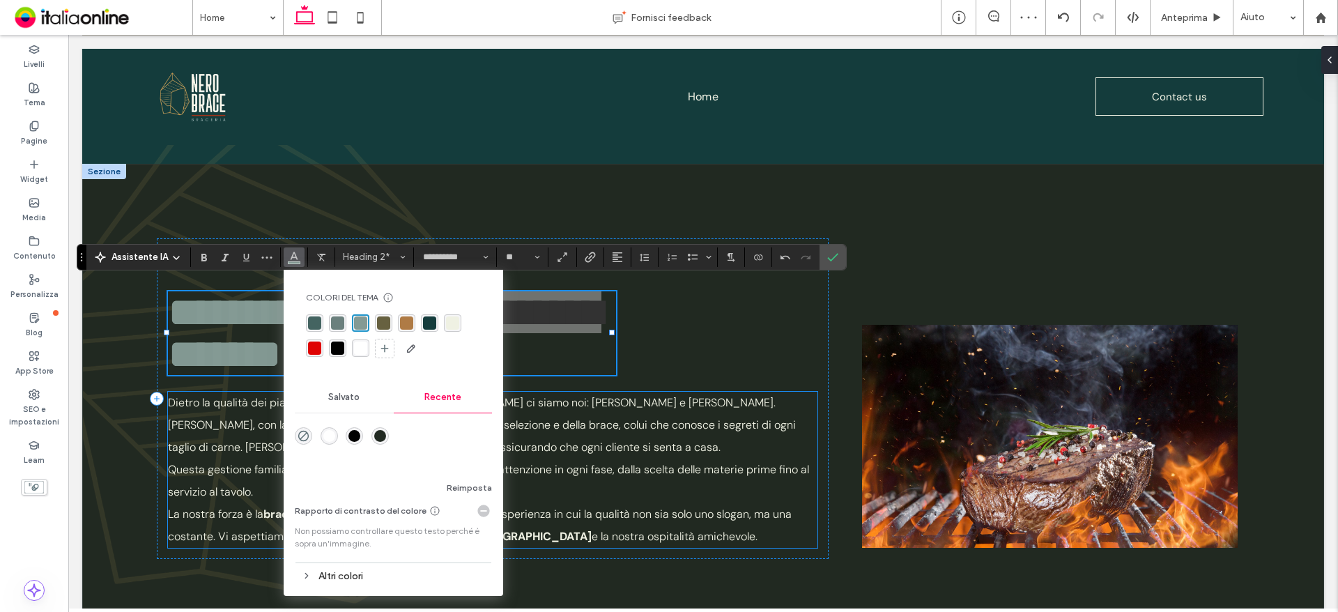
click at [695, 462] on span "Questa gestione familiare e professionale garantisce la massima attenzione in o…" at bounding box center [488, 480] width 641 height 37
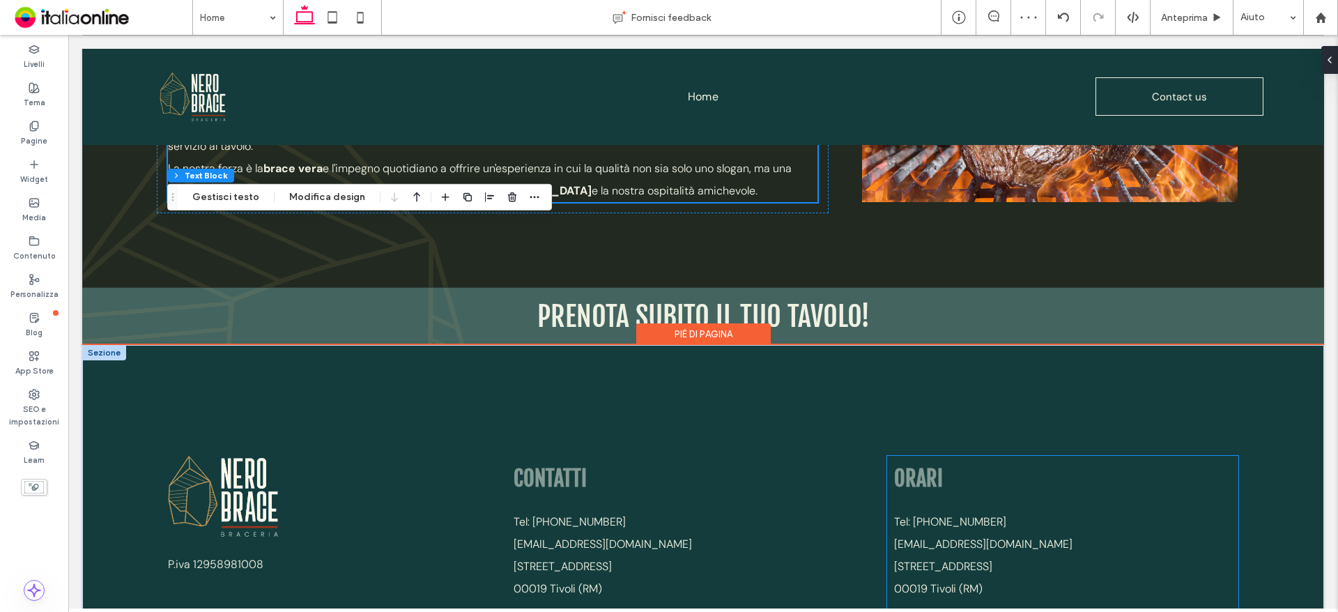
scroll to position [2021, 0]
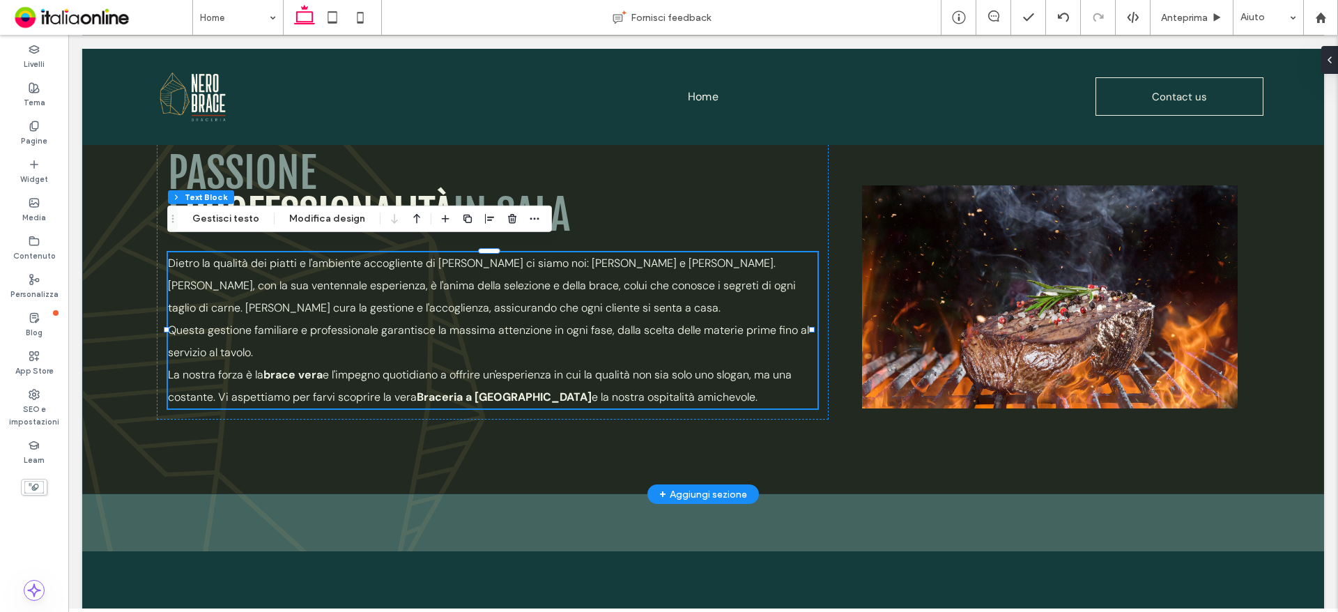
click at [976, 439] on div "[PERSON_NAME] E FEDERICA PASSIONE E PROFESSIONALITÀ IN SALA Dietro la qualità d…" at bounding box center [703, 259] width 1242 height 470
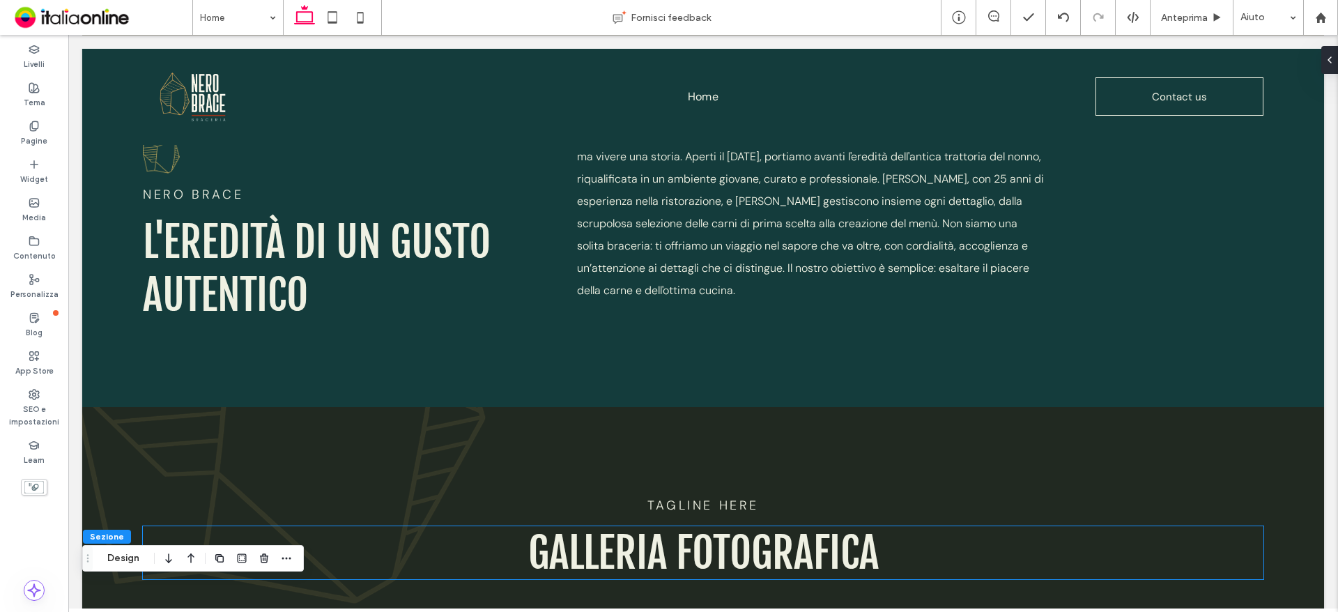
scroll to position [663, 0]
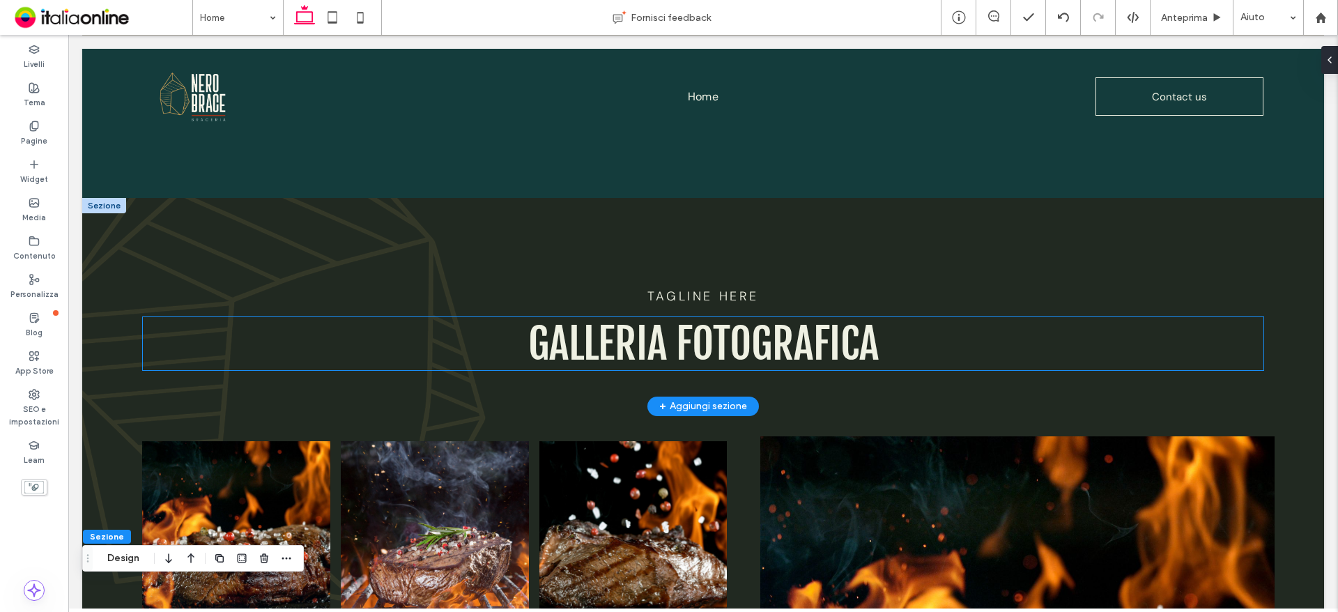
click at [758, 345] on span "GALLERIA FOTOGRAFICA" at bounding box center [703, 343] width 350 height 53
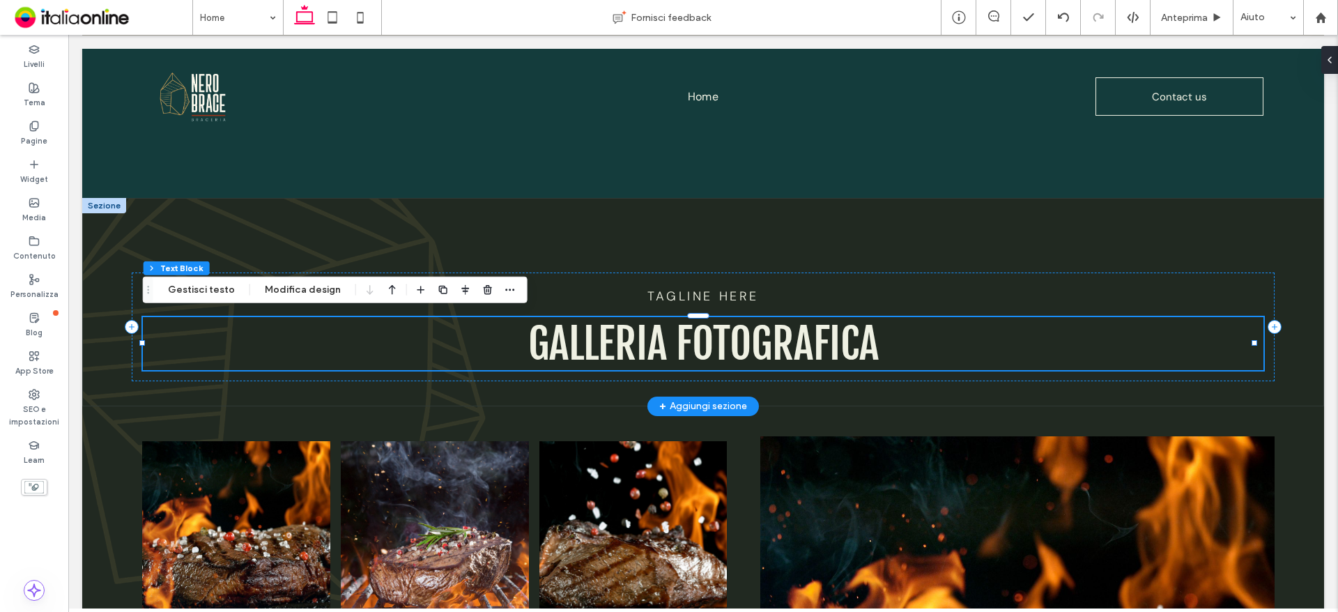
click at [751, 341] on span "GALLERIA FOTOGRAFICA" at bounding box center [703, 343] width 350 height 53
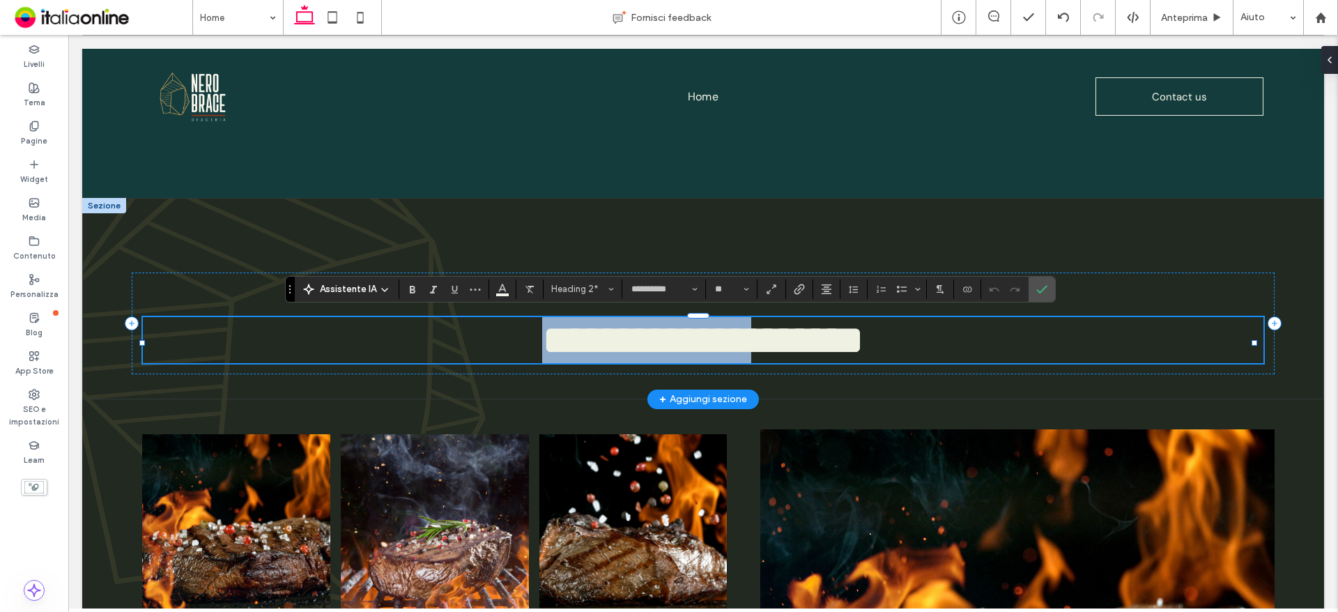
click at [751, 341] on span "**********" at bounding box center [703, 340] width 322 height 42
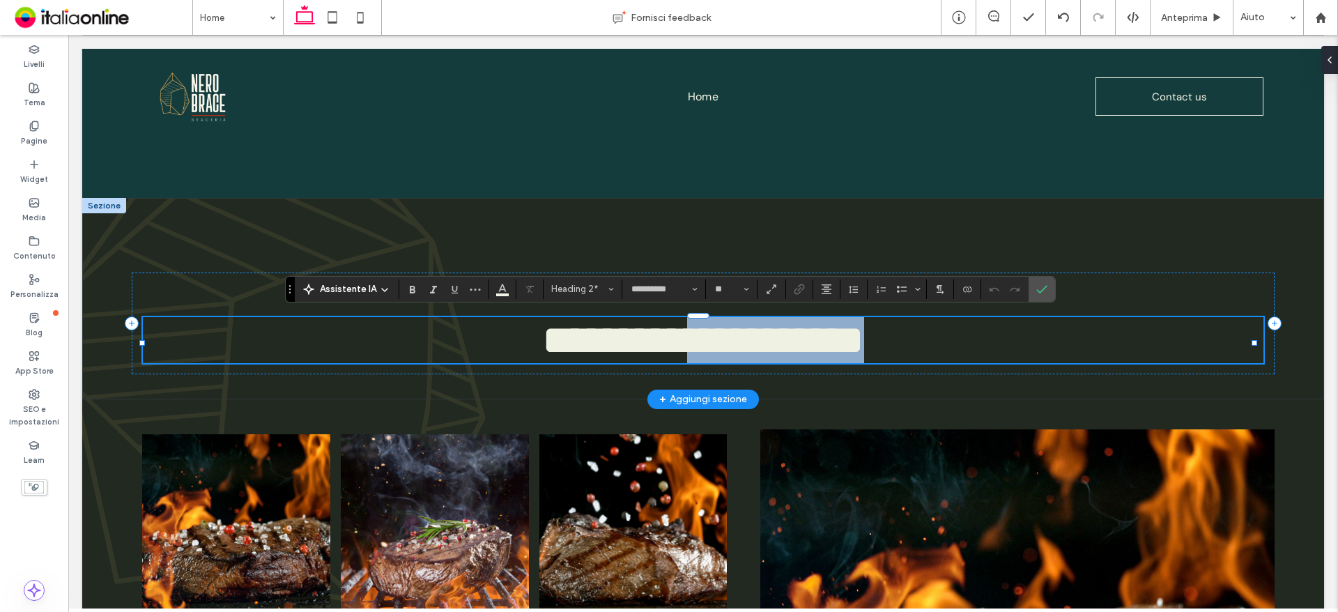
click at [751, 341] on span "**********" at bounding box center [703, 340] width 322 height 42
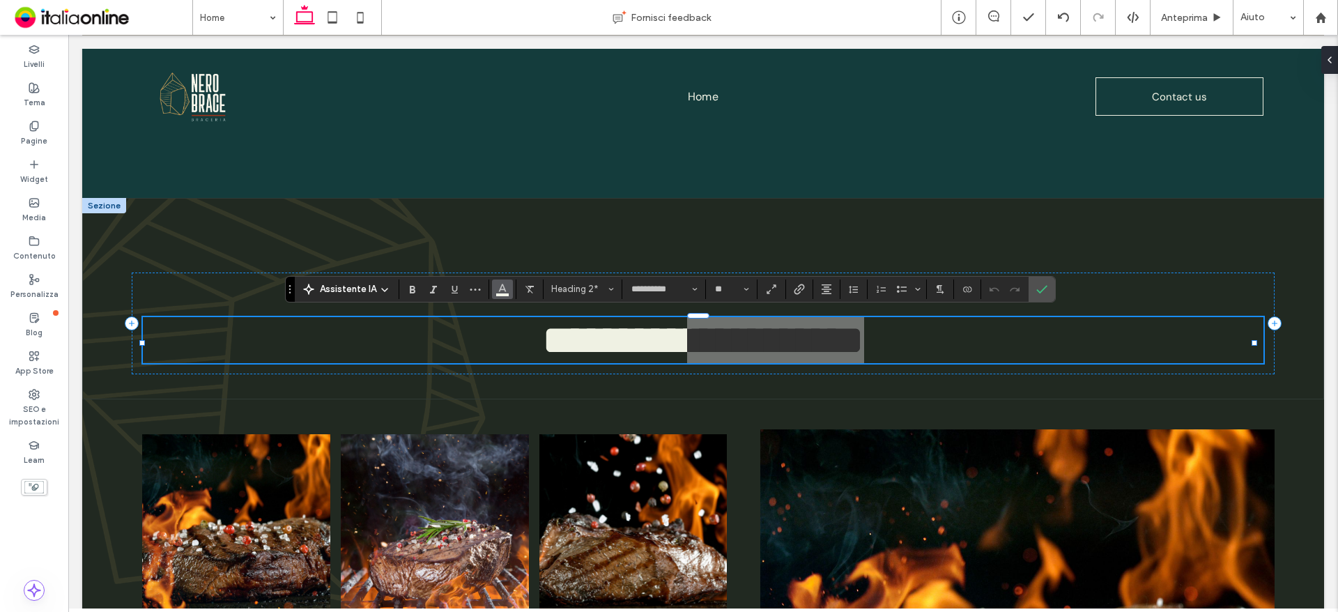
click at [507, 287] on button "Colore" at bounding box center [502, 289] width 21 height 20
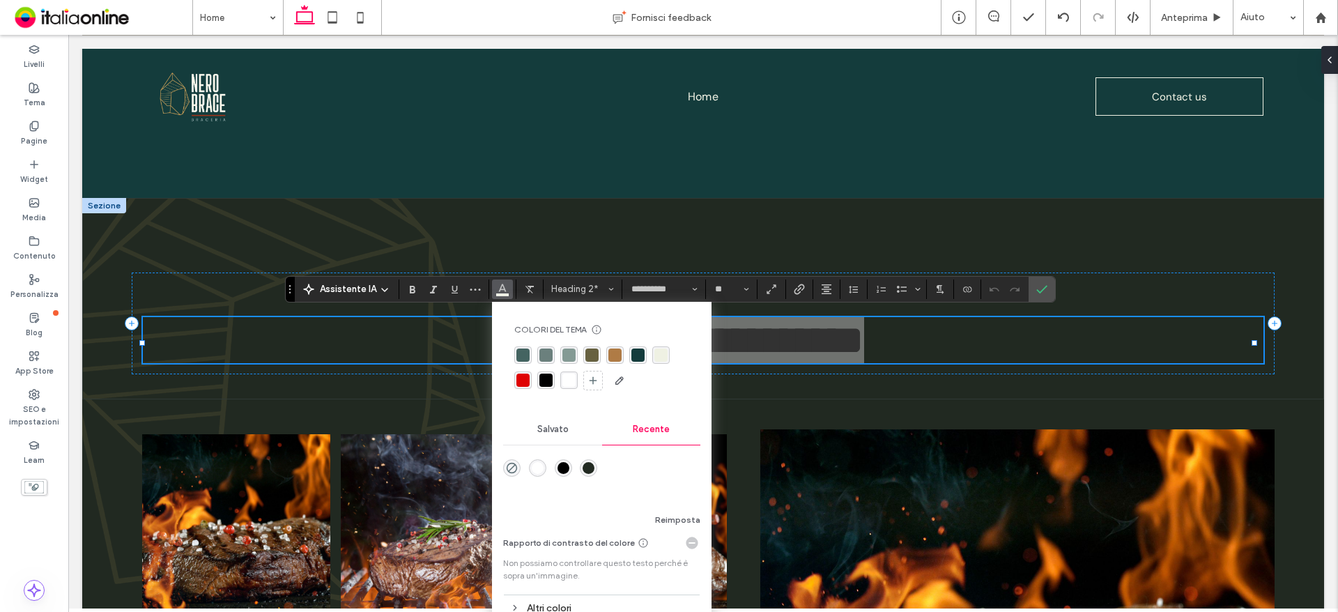
click at [571, 350] on div "rgba(132,154,148,1)" at bounding box center [568, 354] width 13 height 13
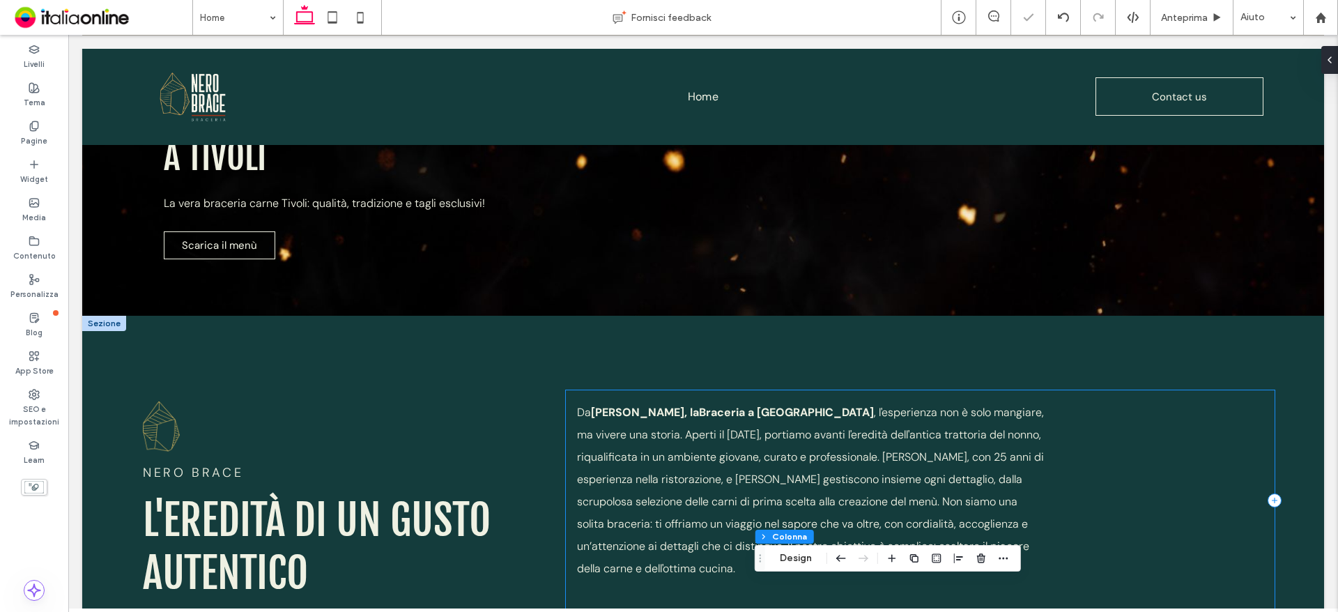
scroll to position [176, 0]
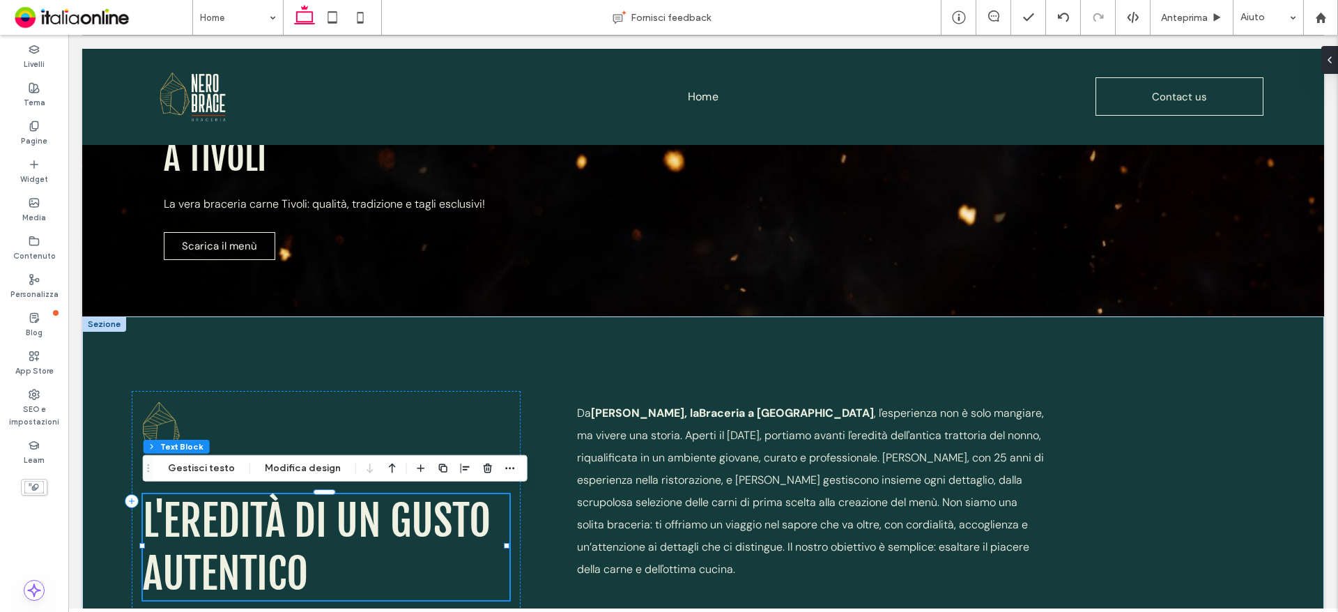
click at [289, 528] on span "L'eredità di un gusto autentico" at bounding box center [317, 547] width 348 height 106
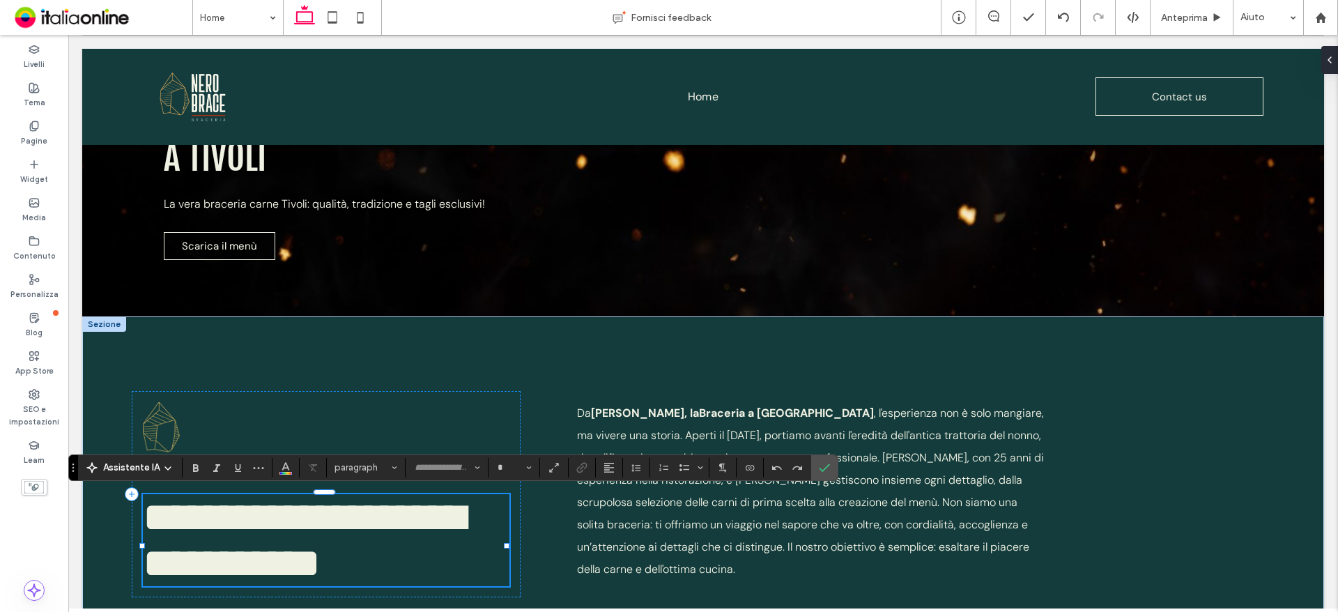
type input "**********"
type input "**"
drag, startPoint x: 285, startPoint y: 513, endPoint x: 84, endPoint y: 509, distance: 201.4
click at [84, 509] on div "**********" at bounding box center [703, 493] width 1242 height 355
click at [286, 466] on use "Colore" at bounding box center [286, 466] width 8 height 8
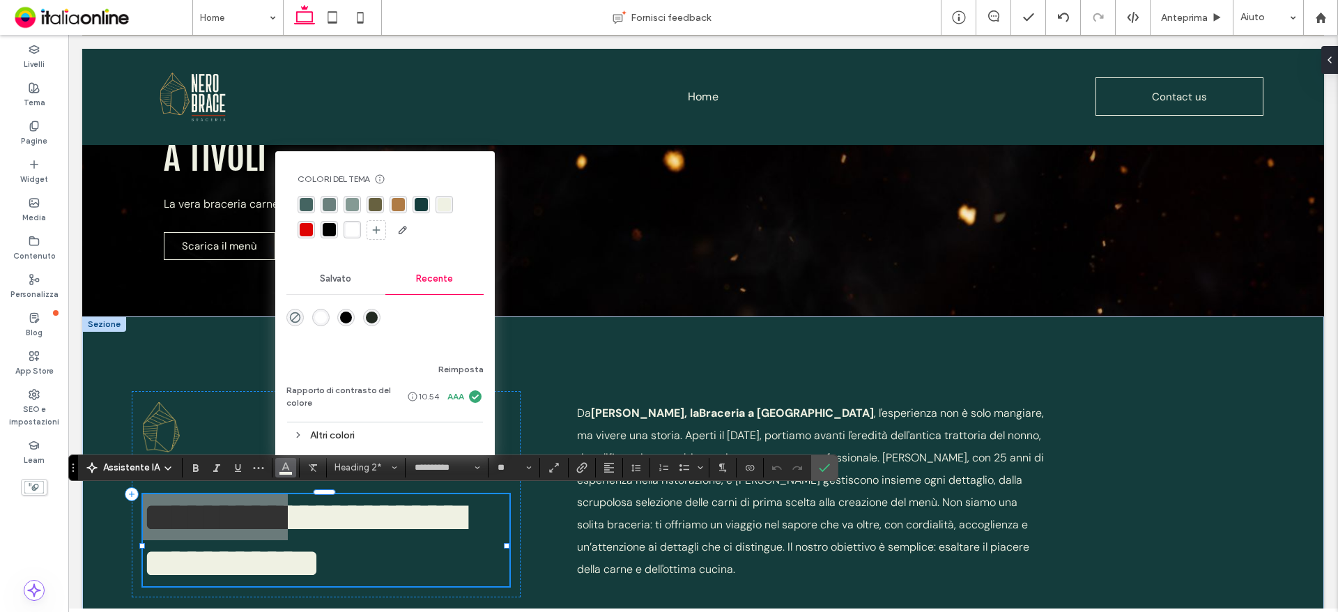
click at [350, 203] on div "rgba(132,154,148,1)" at bounding box center [352, 204] width 13 height 13
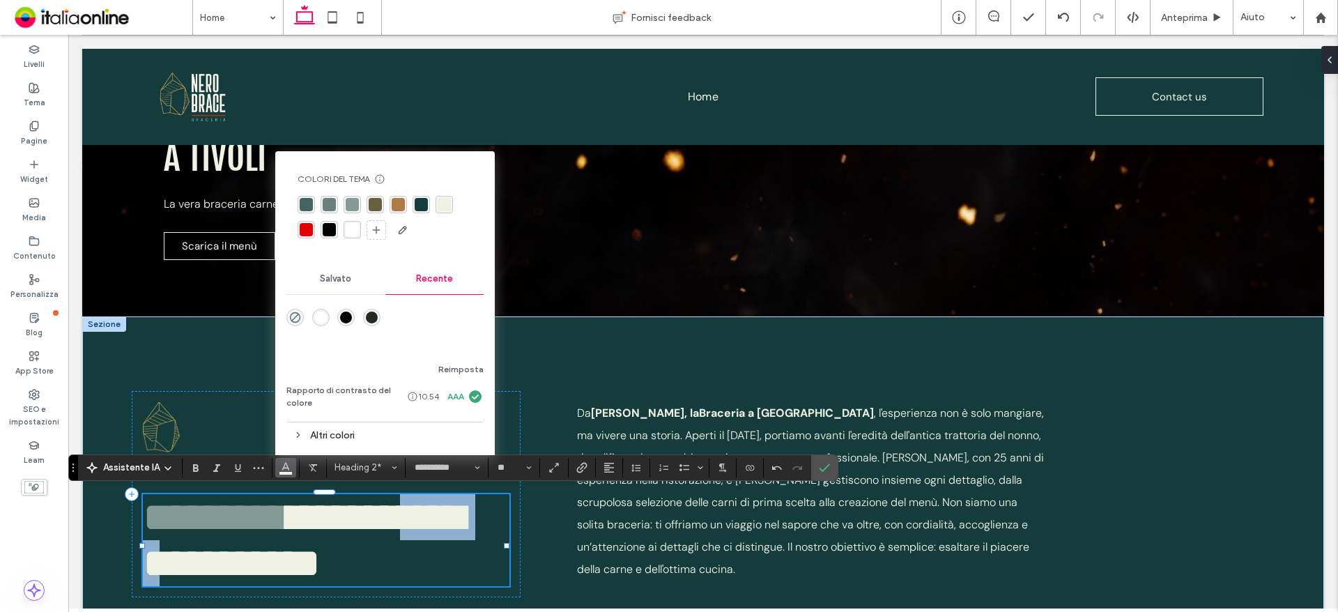
drag, startPoint x: 397, startPoint y: 513, endPoint x: 493, endPoint y: 502, distance: 96.9
click at [464, 502] on span "**********" at bounding box center [303, 540] width 321 height 88
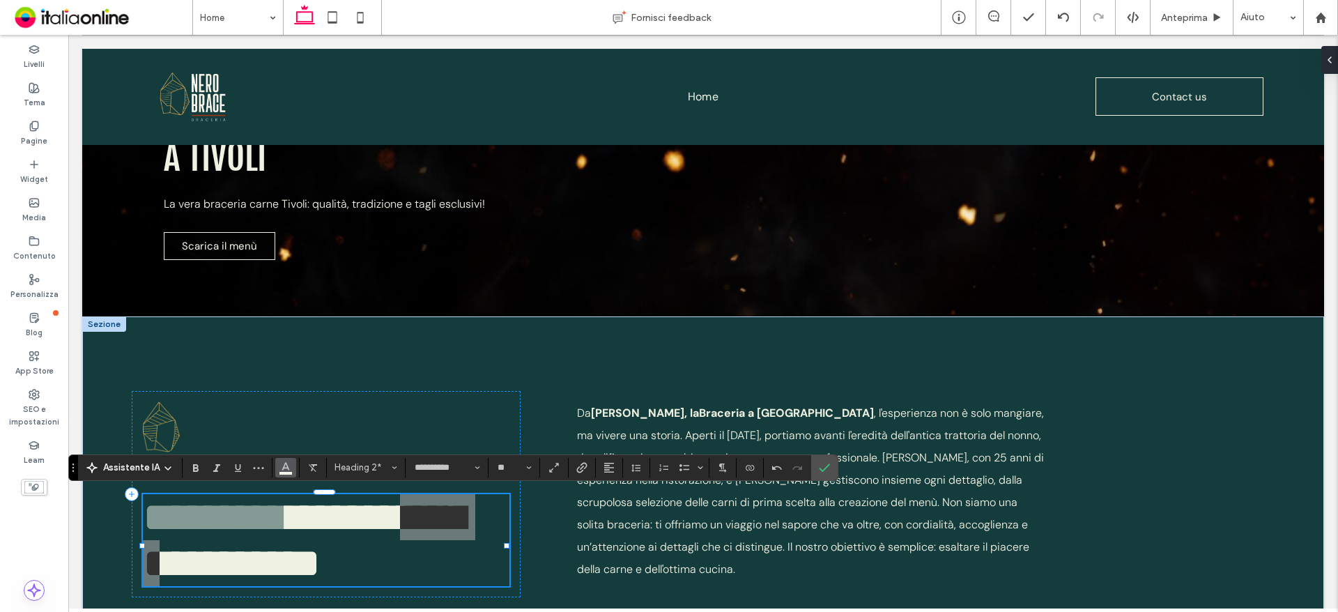
click at [275, 470] on button "Colore" at bounding box center [285, 468] width 21 height 20
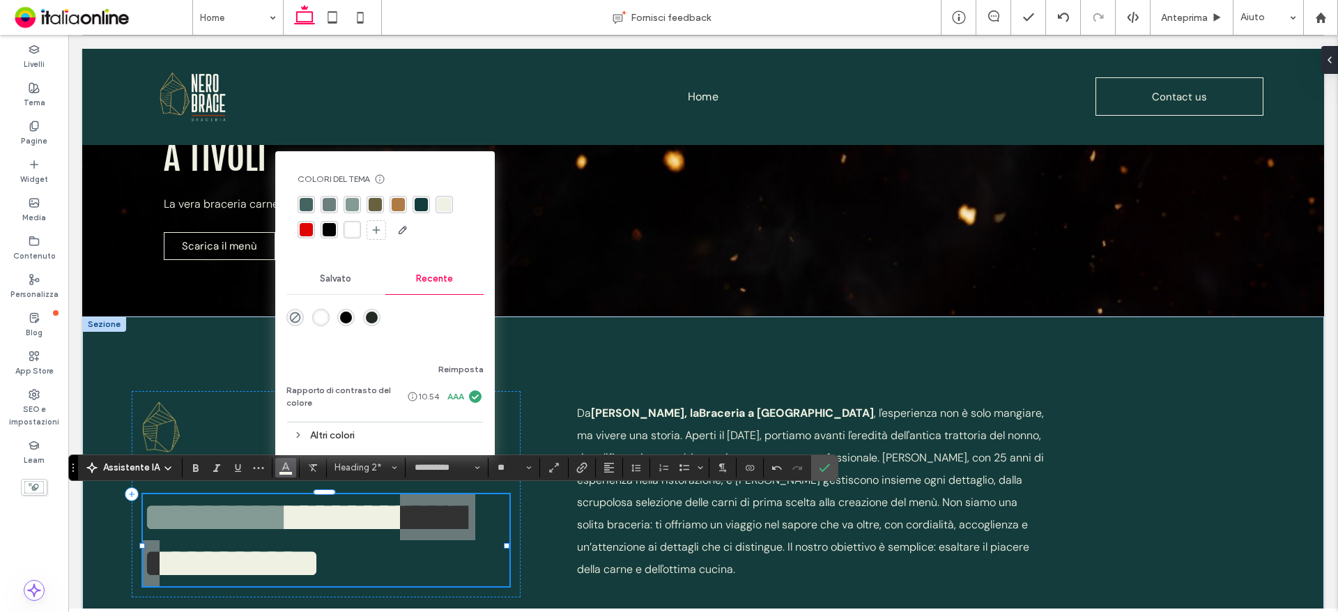
drag, startPoint x: 348, startPoint y: 202, endPoint x: 348, endPoint y: 280, distance: 78.0
click at [348, 202] on div "rgba(132,154,148,1)" at bounding box center [352, 204] width 13 height 13
click at [685, 423] on p "Da [PERSON_NAME], la Braceria a [GEOGRAPHIC_DATA] , l'esperienza non è solo man…" at bounding box center [810, 491] width 467 height 178
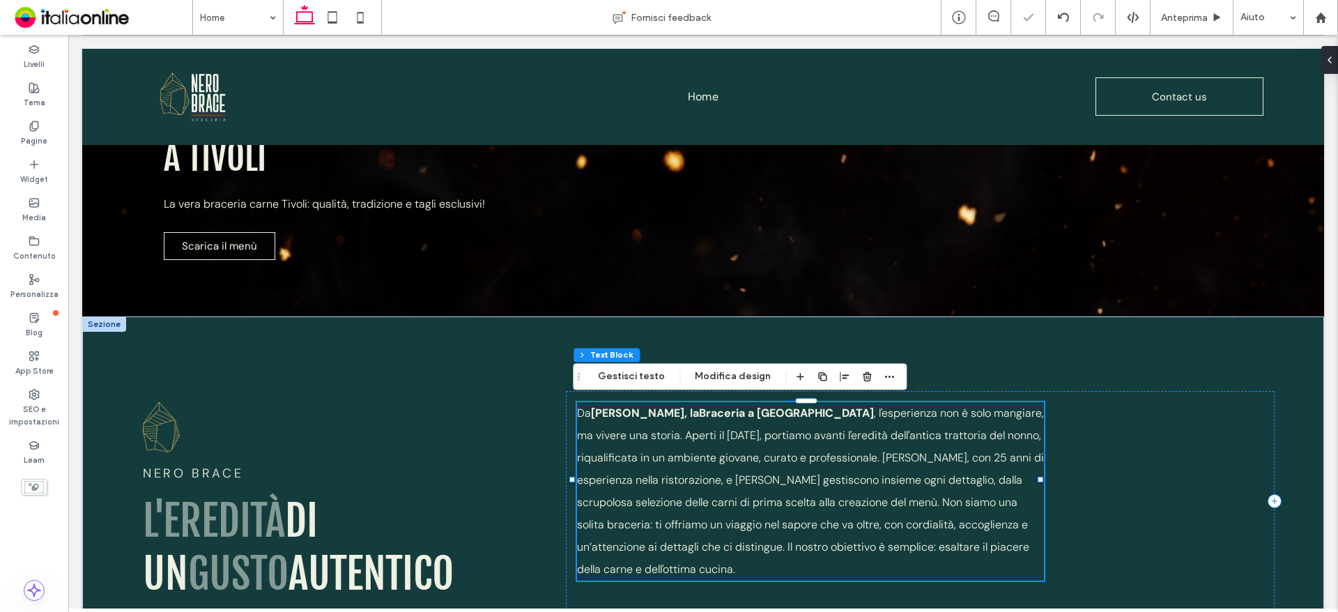
click at [925, 525] on span ", l'esperienza non è solo mangiare, ma vivere una storia. Aperti il [DATE], por…" at bounding box center [810, 490] width 467 height 171
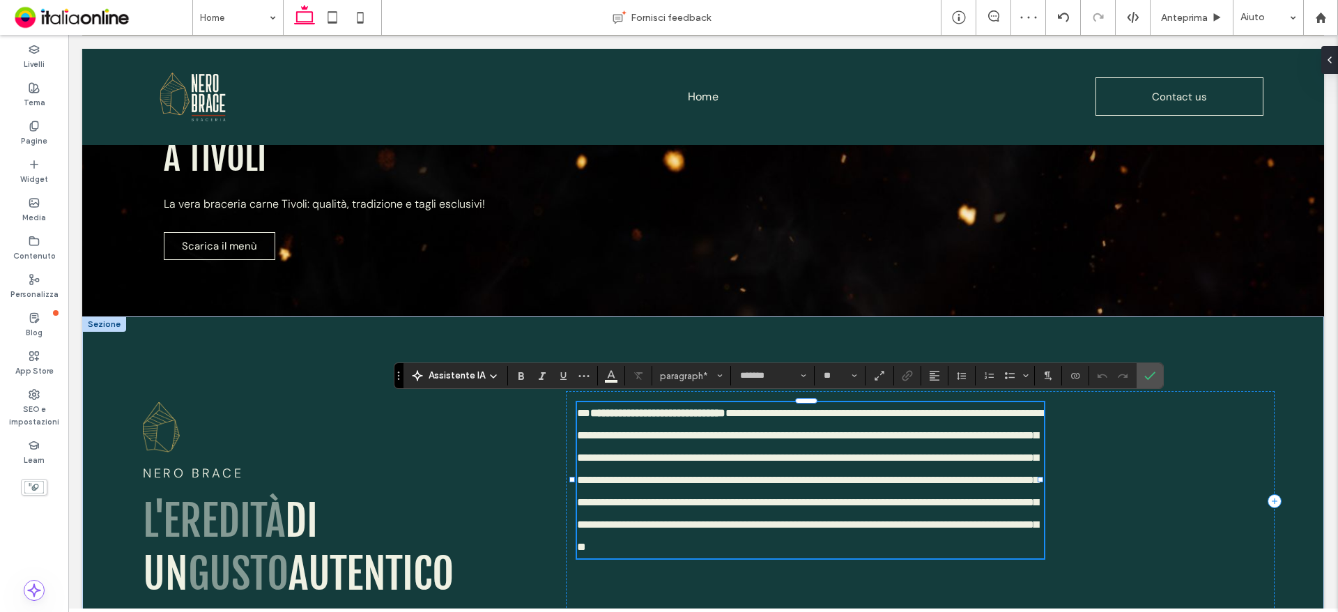
click at [878, 515] on span "**********" at bounding box center [810, 480] width 467 height 144
click at [816, 442] on p "**********" at bounding box center [810, 480] width 467 height 156
drag, startPoint x: 812, startPoint y: 454, endPoint x: 912, endPoint y: 465, distance: 100.2
click at [812, 454] on span "**********" at bounding box center [810, 480] width 467 height 144
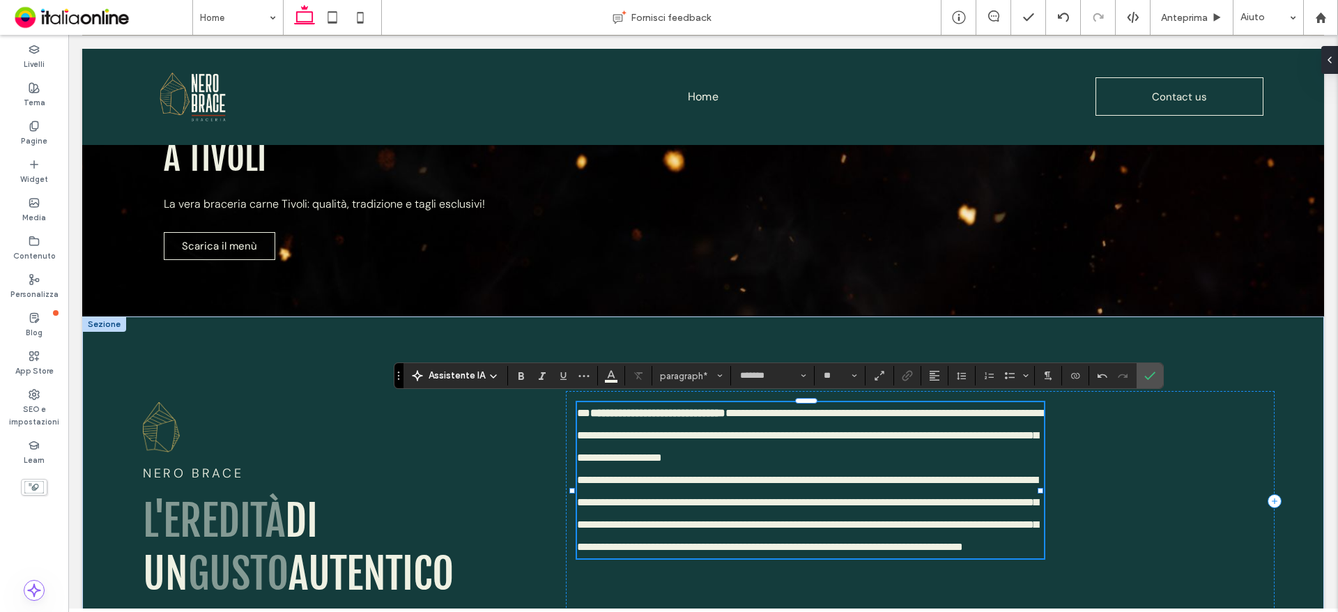
click at [879, 530] on p "**********" at bounding box center [810, 513] width 467 height 89
click at [1014, 499] on span "**********" at bounding box center [807, 512] width 461 height 77
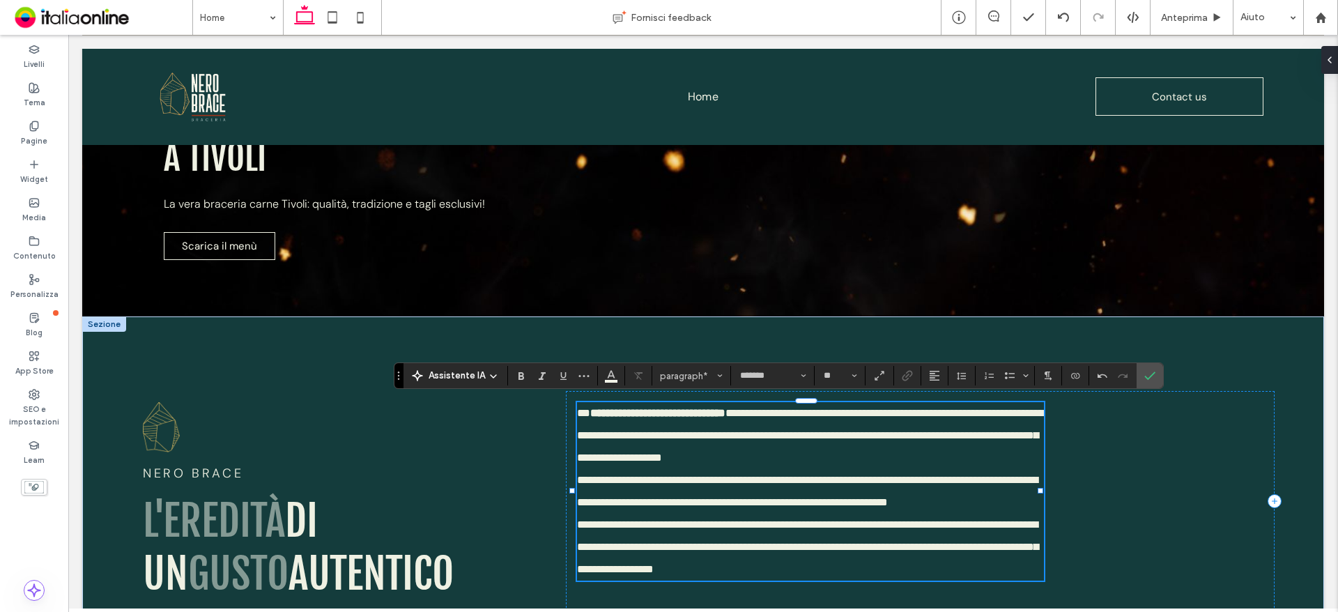
drag, startPoint x: 854, startPoint y: 545, endPoint x: 1191, endPoint y: 545, distance: 336.5
click at [854, 545] on span "**********" at bounding box center [807, 546] width 461 height 55
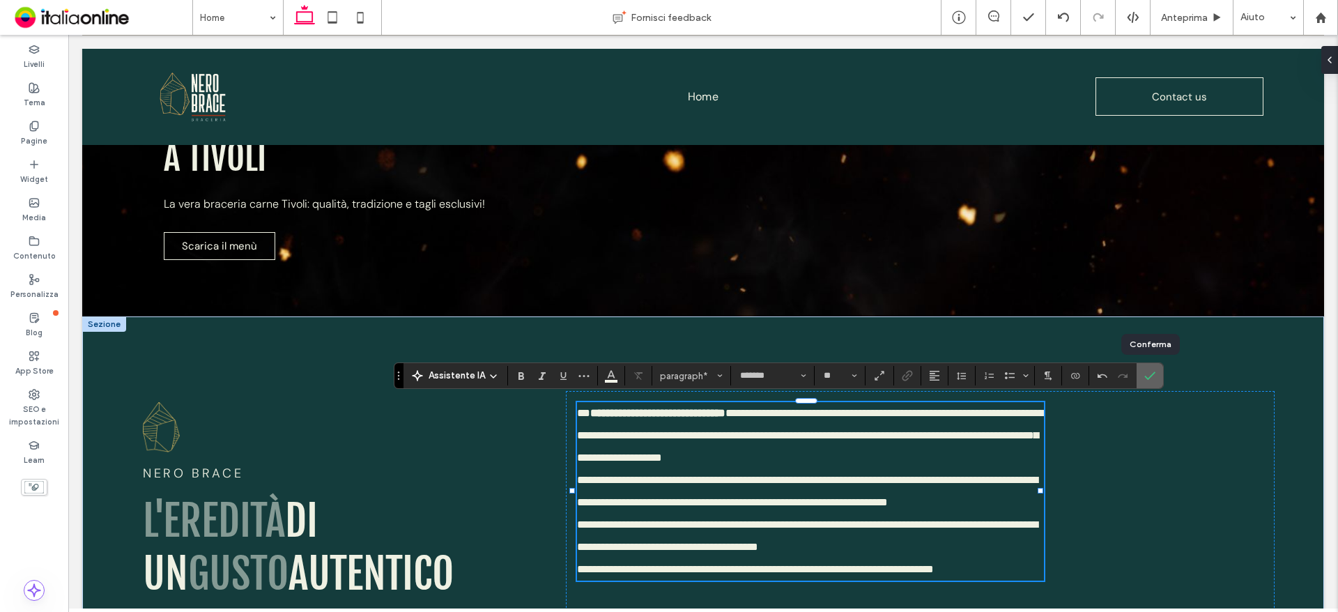
drag, startPoint x: 1159, startPoint y: 422, endPoint x: 1143, endPoint y: 376, distance: 48.3
click at [1144, 376] on icon "Conferma" at bounding box center [1149, 375] width 11 height 11
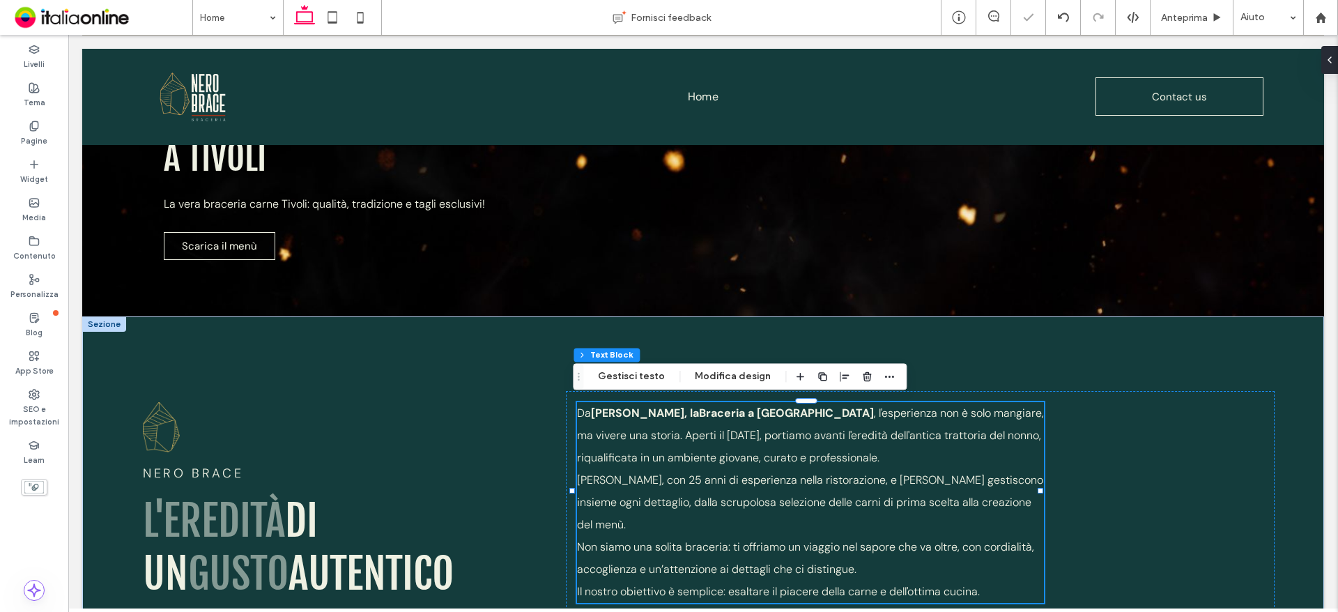
click at [1227, 512] on div "Da [PERSON_NAME], la Braceria a [GEOGRAPHIC_DATA] , l'esperienza non è solo man…" at bounding box center [920, 502] width 708 height 223
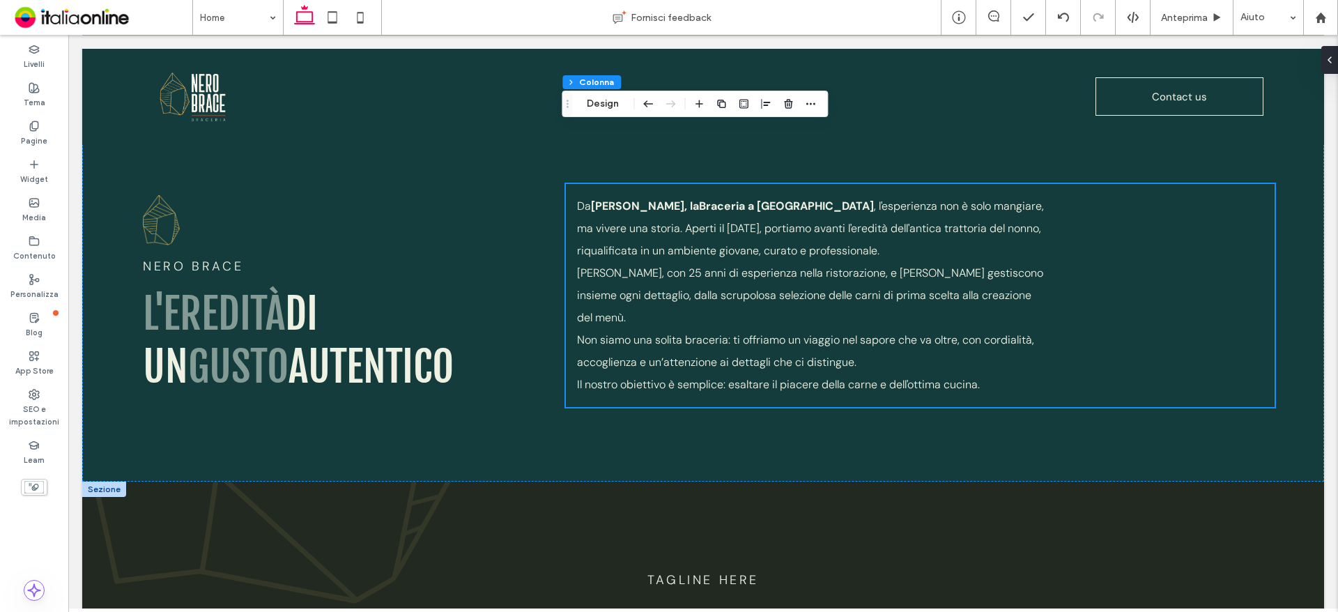
scroll to position [315, 0]
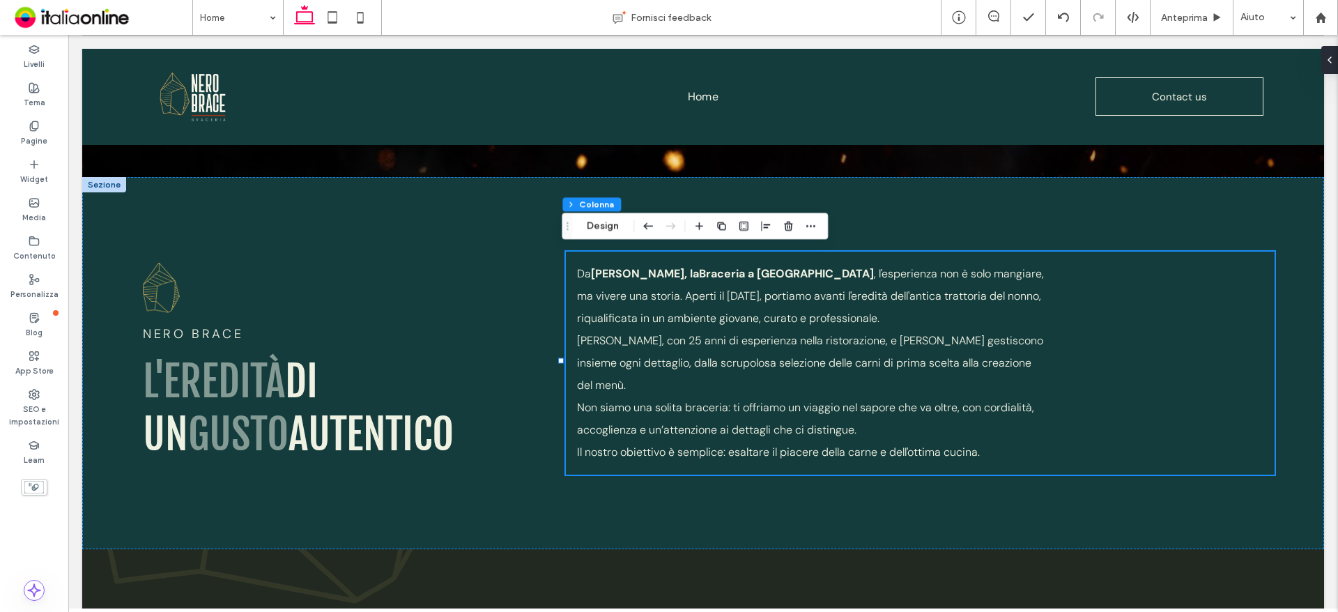
drag, startPoint x: 22, startPoint y: 553, endPoint x: 63, endPoint y: 547, distance: 41.5
click at [22, 553] on div "Livelli Tema Pagine Widget Media Contenuto Personalizza Blog App Store SEO e im…" at bounding box center [34, 323] width 68 height 577
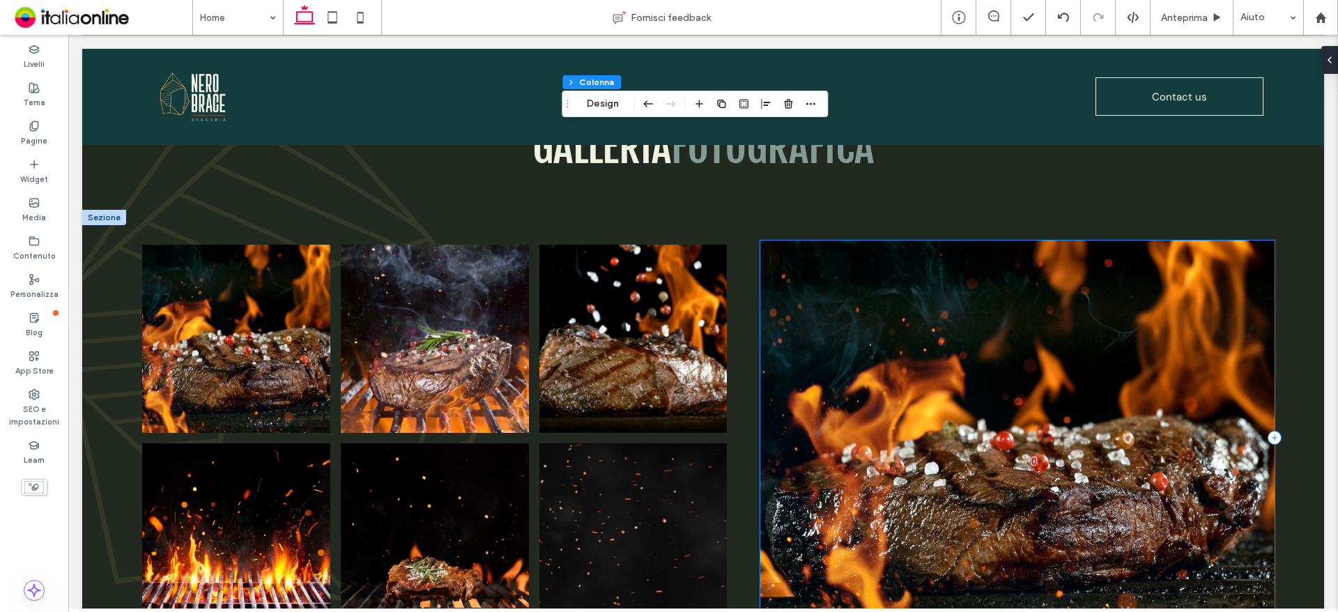
scroll to position [733, 0]
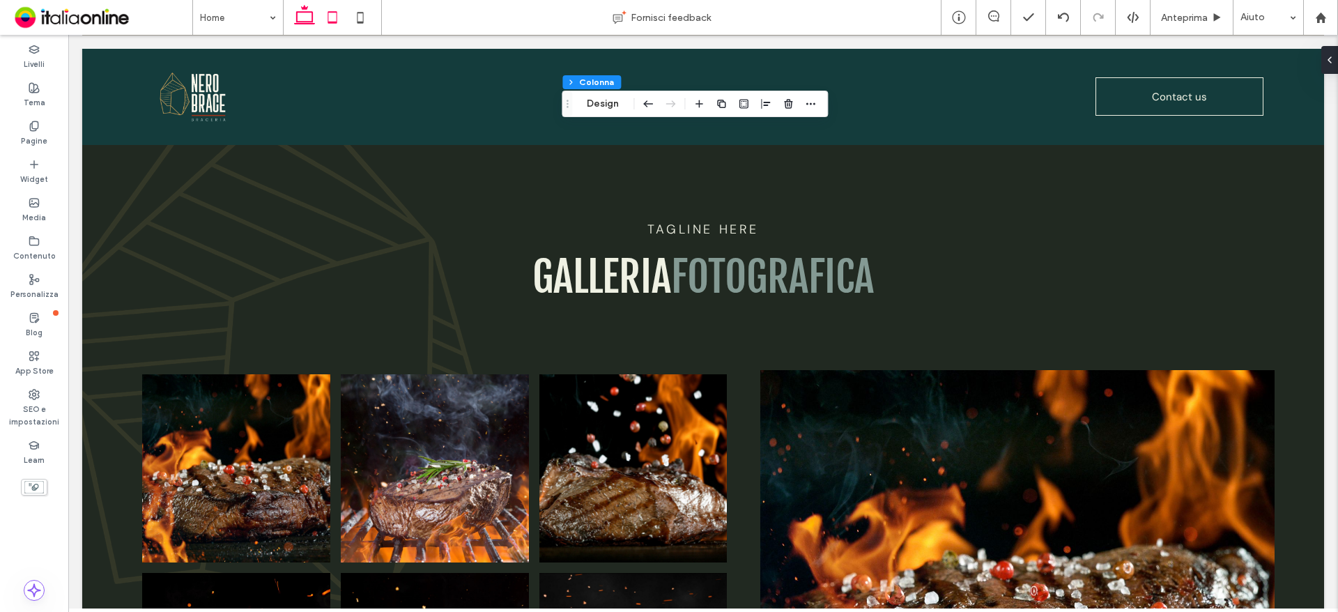
click at [344, 14] on icon at bounding box center [332, 17] width 28 height 28
type input "**"
type input "****"
type input "**"
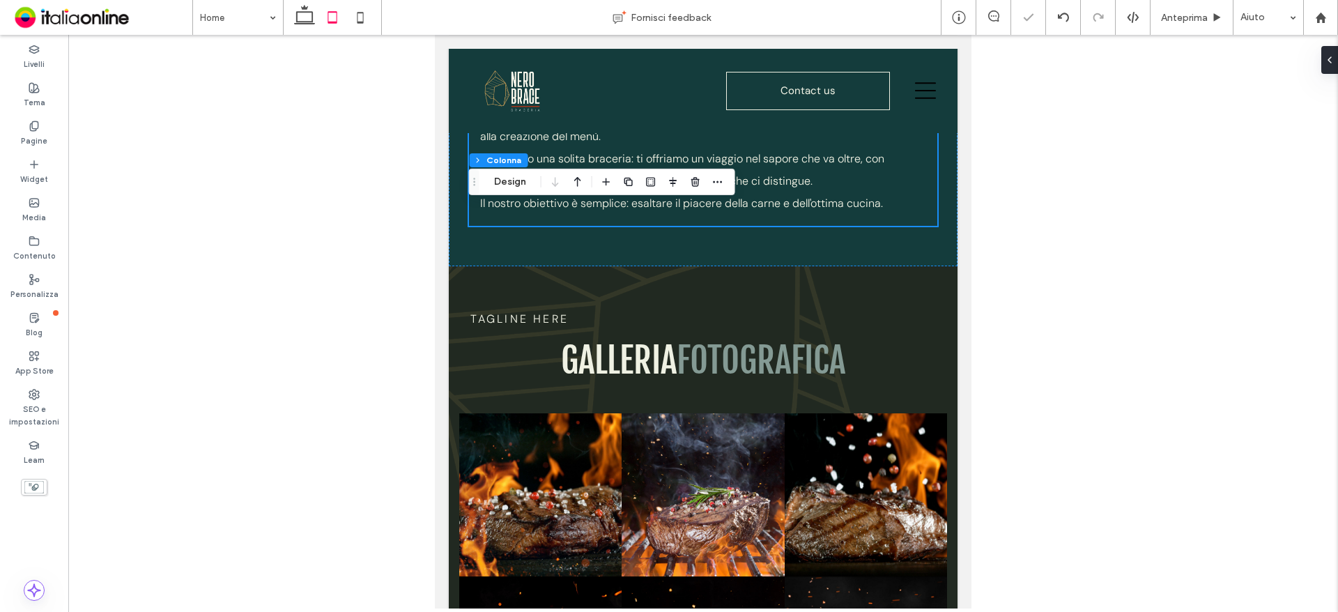
scroll to position [529, 0]
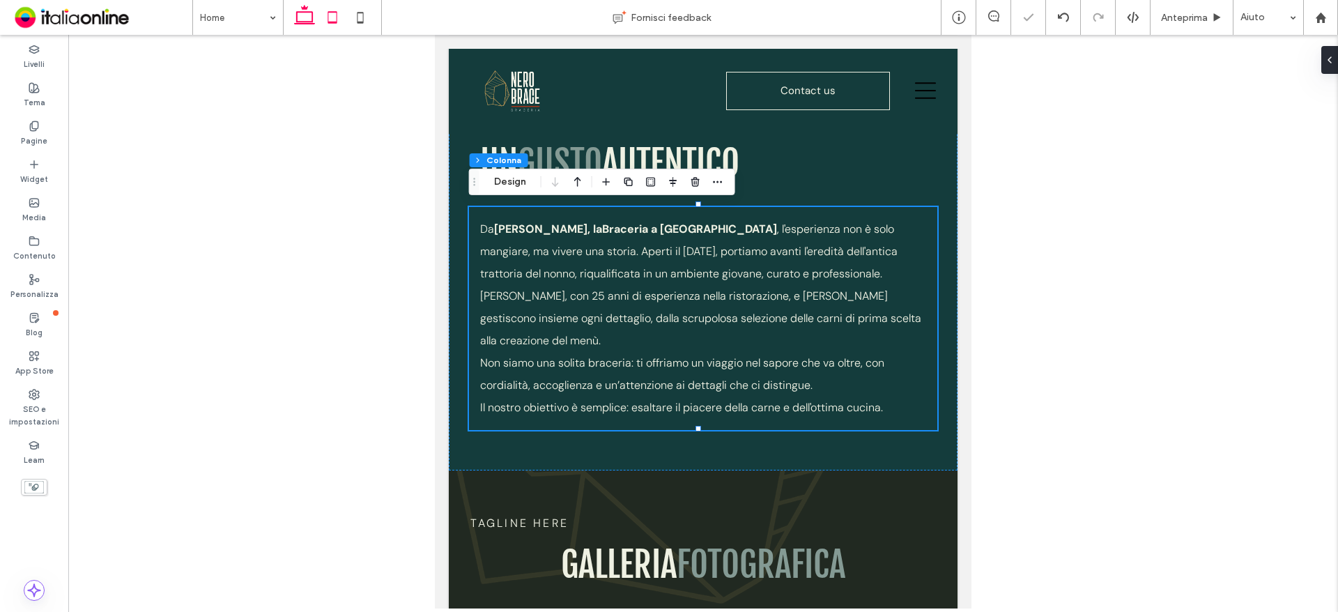
click at [302, 16] on icon at bounding box center [305, 17] width 28 height 28
type input "**"
type input "****"
type input "**"
type input "***"
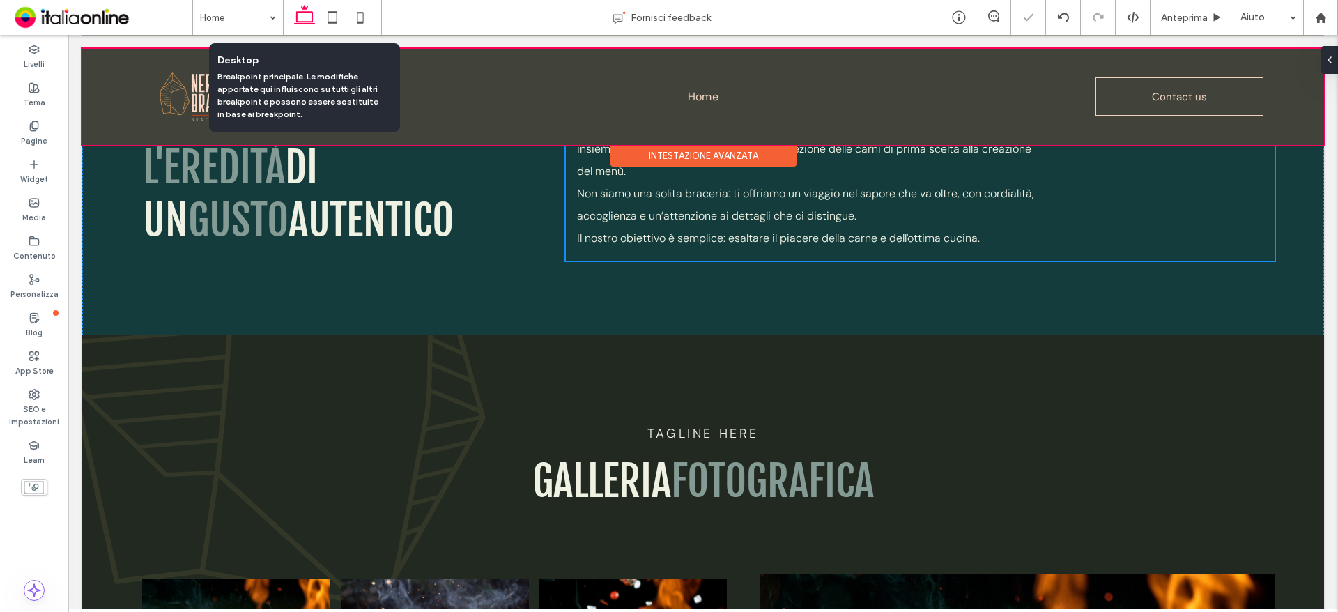
scroll to position [353, 0]
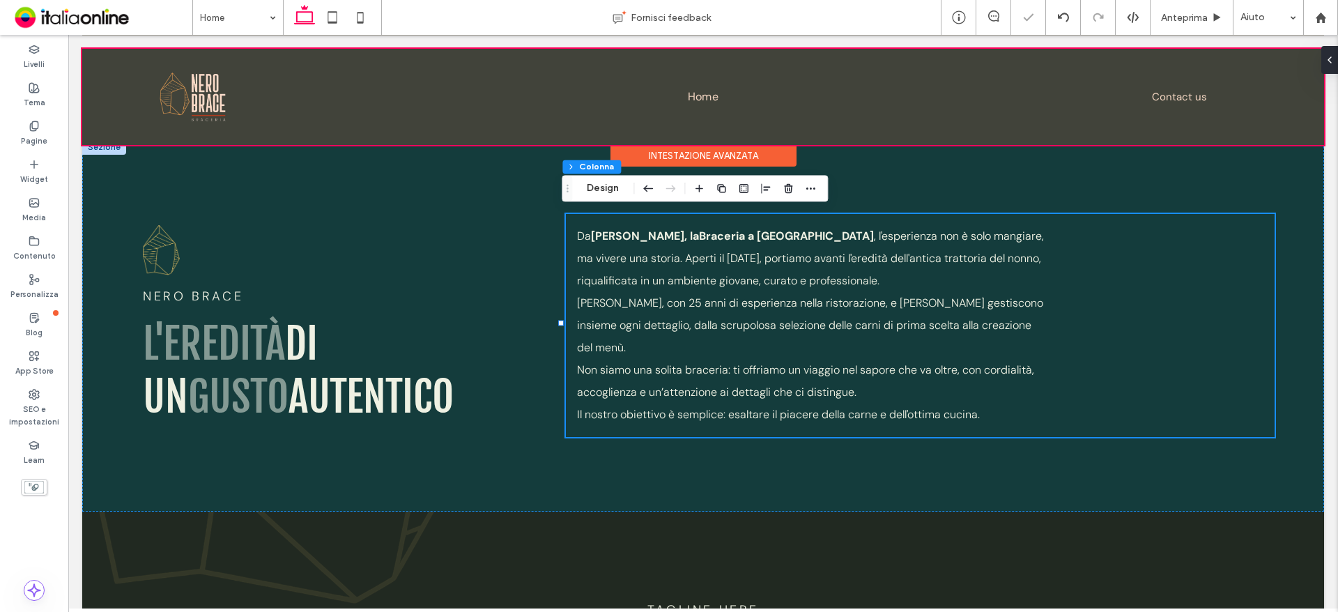
drag, startPoint x: 1147, startPoint y: 90, endPoint x: 1157, endPoint y: 91, distance: 9.9
click at [1147, 90] on div at bounding box center [703, 97] width 1242 height 96
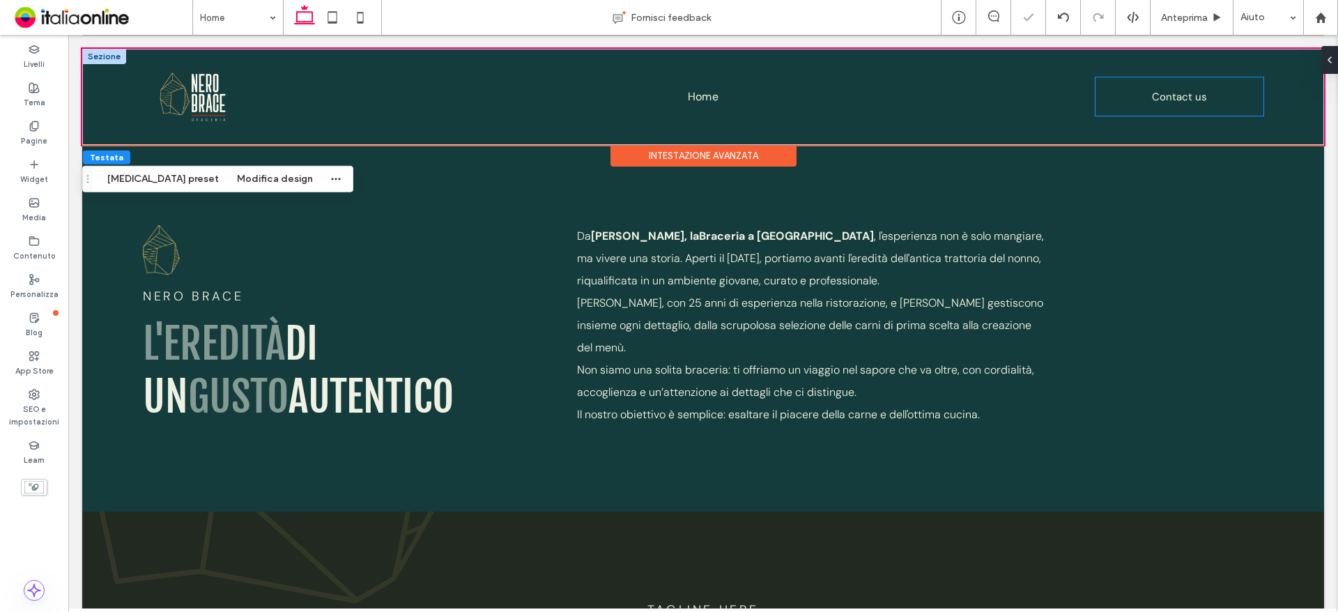
click at [1168, 106] on span "Contact us" at bounding box center [1179, 97] width 55 height 28
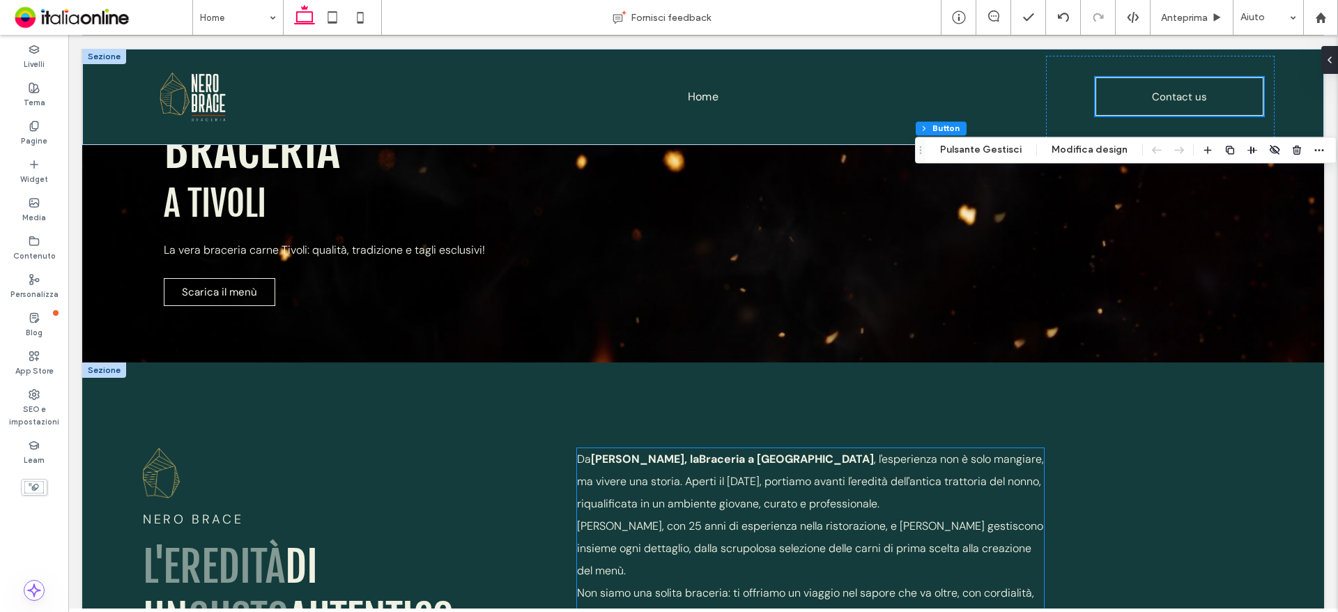
scroll to position [0, 0]
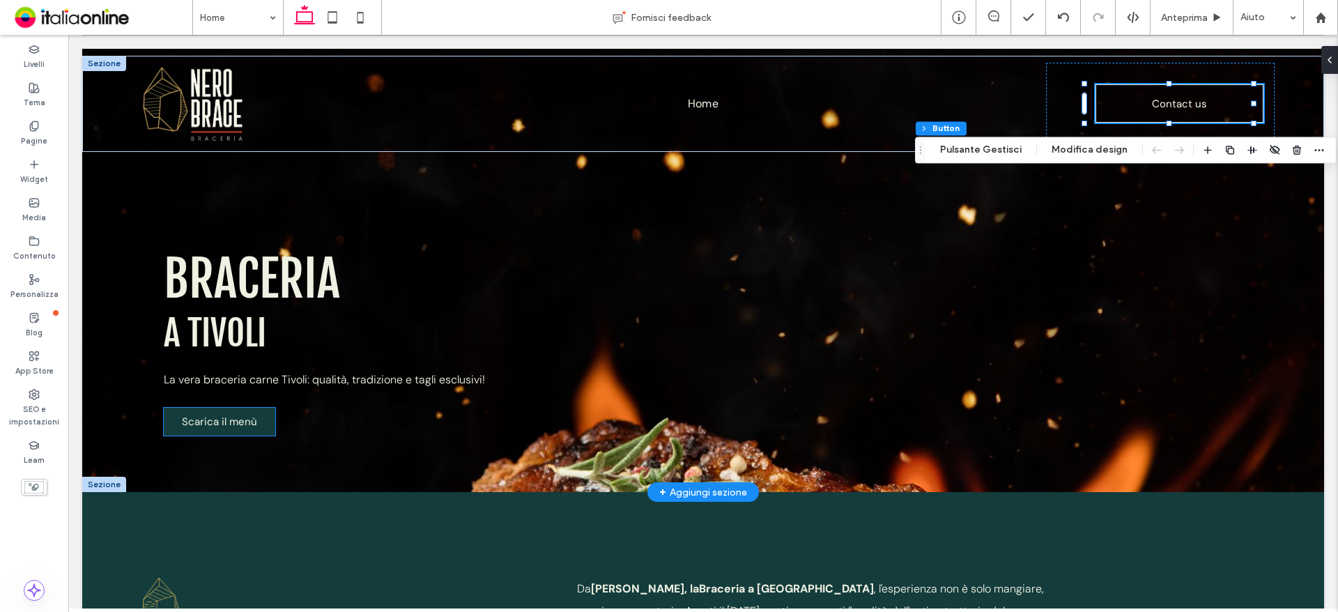
click at [228, 419] on span "Scarica il menù" at bounding box center [219, 422] width 75 height 14
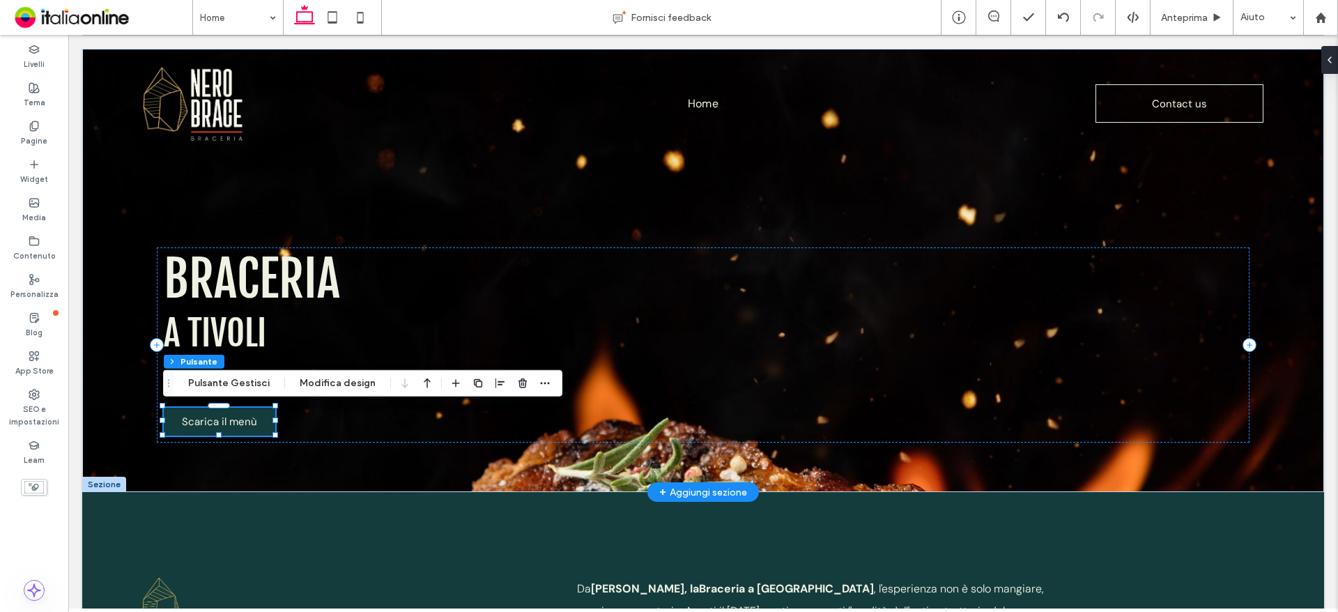
click at [217, 423] on span "Scarica il menù" at bounding box center [219, 422] width 75 height 14
click at [339, 385] on button "Modifica design" at bounding box center [338, 383] width 94 height 17
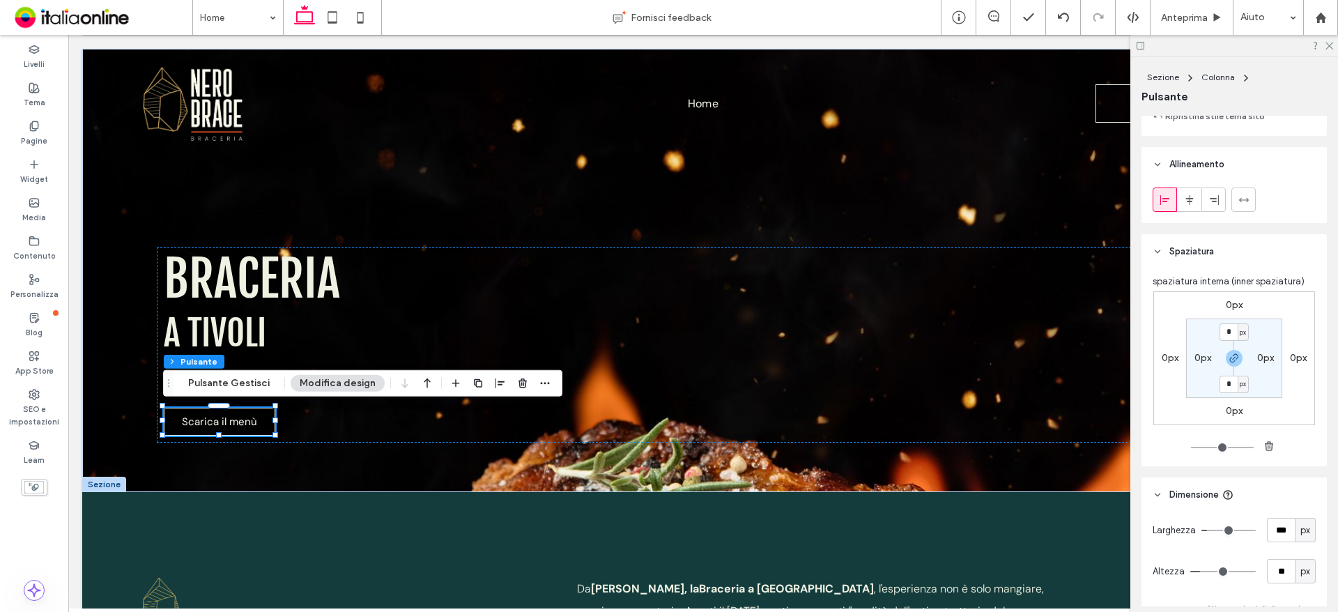
scroll to position [488, 0]
drag, startPoint x: 1229, startPoint y: 326, endPoint x: 1240, endPoint y: 330, distance: 11.7
click at [1229, 326] on input "*" at bounding box center [1228, 328] width 18 height 17
type input "*"
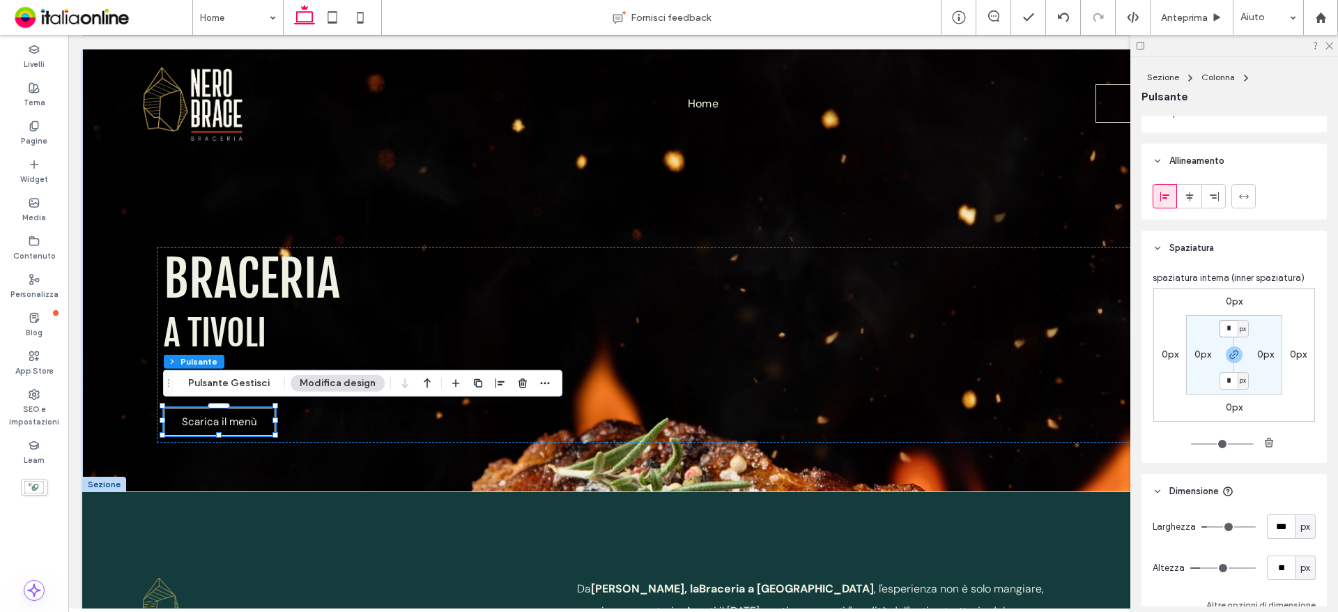
type input "*"
type input "**"
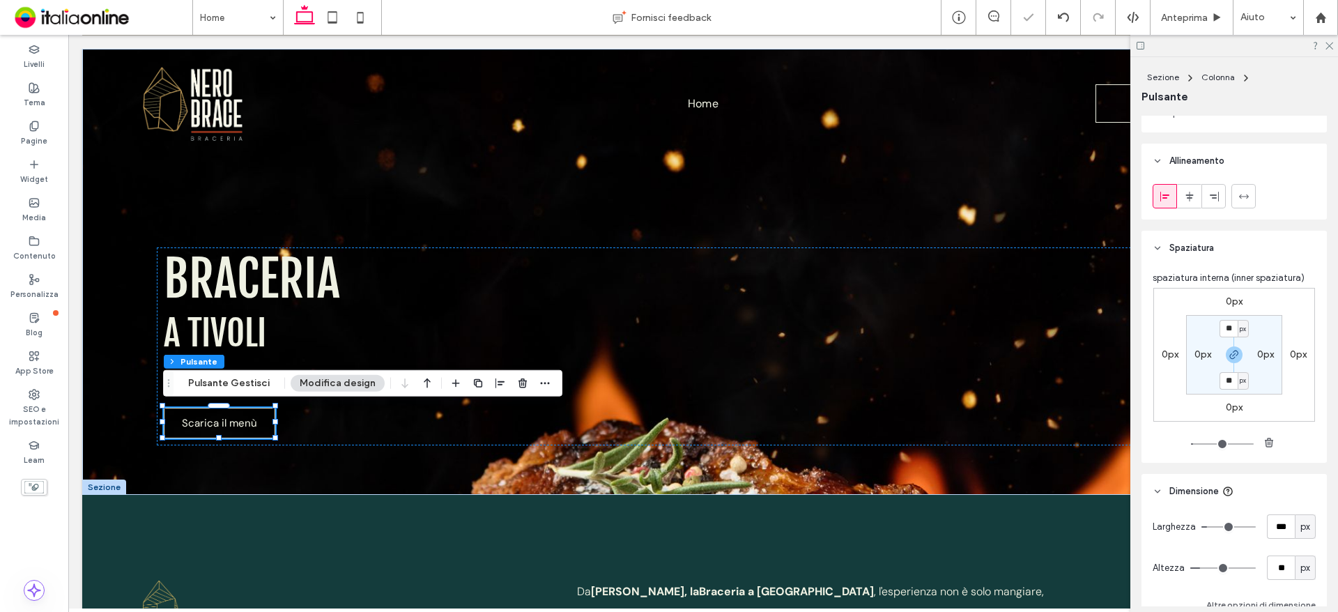
click at [1258, 373] on section "** px 0px ** px 0px" at bounding box center [1234, 354] width 96 height 79
click at [1331, 45] on use at bounding box center [1329, 47] width 8 height 8
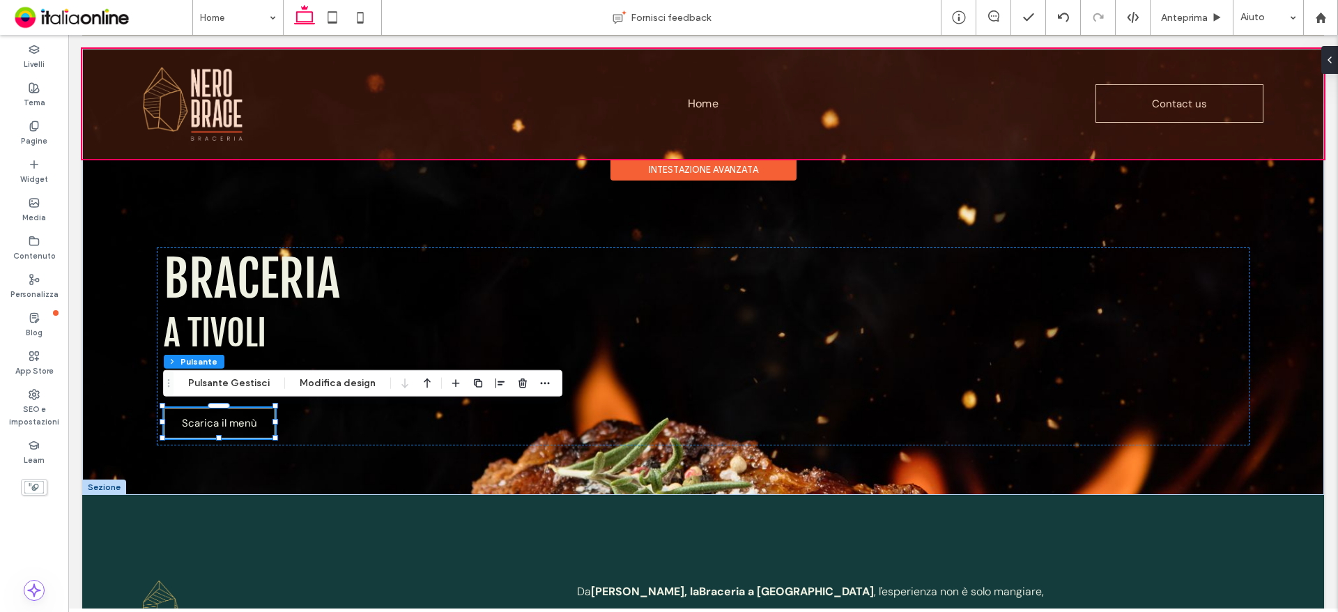
click at [218, 95] on div at bounding box center [703, 104] width 1242 height 110
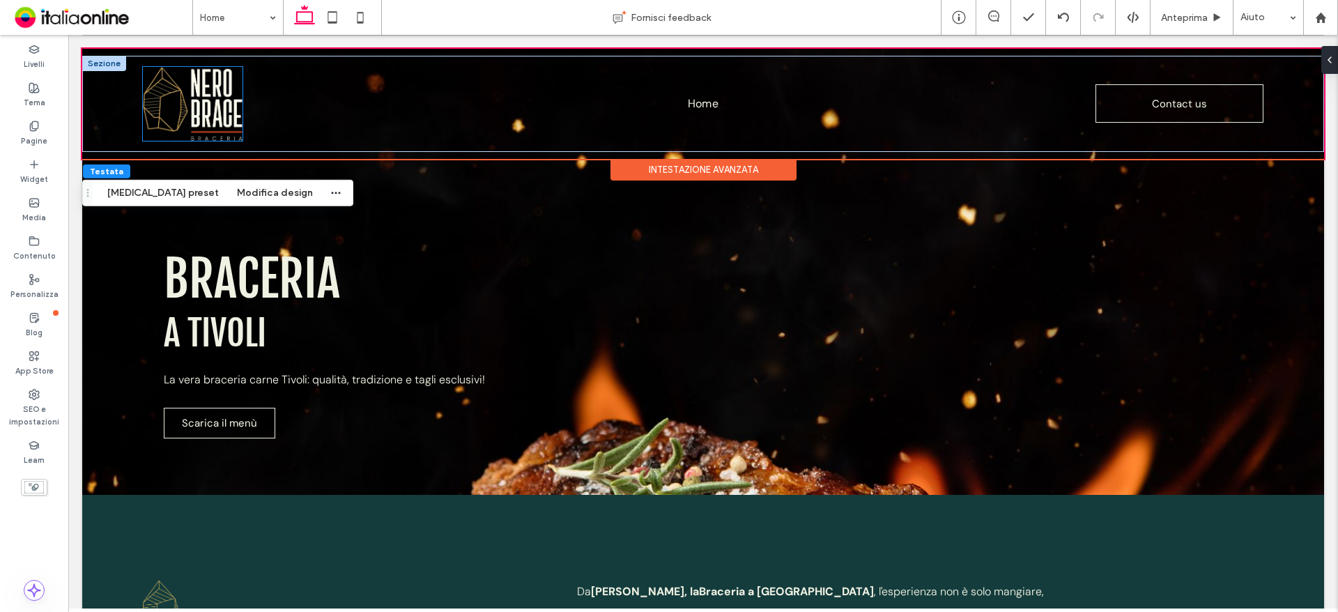
click at [219, 84] on img at bounding box center [193, 104] width 100 height 74
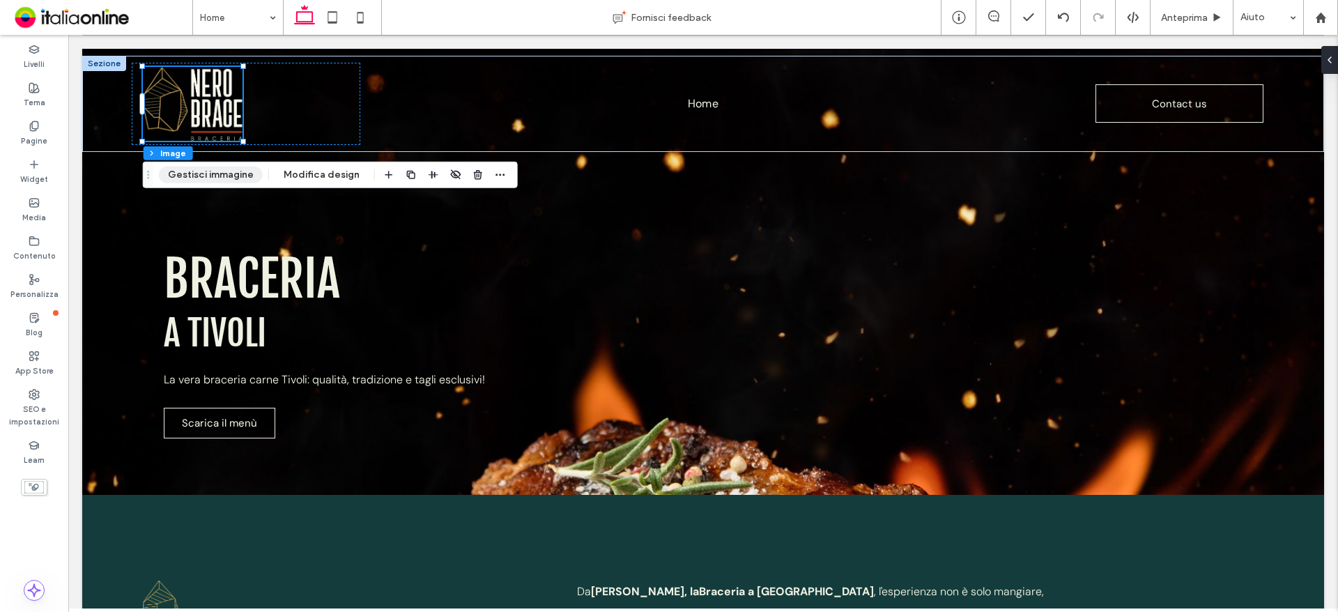
click at [214, 179] on button "Gestisci immagine" at bounding box center [211, 175] width 104 height 17
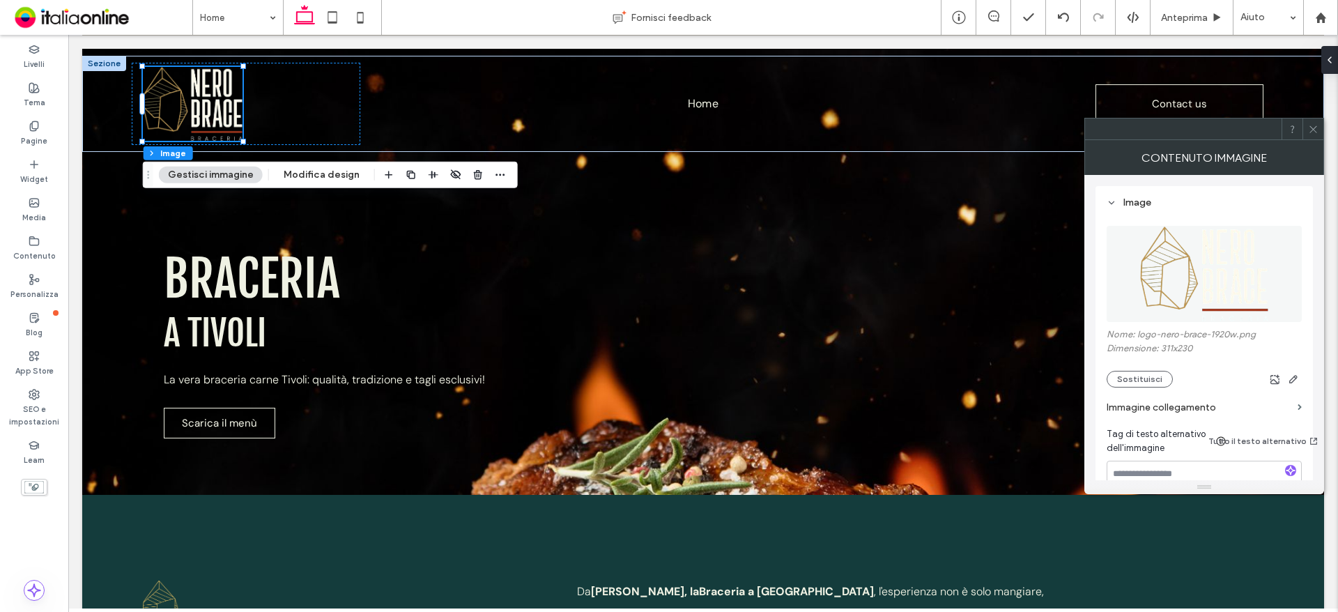
click at [1200, 406] on label "Immagine collegamento" at bounding box center [1198, 407] width 185 height 26
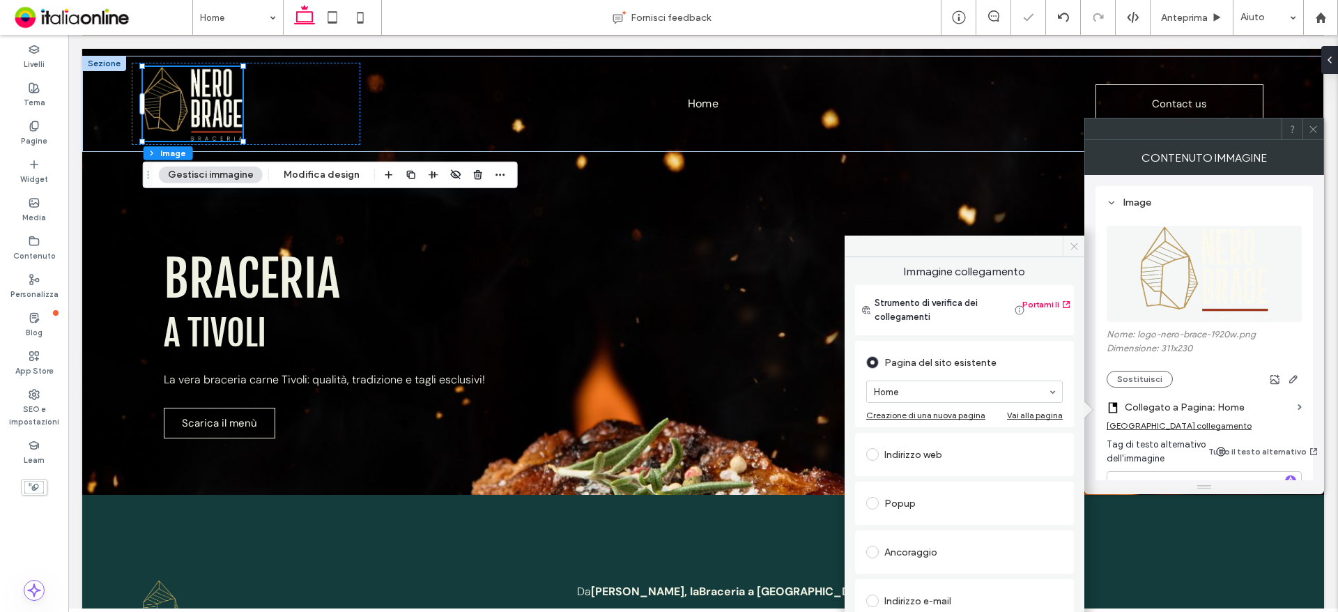
click at [1070, 245] on icon at bounding box center [1074, 246] width 10 height 10
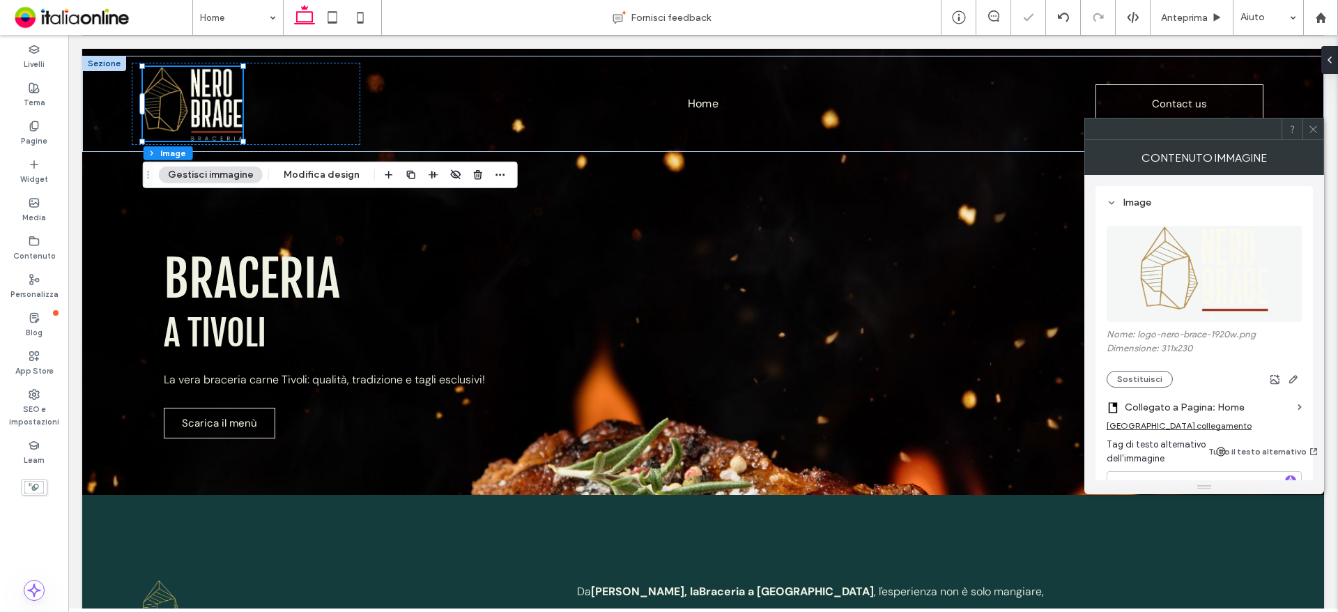
click at [1314, 130] on use at bounding box center [1312, 128] width 7 height 7
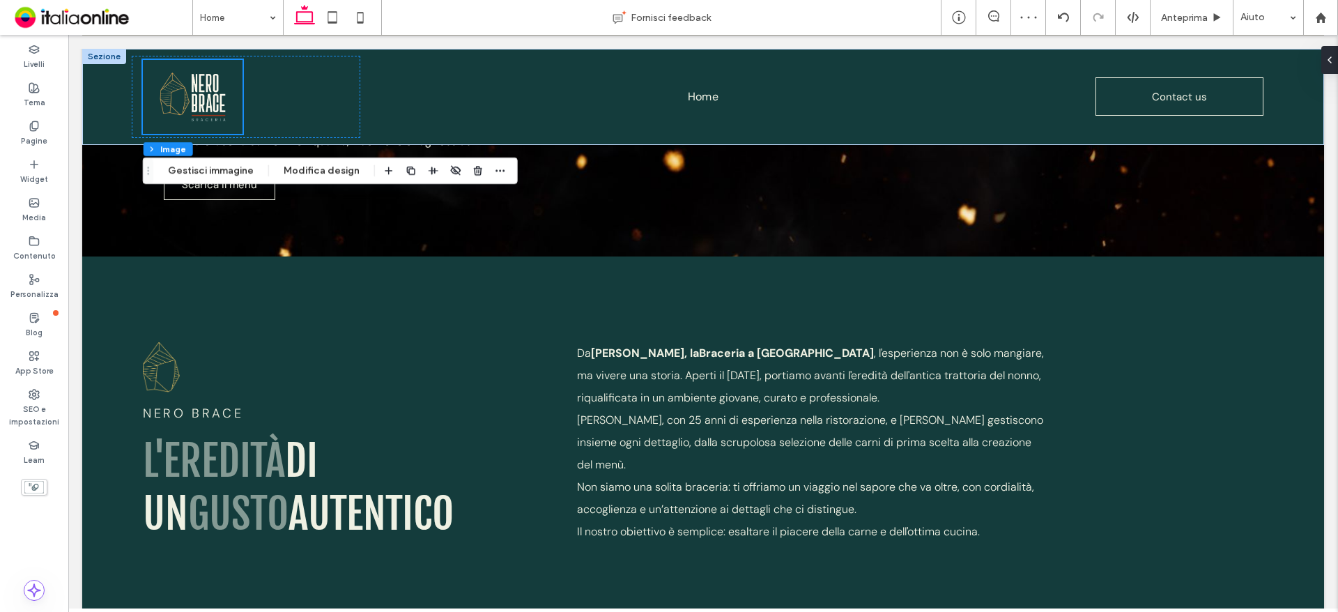
scroll to position [2408, 0]
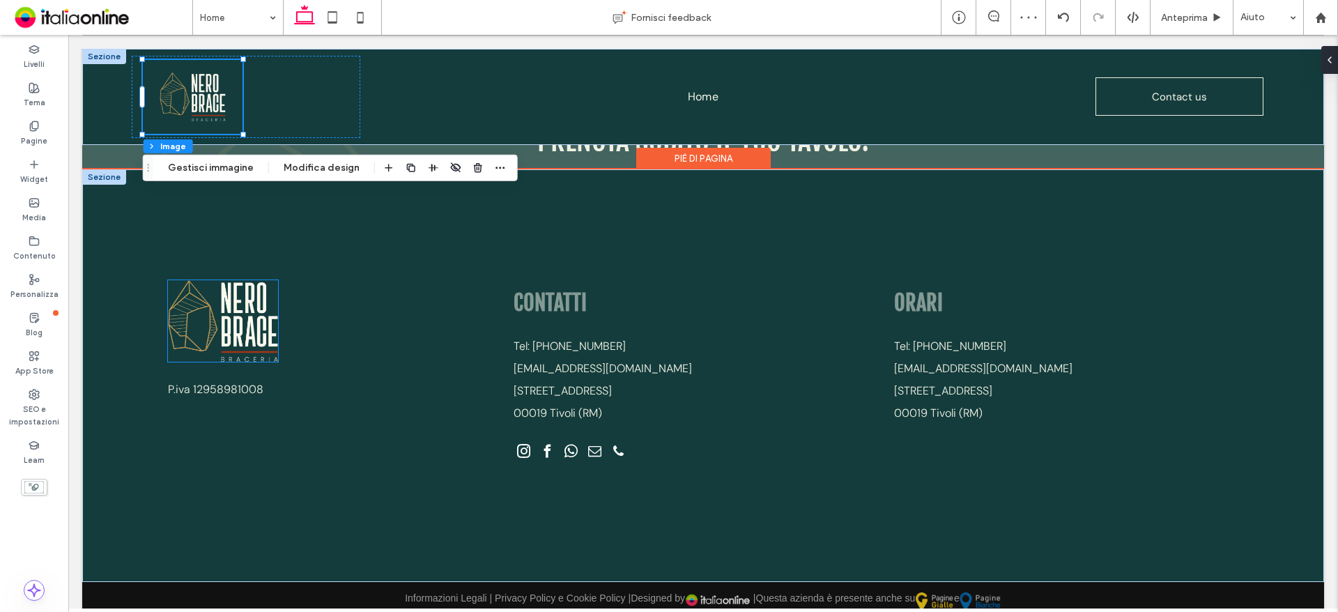
drag, startPoint x: 213, startPoint y: 314, endPoint x: 221, endPoint y: 309, distance: 9.3
click at [213, 314] on img at bounding box center [223, 321] width 110 height 82
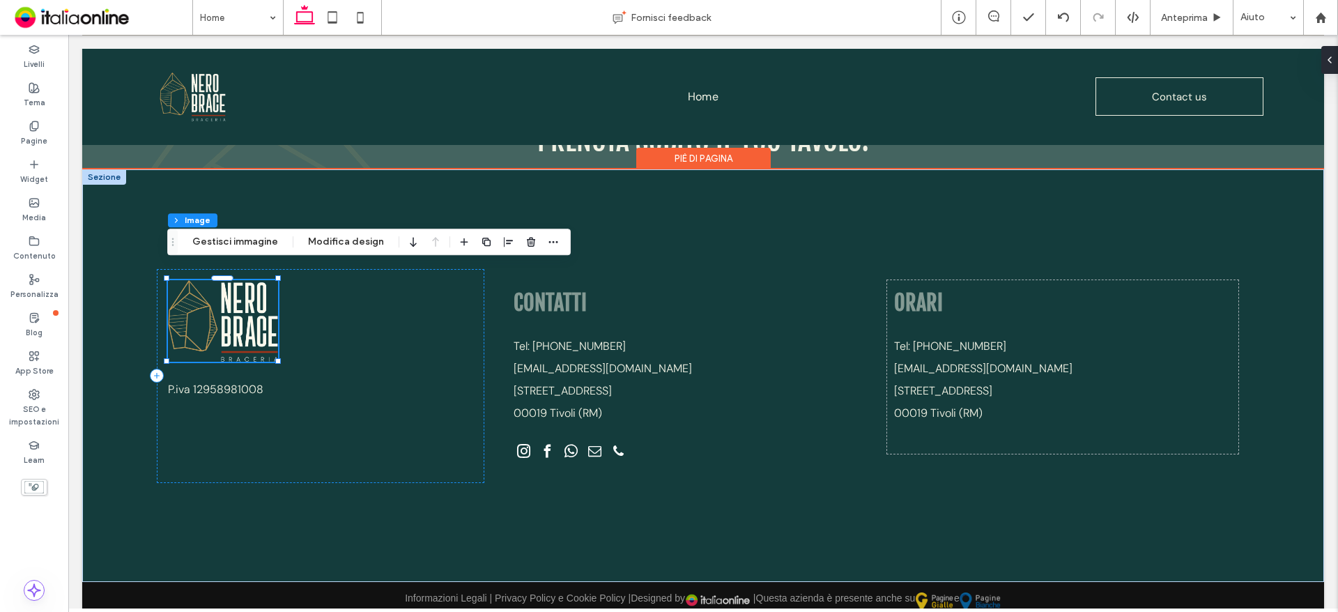
click at [221, 308] on img at bounding box center [223, 321] width 110 height 82
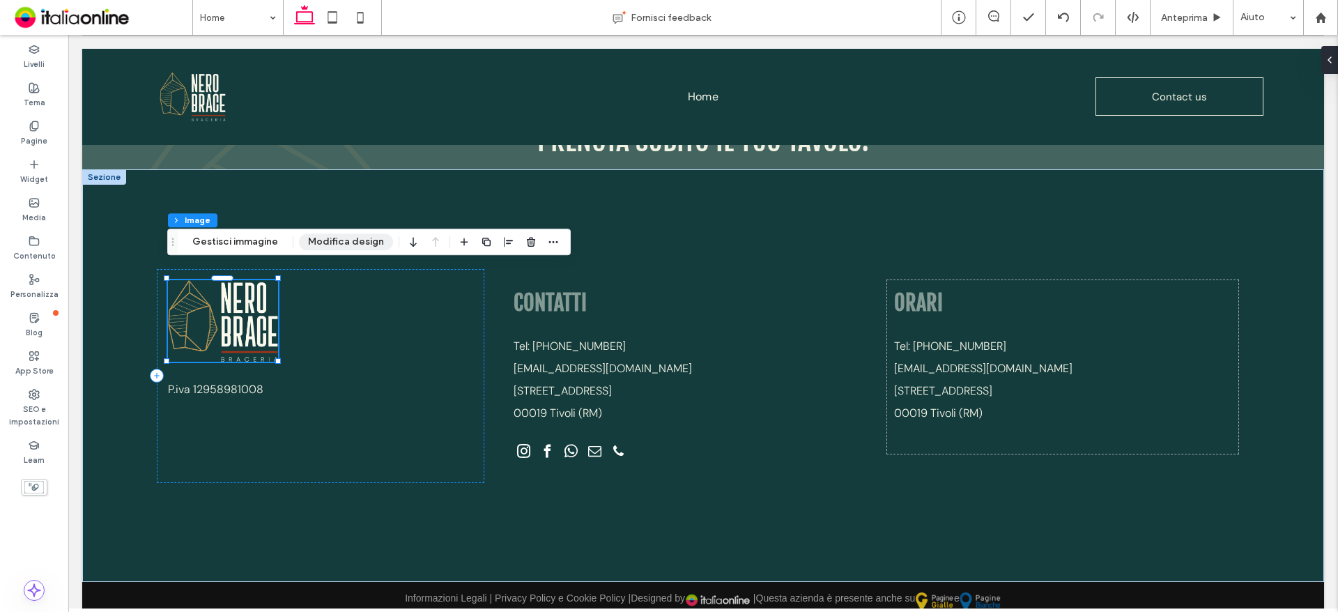
drag, startPoint x: 269, startPoint y: 241, endPoint x: 327, endPoint y: 240, distance: 58.5
click at [269, 241] on button "Gestisci immagine" at bounding box center [235, 241] width 104 height 17
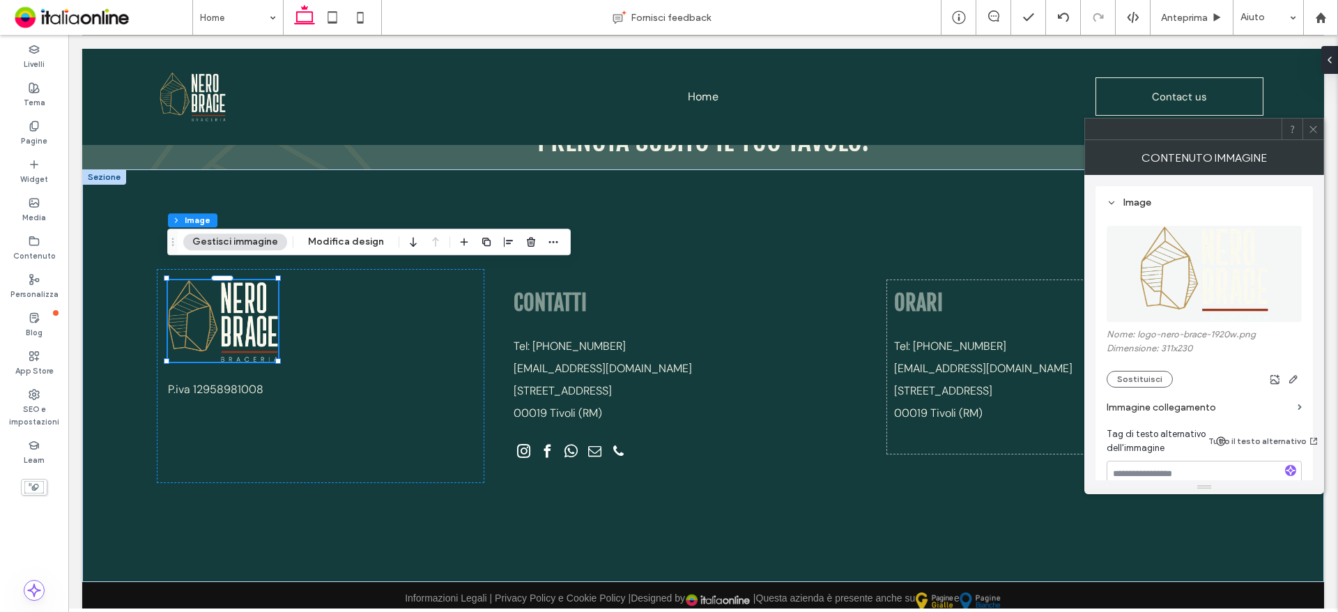
click at [1192, 415] on label "Immagine collegamento" at bounding box center [1198, 407] width 185 height 26
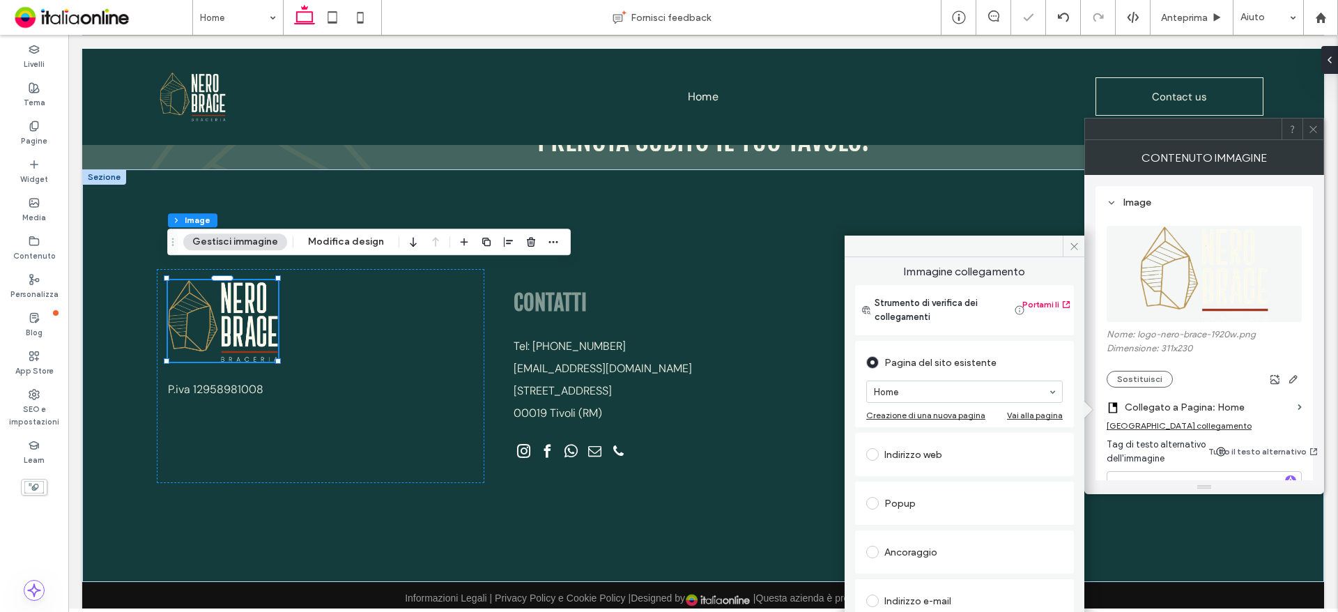
click at [1311, 124] on icon at bounding box center [1313, 129] width 10 height 10
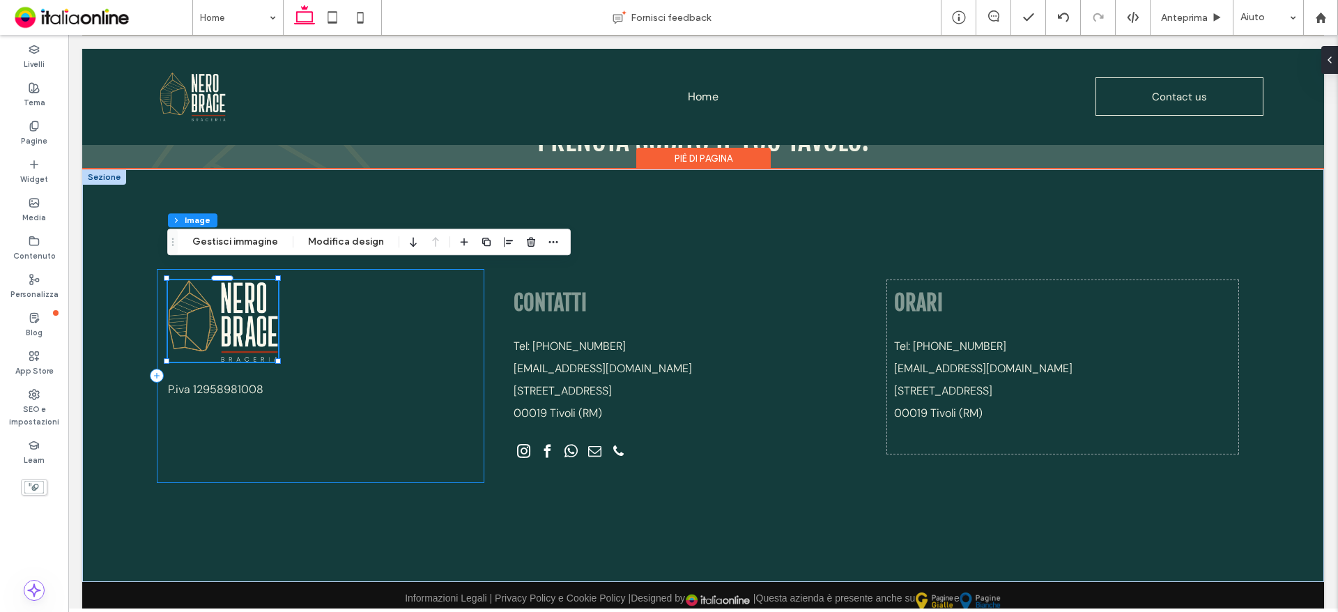
click at [332, 407] on div "P.iva 12958981008" at bounding box center [320, 376] width 327 height 214
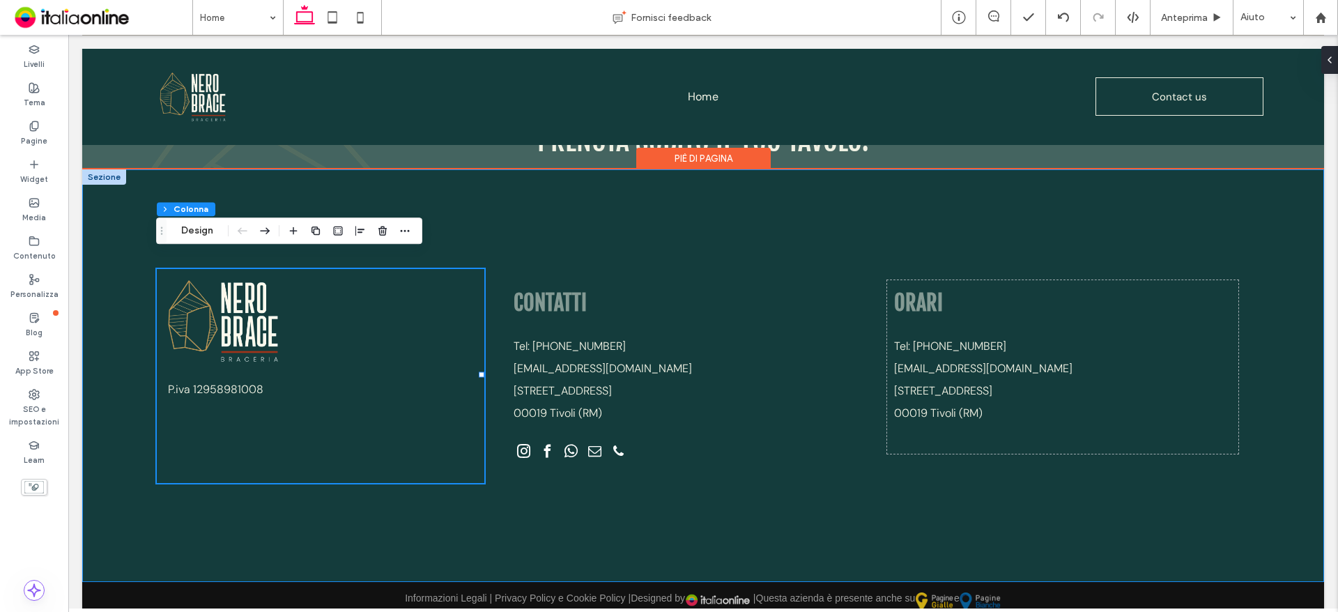
click at [559, 516] on div "P.iva 12958981008 CONTATTI Tel: [PHONE_NUMBER] [EMAIL_ADDRESS][DOMAIN_NAME] [ST…" at bounding box center [703, 375] width 1242 height 412
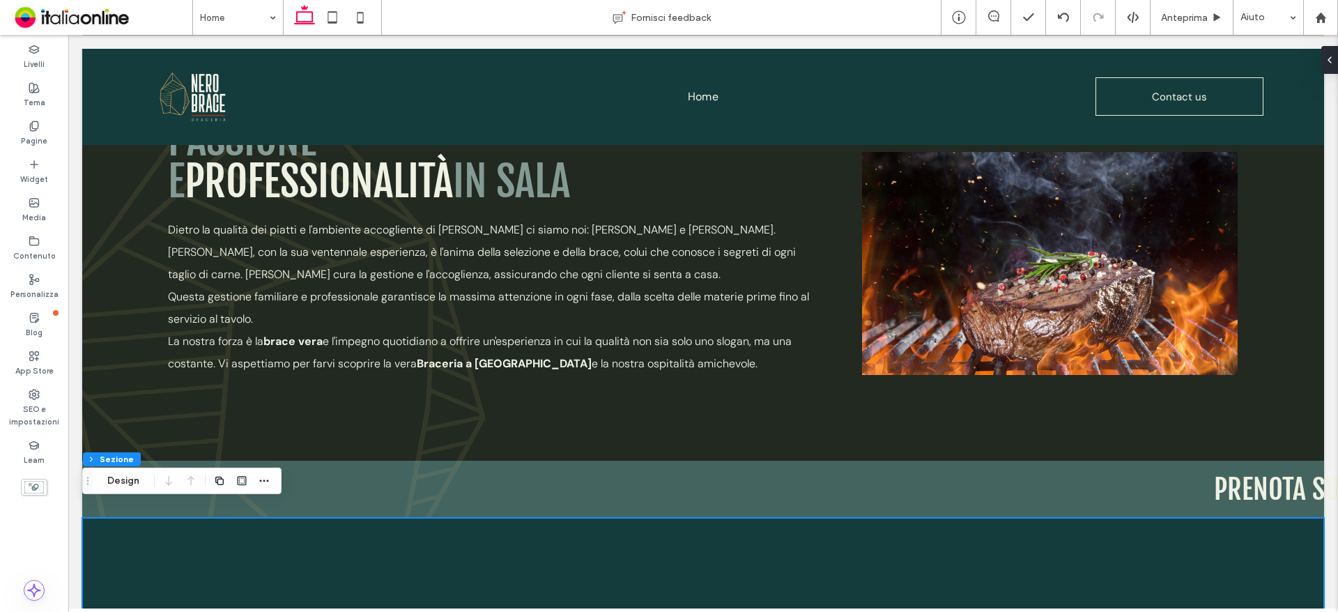
scroll to position [217, 0]
type input "*"
